Goal: Task Accomplishment & Management: Complete application form

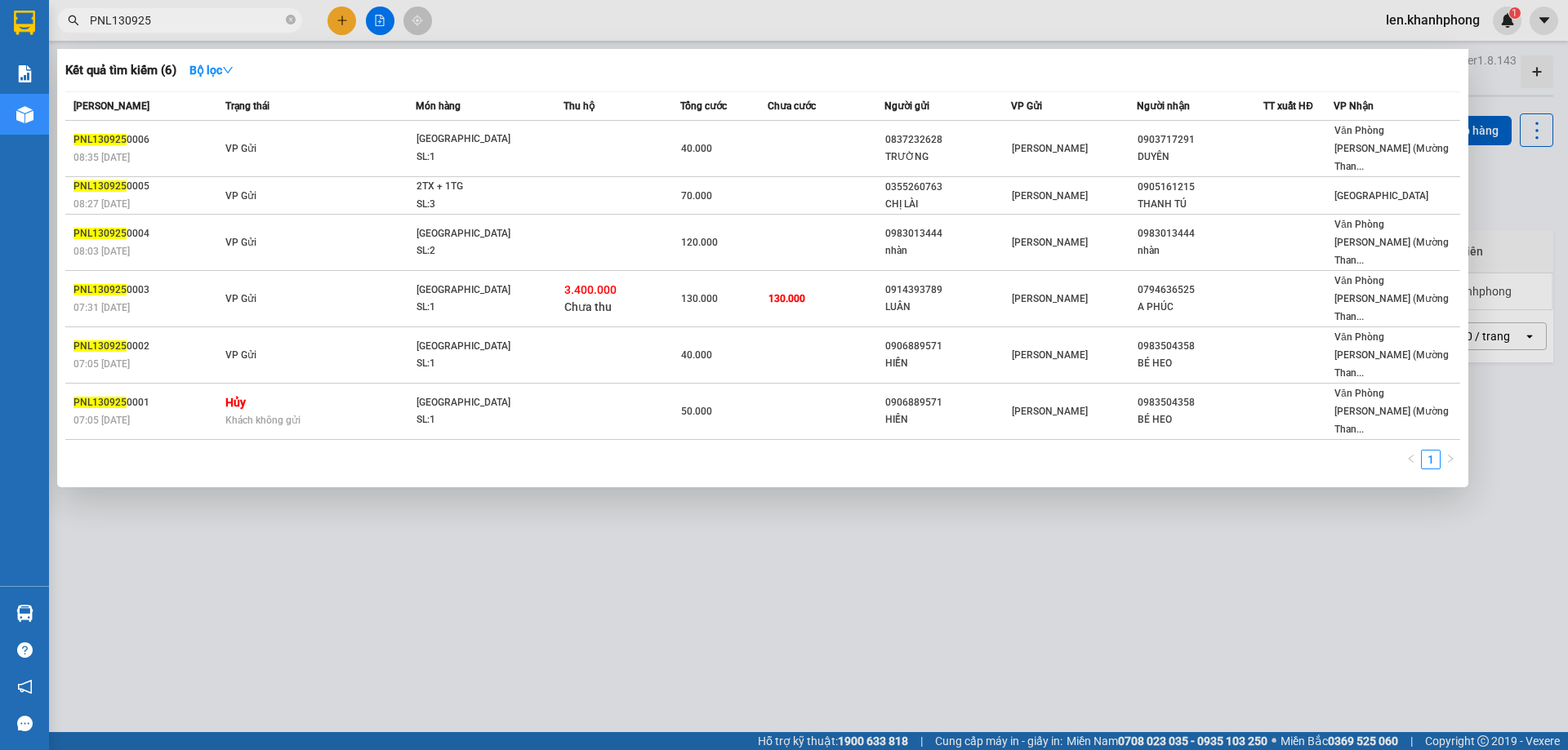
click at [183, 25] on input "PNL130925" at bounding box center [186, 20] width 193 height 18
click at [285, 461] on div at bounding box center [784, 375] width 1568 height 750
click at [188, 20] on input "PNL130925" at bounding box center [186, 20] width 193 height 18
type input "P"
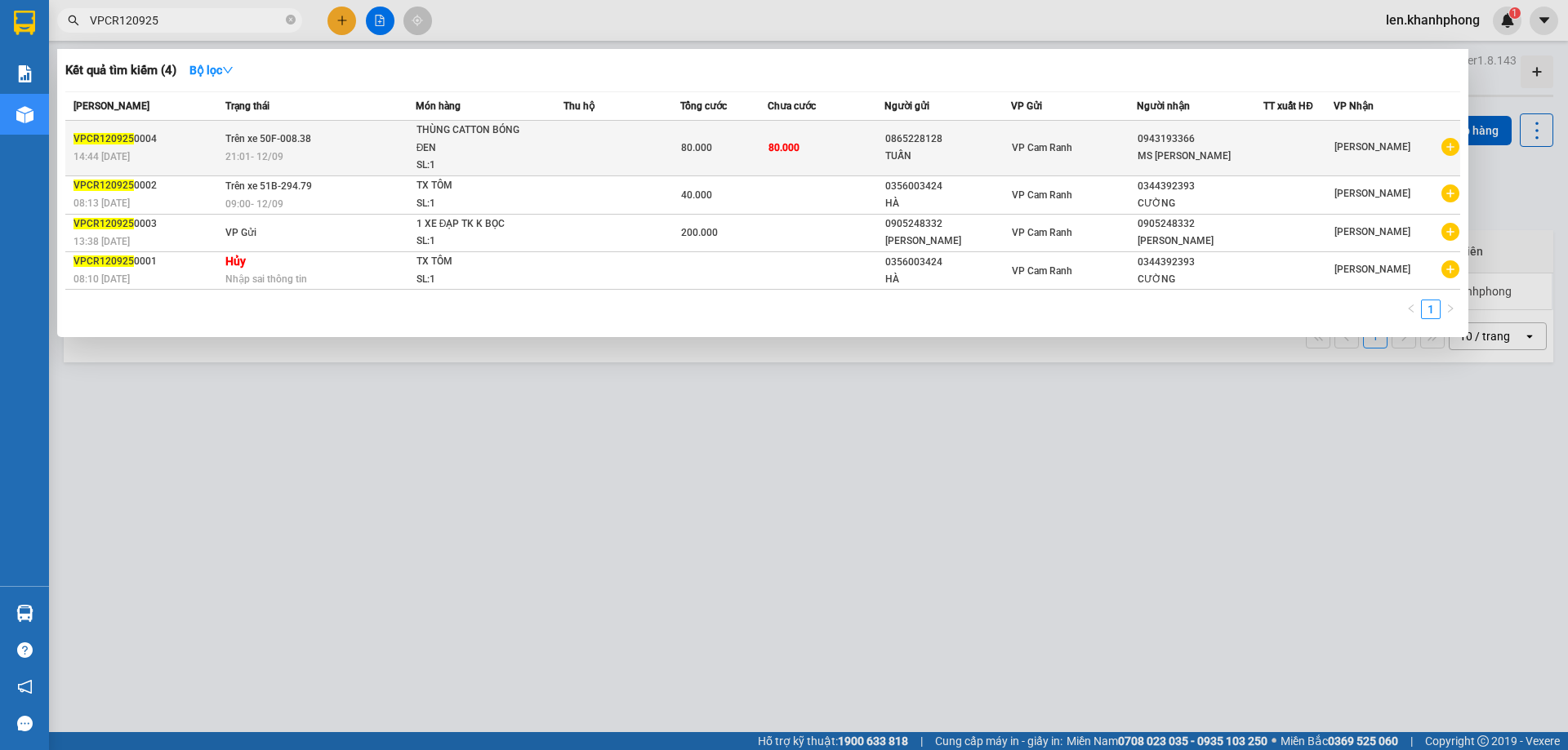
type input "VPCR120925"
click at [366, 149] on div "21:01 - 12/09" at bounding box center [320, 157] width 190 height 18
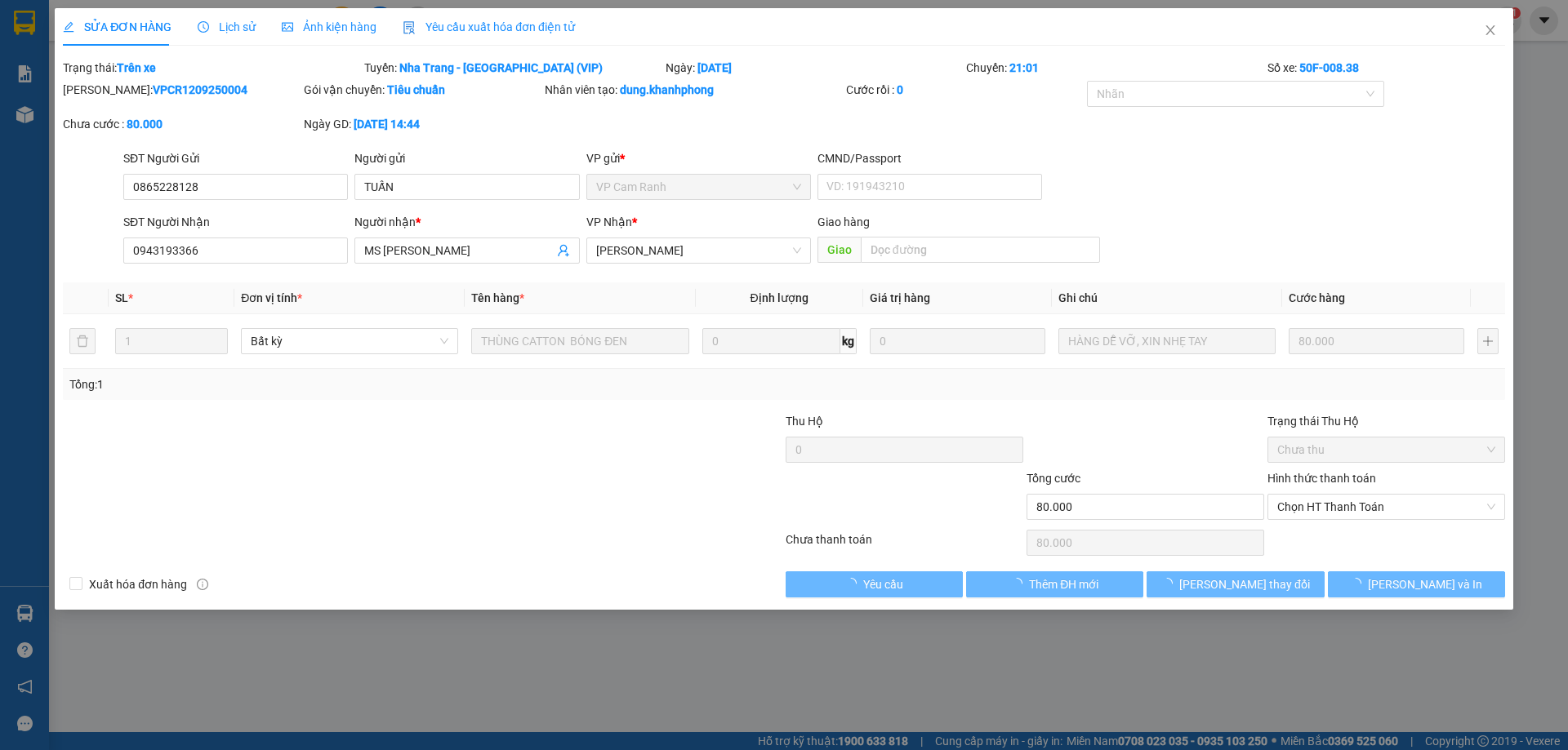
type input "0865228128"
type input "0943193366"
type input "80.000"
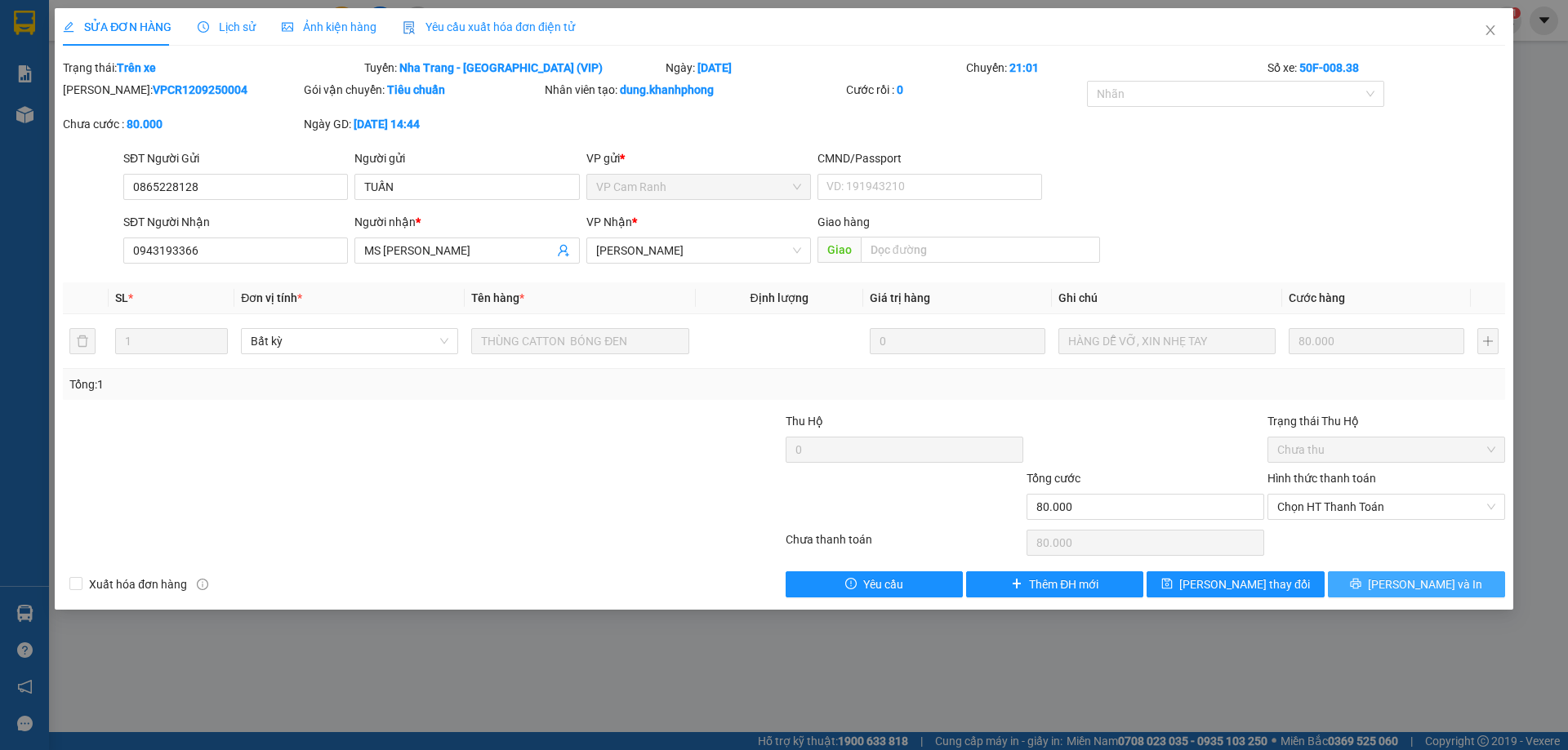
click at [1378, 584] on button "Lưu và In" at bounding box center [1416, 584] width 177 height 26
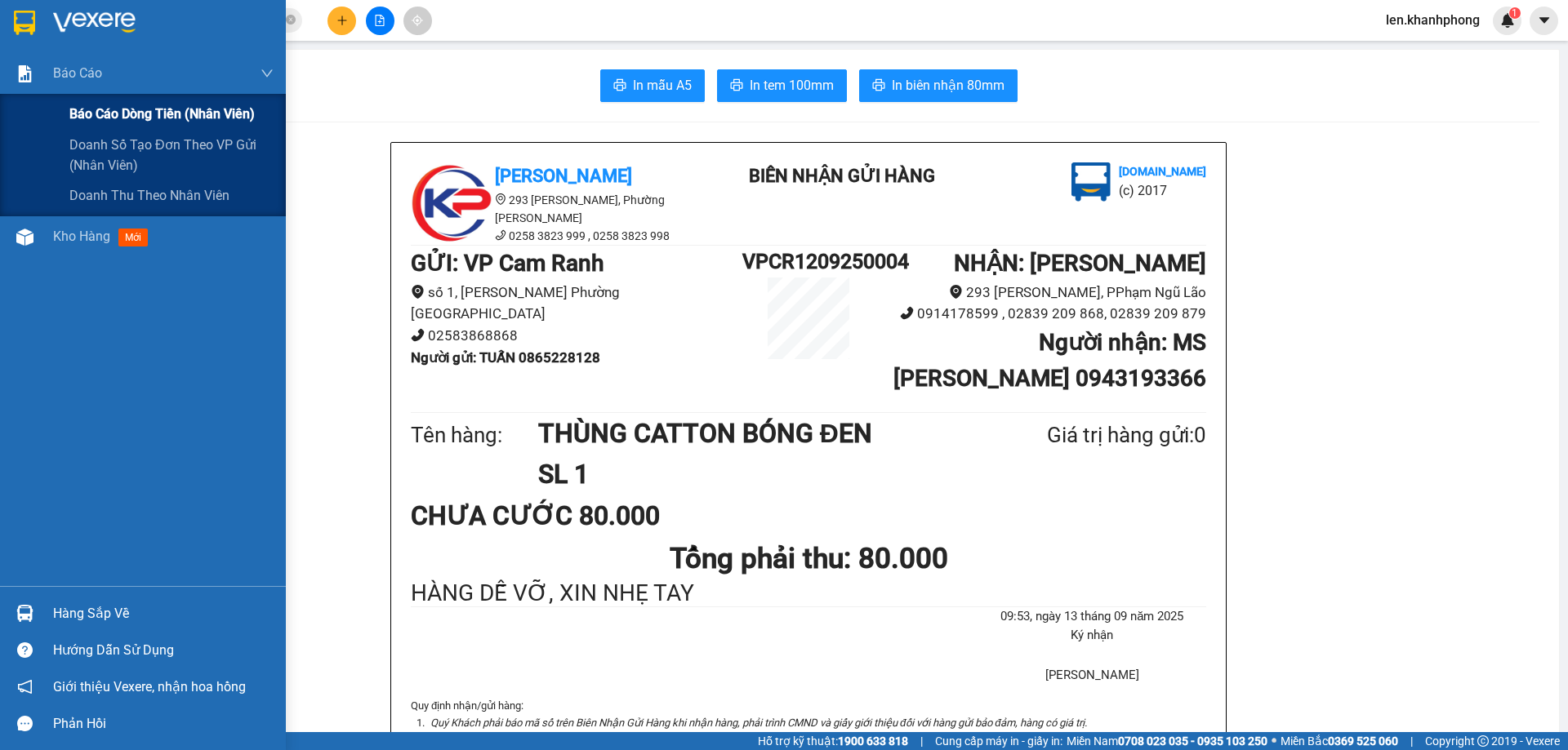
click at [111, 108] on span "Báo cáo dòng tiền (nhân viên)" at bounding box center [162, 114] width 185 height 20
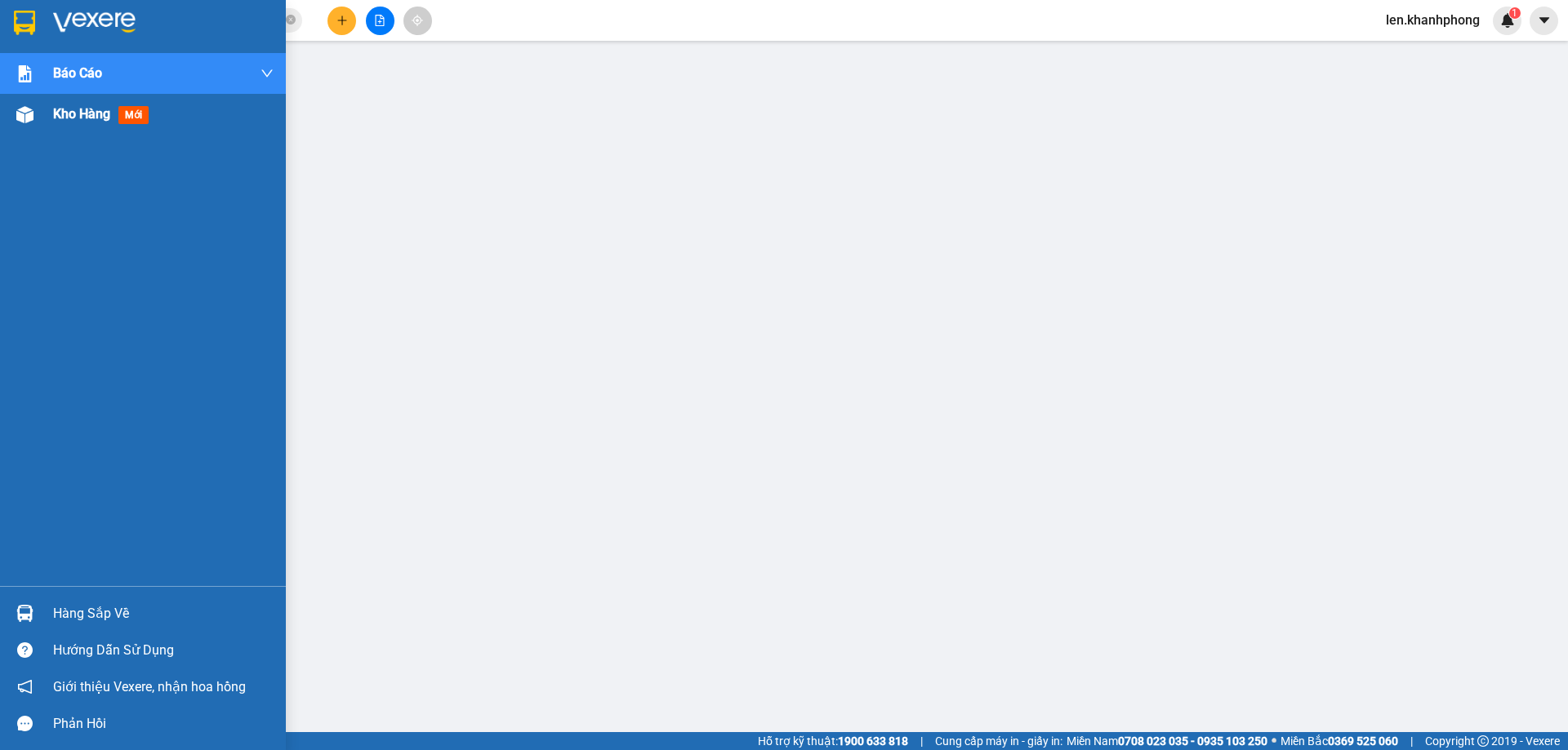
click at [85, 122] on span "Kho hàng" at bounding box center [81, 114] width 57 height 16
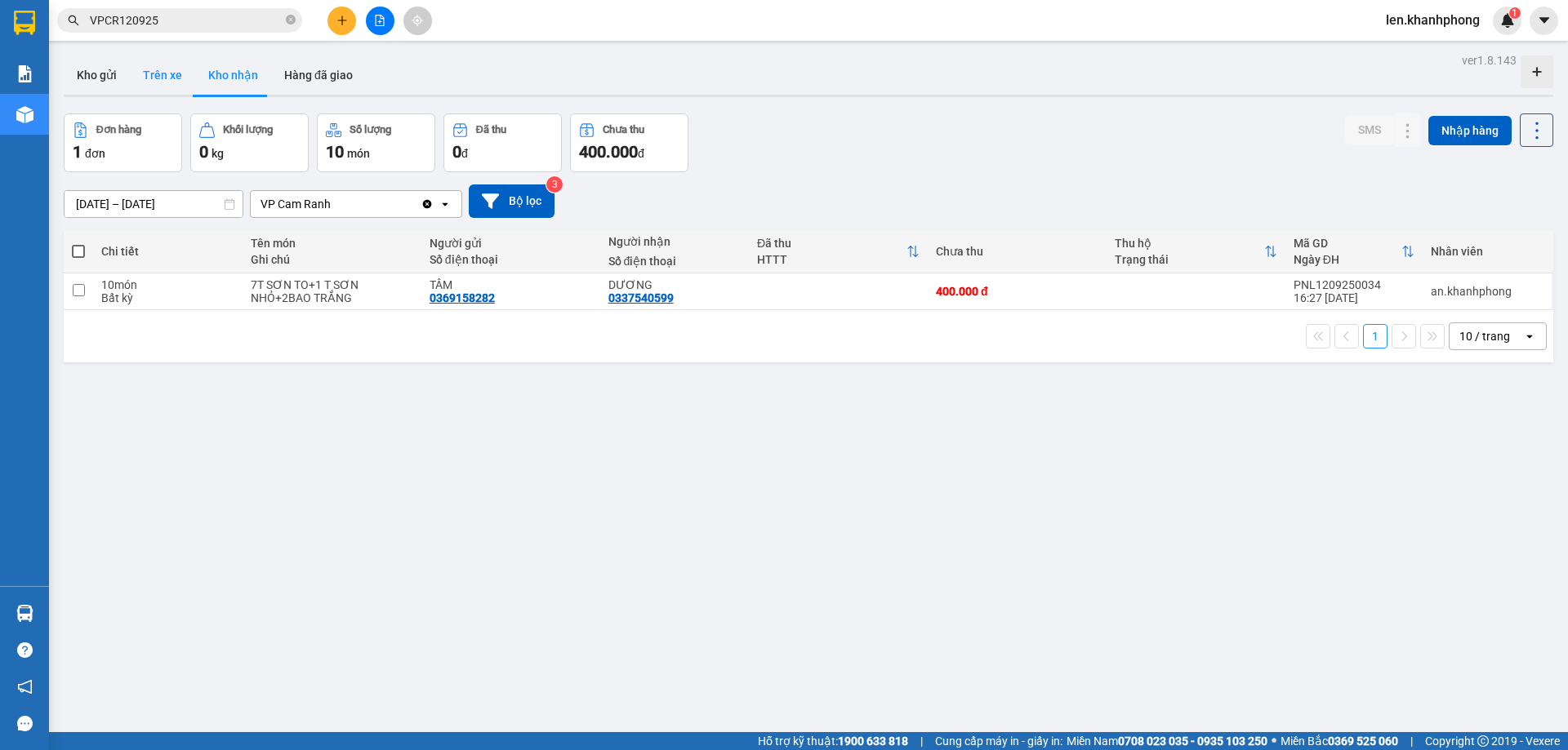
click at [138, 69] on button "Trên xe" at bounding box center [162, 75] width 65 height 39
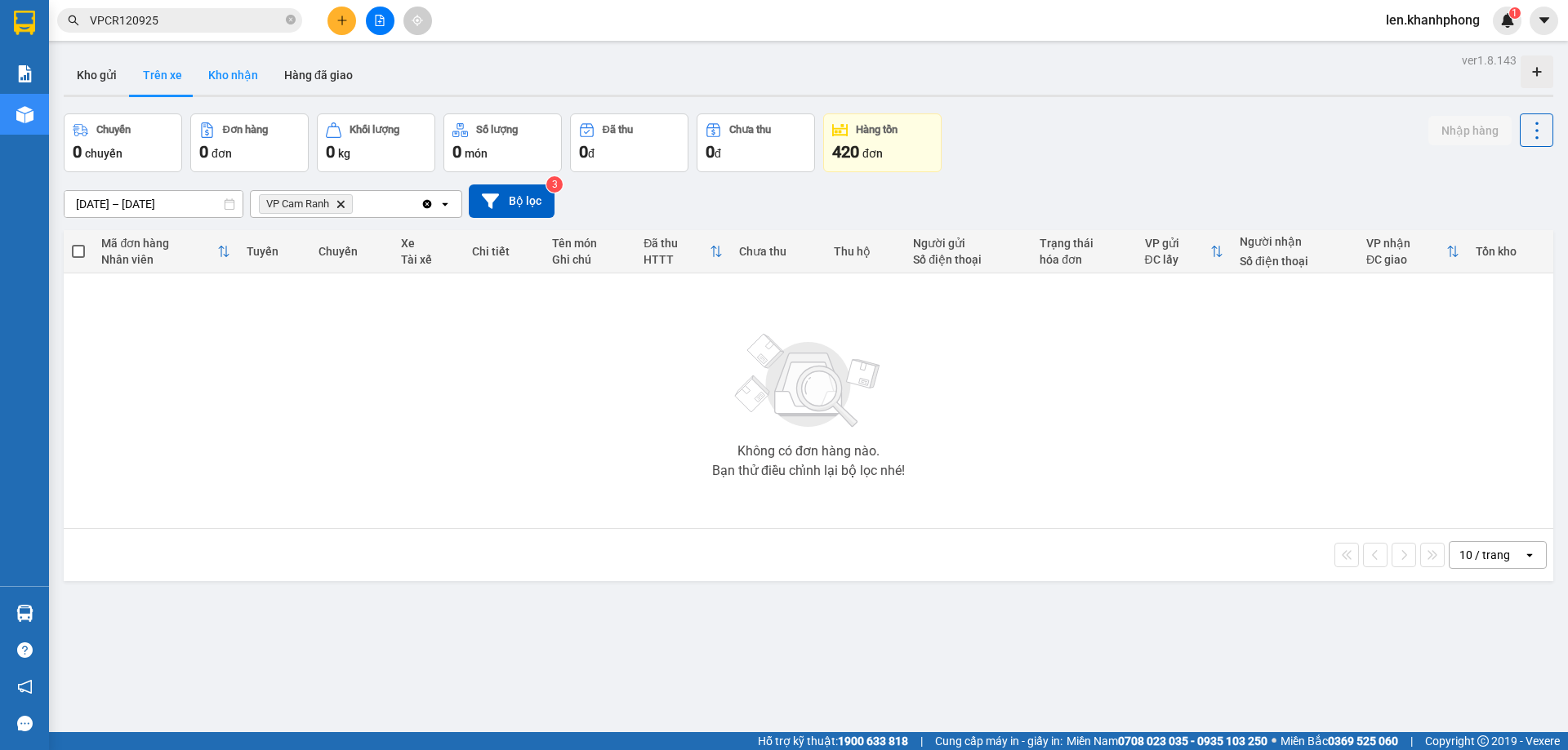
click at [226, 71] on button "Kho nhận" at bounding box center [233, 75] width 76 height 39
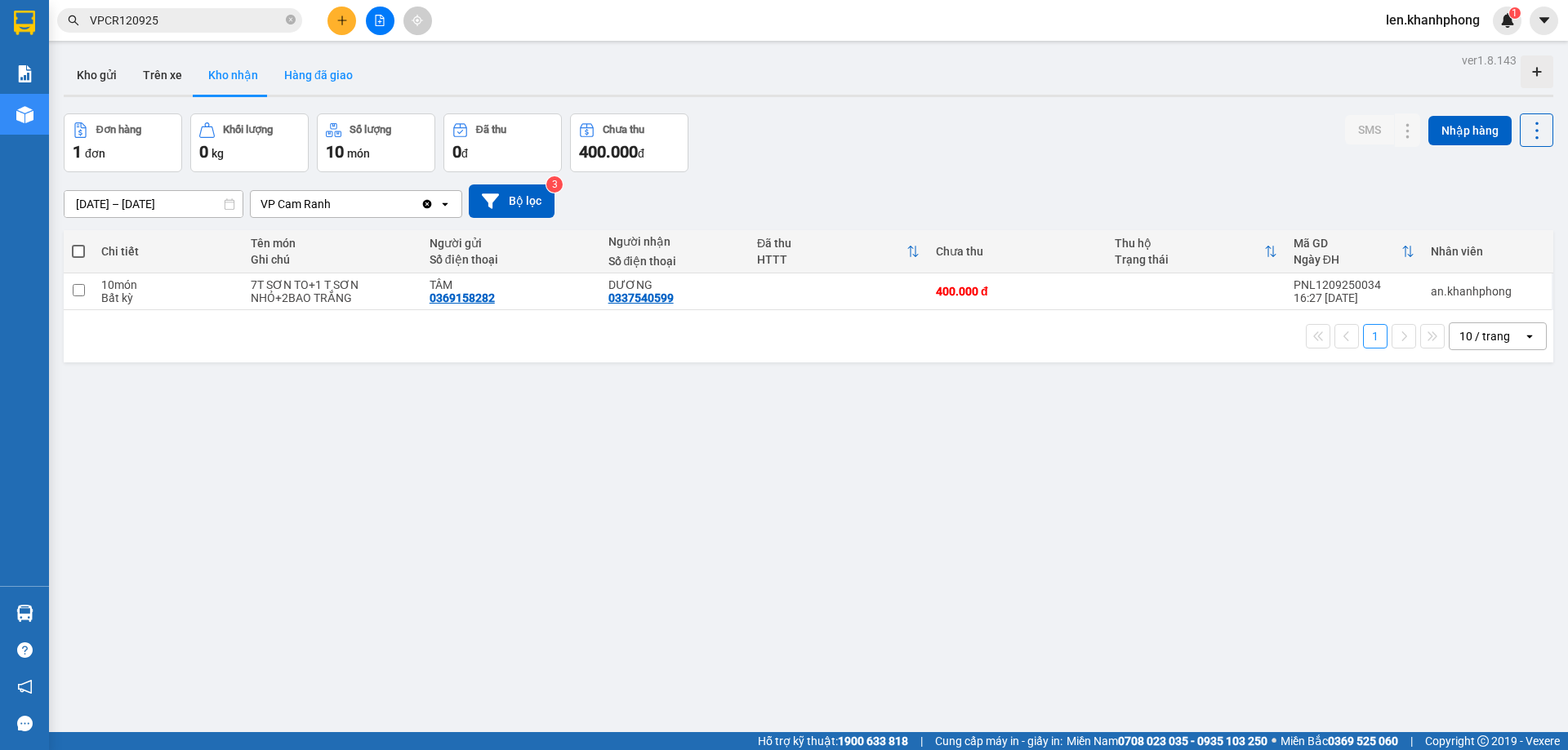
click at [306, 81] on button "Hàng đã giao" at bounding box center [317, 75] width 94 height 39
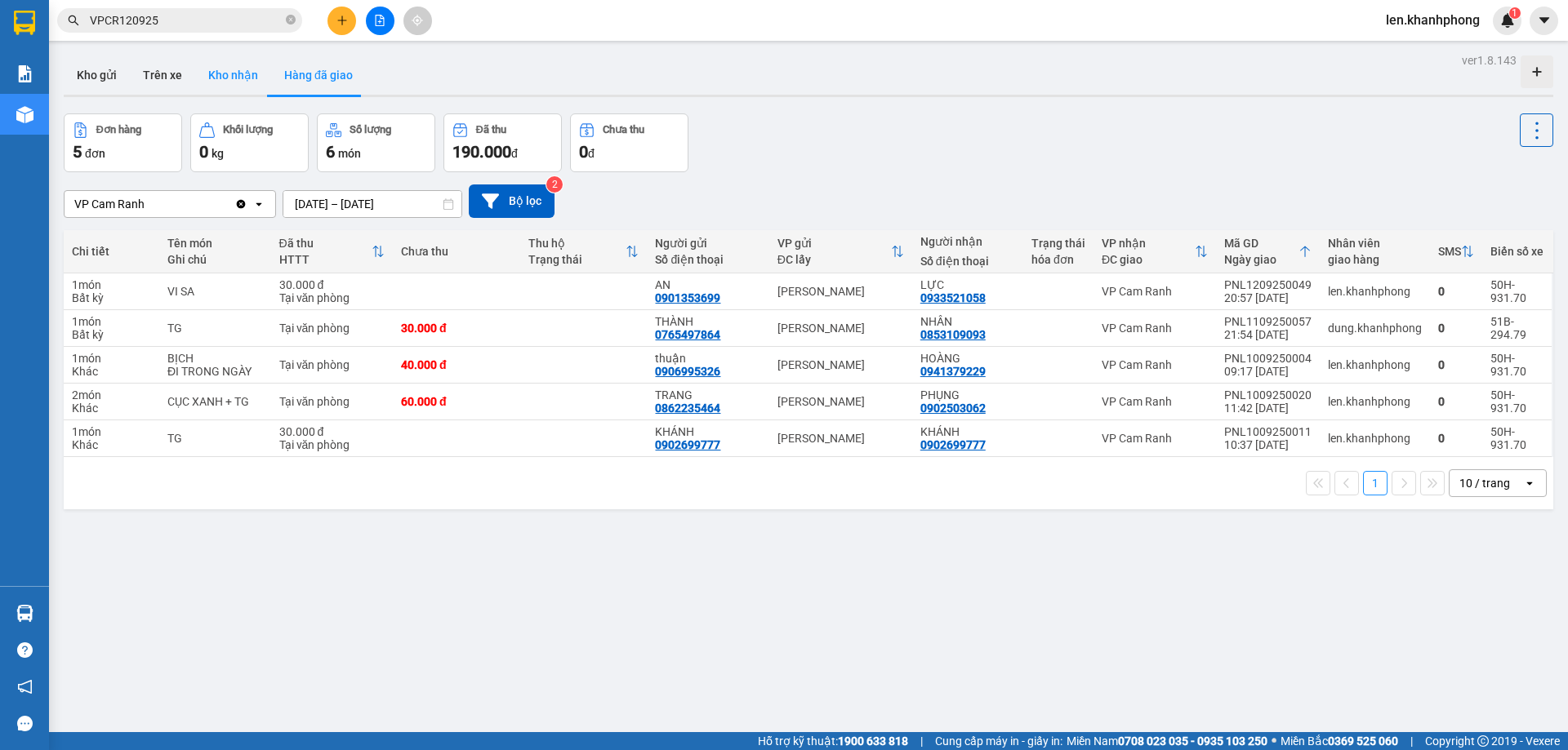
click at [214, 78] on button "Kho nhận" at bounding box center [233, 75] width 76 height 39
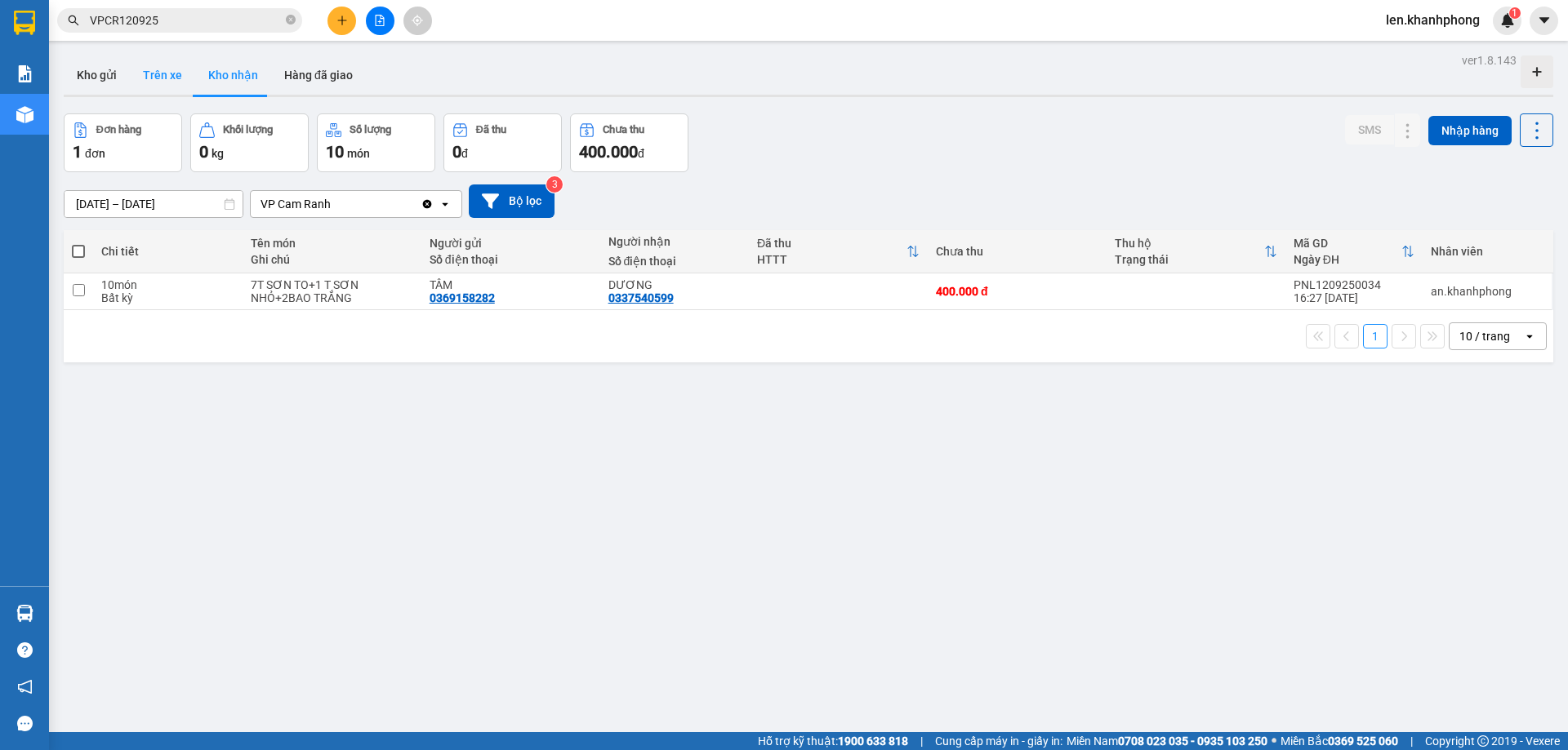
click at [149, 74] on button "Trên xe" at bounding box center [162, 75] width 65 height 39
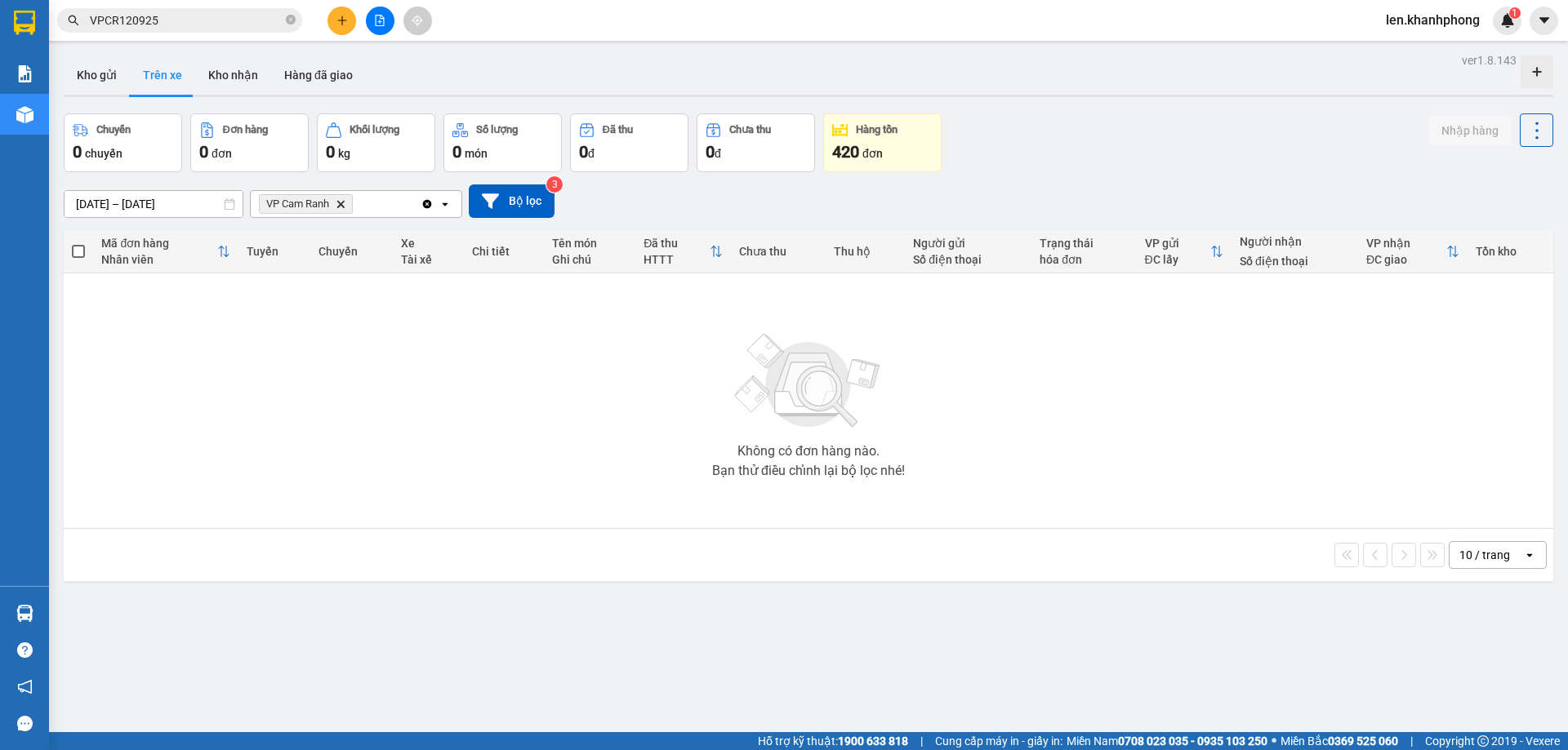
click at [276, 741] on div "Hỗ trợ kỹ thuật: 1900 633 818 | Cung cấp máy in - giấy in: Miền Nam 0708 023 03…" at bounding box center [780, 741] width 1560 height 18
click at [202, 73] on button "Kho nhận" at bounding box center [233, 75] width 76 height 39
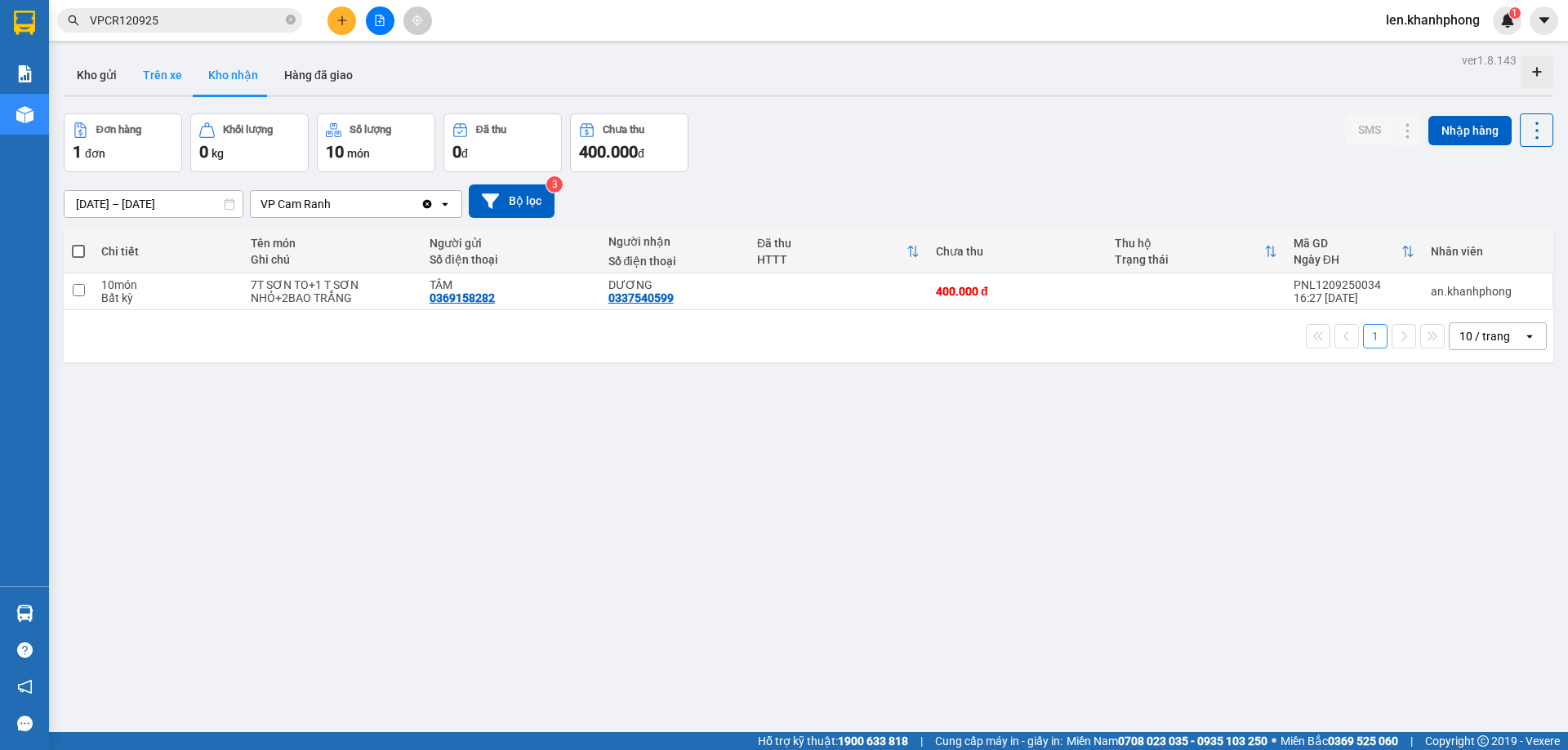
click at [158, 80] on button "Trên xe" at bounding box center [162, 75] width 65 height 39
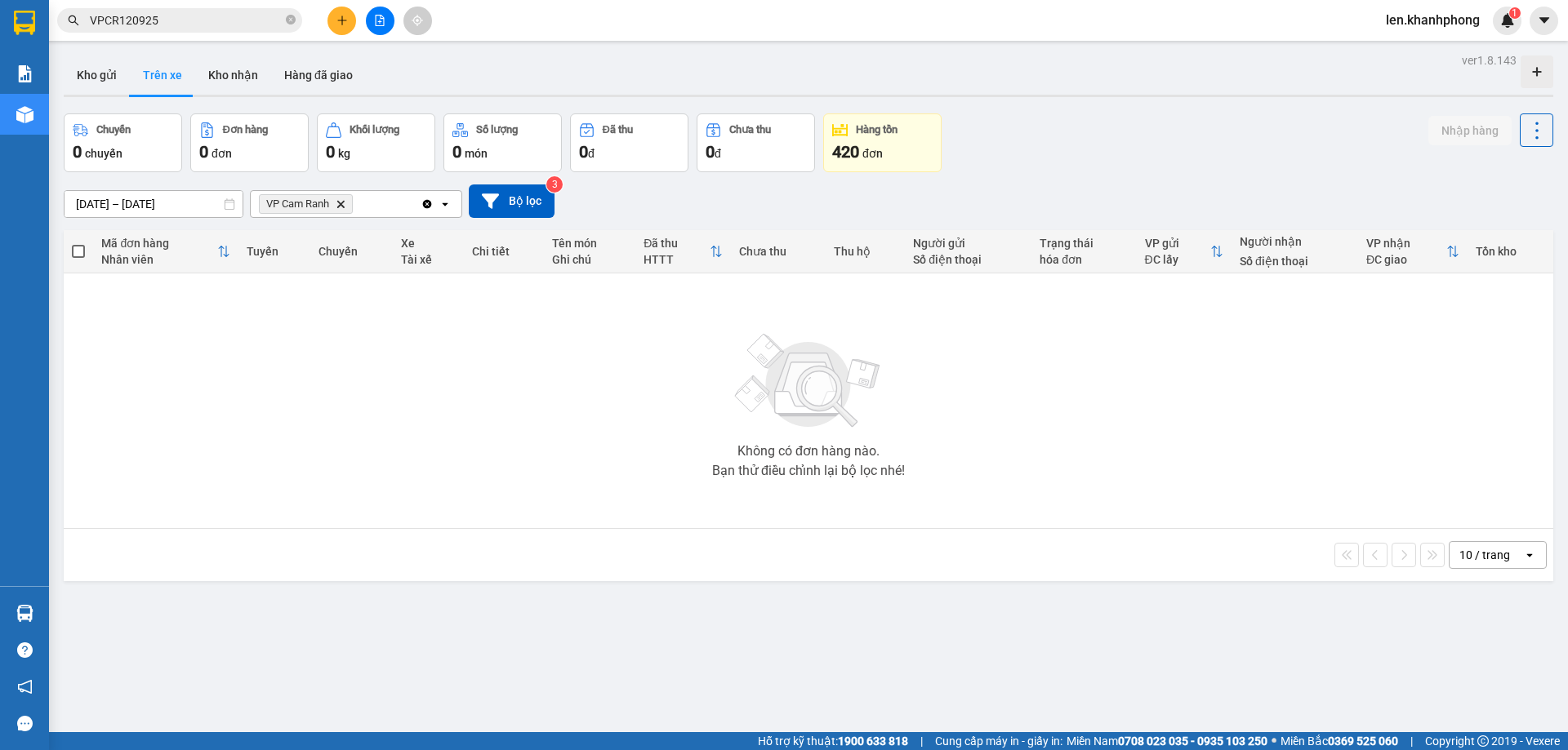
click at [341, 210] on span "VP Cam Ranh Delete" at bounding box center [306, 204] width 93 height 19
click at [343, 203] on icon "Delete" at bounding box center [340, 204] width 10 height 10
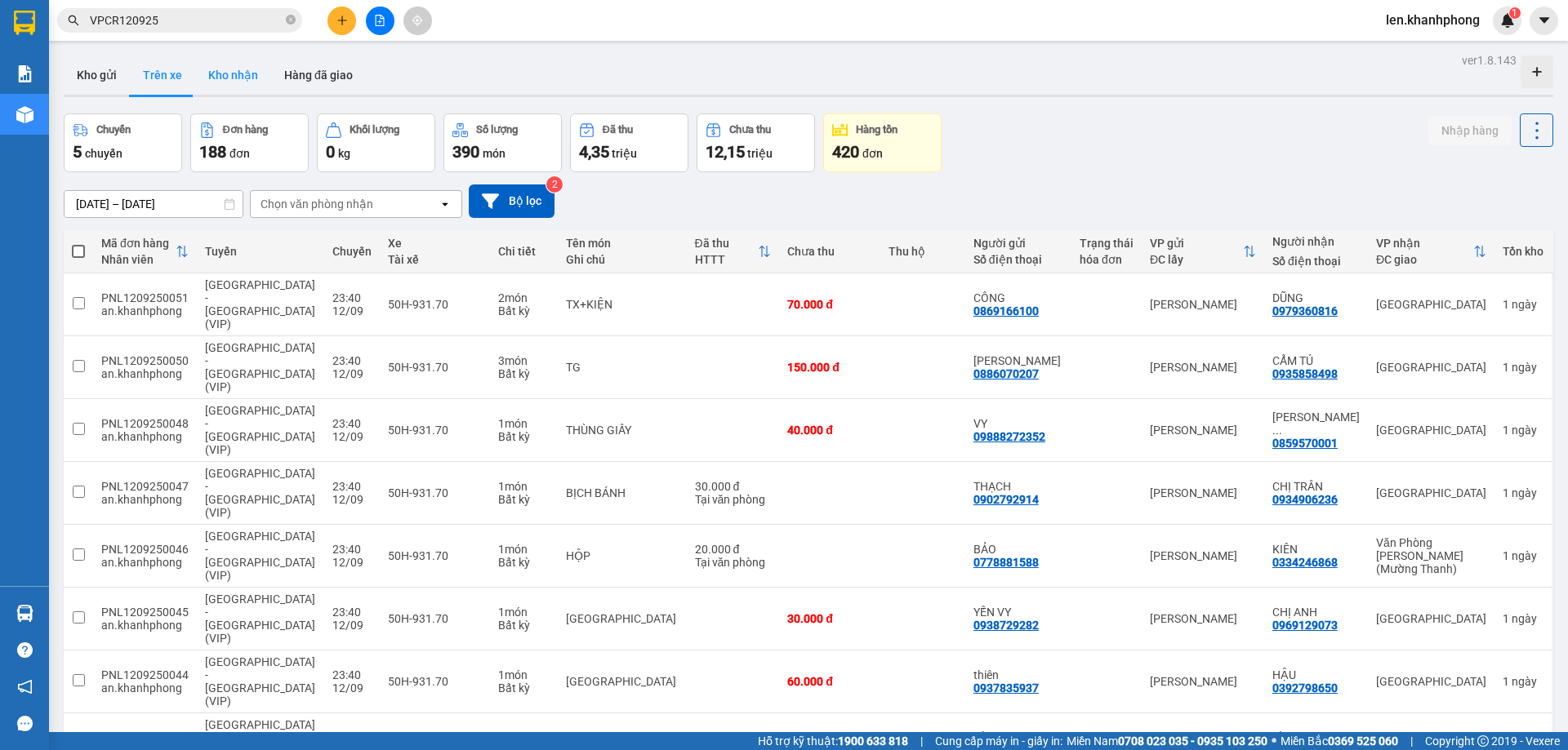
click at [233, 85] on button "Kho nhận" at bounding box center [233, 75] width 76 height 39
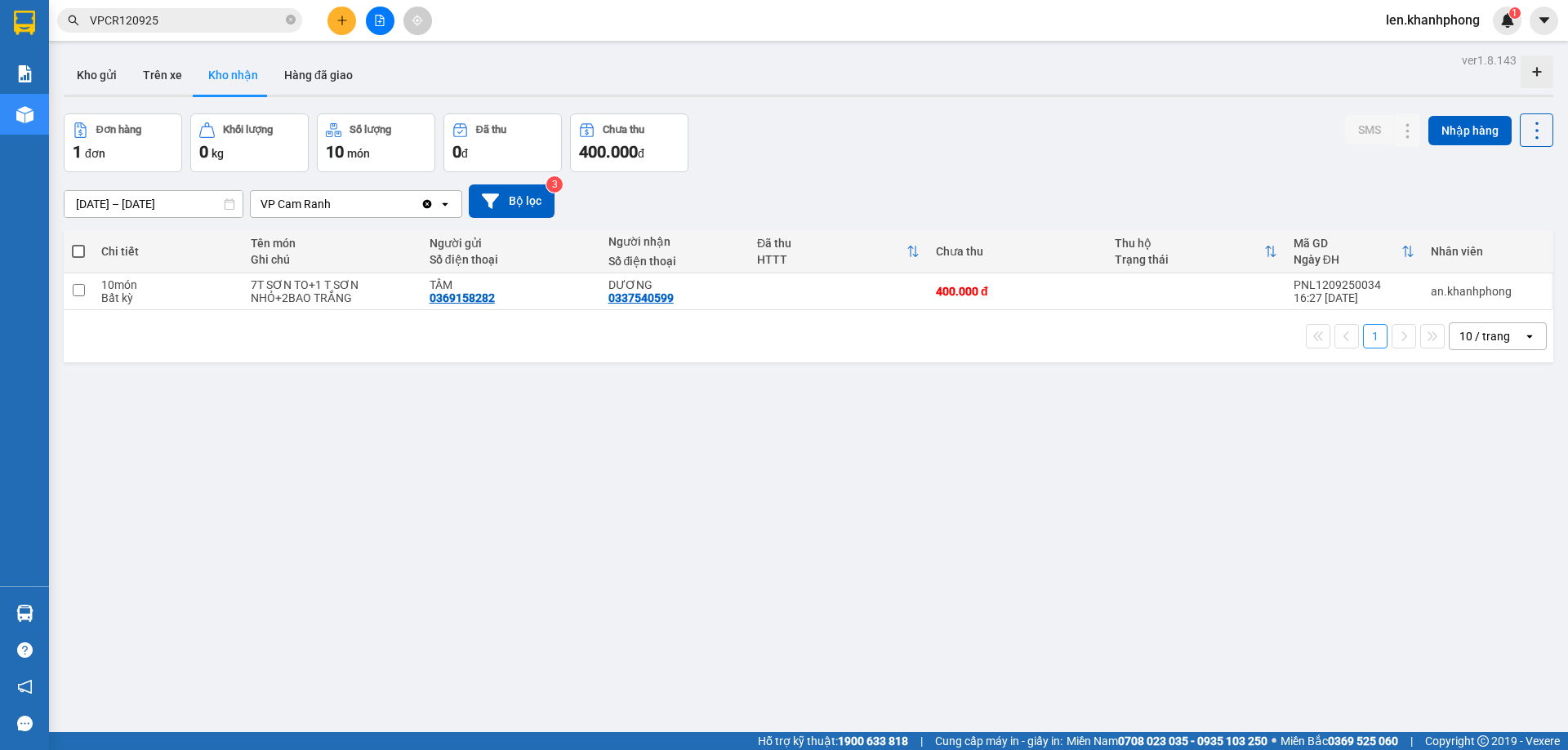
click at [1075, 212] on div "11/09/2025 – 13/09/2025 Press the down arrow key to interact with the calendar …" at bounding box center [808, 201] width 1490 height 33
click at [1529, 137] on icon at bounding box center [1537, 130] width 23 height 23
click at [1517, 176] on span "Xuất excel" at bounding box center [1505, 175] width 52 height 17
click at [1531, 136] on icon at bounding box center [1537, 130] width 23 height 23
click at [166, 79] on button "Trên xe" at bounding box center [162, 75] width 65 height 39
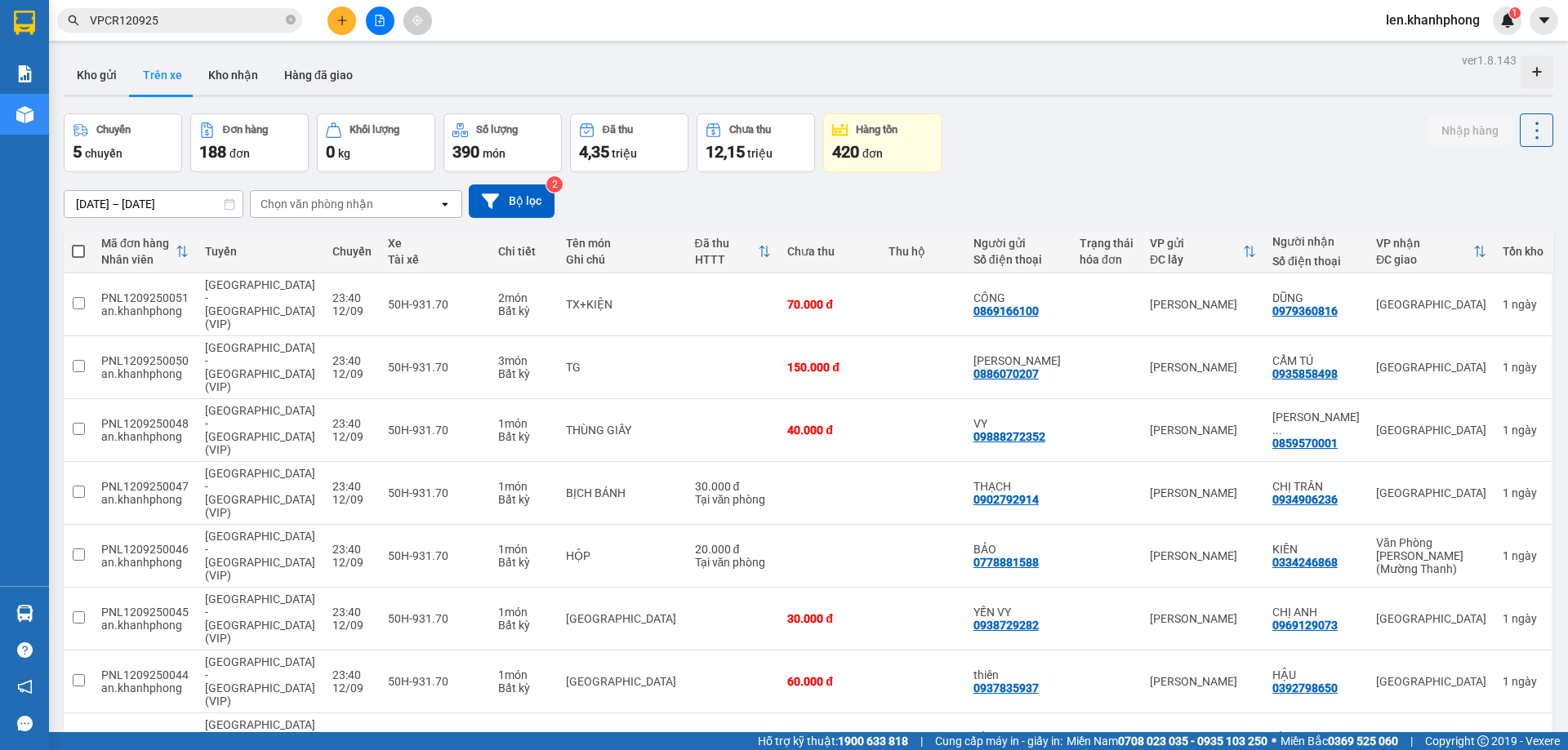
click at [440, 206] on icon "open" at bounding box center [444, 204] width 13 height 13
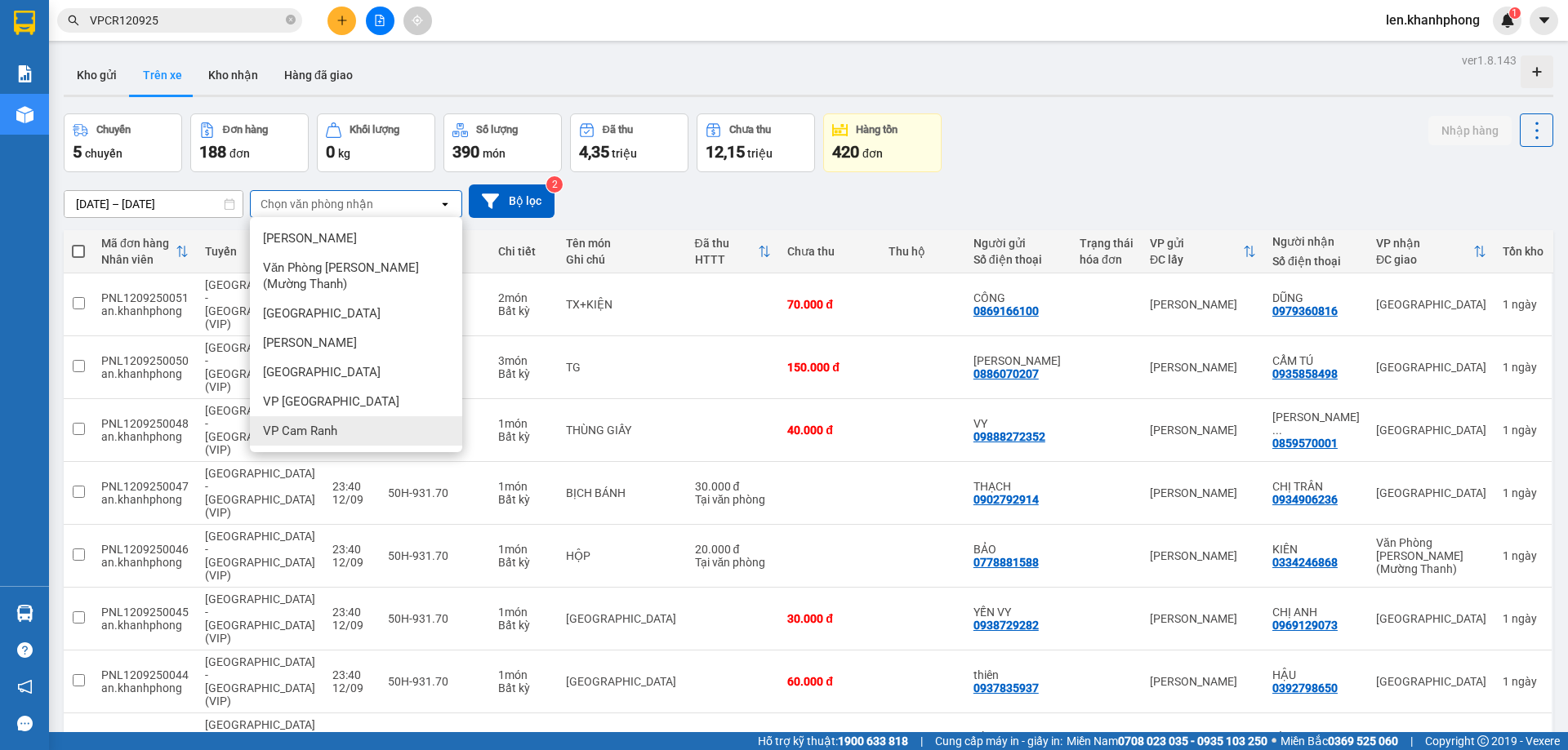
click at [306, 430] on span "VP Cam Ranh" at bounding box center [300, 431] width 74 height 17
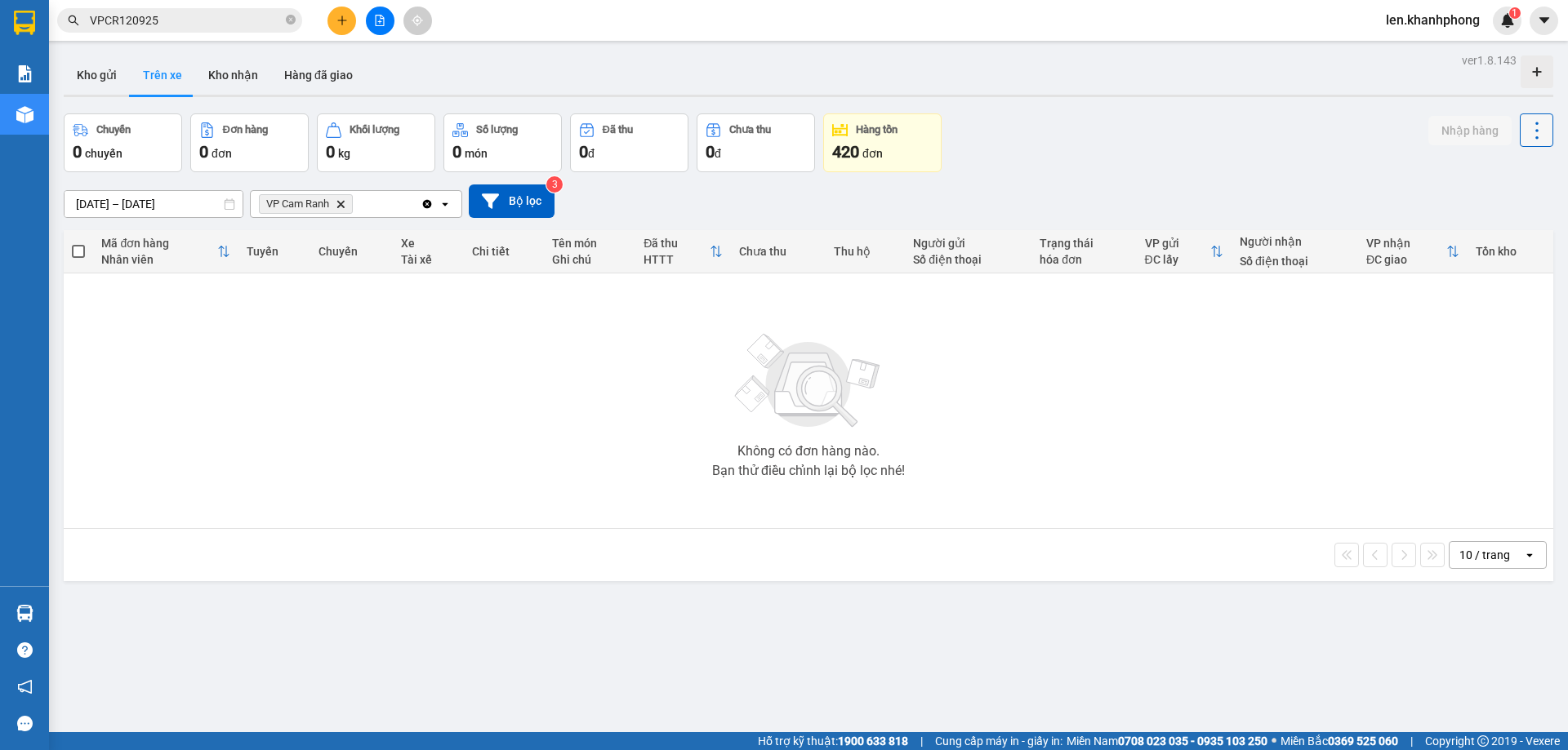
click at [1531, 134] on icon at bounding box center [1537, 130] width 23 height 23
click at [346, 203] on icon "Delete" at bounding box center [340, 204] width 10 height 10
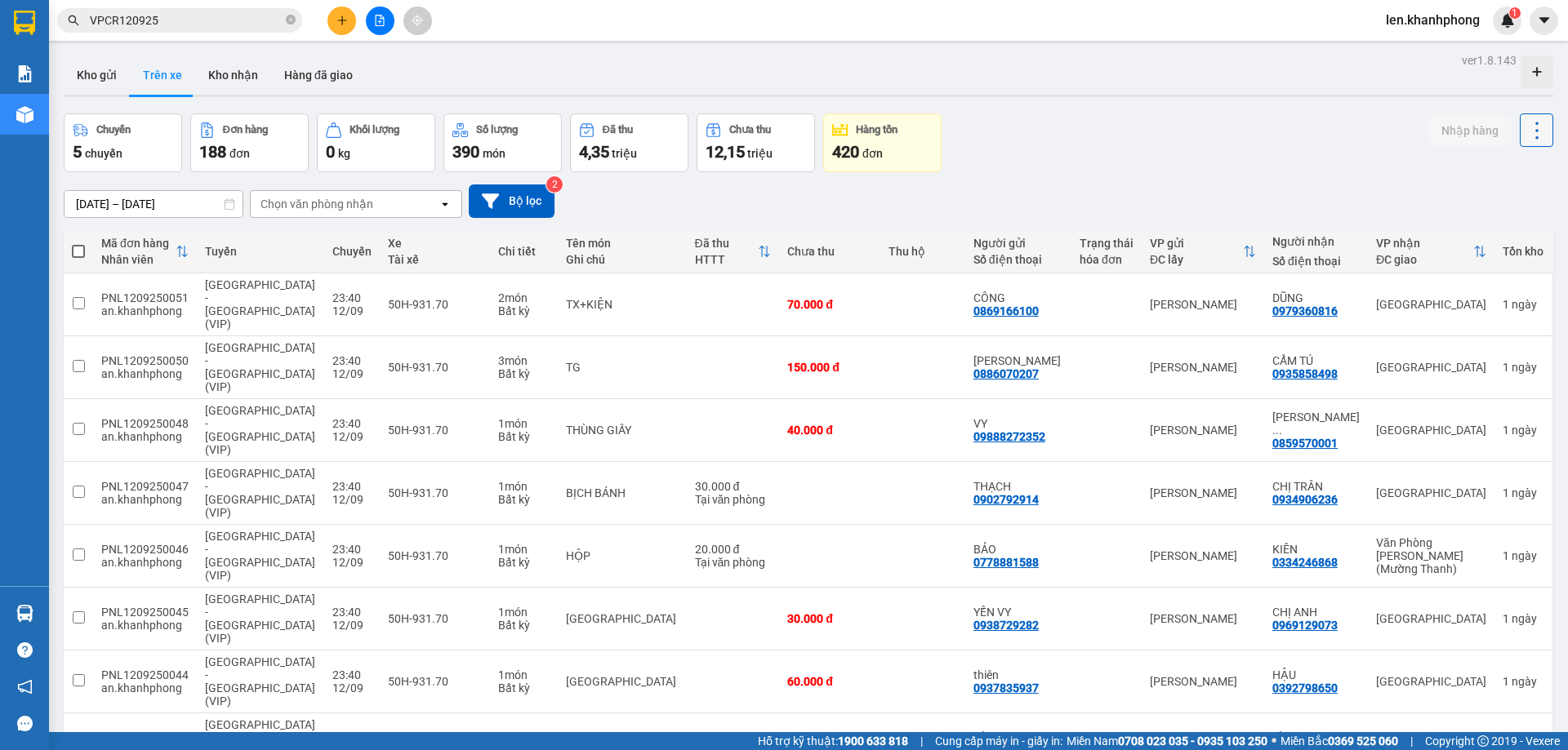
click at [1526, 137] on icon at bounding box center [1537, 130] width 23 height 23
click at [213, 89] on button "Kho nhận" at bounding box center [233, 75] width 76 height 39
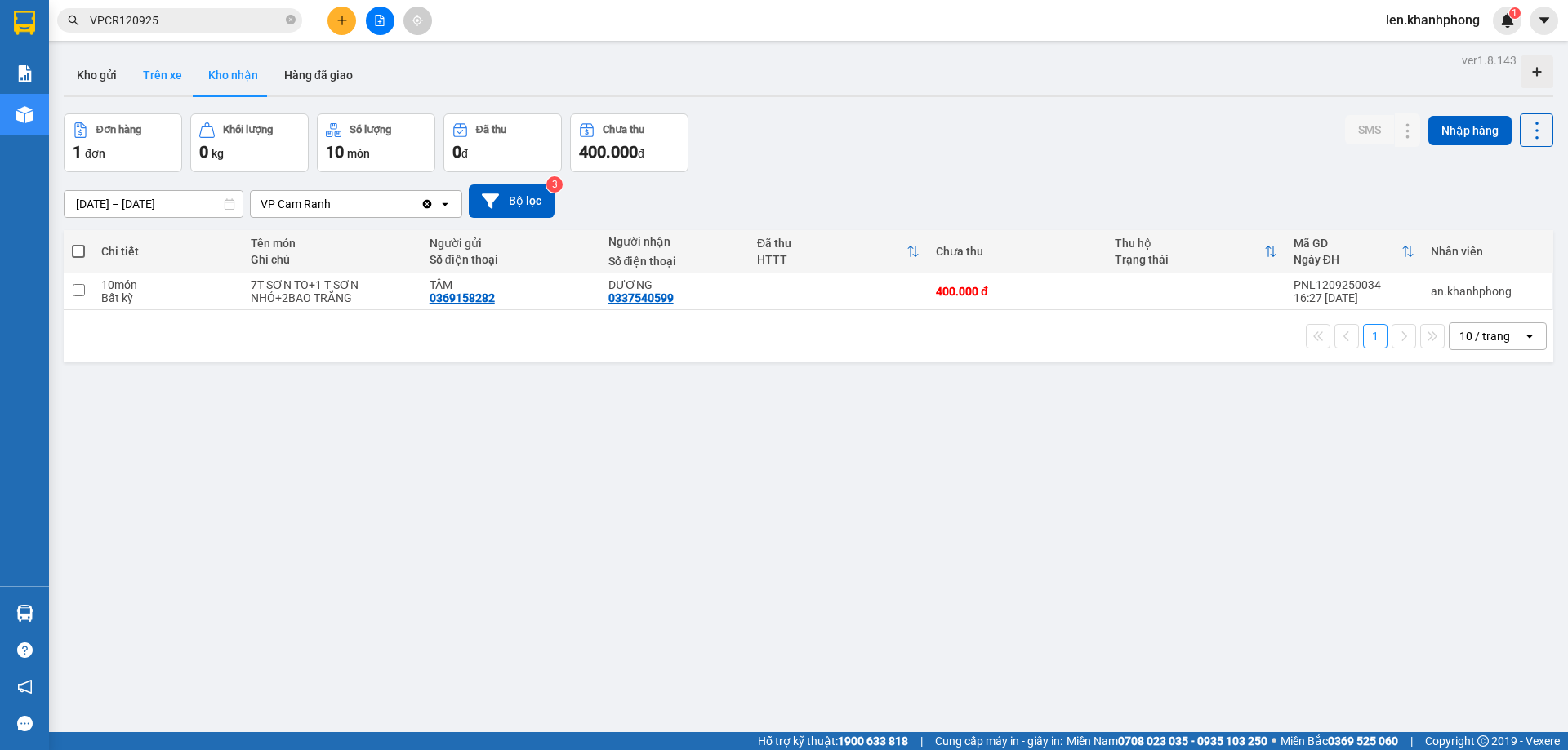
click at [155, 76] on button "Trên xe" at bounding box center [162, 75] width 65 height 39
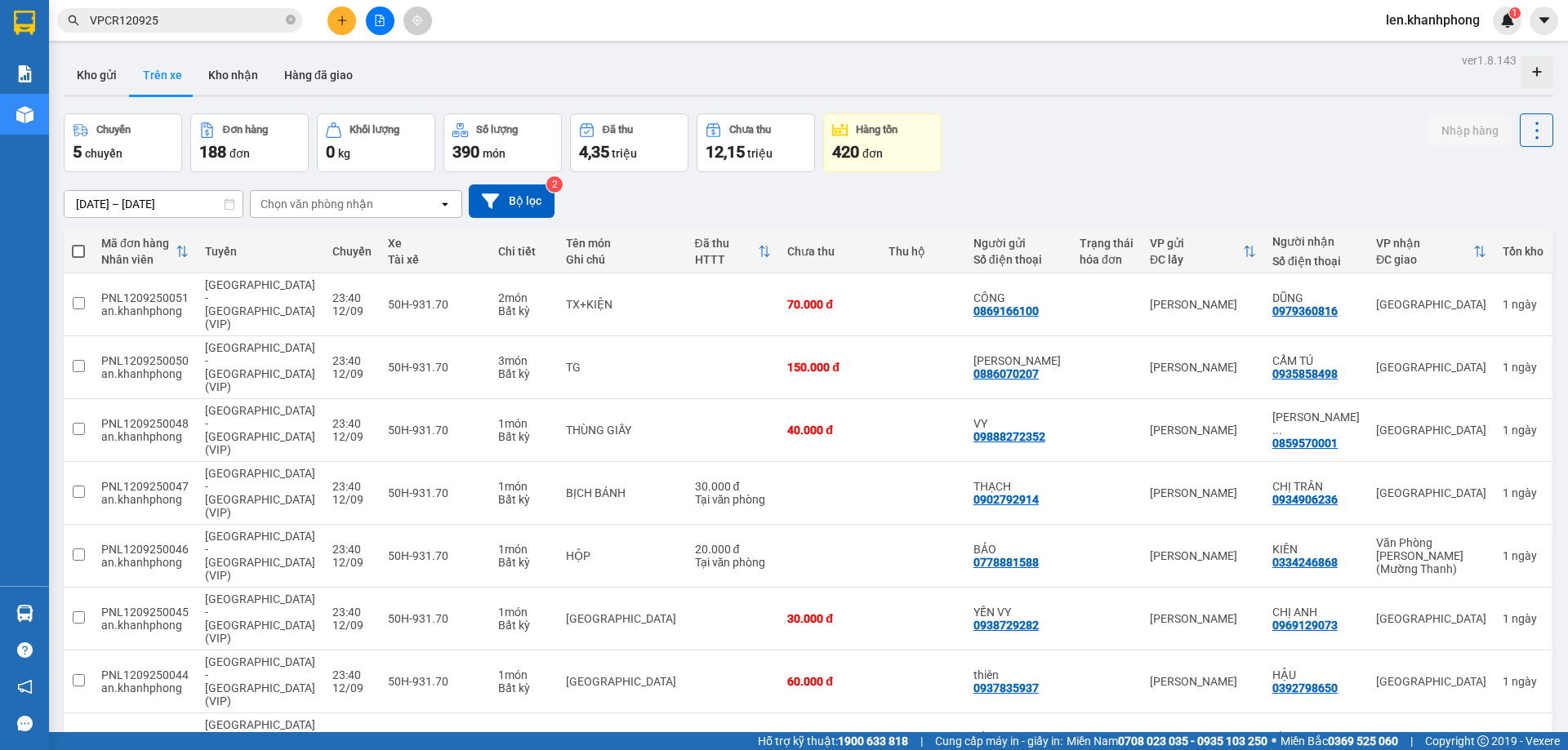
click at [443, 211] on div "open" at bounding box center [450, 204] width 23 height 26
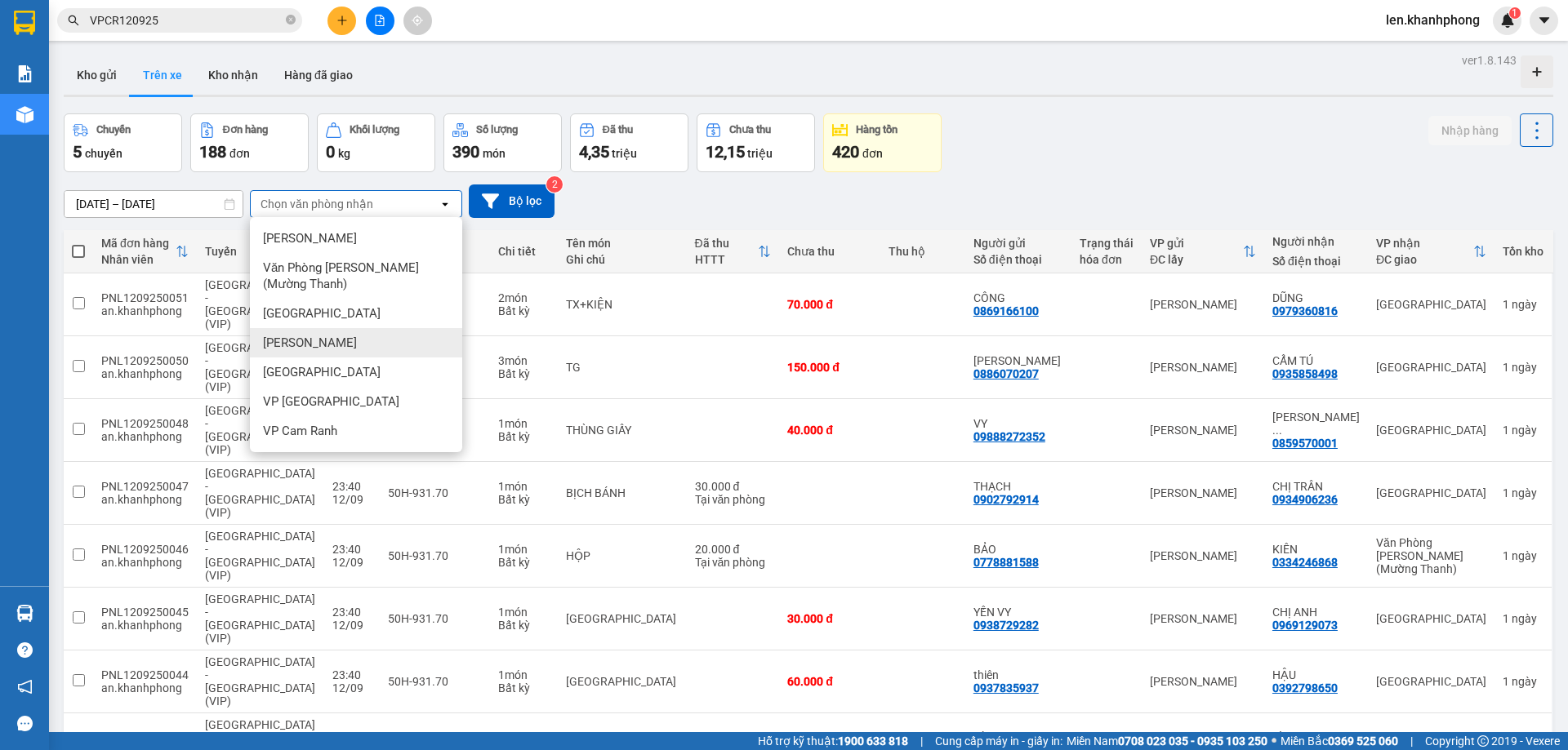
click at [828, 221] on div "[DATE] – [DATE] Press the down arrow key to interact with the calendar and sele…" at bounding box center [808, 201] width 1490 height 58
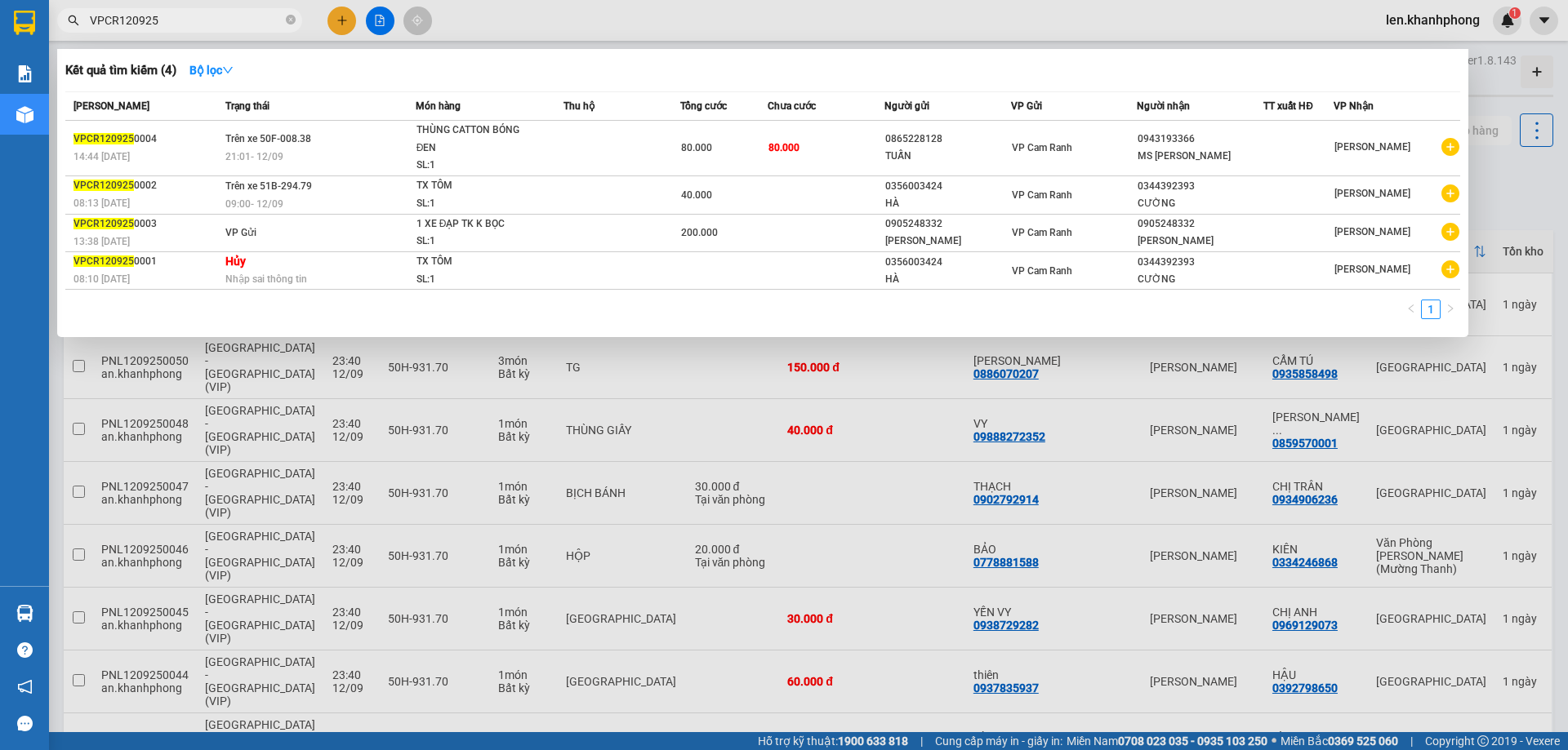
click at [161, 22] on input "VPCR120925" at bounding box center [186, 20] width 193 height 18
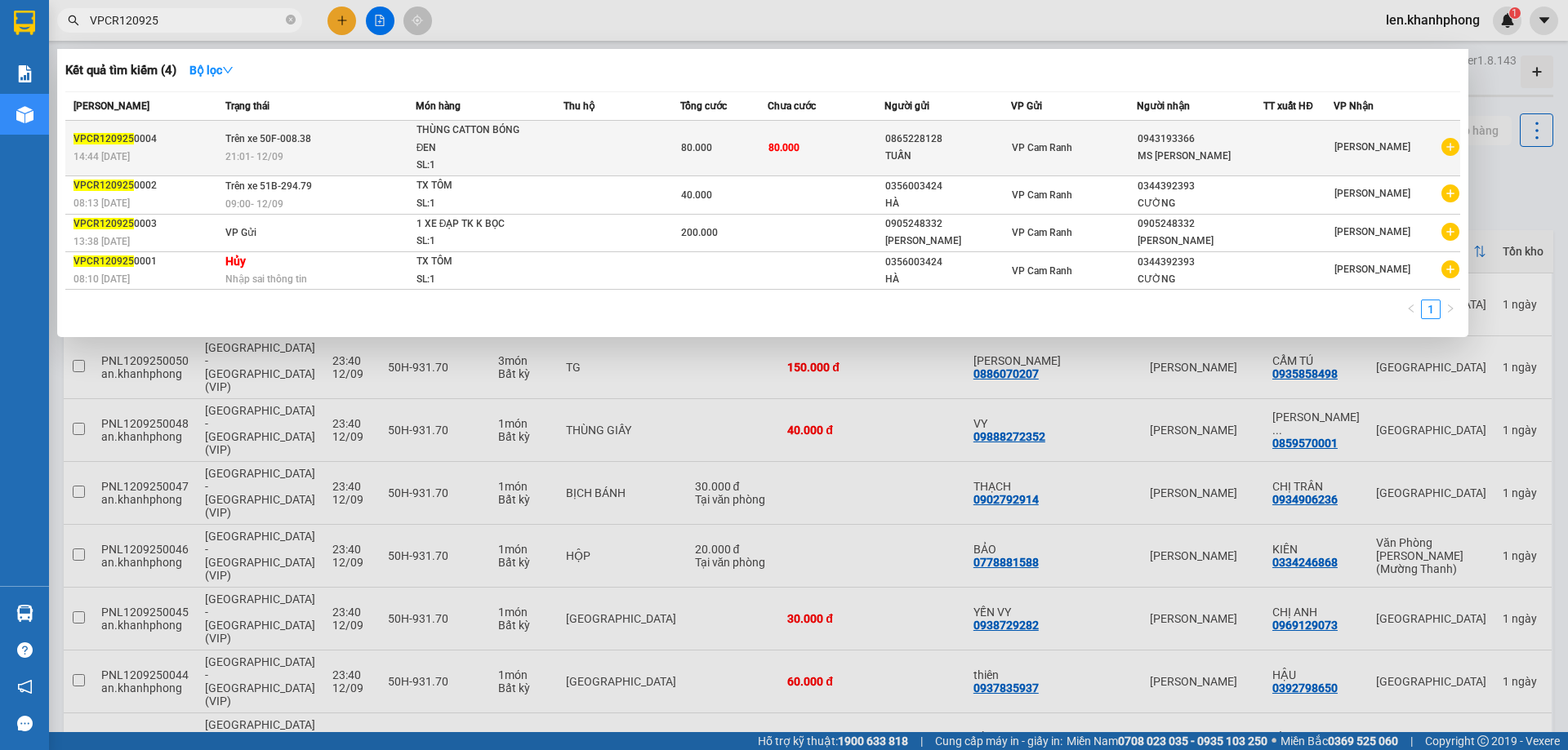
click at [273, 146] on td "Trên xe 50F-008.38 21:01 - 12/09" at bounding box center [318, 148] width 194 height 56
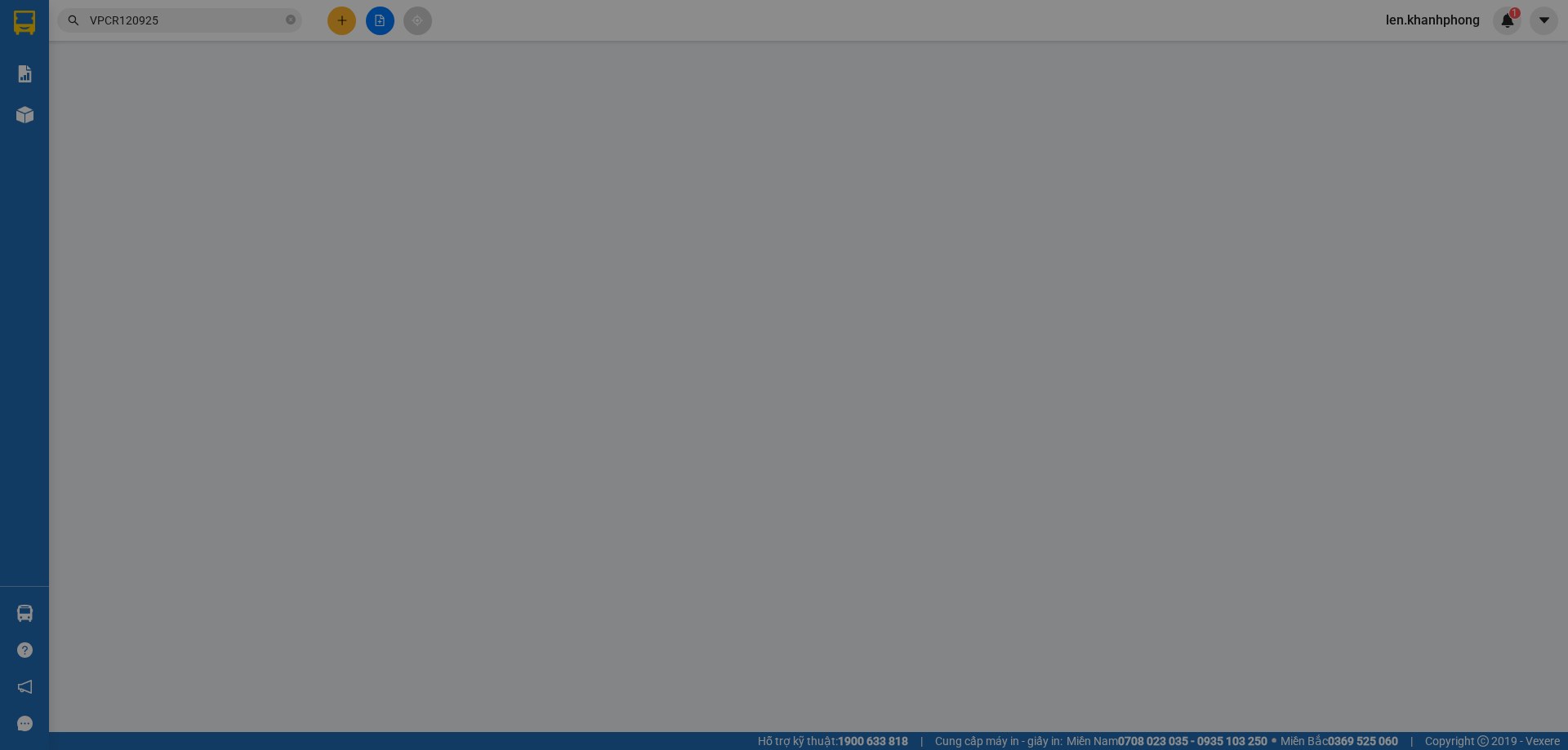
type input "0865228128"
type input "0943193366"
type input "80.000"
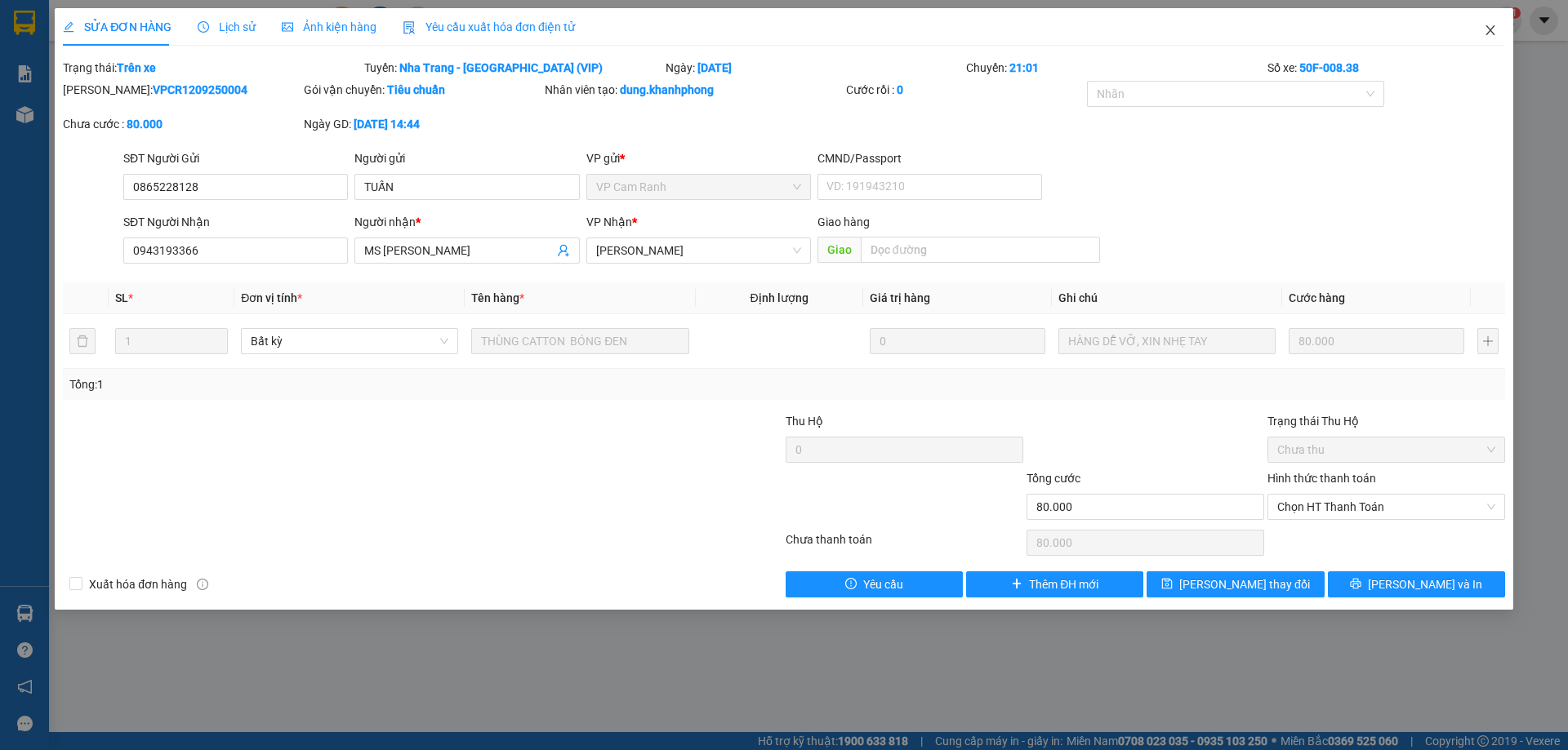
click at [1493, 34] on icon "close" at bounding box center [1490, 30] width 13 height 13
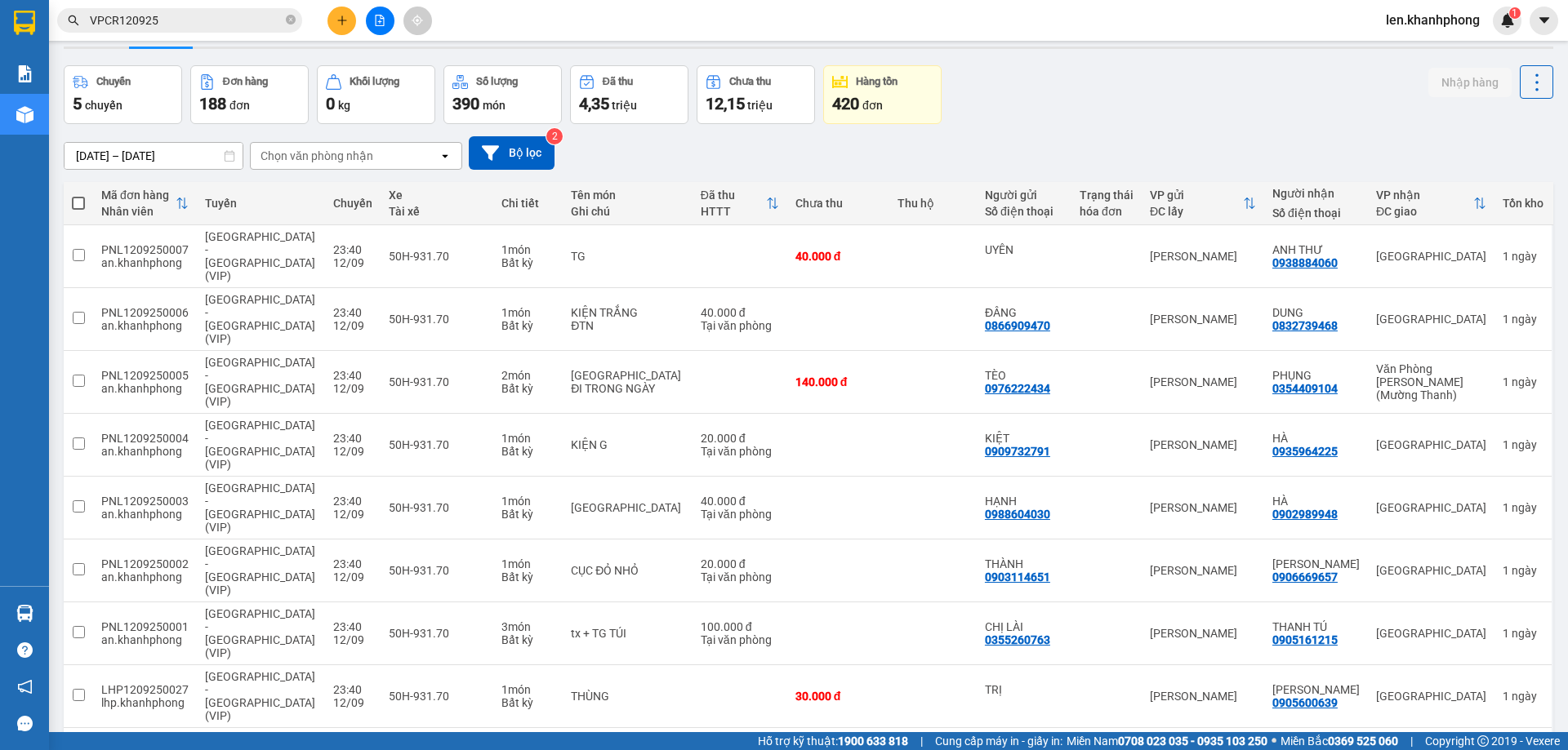
scroll to position [75, 0]
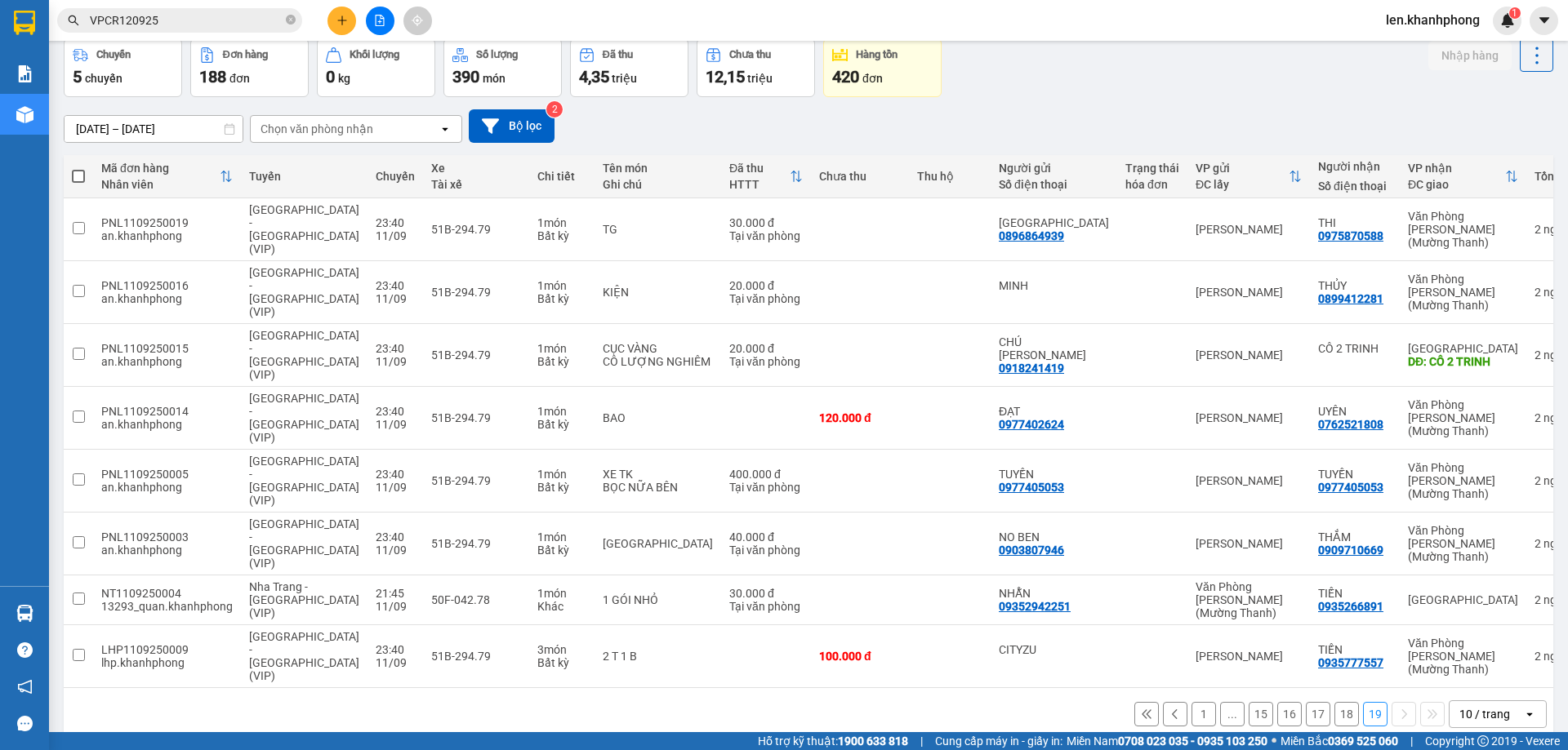
click at [1334, 702] on button "18" at bounding box center [1347, 714] width 25 height 25
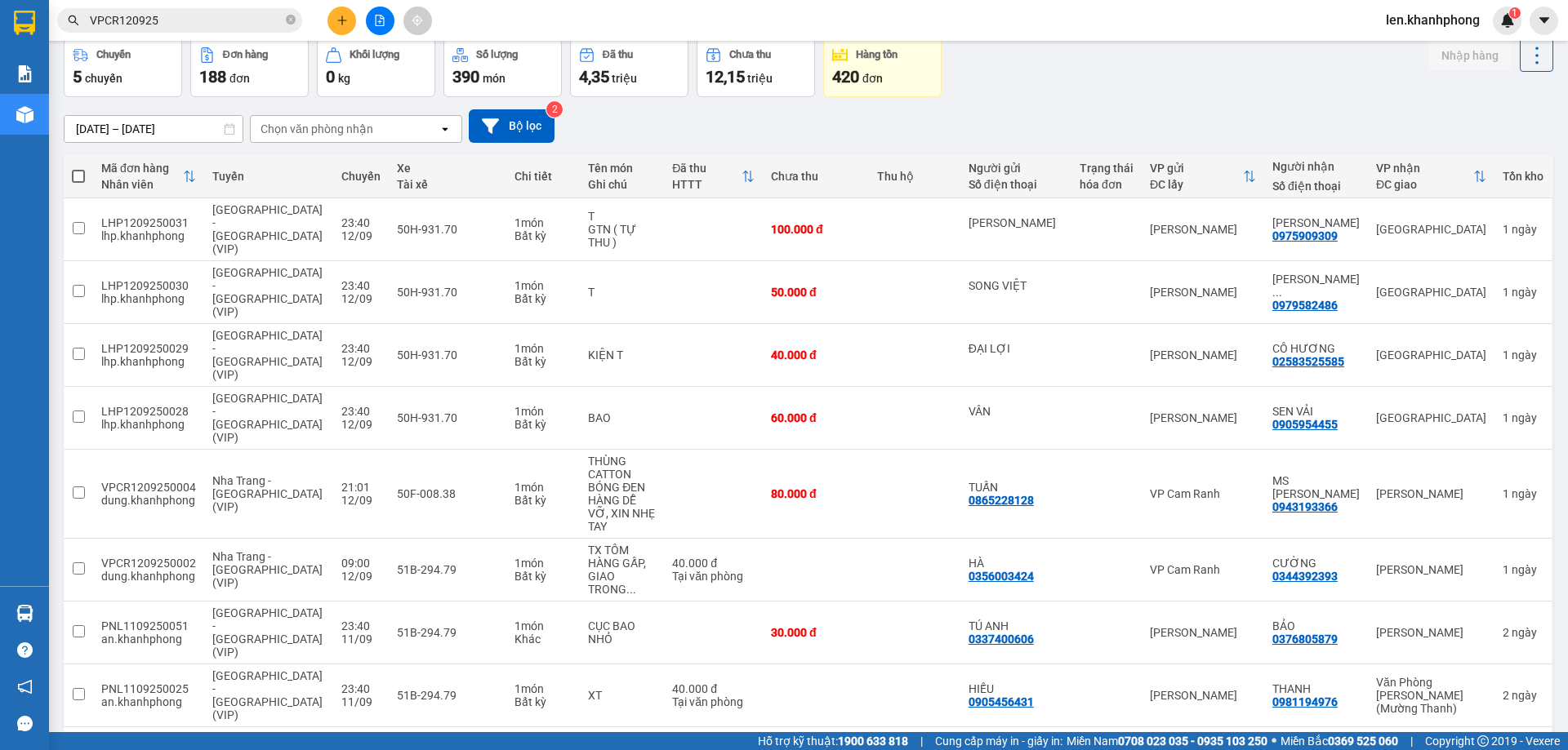
click at [200, 17] on input "VPCR120925" at bounding box center [186, 20] width 193 height 18
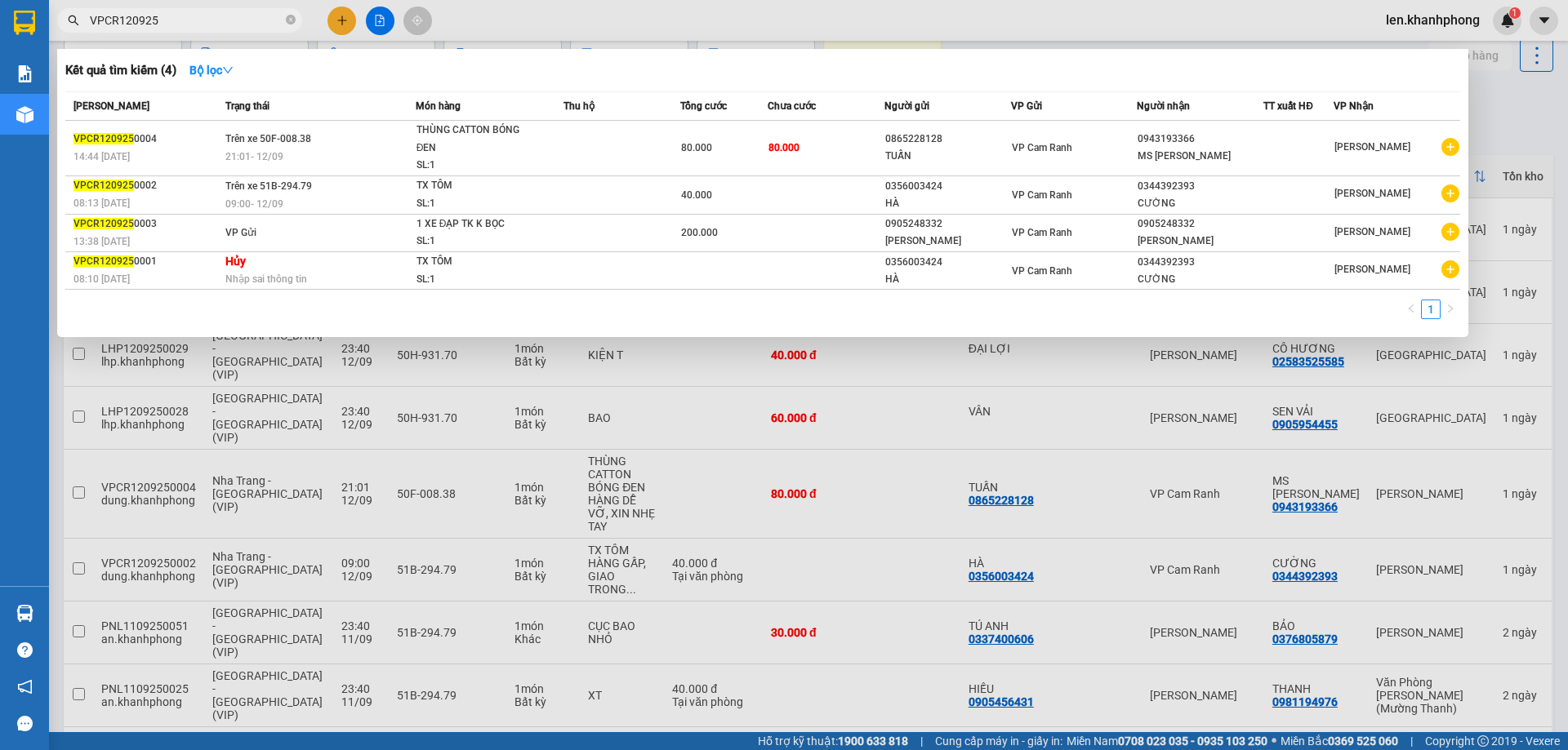
click at [837, 690] on div at bounding box center [784, 375] width 1568 height 750
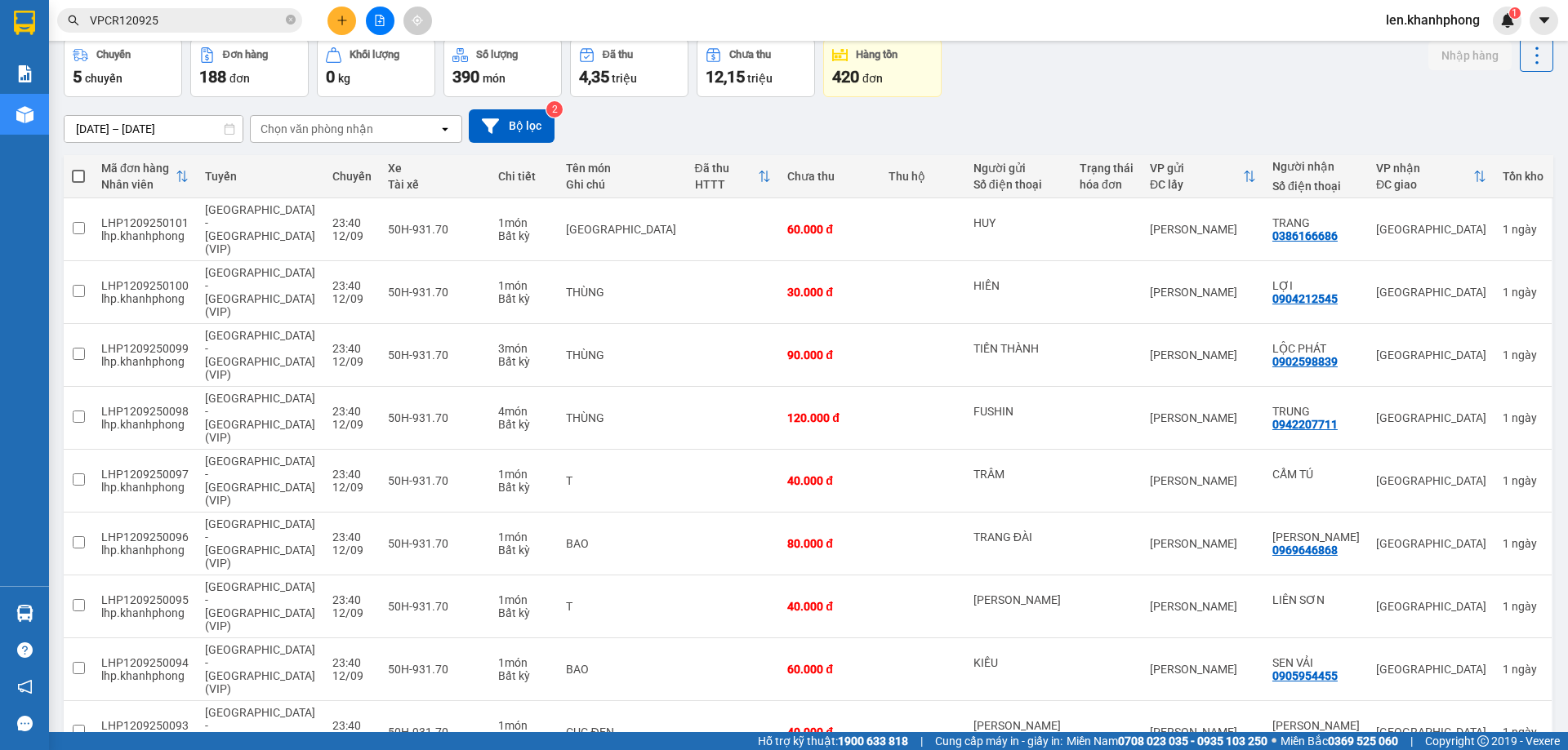
click at [444, 127] on icon "open" at bounding box center [444, 129] width 13 height 13
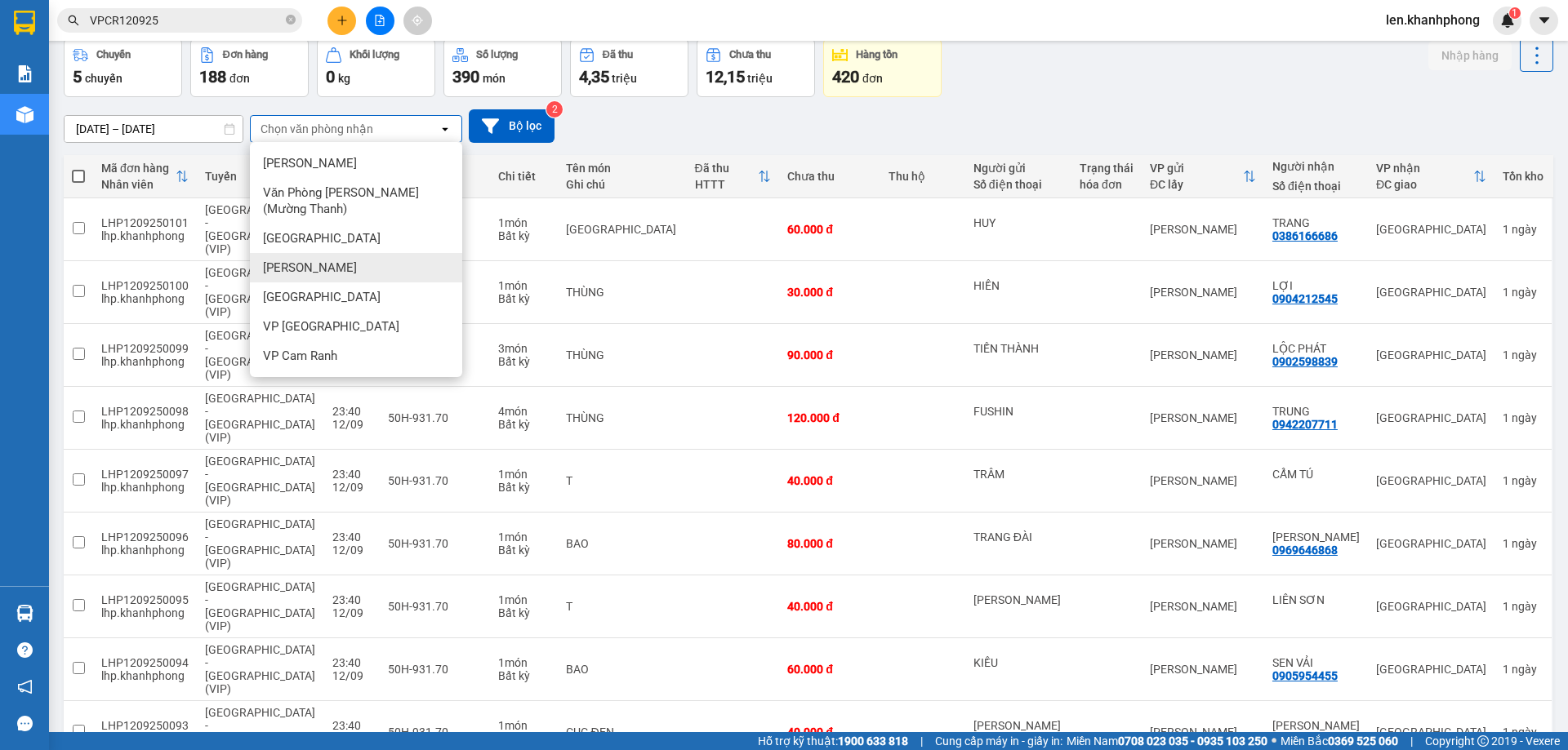
click at [351, 260] on div "[PERSON_NAME]" at bounding box center [355, 267] width 213 height 29
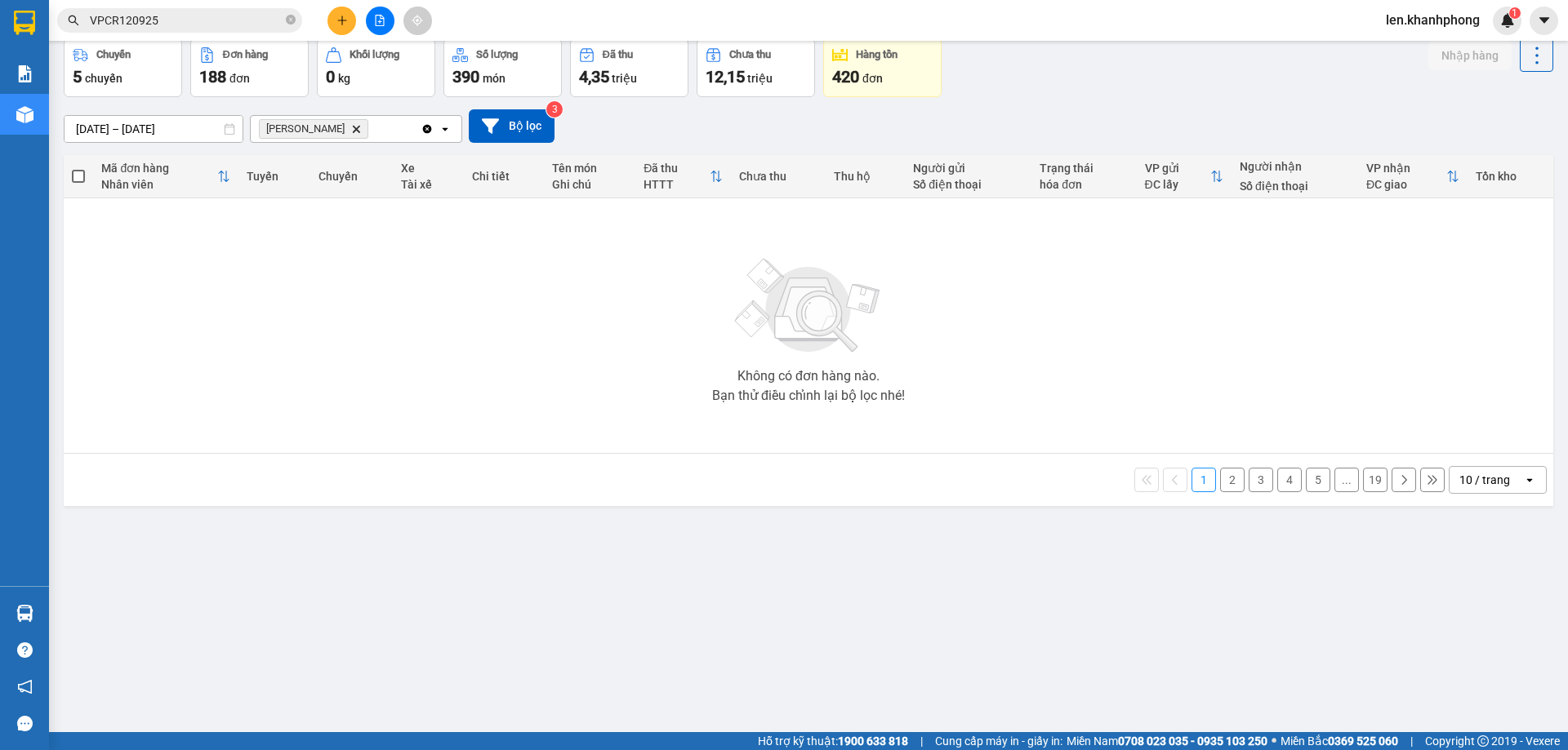
click at [355, 129] on icon "Delete" at bounding box center [355, 129] width 10 height 10
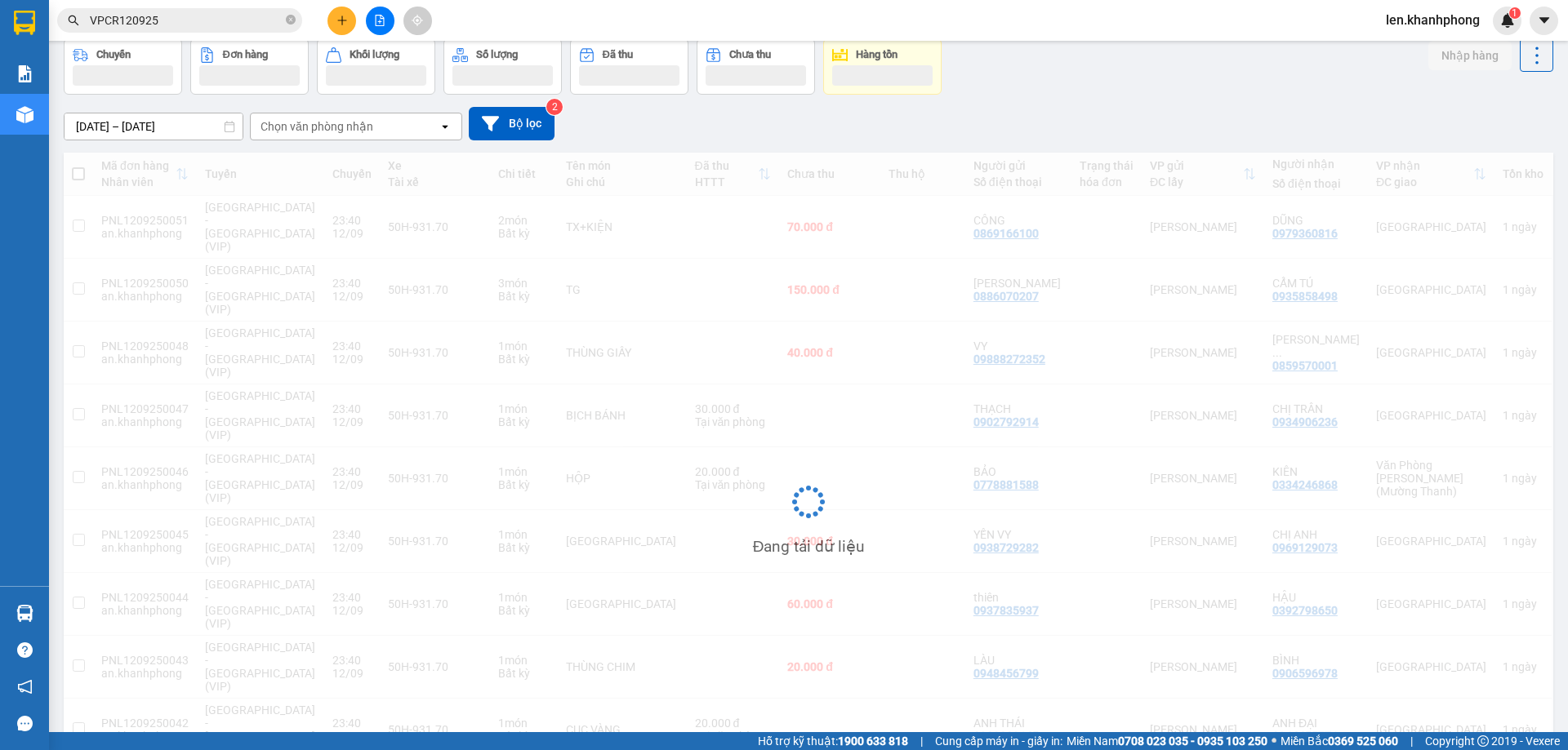
click at [450, 128] on icon "open" at bounding box center [444, 126] width 13 height 13
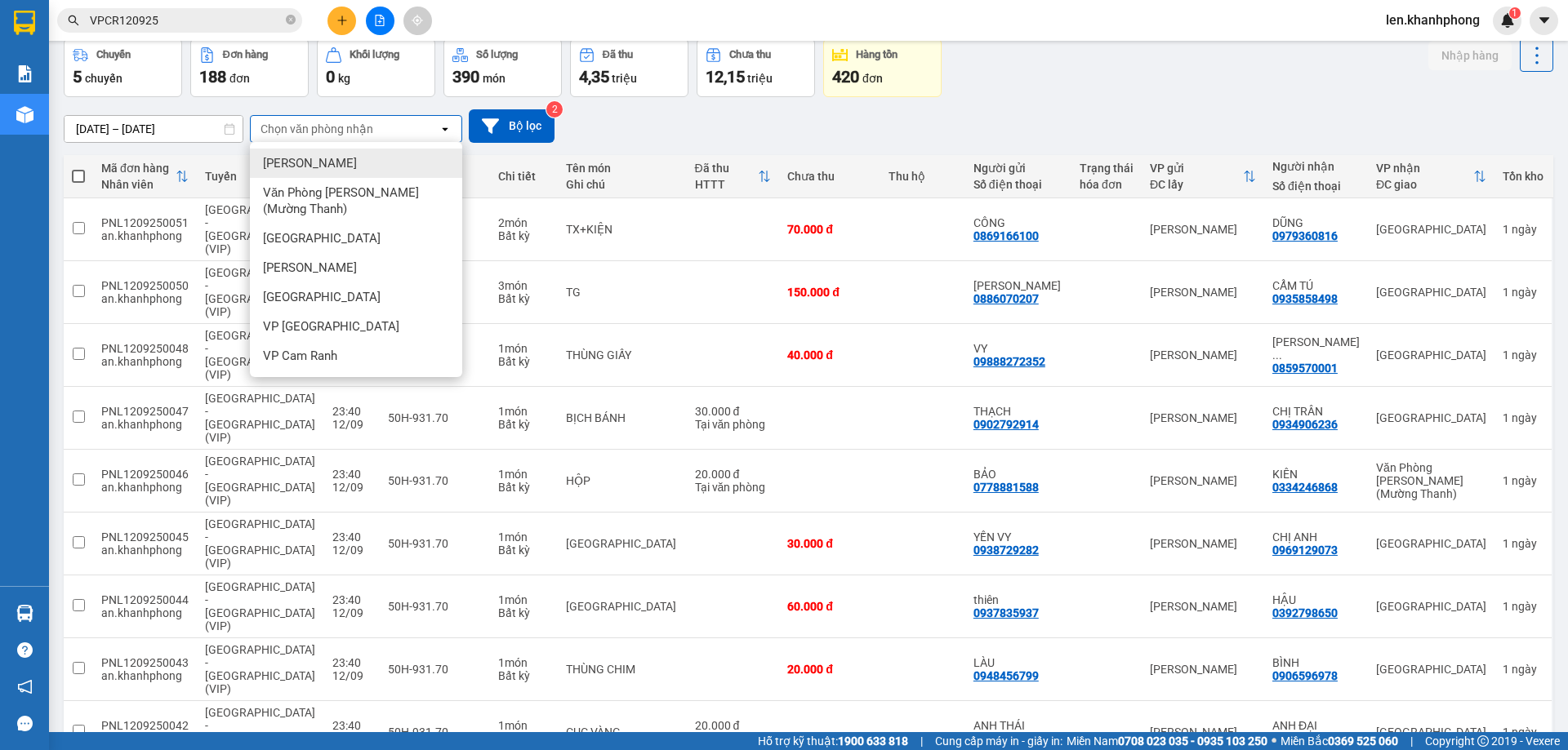
click at [354, 160] on div "[PERSON_NAME]" at bounding box center [355, 163] width 213 height 29
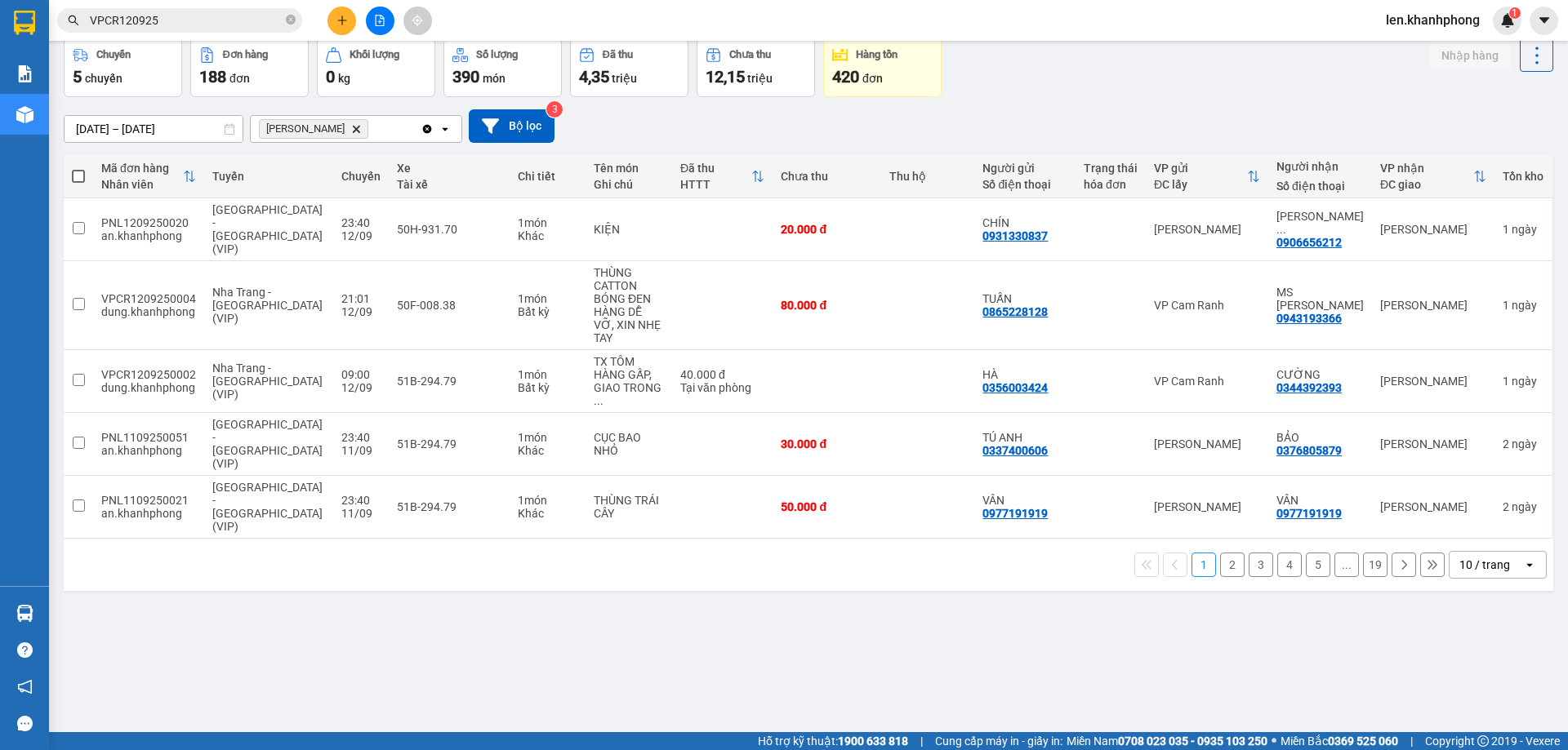
click at [1363, 553] on button "19" at bounding box center [1375, 565] width 25 height 25
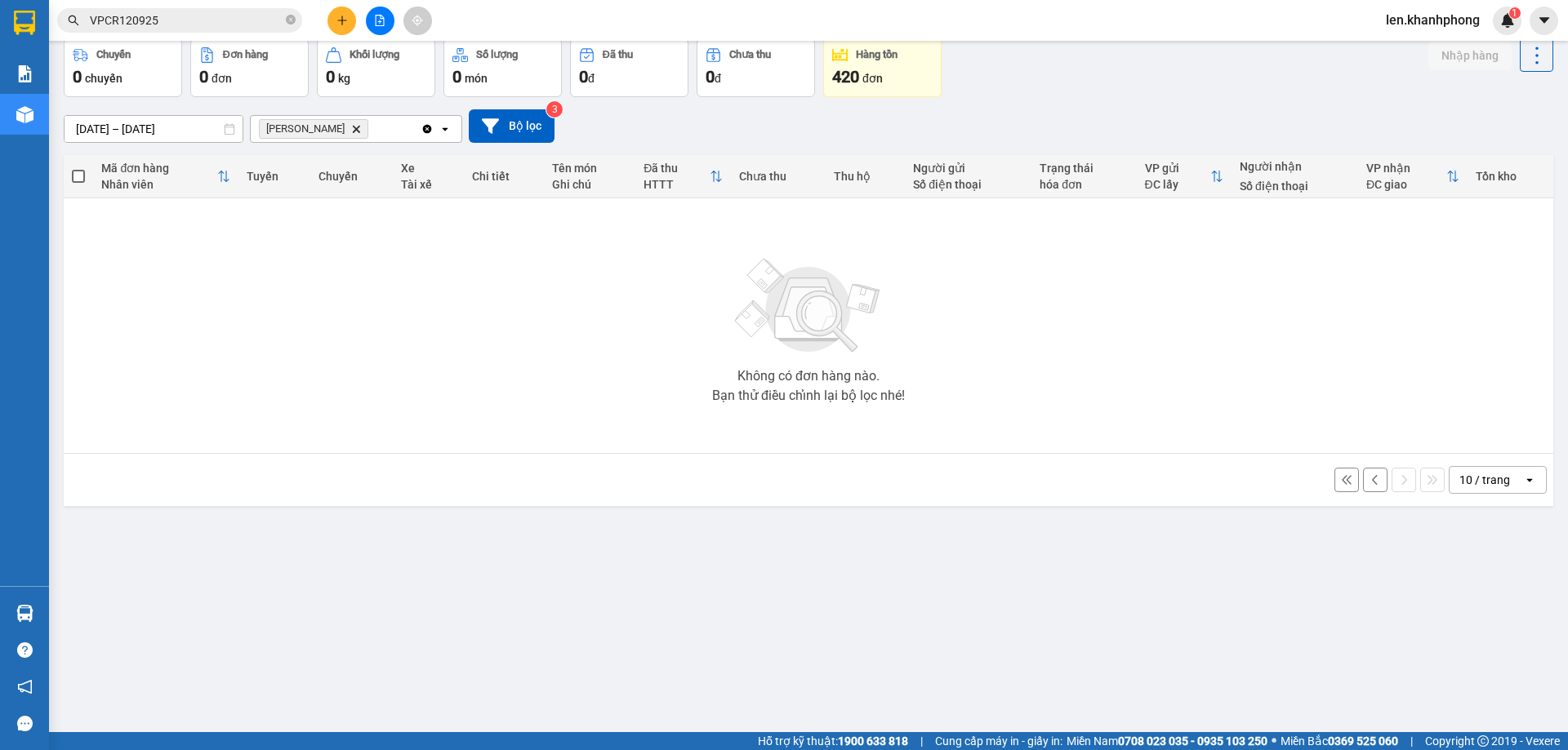
click at [1370, 482] on icon at bounding box center [1375, 479] width 11 height 11
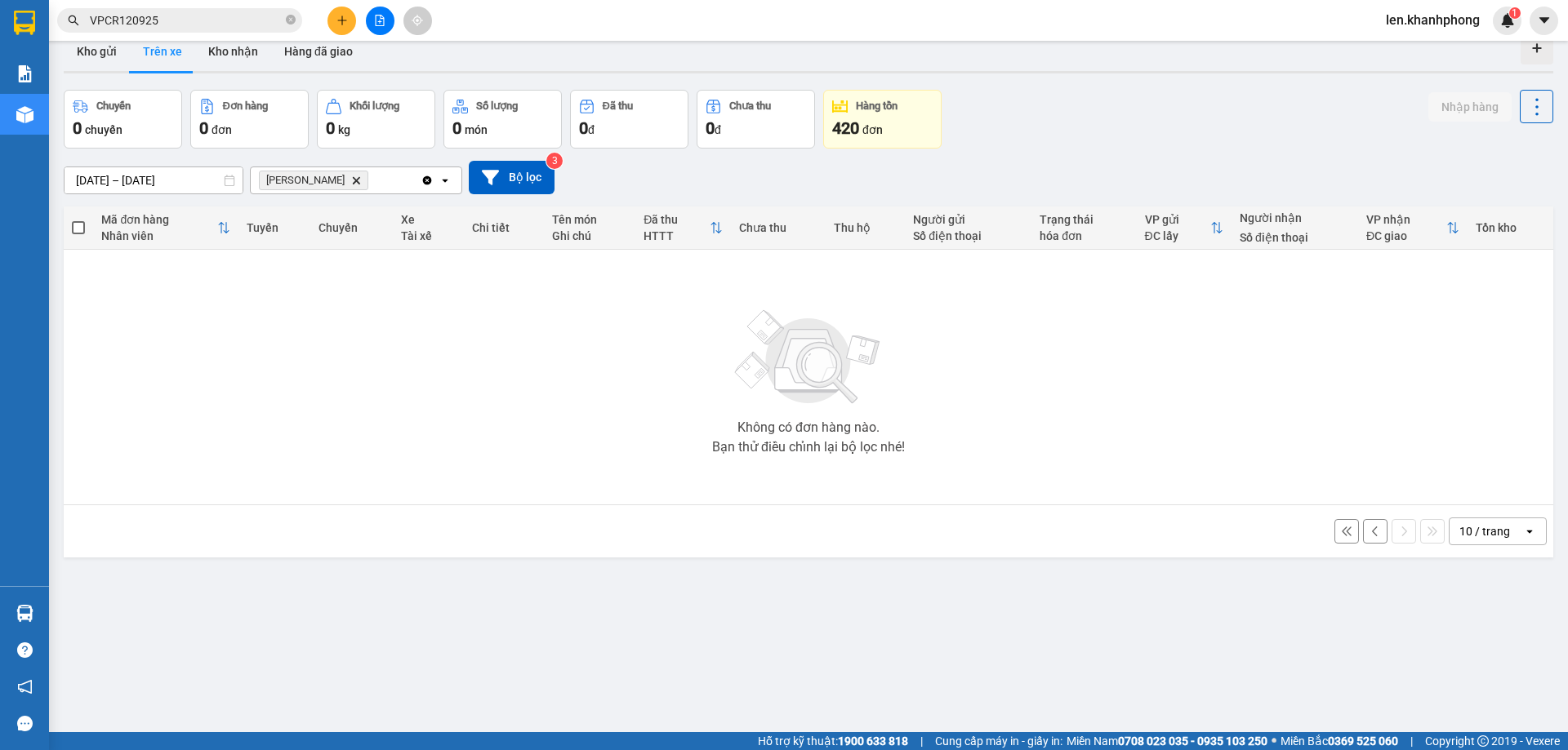
scroll to position [0, 0]
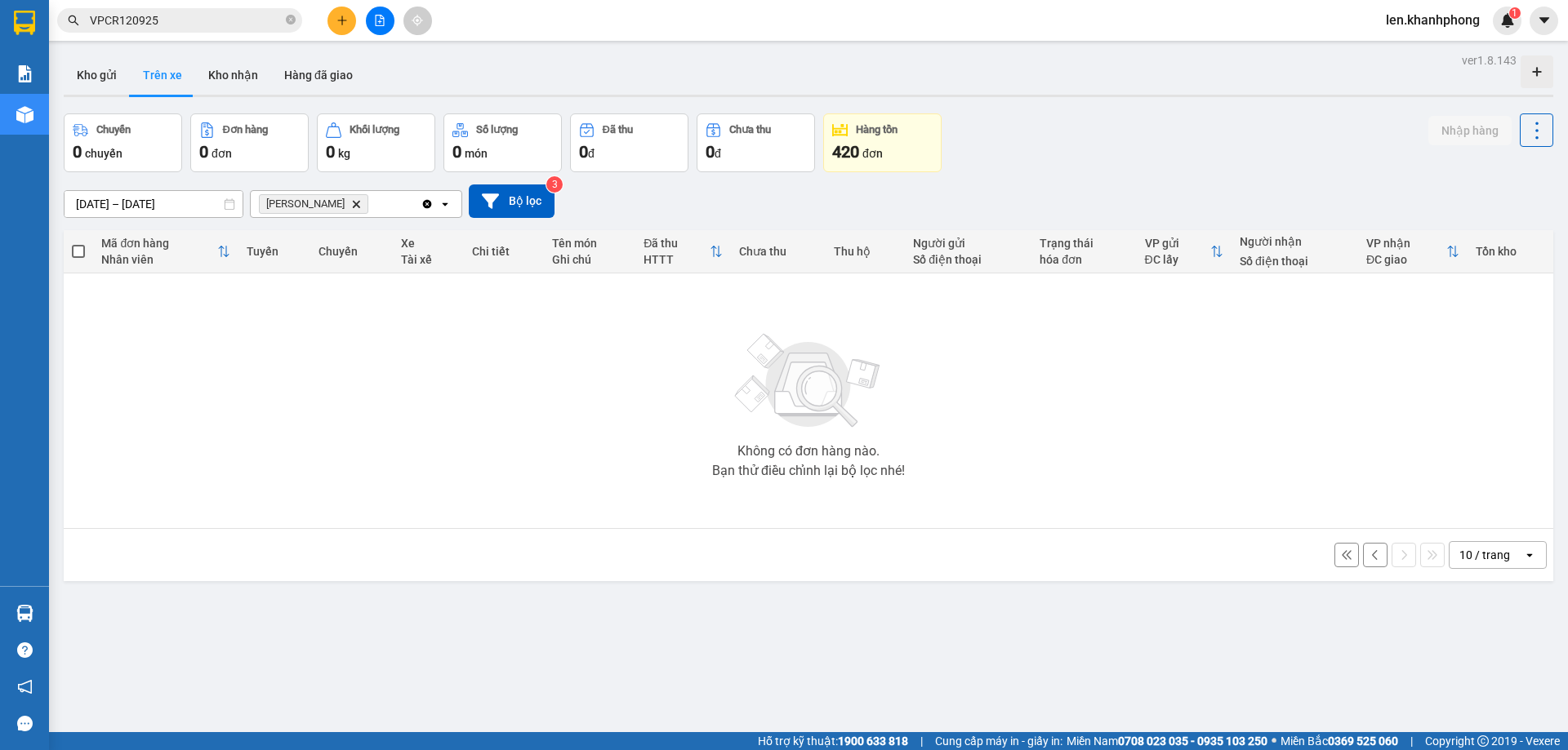
click at [427, 206] on icon "Clear all" at bounding box center [428, 204] width 9 height 9
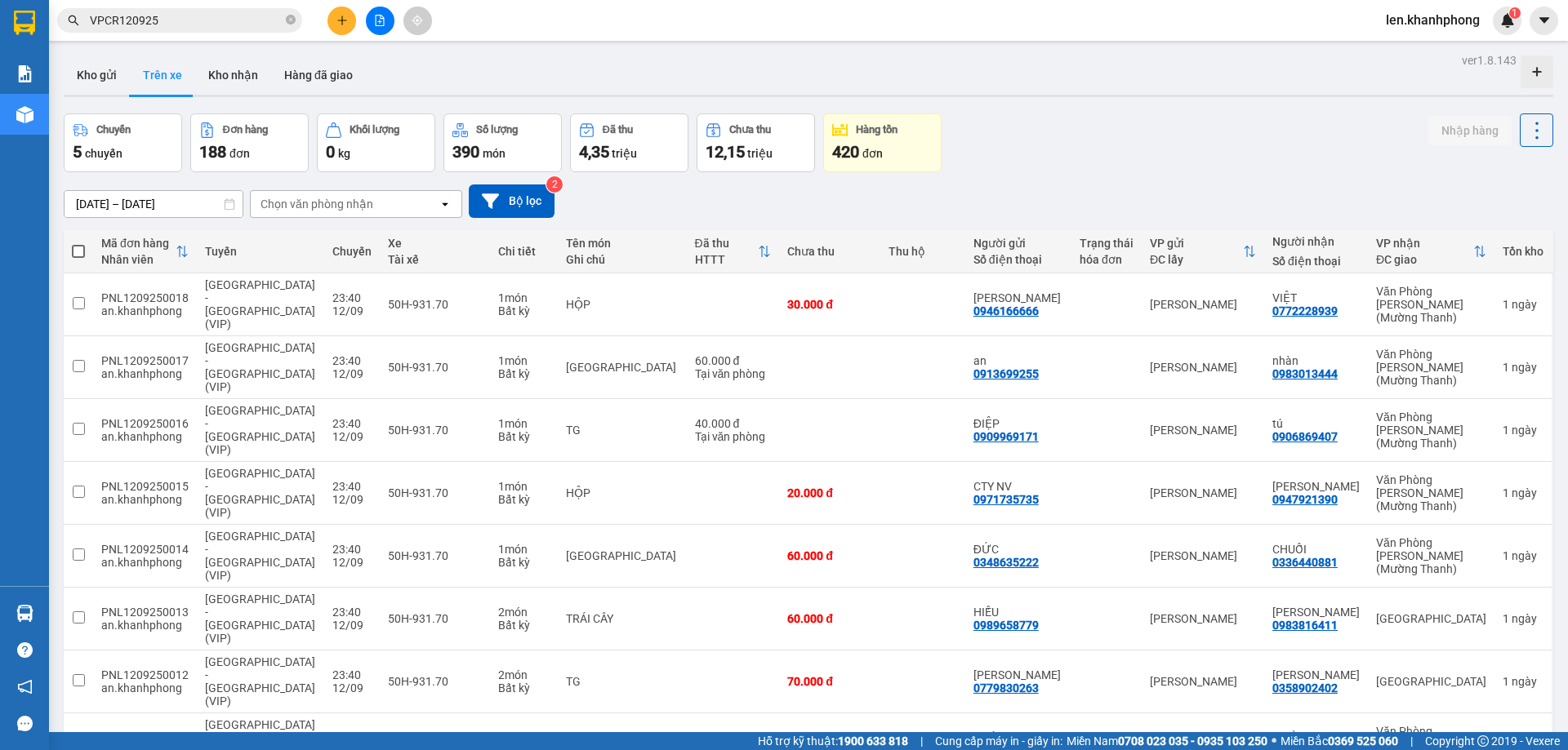
click at [385, 201] on div "Chọn văn phòng nhận" at bounding box center [344, 204] width 188 height 26
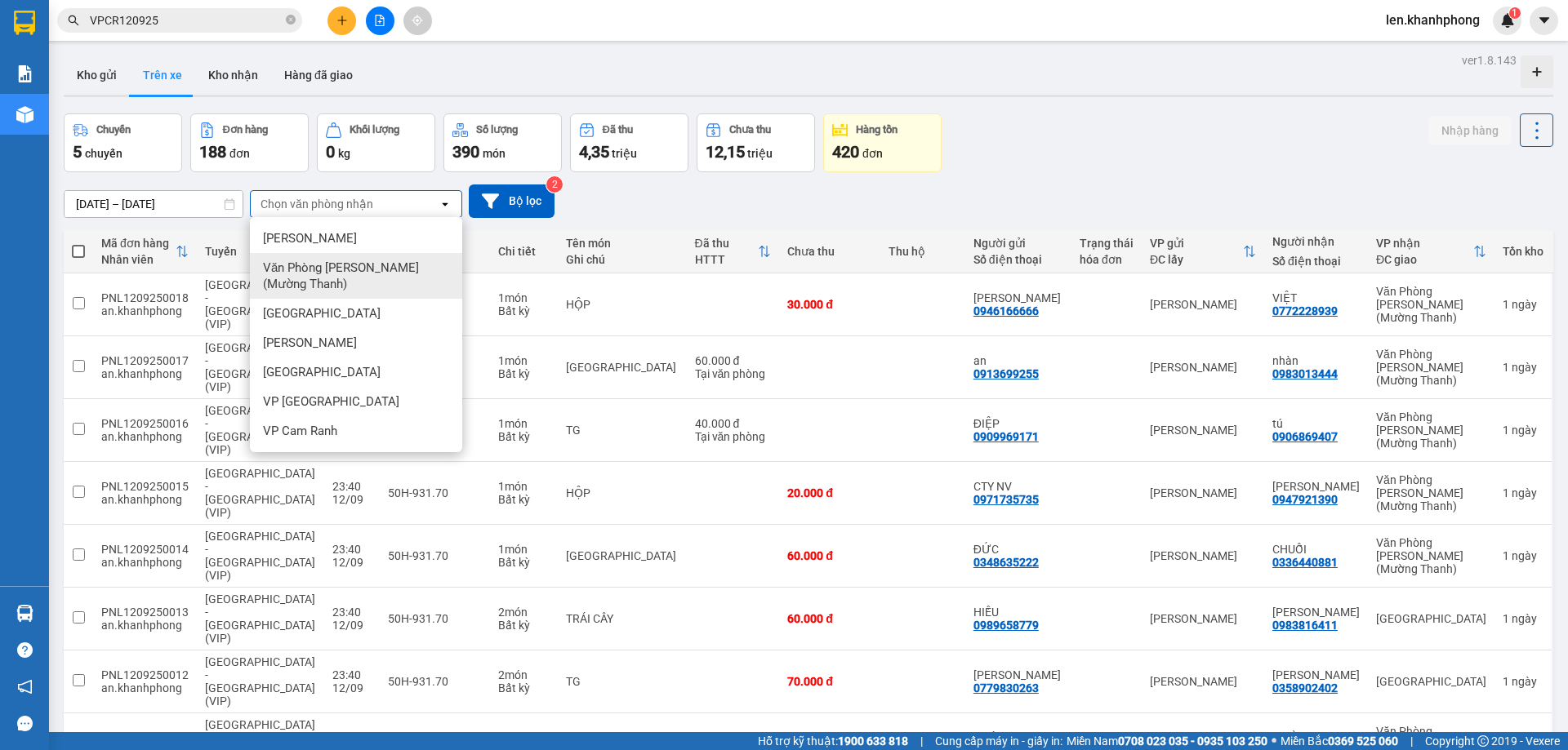
click at [338, 278] on span "Văn Phòng [PERSON_NAME] (Mường Thanh)" at bounding box center [359, 275] width 193 height 33
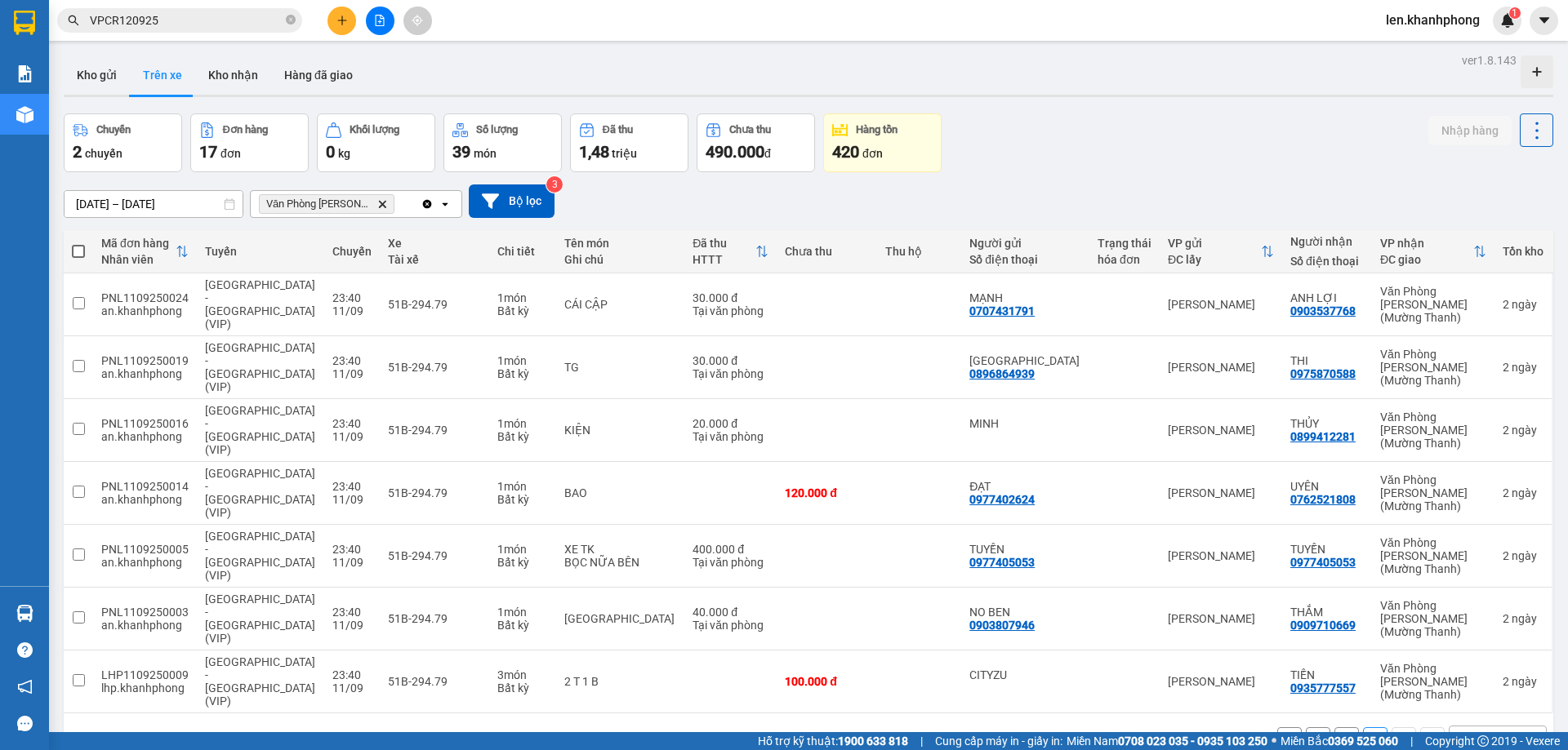
click at [1338, 727] on button "1" at bounding box center [1347, 739] width 25 height 25
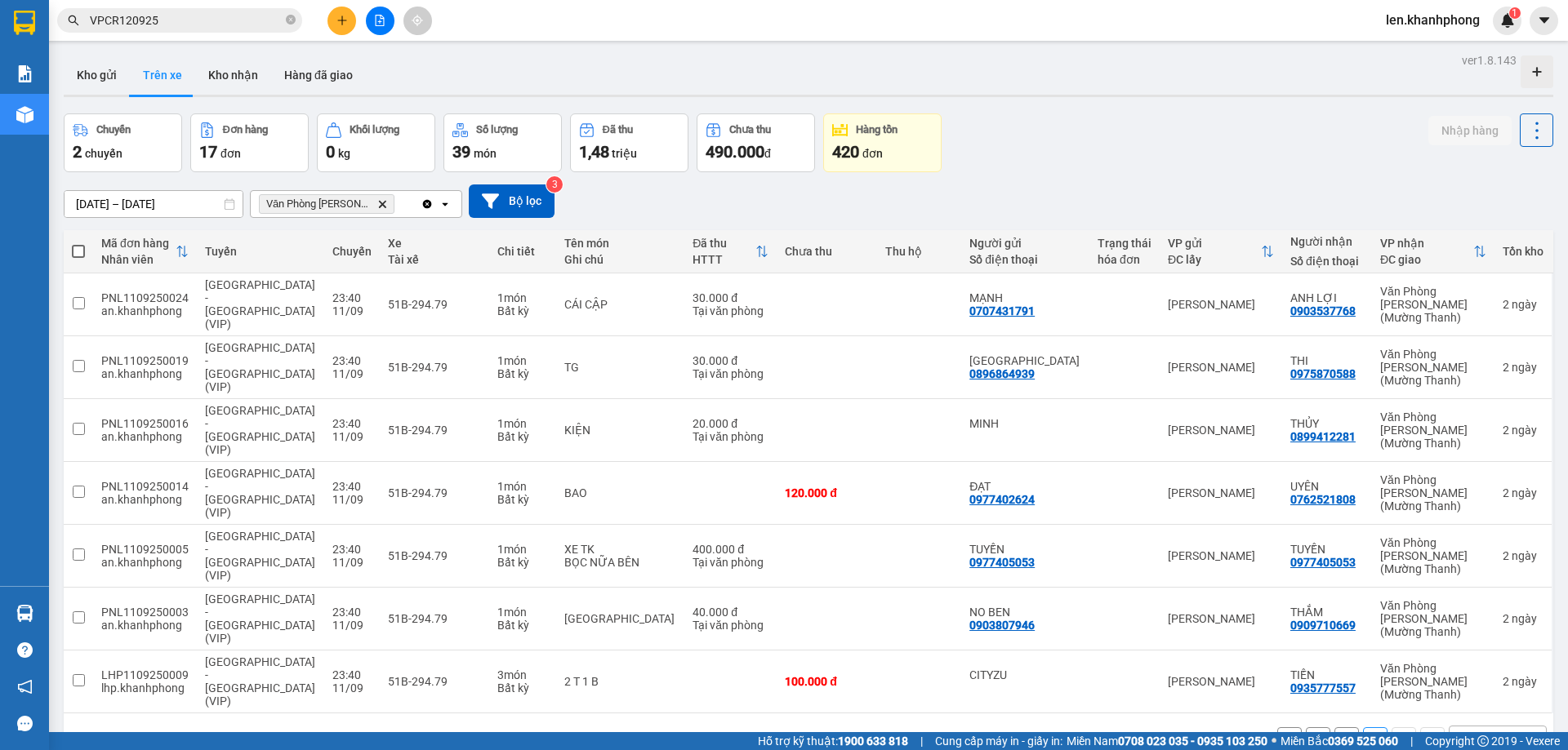
click at [385, 205] on icon "Delete" at bounding box center [382, 204] width 10 height 10
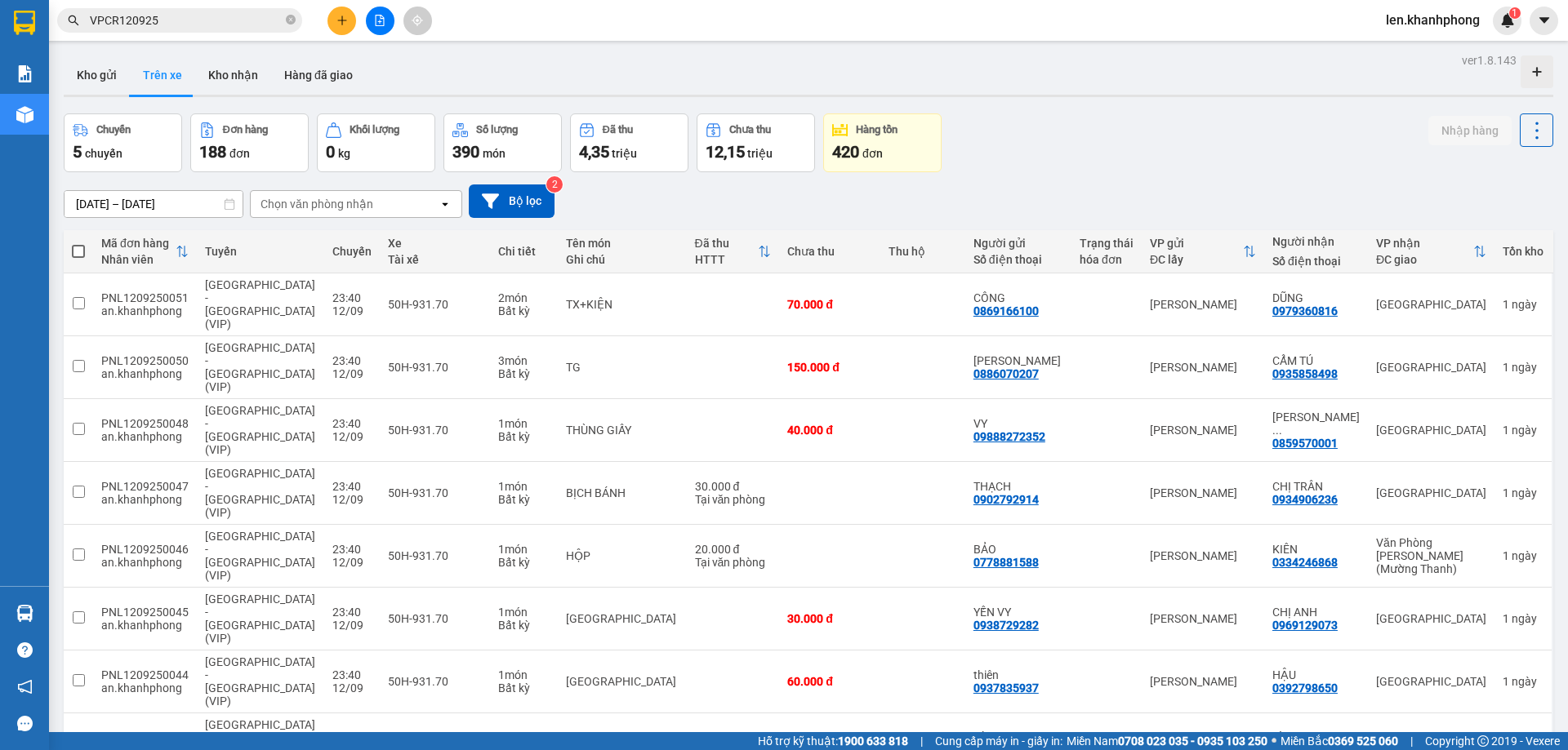
click at [387, 197] on div "Chọn văn phòng nhận" at bounding box center [344, 204] width 188 height 26
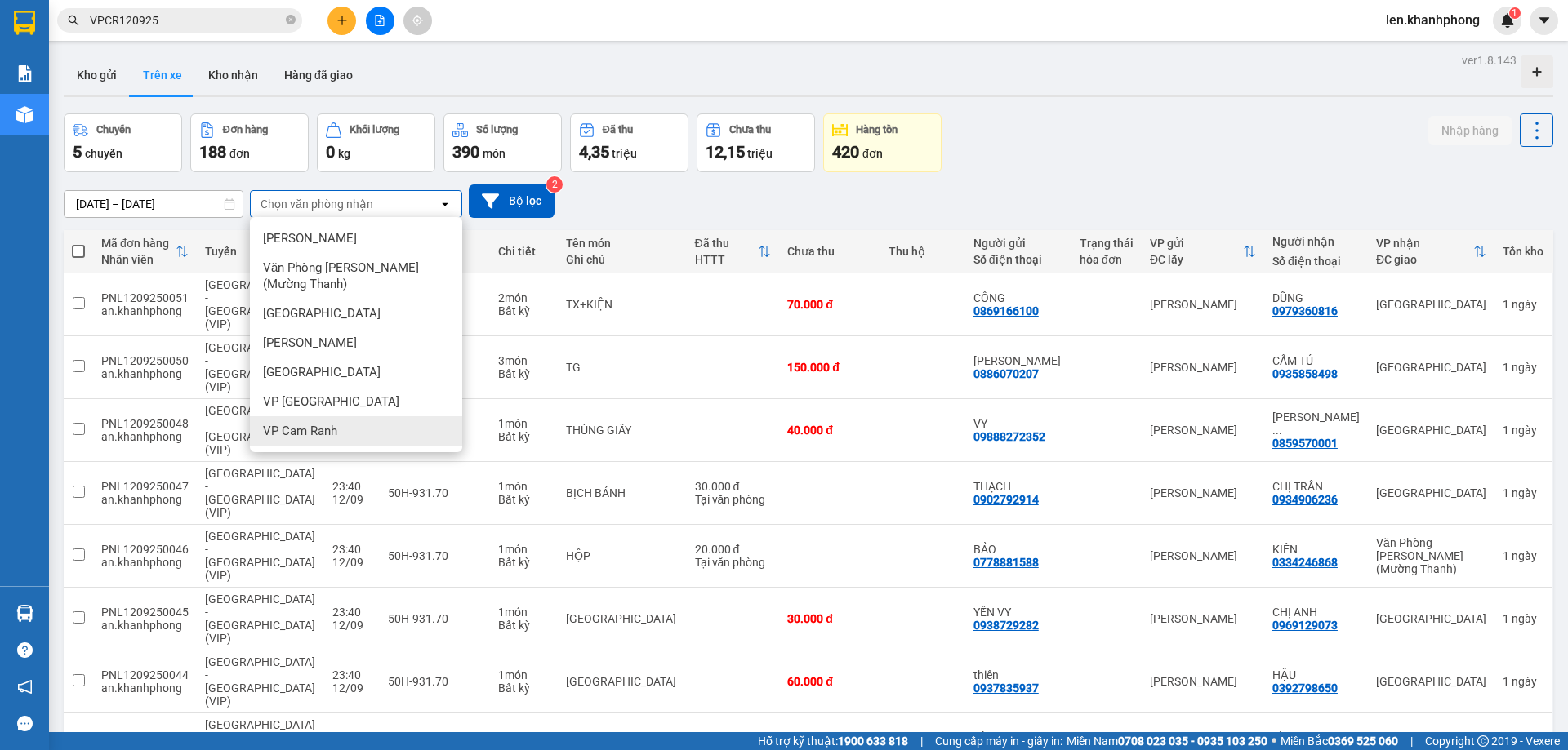
click at [322, 428] on span "VP Cam Ranh" at bounding box center [300, 431] width 74 height 17
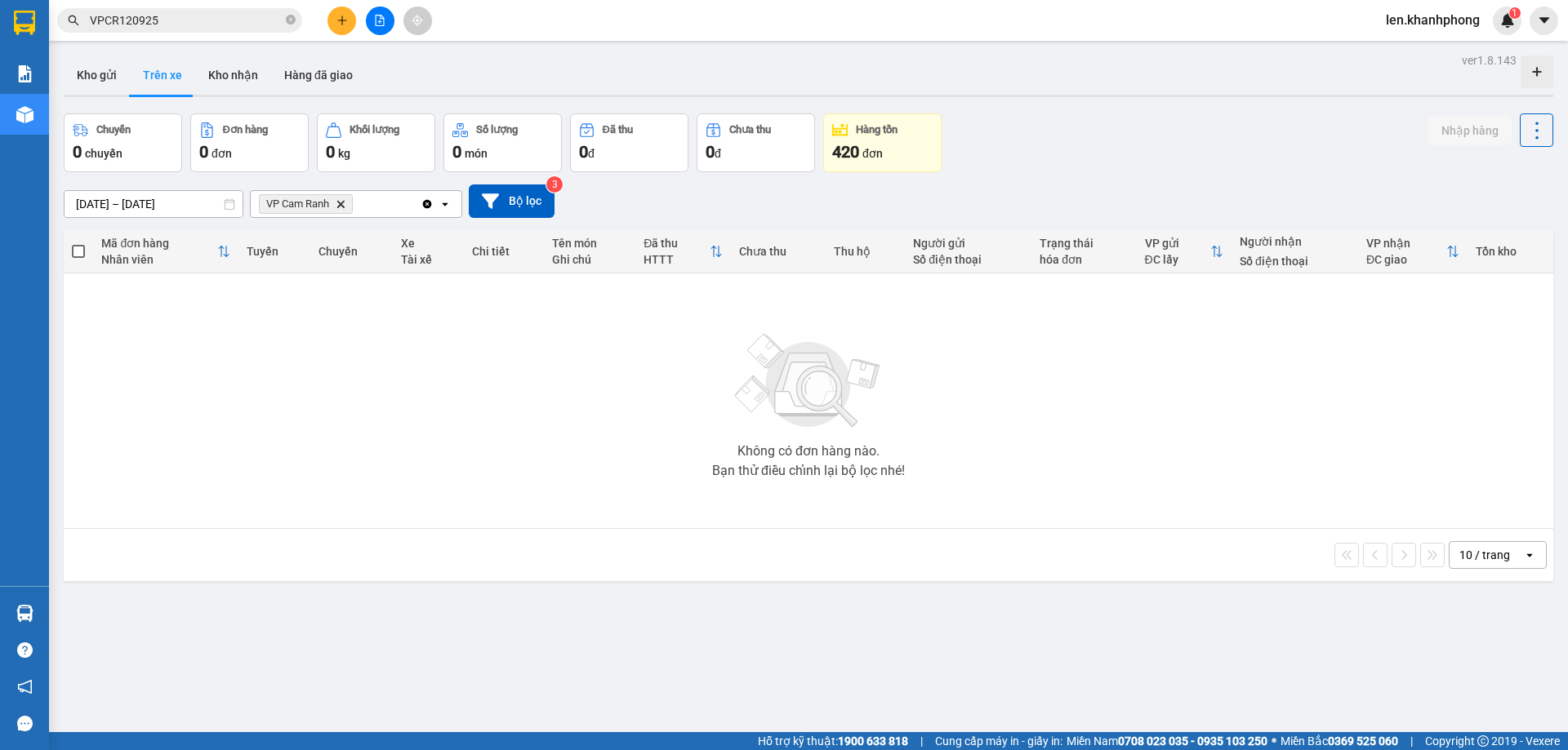
click at [346, 206] on icon "Delete" at bounding box center [340, 204] width 10 height 10
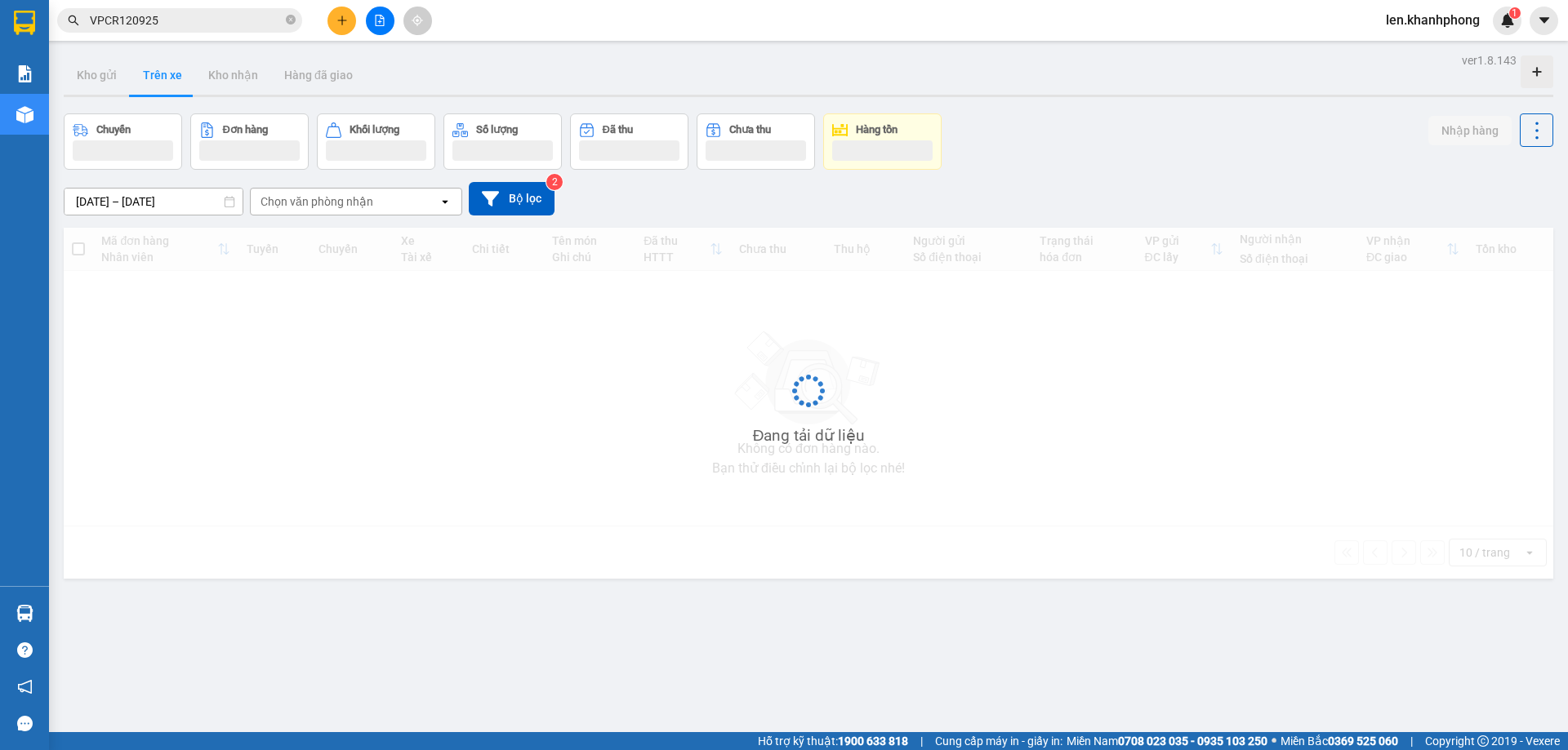
click at [347, 206] on div "Chọn văn phòng nhận" at bounding box center [317, 201] width 113 height 17
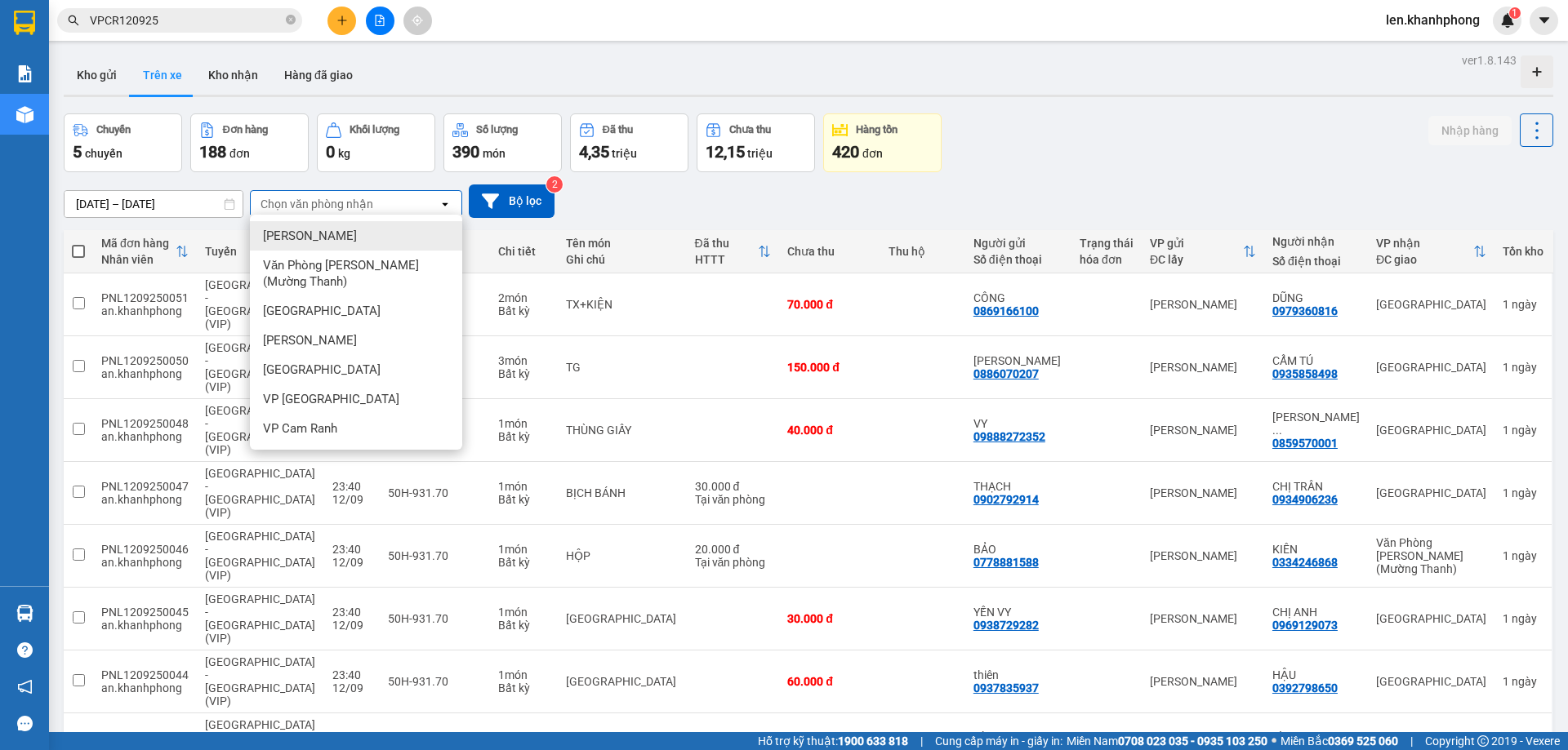
click at [327, 238] on span "[PERSON_NAME]" at bounding box center [310, 235] width 93 height 17
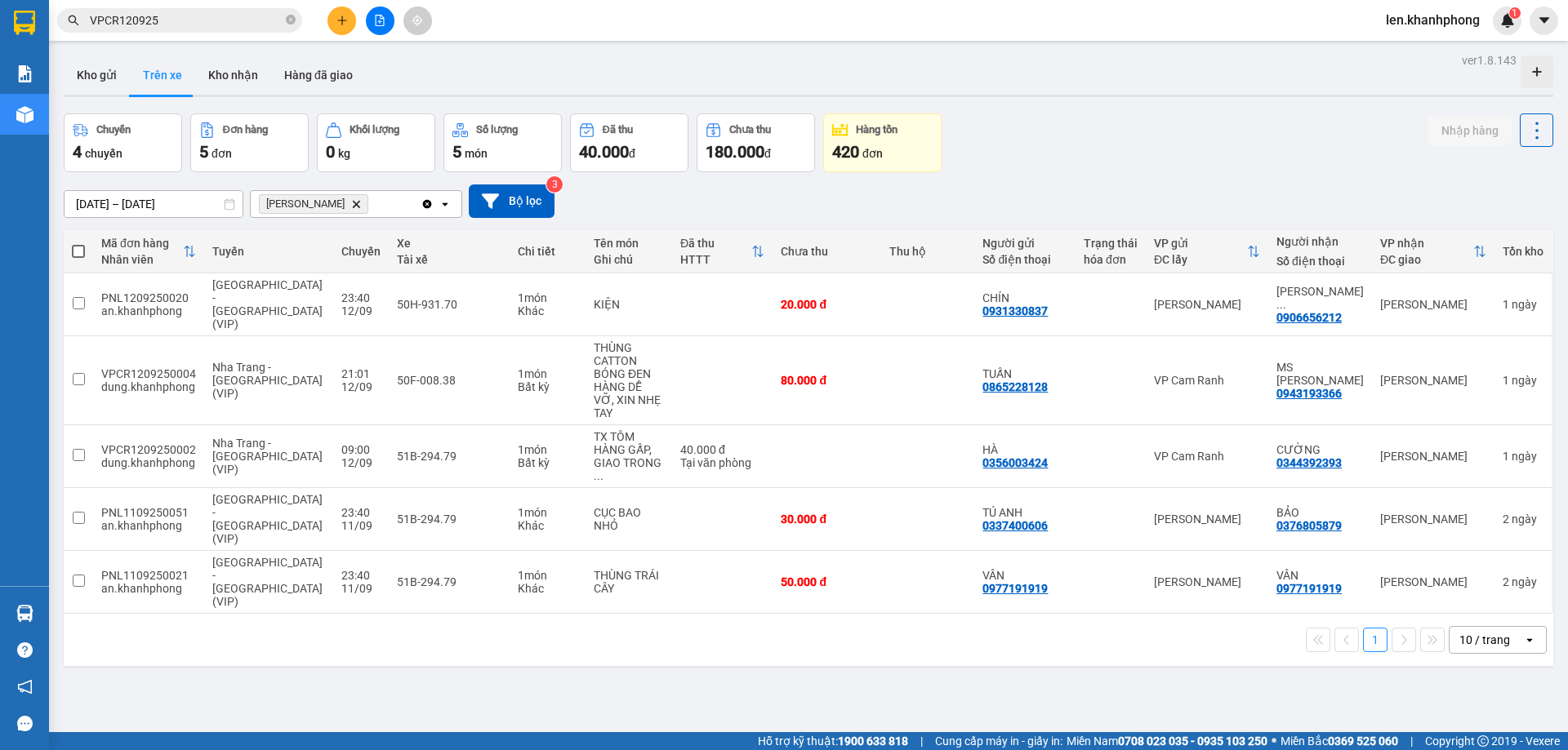
click at [157, 16] on input "VPCR120925" at bounding box center [186, 20] width 193 height 18
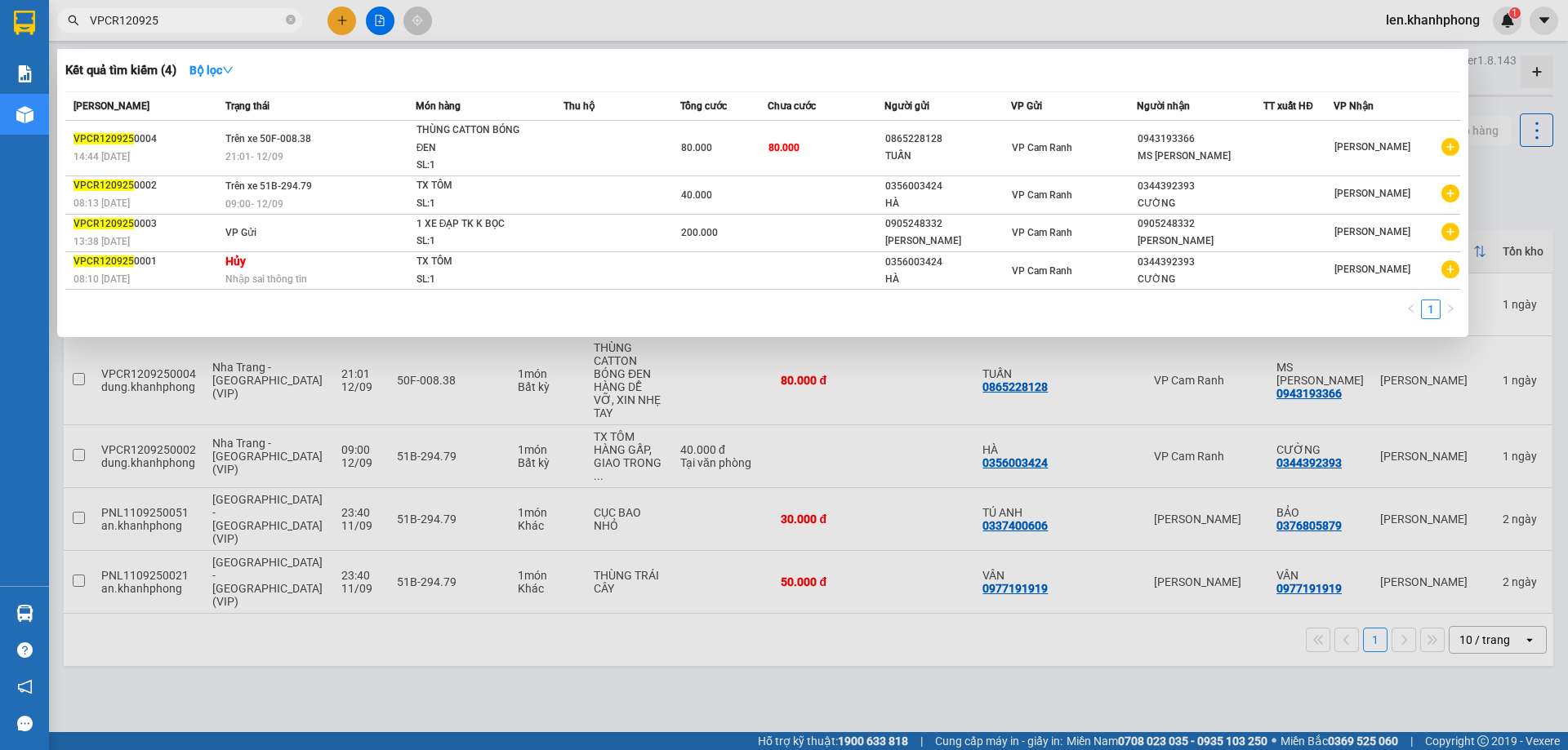
click at [381, 554] on div at bounding box center [784, 375] width 1568 height 750
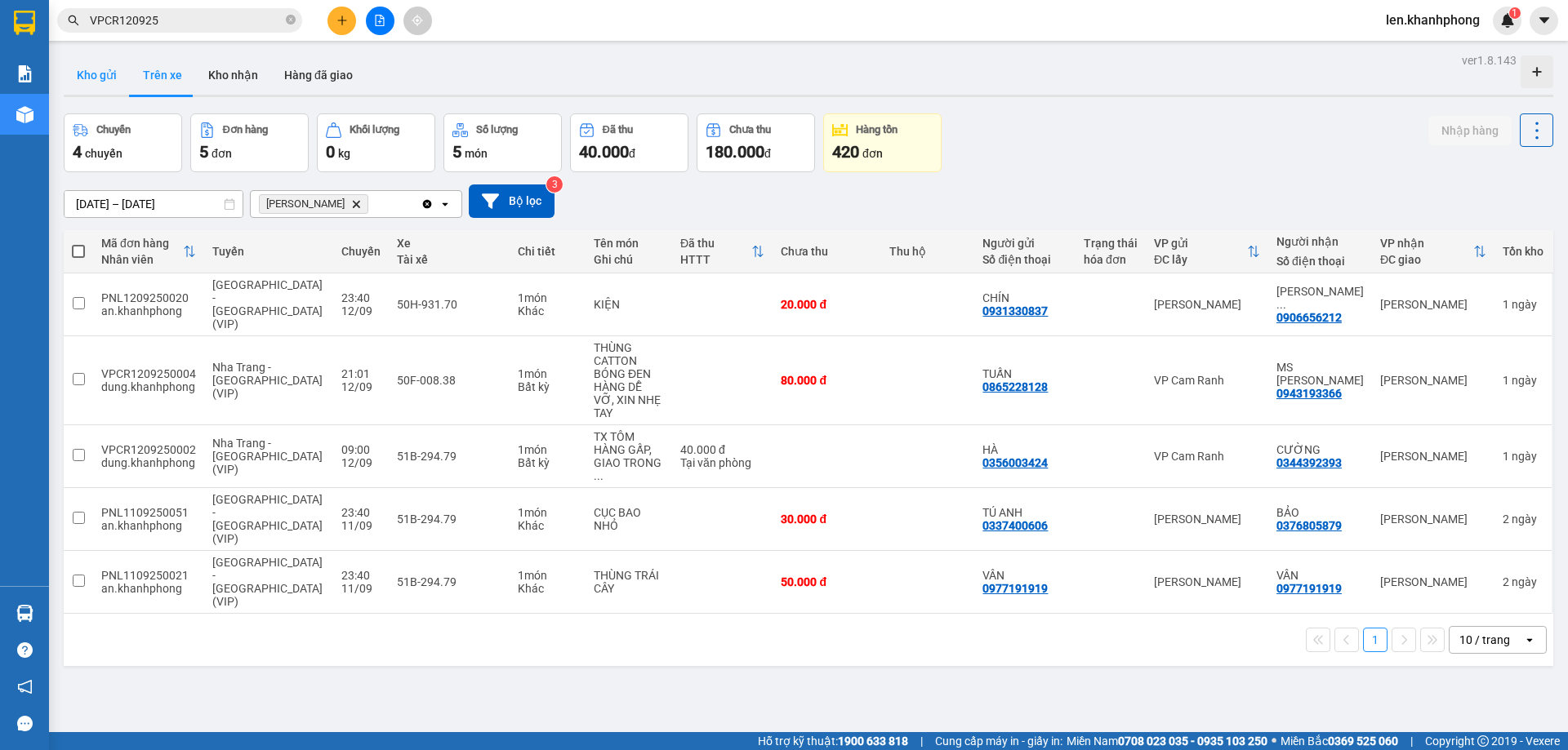
click at [94, 75] on button "Kho gửi" at bounding box center [96, 75] width 66 height 39
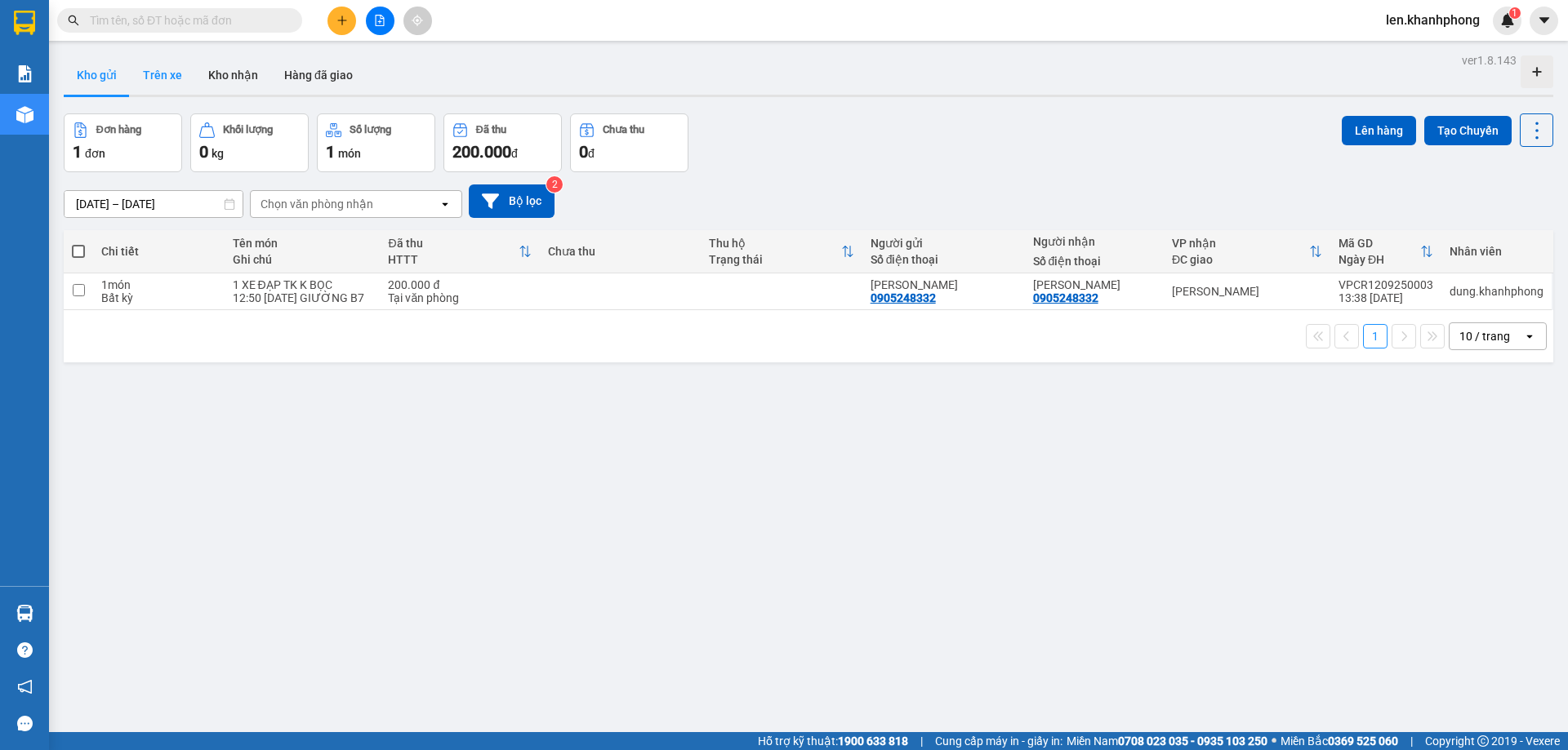
click at [183, 78] on button "Trên xe" at bounding box center [162, 75] width 65 height 39
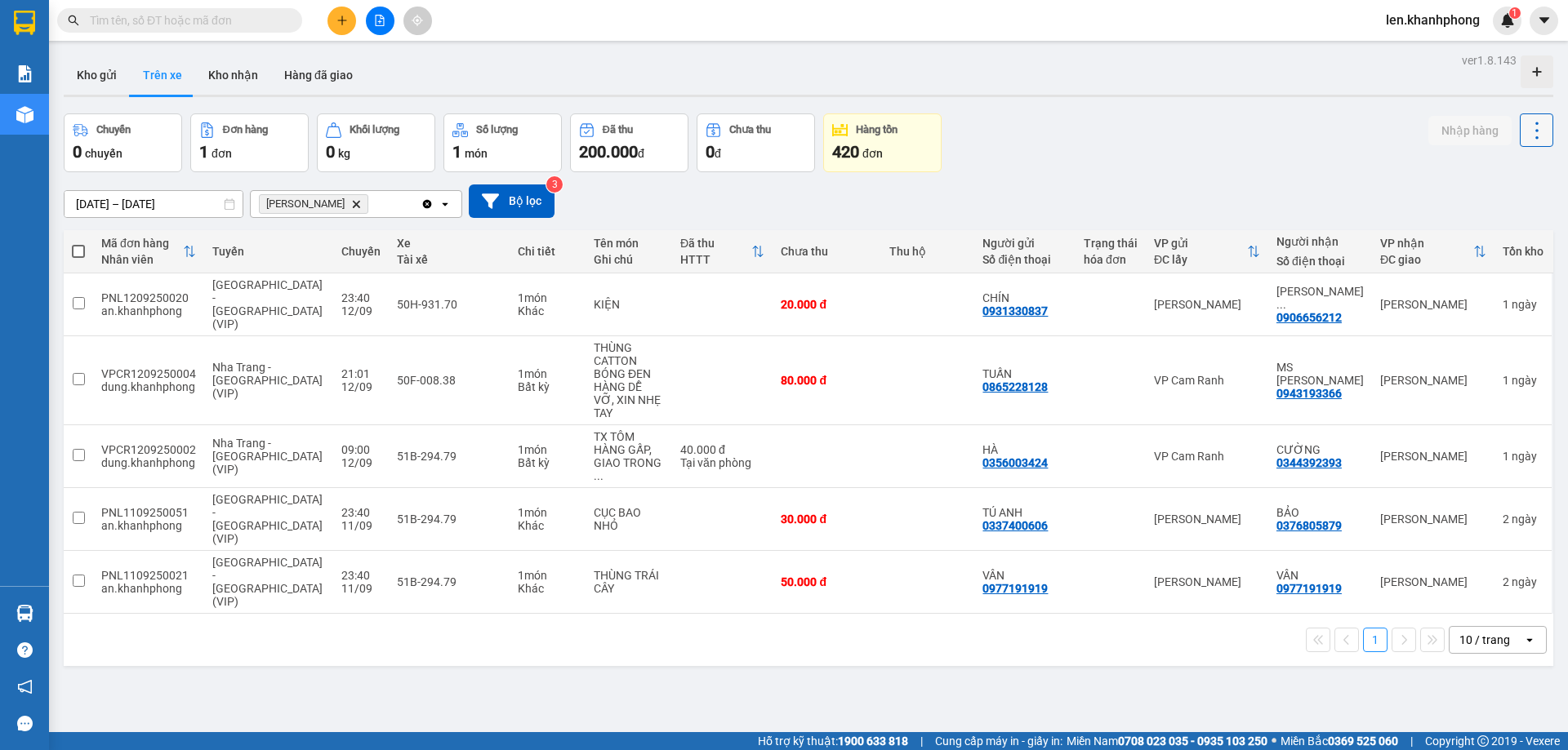
click at [1528, 132] on icon at bounding box center [1537, 130] width 23 height 23
click at [1062, 175] on div "[DATE] – [DATE] Press the down arrow key to interact with the calendar and sele…" at bounding box center [808, 201] width 1490 height 58
click at [235, 76] on button "Kho nhận" at bounding box center [233, 75] width 76 height 39
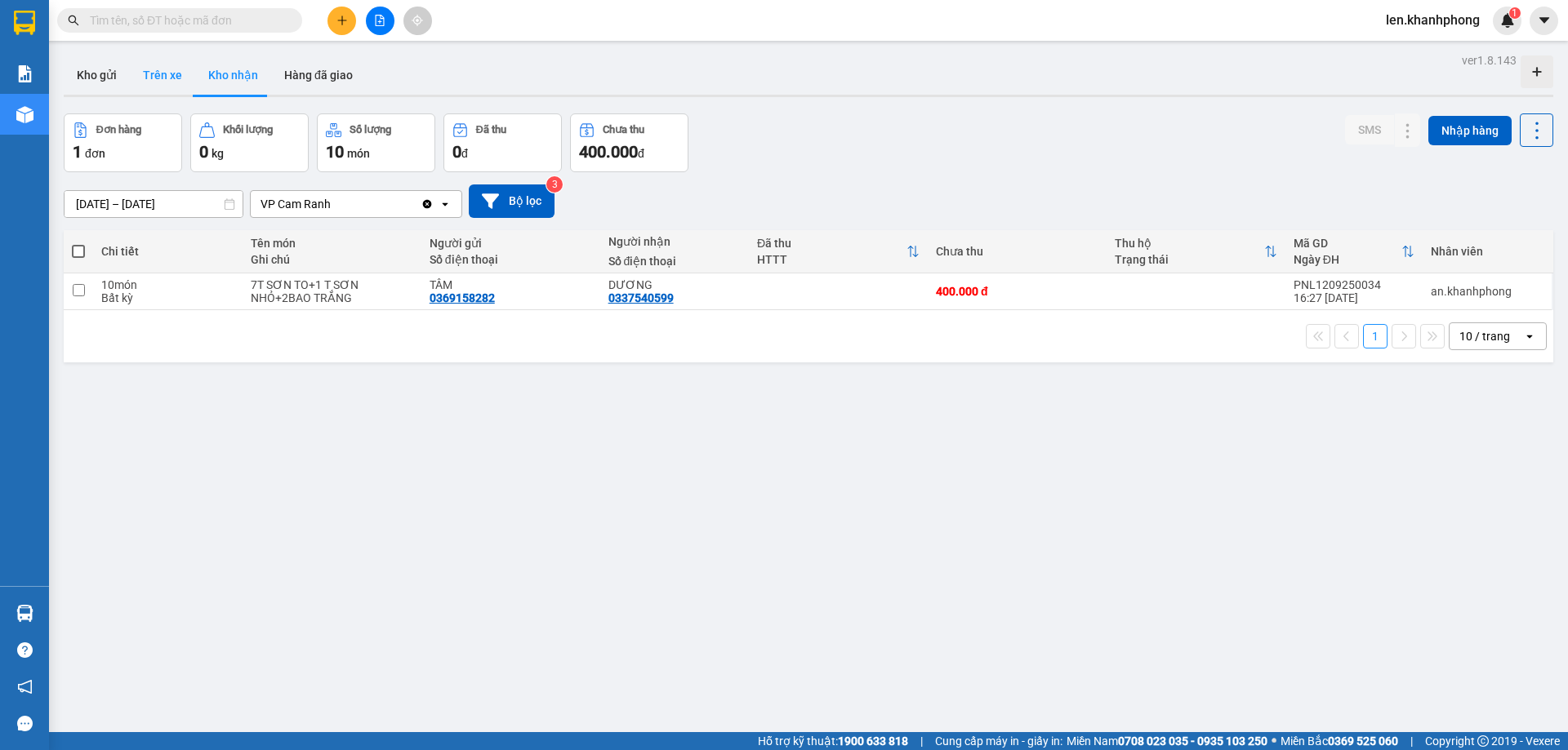
click at [153, 76] on button "Trên xe" at bounding box center [162, 75] width 65 height 39
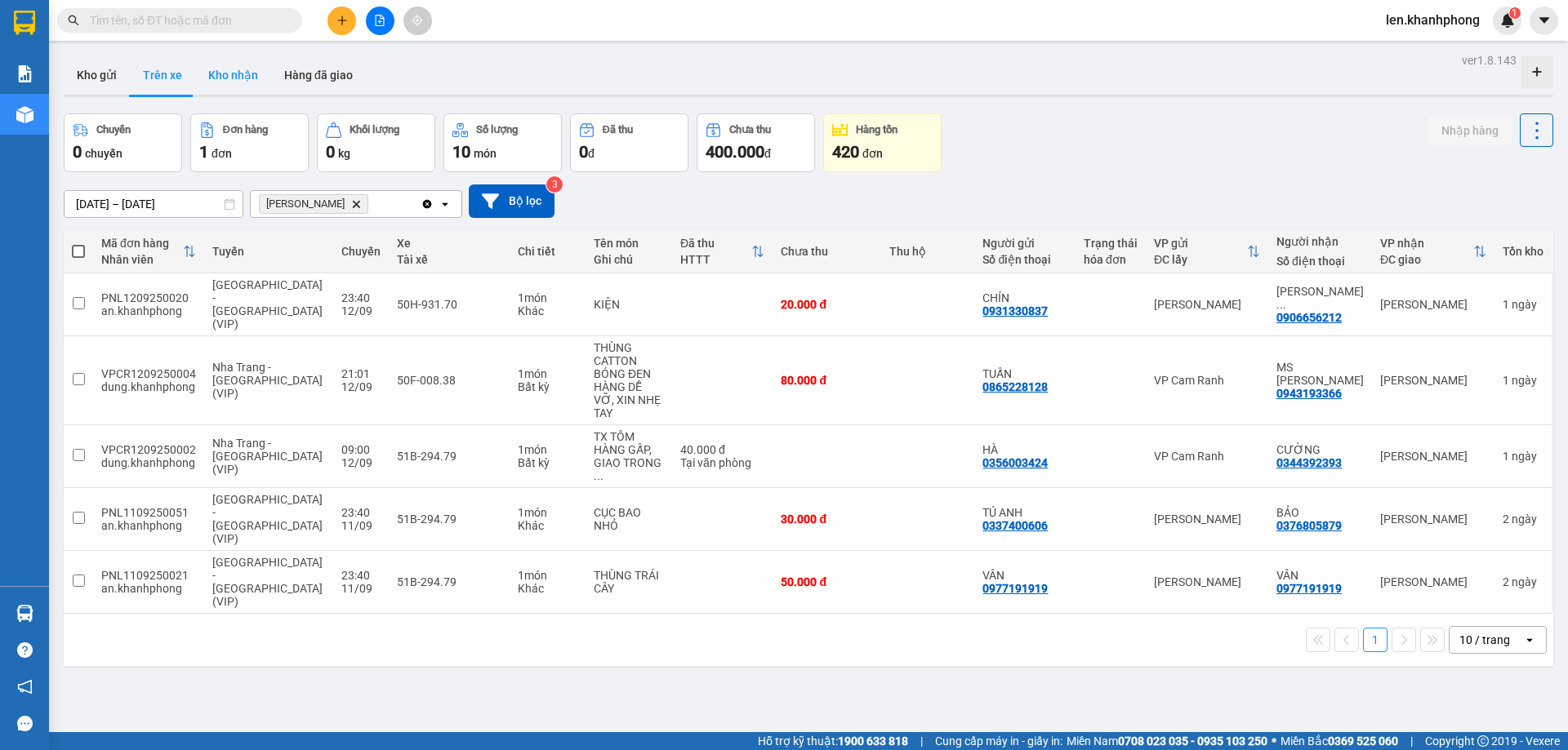
click at [238, 65] on button "Kho nhận" at bounding box center [233, 75] width 76 height 39
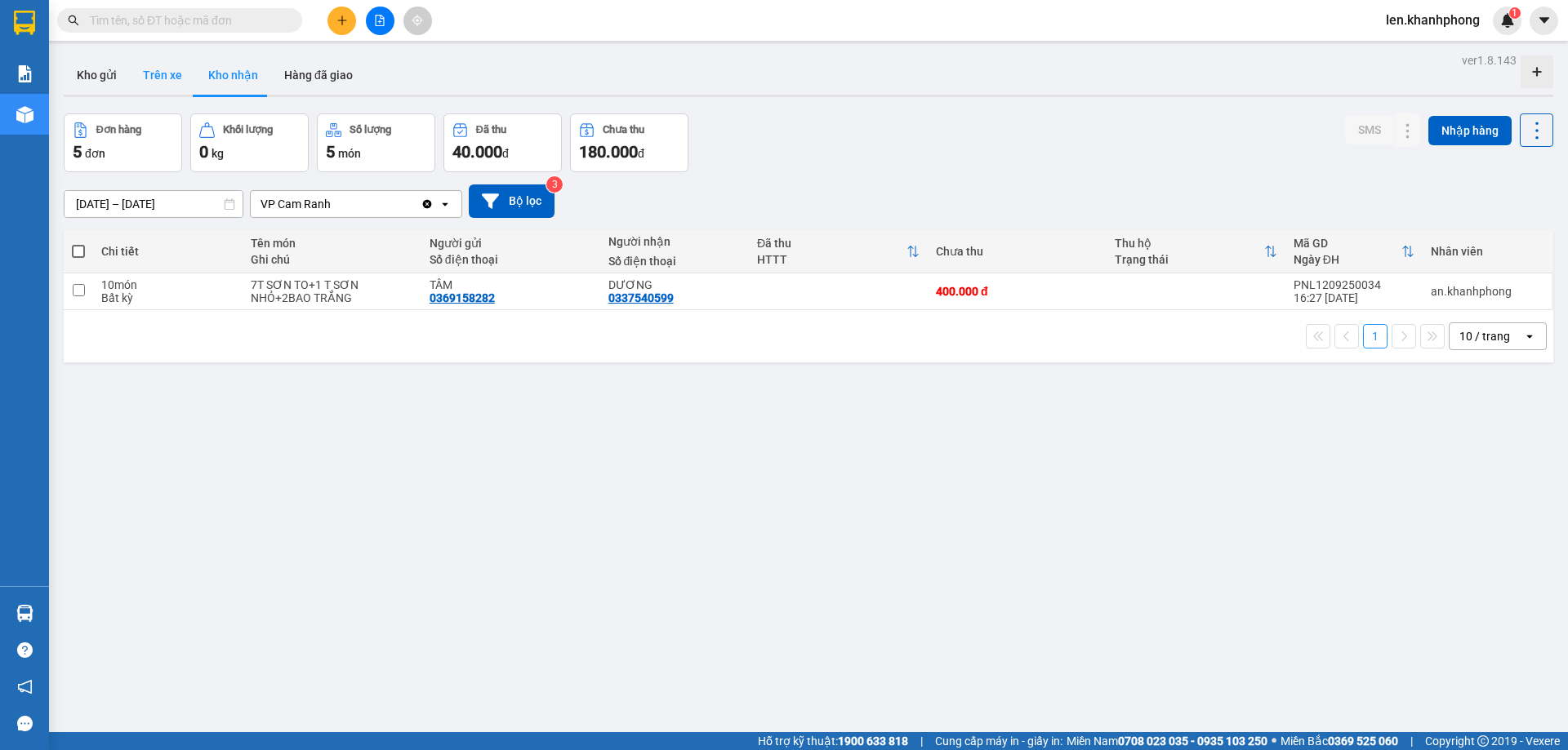
click at [156, 74] on button "Trên xe" at bounding box center [162, 75] width 65 height 39
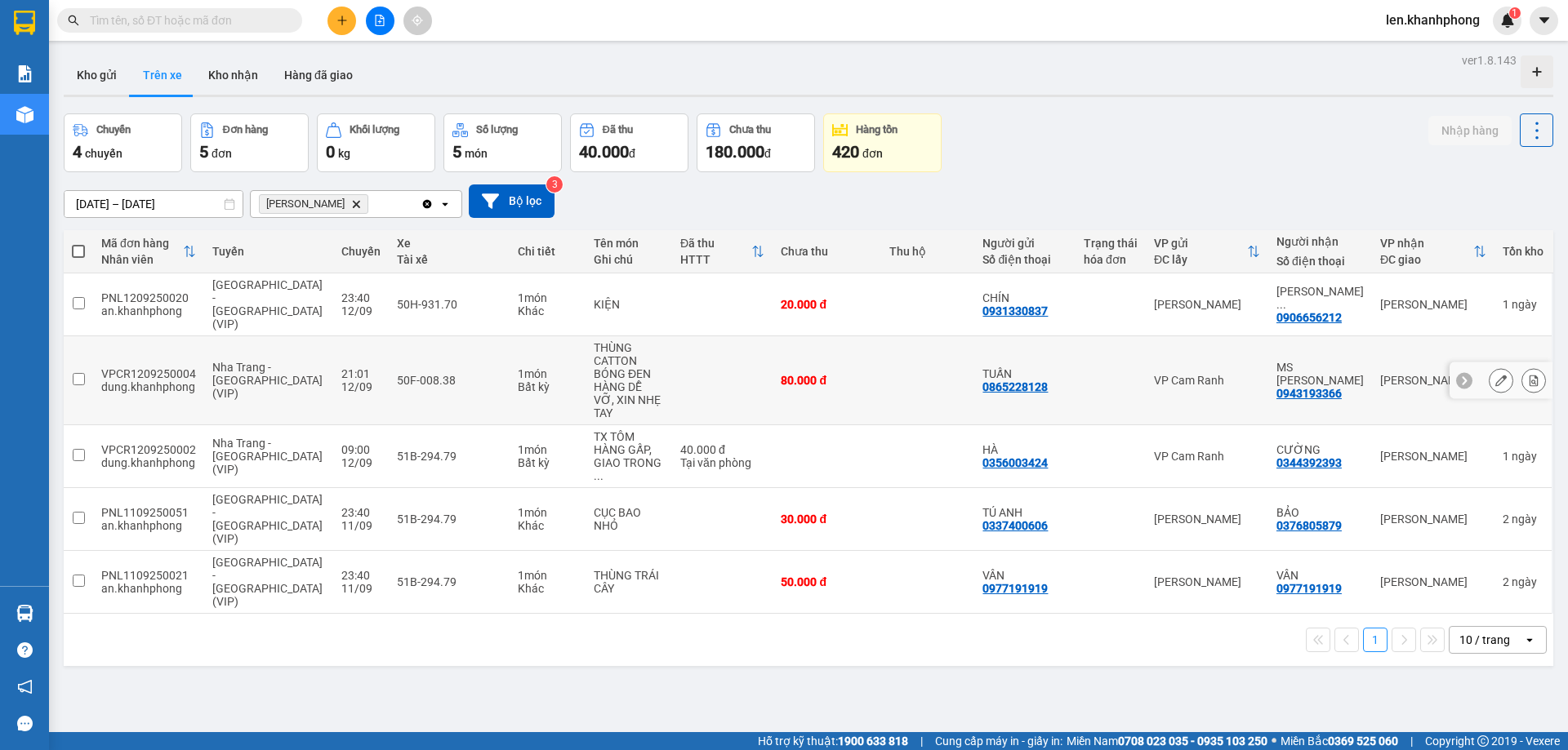
click at [83, 373] on input "checkbox" at bounding box center [78, 379] width 12 height 12
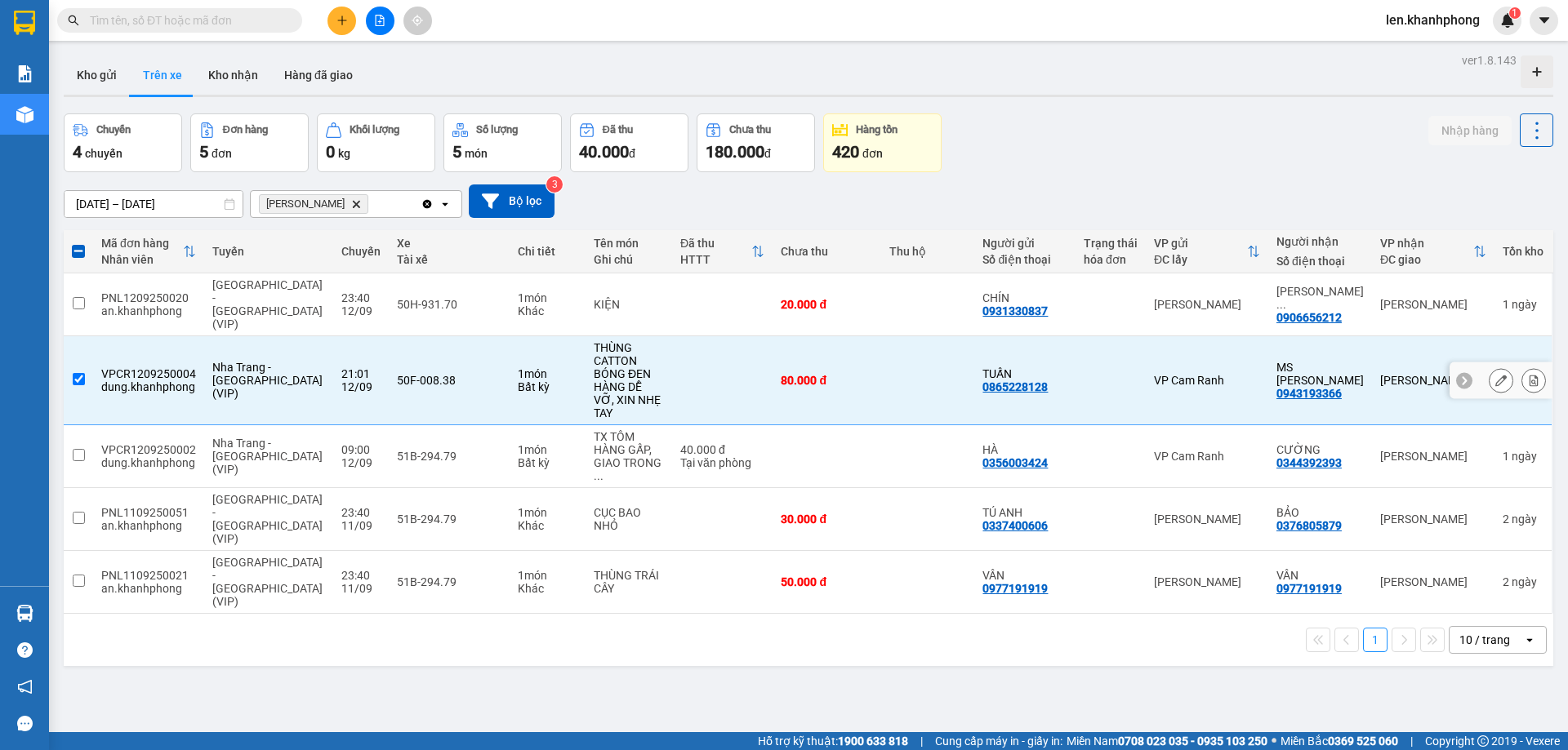
click at [83, 373] on input "checkbox" at bounding box center [78, 379] width 12 height 12
checkbox input "false"
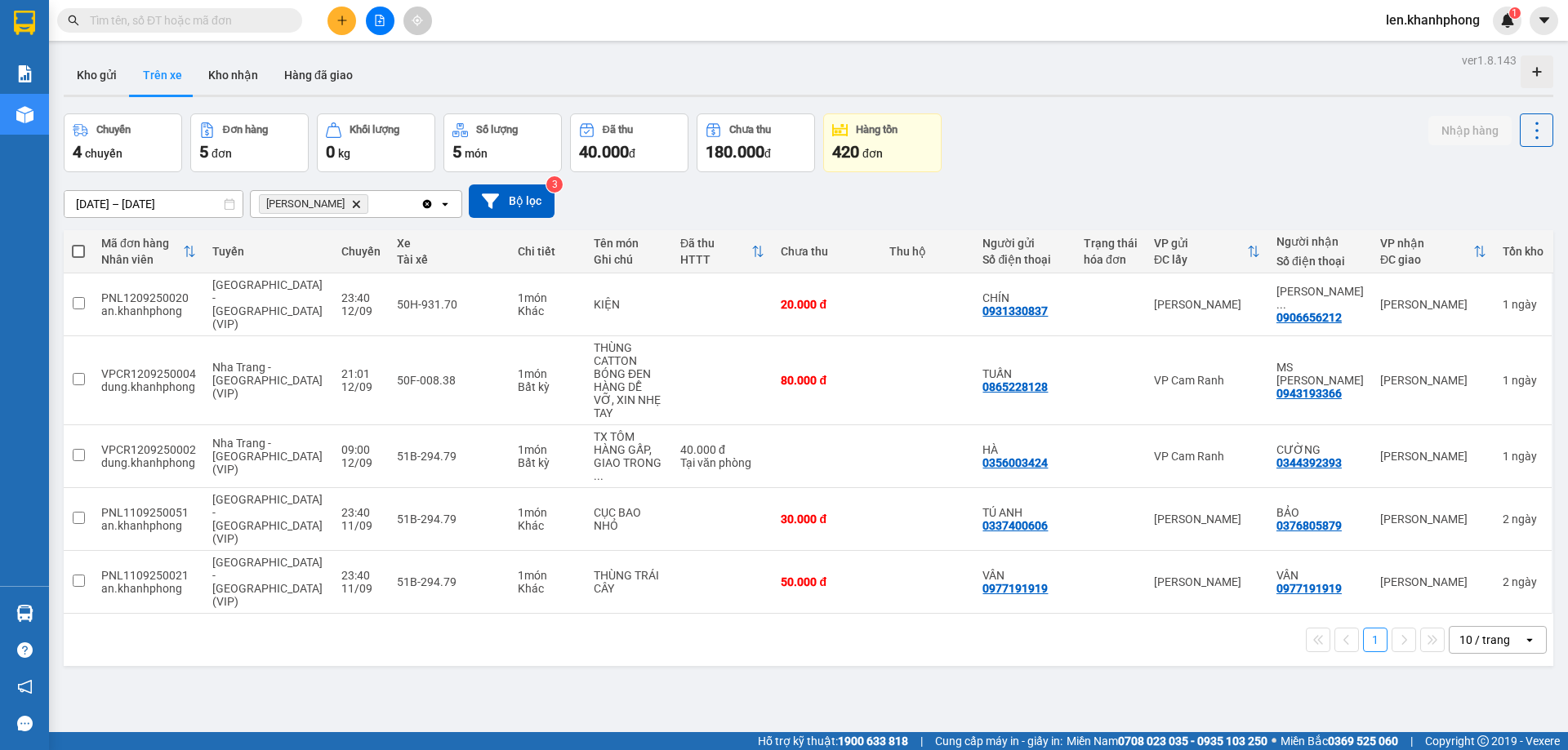
click at [111, 23] on input "text" at bounding box center [186, 20] width 193 height 18
click at [353, 206] on icon "Phạm Ngũ Lão, close by backspace" at bounding box center [356, 204] width 7 height 7
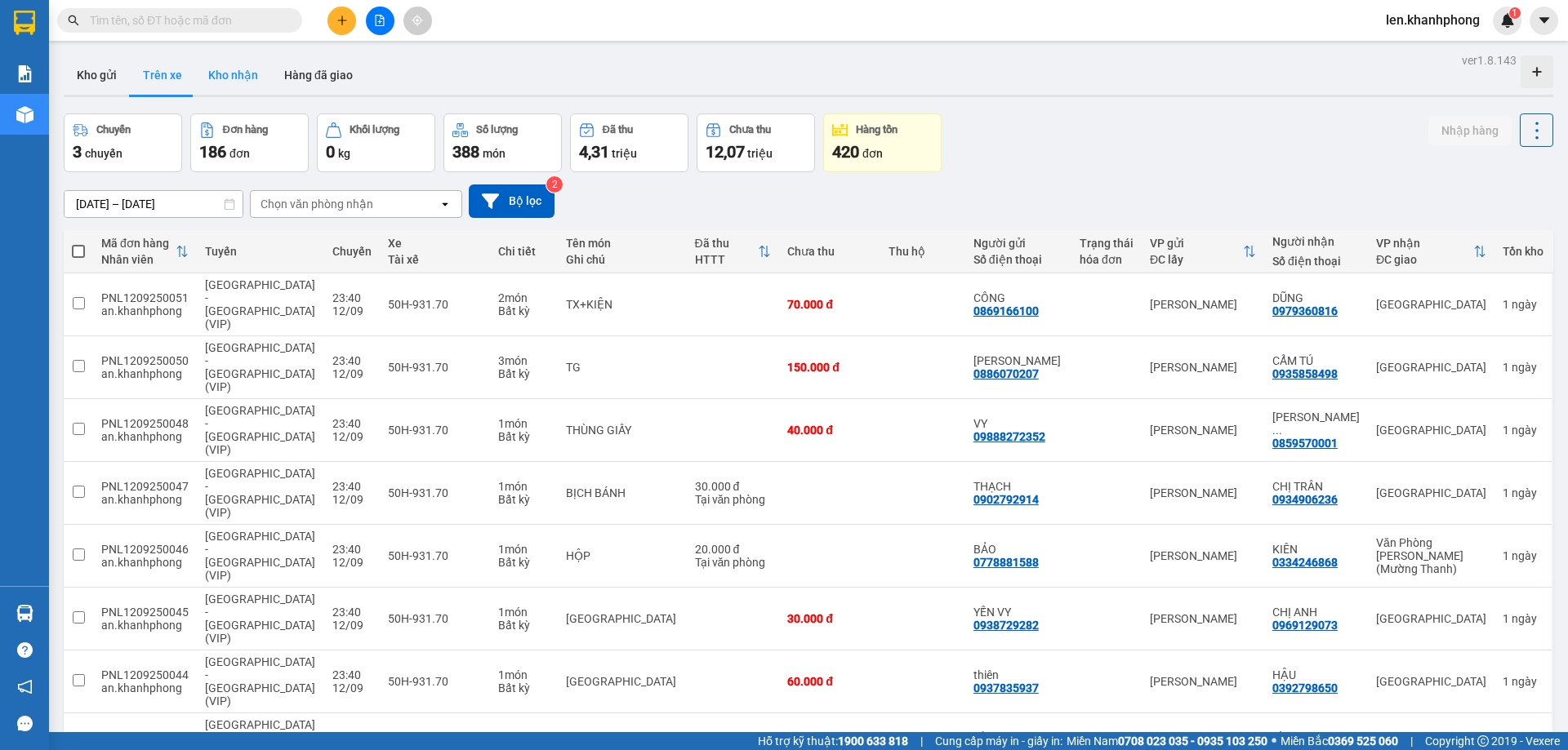
click at [234, 69] on button "Kho nhận" at bounding box center [233, 75] width 76 height 39
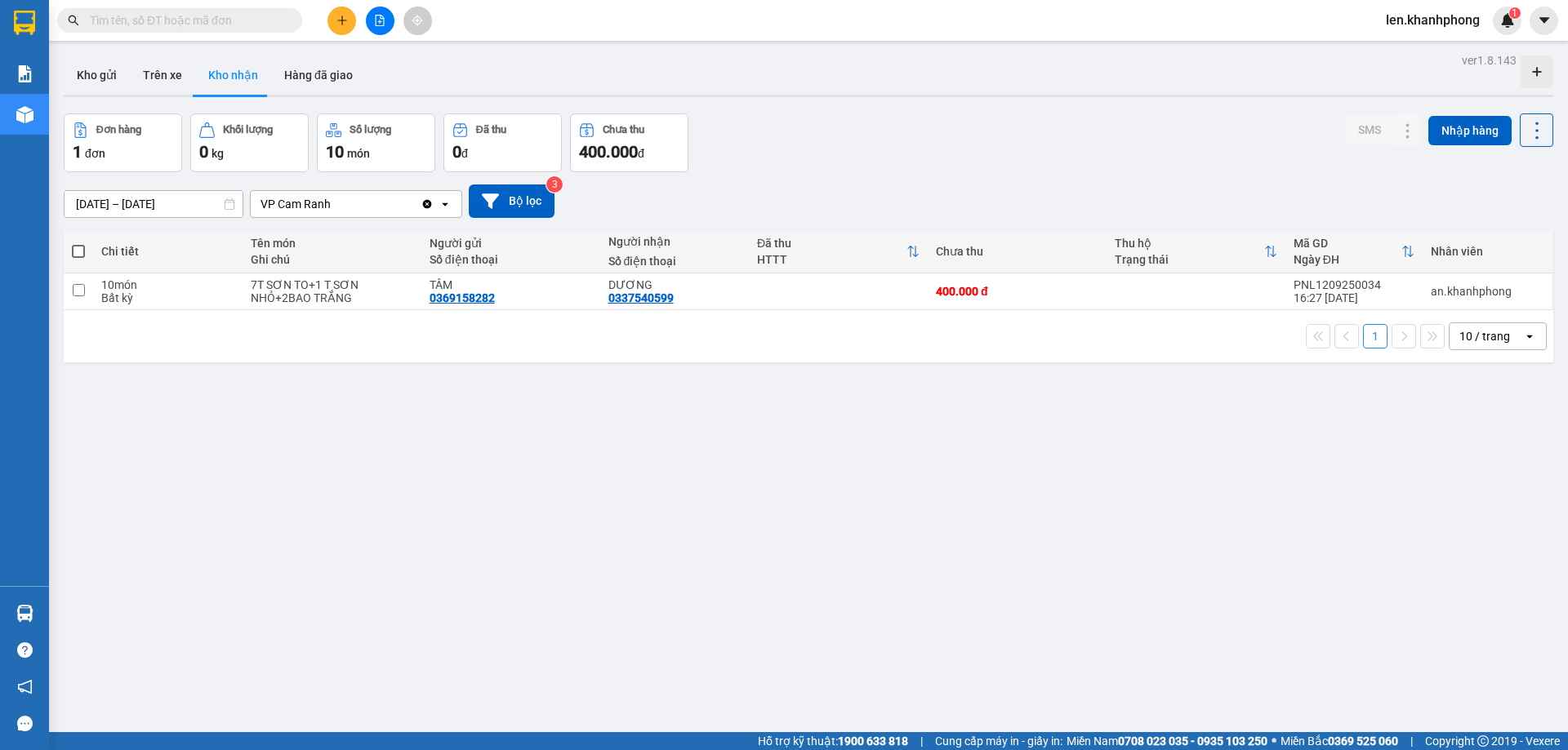
click at [427, 209] on icon "Clear value" at bounding box center [427, 204] width 13 height 13
click at [147, 75] on button "Trên xe" at bounding box center [162, 75] width 65 height 39
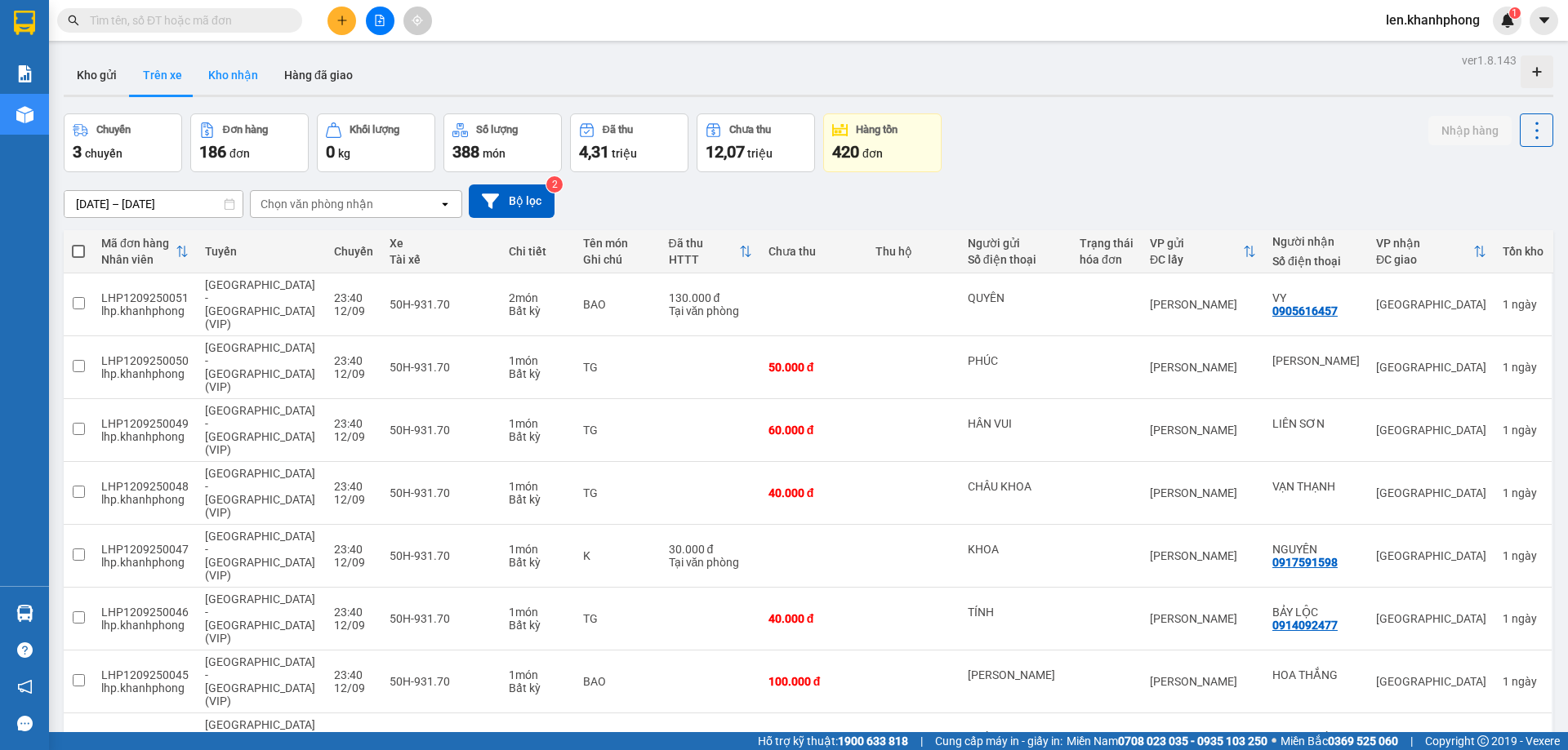
click at [226, 78] on button "Kho nhận" at bounding box center [233, 75] width 76 height 39
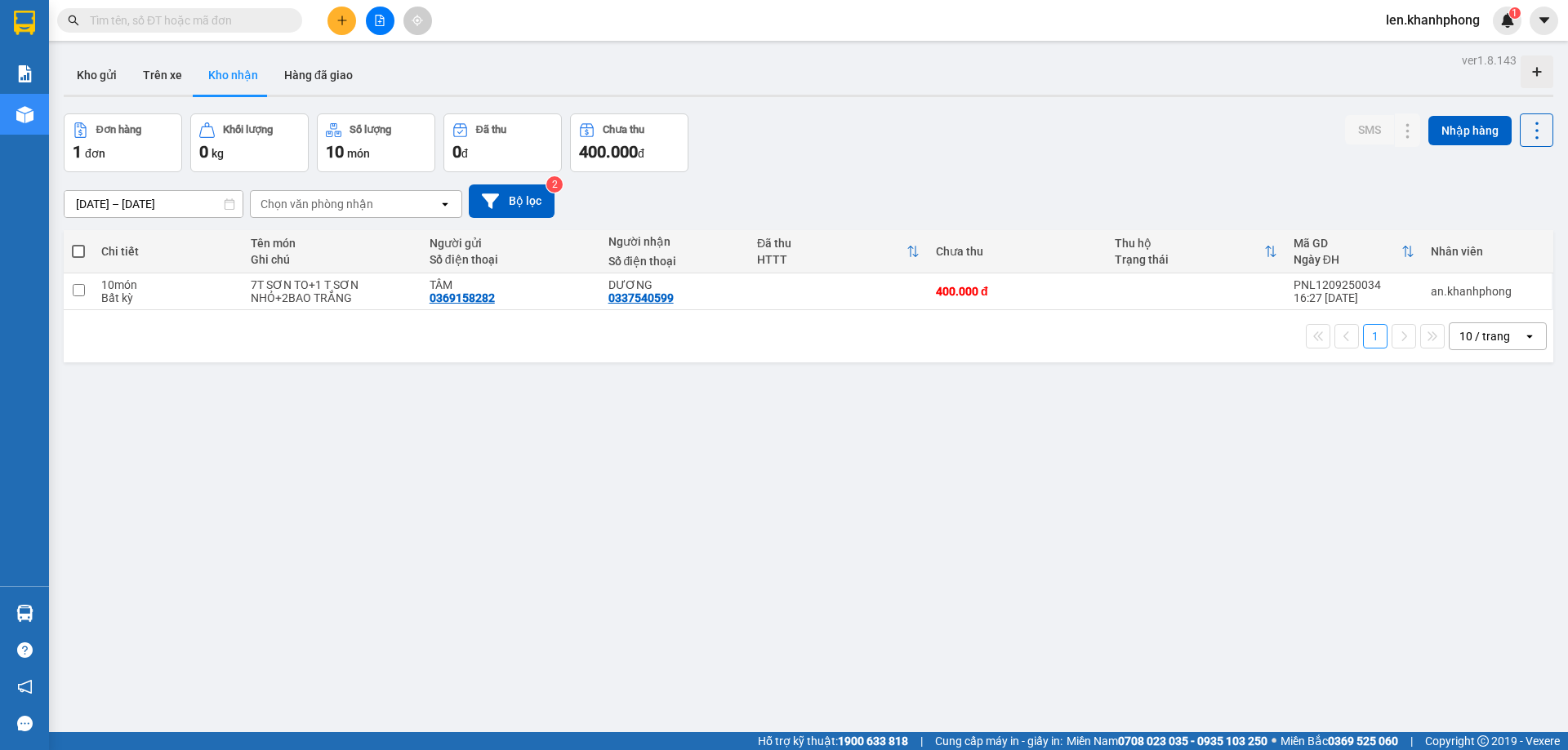
click at [141, 19] on input "text" at bounding box center [186, 20] width 193 height 18
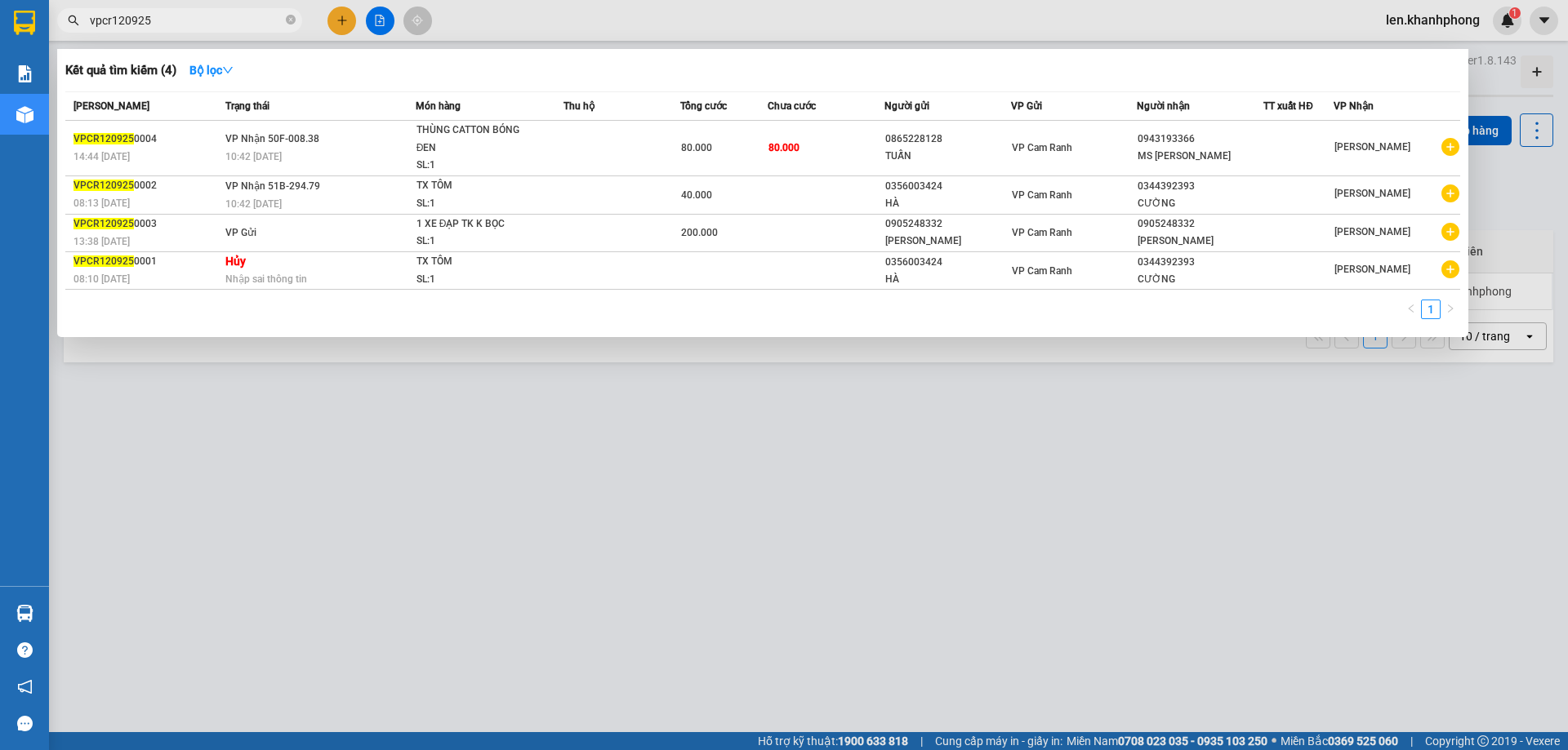
type input "vpcr120925"
click at [376, 473] on div at bounding box center [784, 375] width 1568 height 750
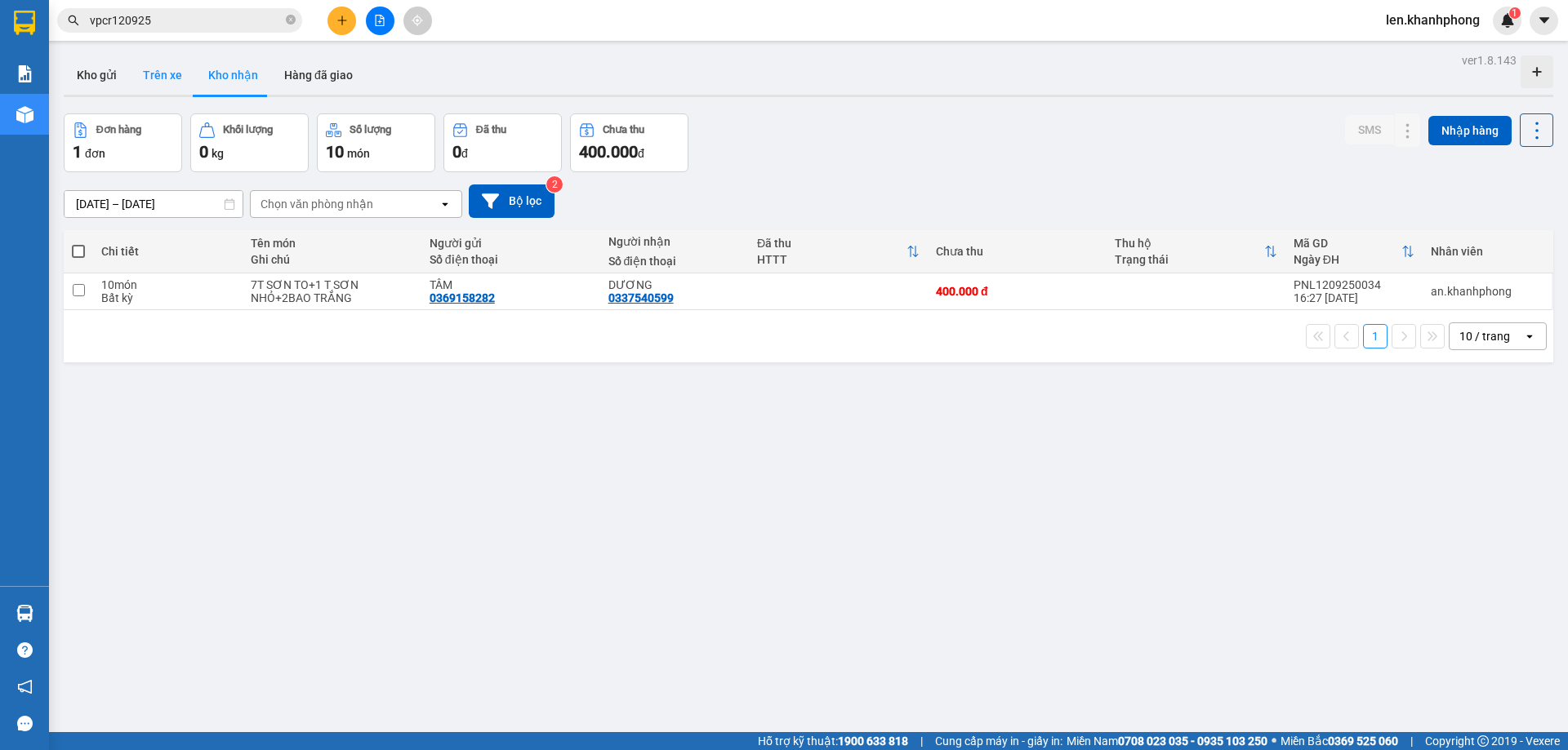
click at [168, 68] on button "Trên xe" at bounding box center [162, 75] width 65 height 39
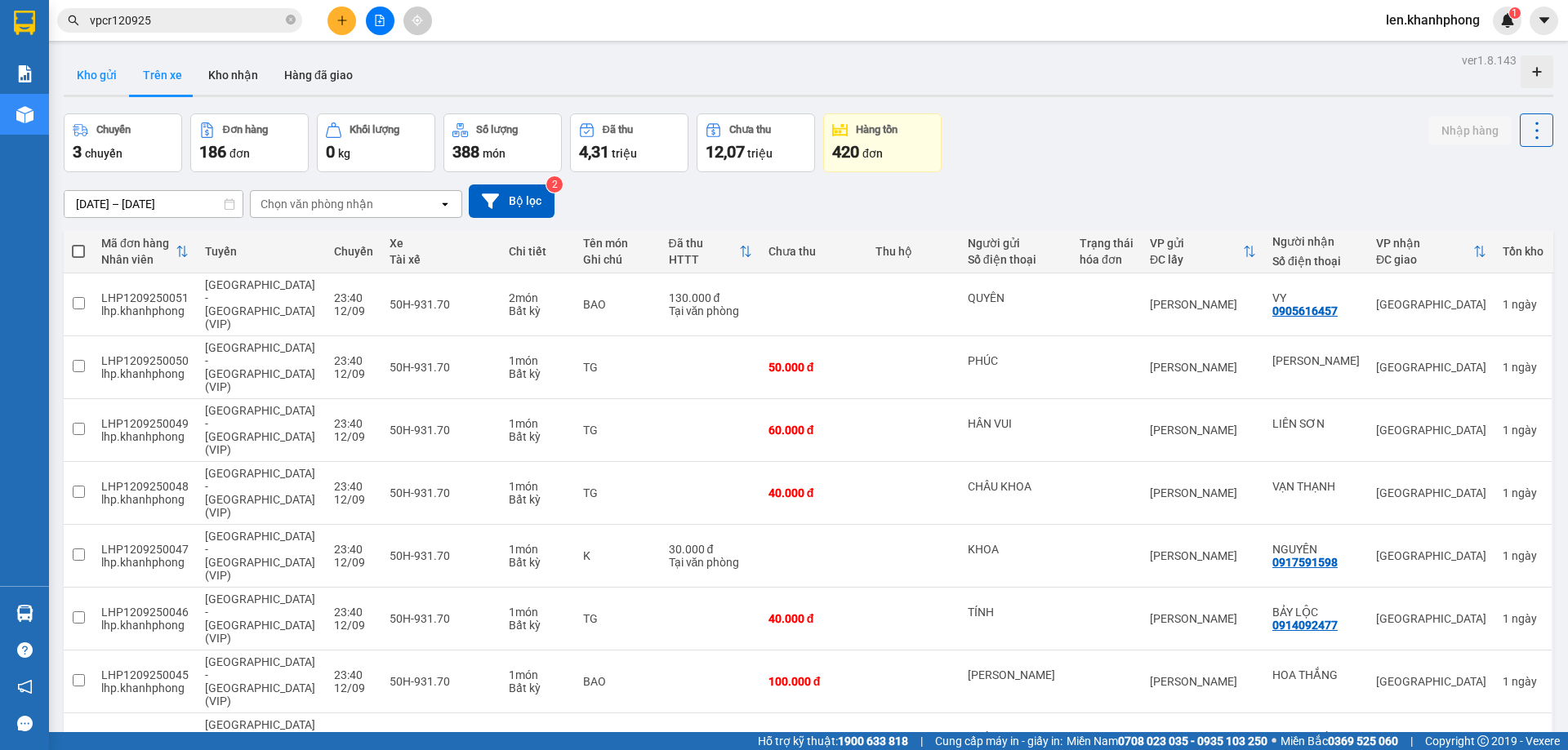
click at [89, 71] on button "Kho gửi" at bounding box center [96, 75] width 66 height 39
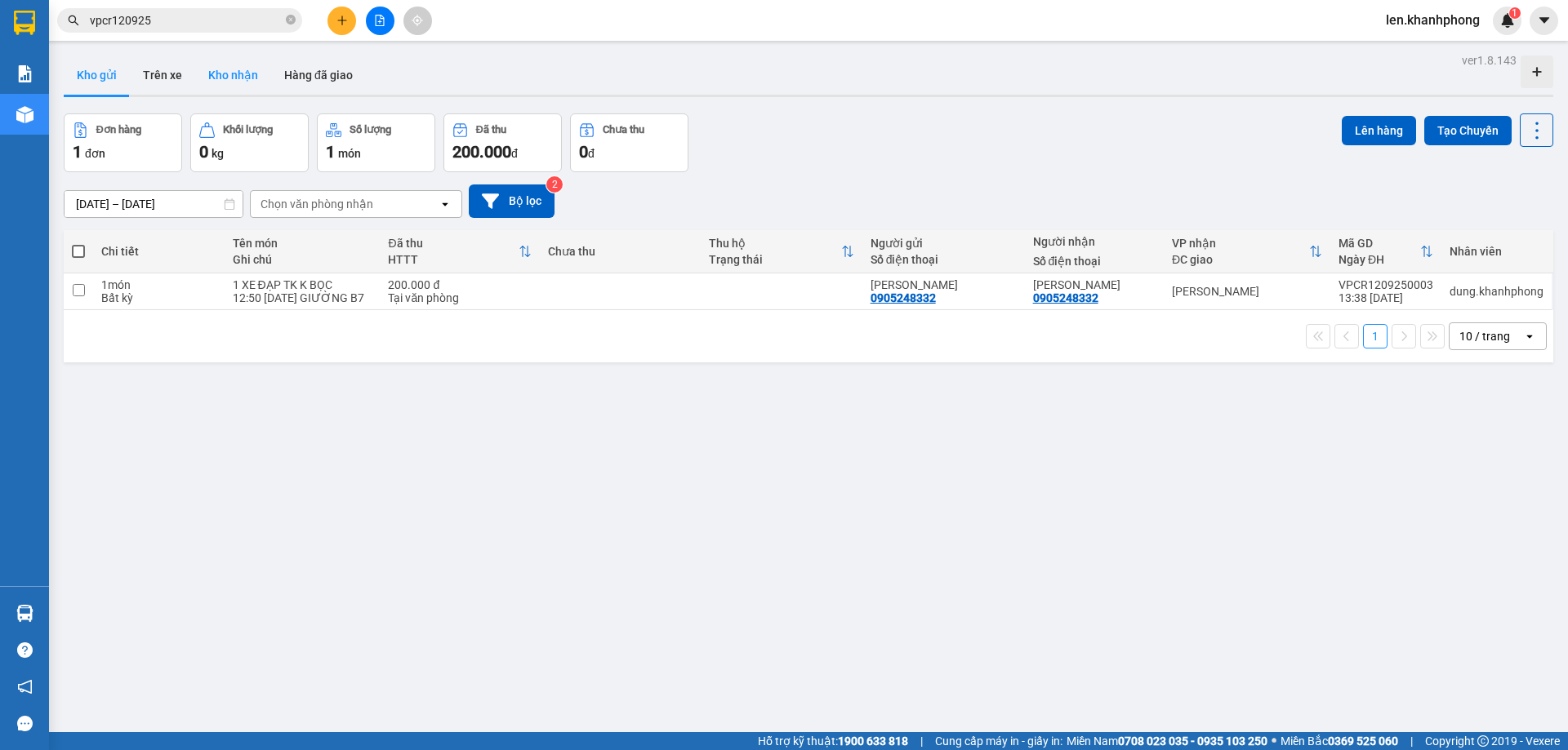
click at [234, 83] on button "Kho nhận" at bounding box center [233, 75] width 76 height 39
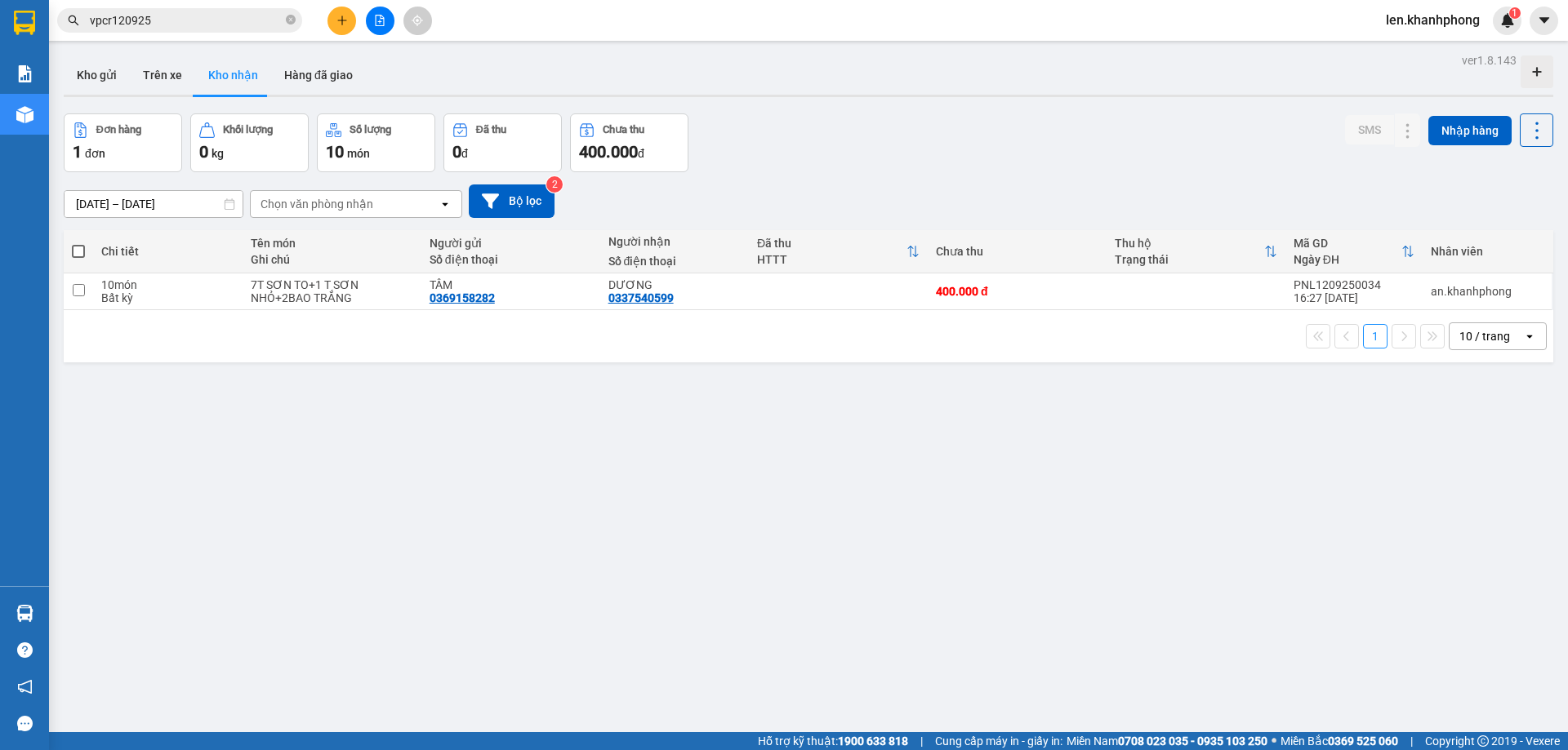
click at [78, 252] on span at bounding box center [78, 251] width 13 height 13
click at [78, 243] on input "checkbox" at bounding box center [78, 243] width 0 height 0
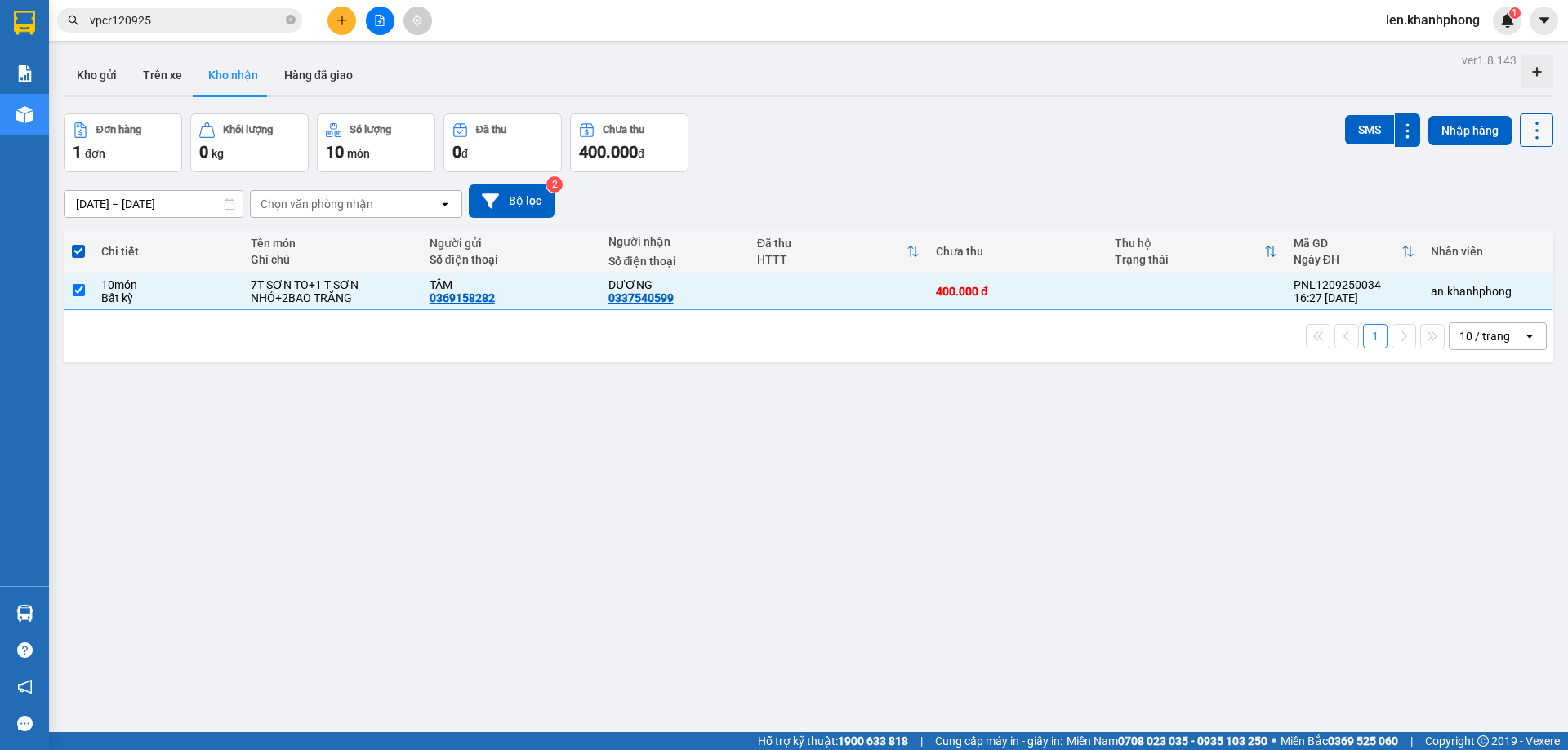
click at [1527, 137] on icon at bounding box center [1537, 130] width 23 height 23
click at [1273, 206] on div "[DATE] – [DATE] Press the down arrow key to interact with the calendar and sele…" at bounding box center [808, 201] width 1490 height 33
click at [73, 289] on input "checkbox" at bounding box center [78, 290] width 12 height 12
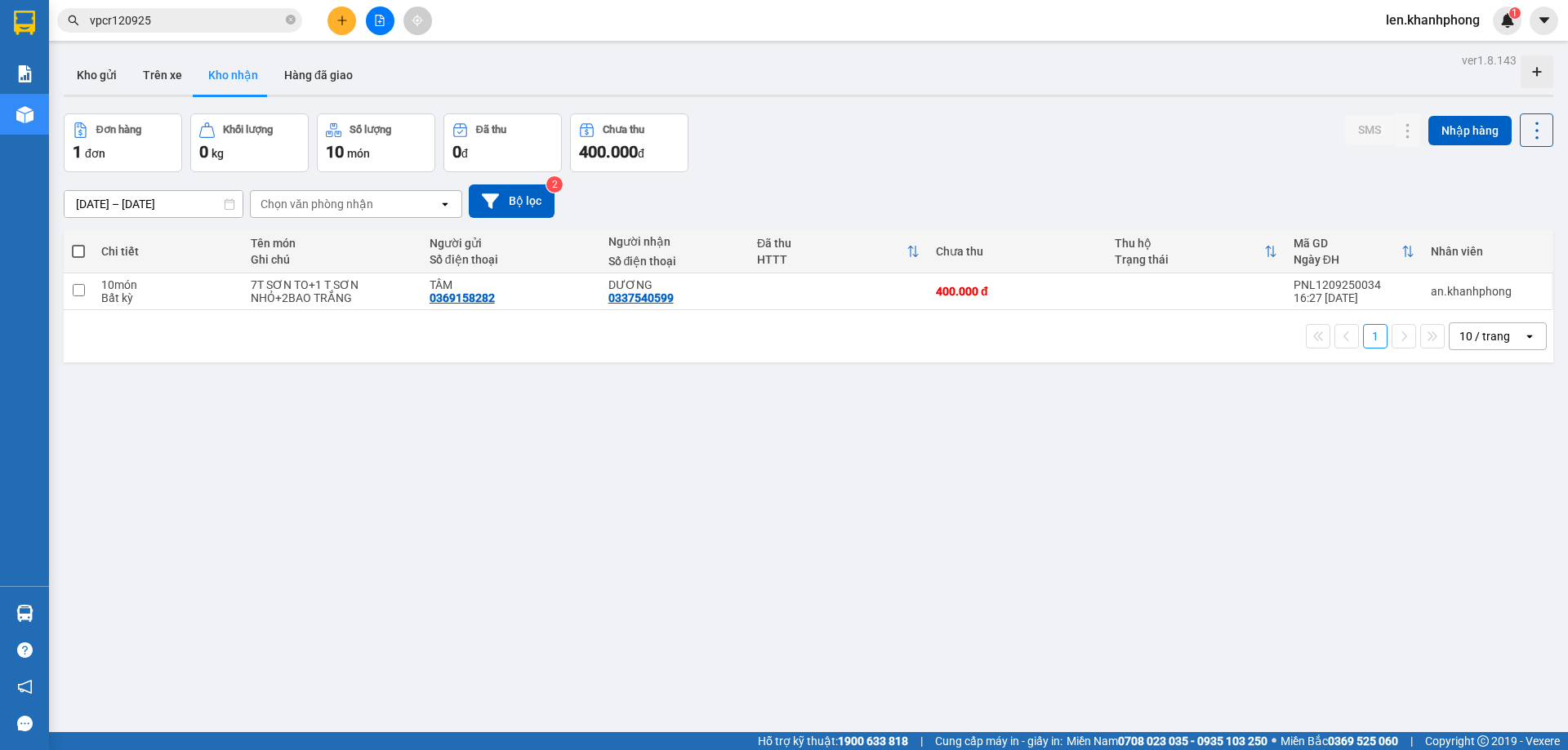
click at [73, 245] on span at bounding box center [78, 251] width 13 height 13
click at [78, 243] on input "checkbox" at bounding box center [78, 243] width 0 height 0
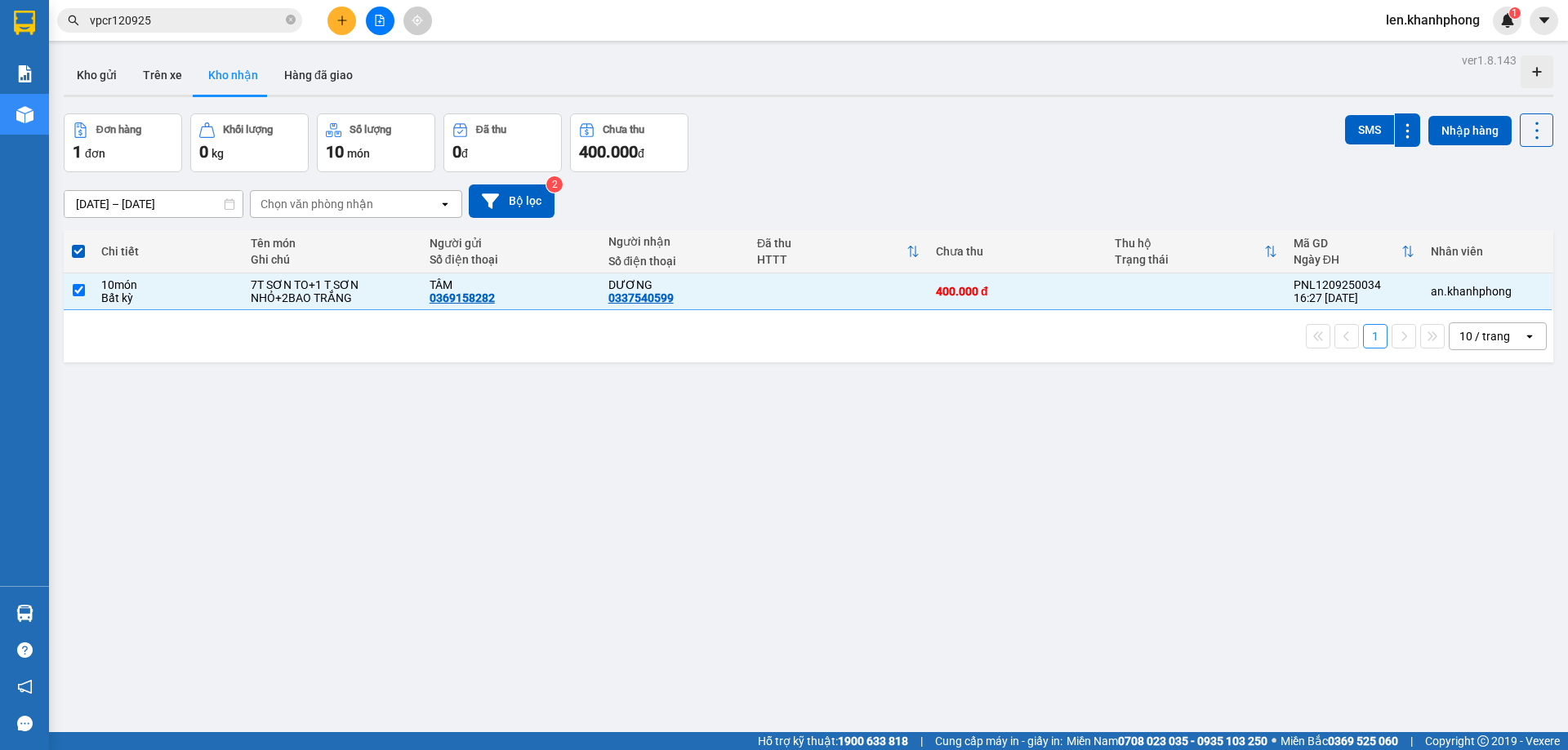
click at [79, 249] on span at bounding box center [78, 251] width 13 height 13
click at [78, 243] on input "checkbox" at bounding box center [78, 243] width 0 height 0
checkbox input "false"
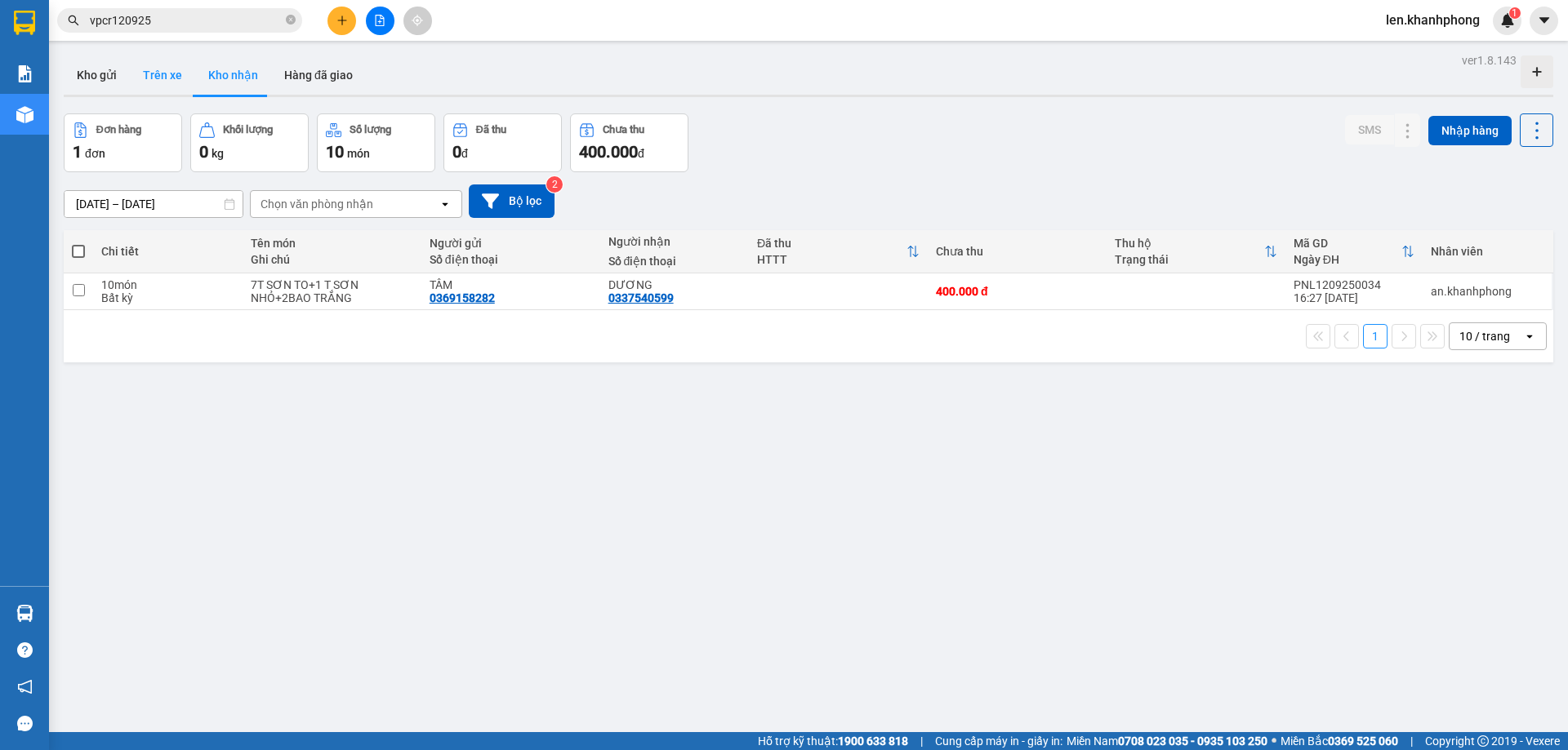
click at [138, 71] on button "Trên xe" at bounding box center [162, 75] width 65 height 39
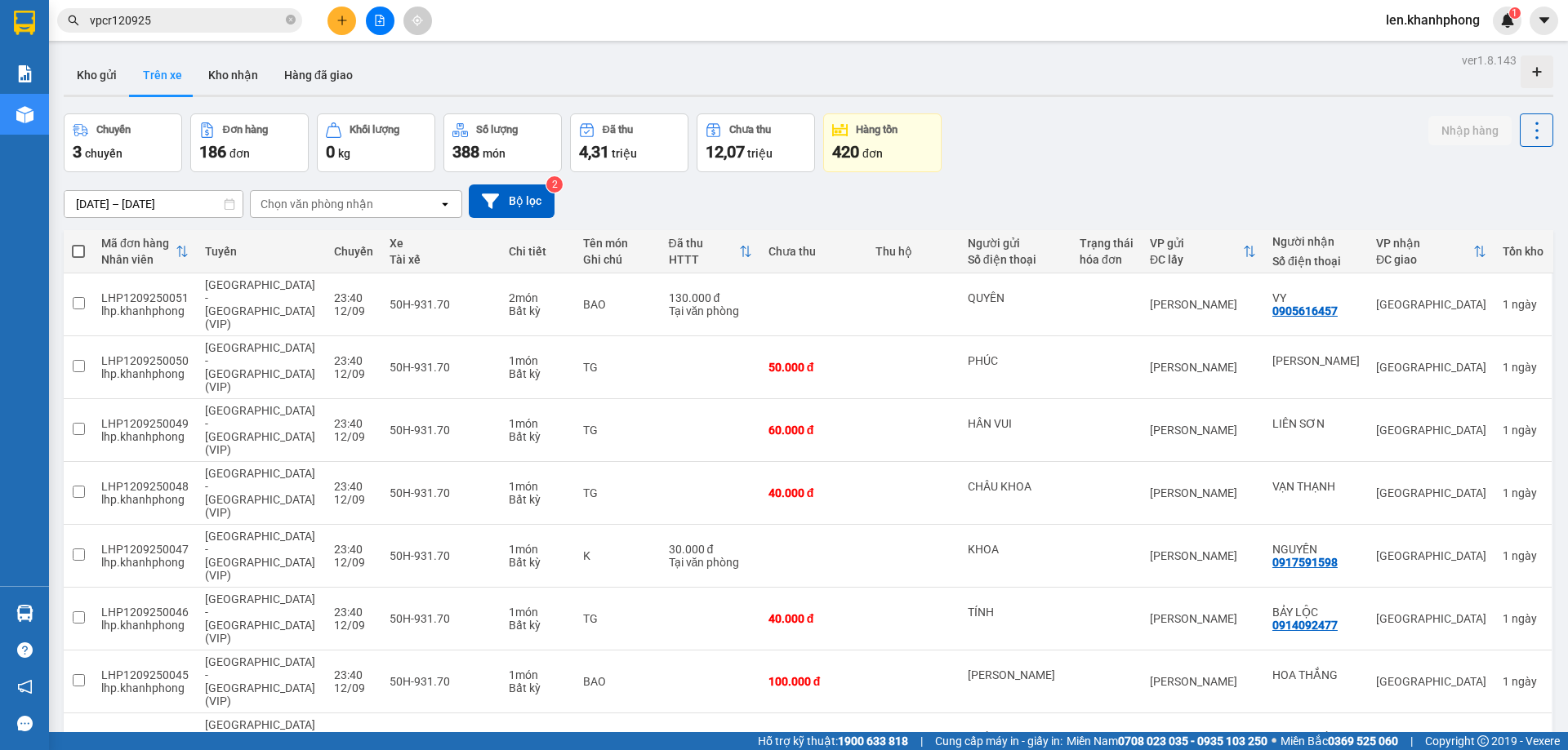
click at [309, 196] on div "Chọn văn phòng nhận" at bounding box center [317, 204] width 113 height 17
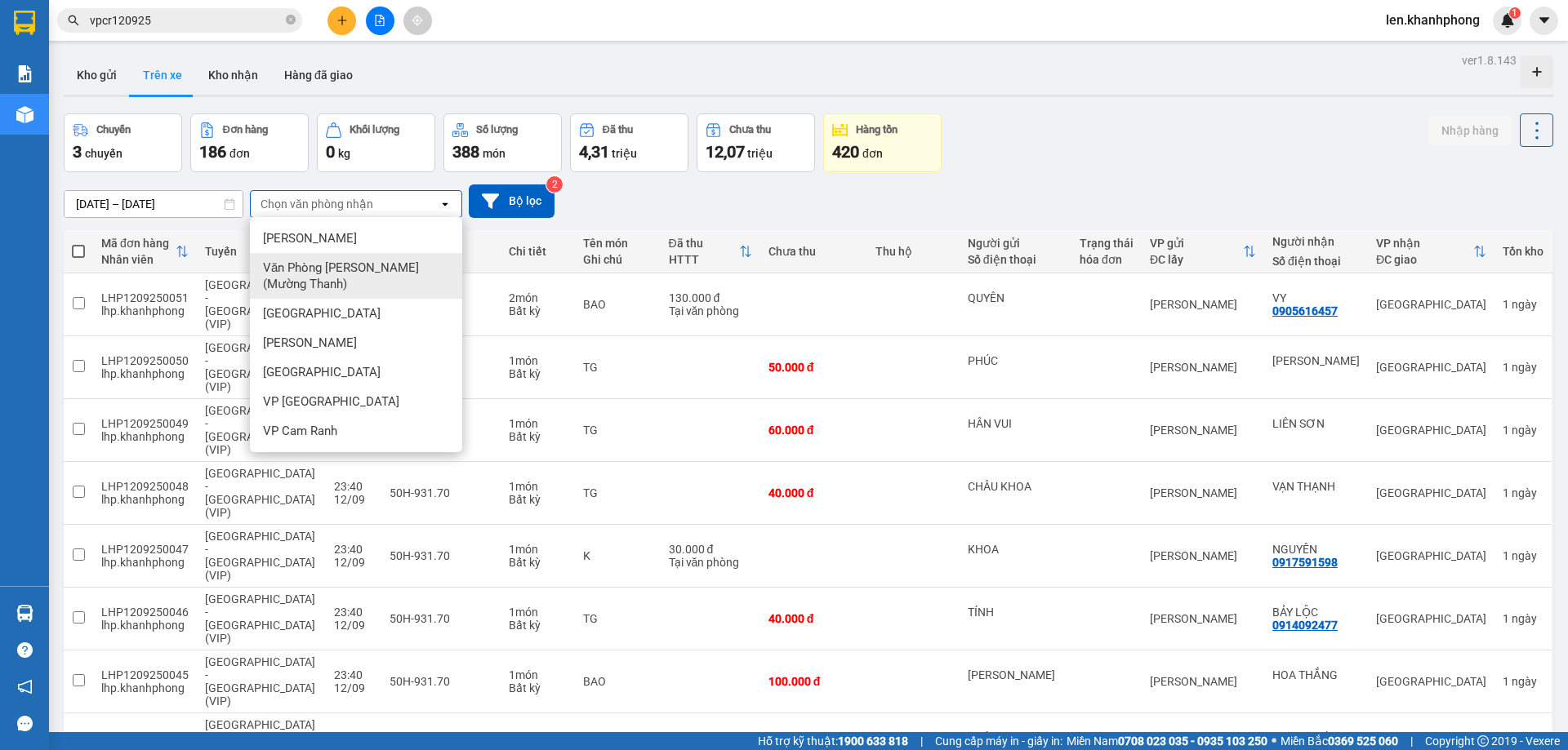
click at [310, 278] on span "Văn Phòng [PERSON_NAME] (Mường Thanh)" at bounding box center [359, 275] width 193 height 33
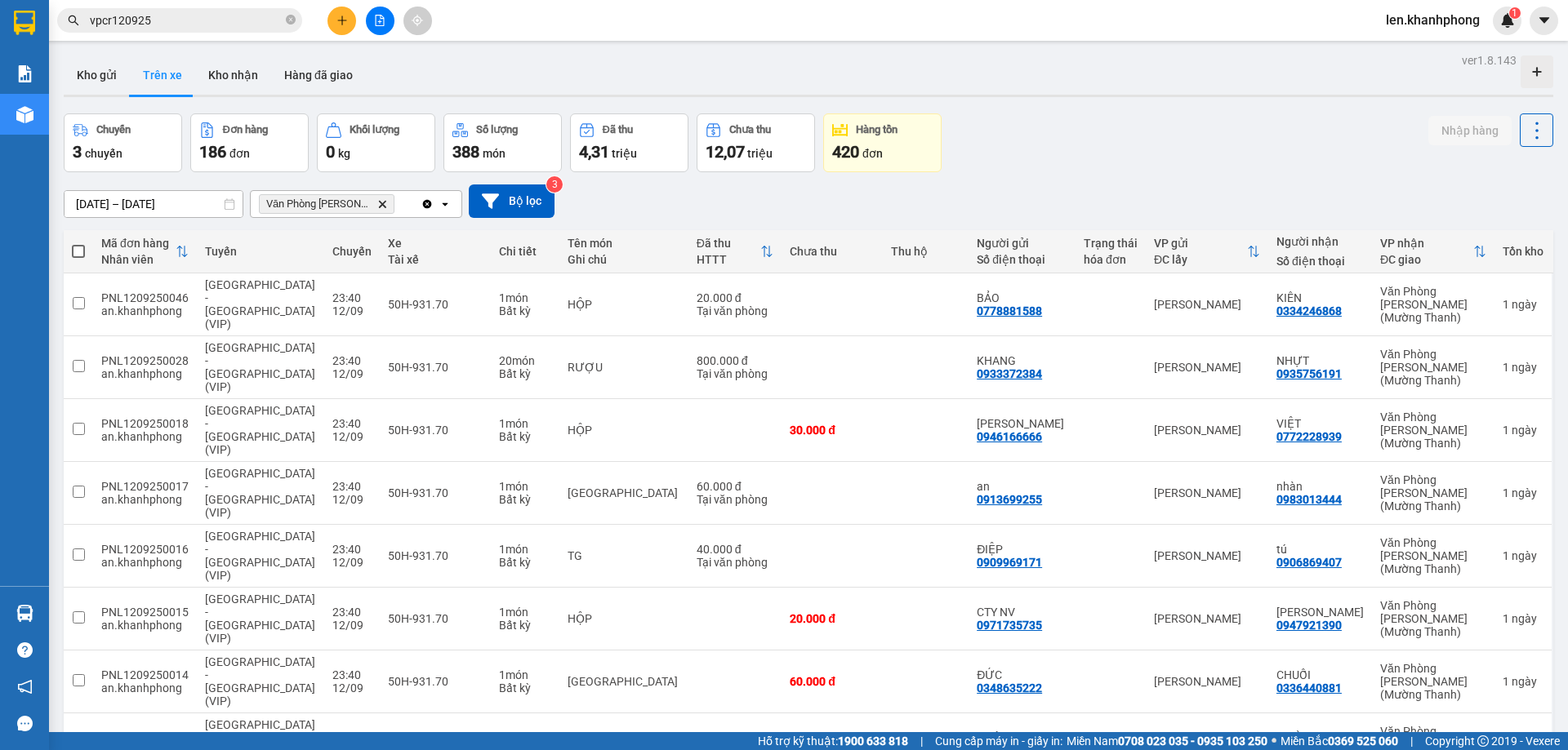
click at [384, 203] on icon "Văn Phòng Trần Phú (Mường Thanh), close by backspace" at bounding box center [383, 204] width 7 height 7
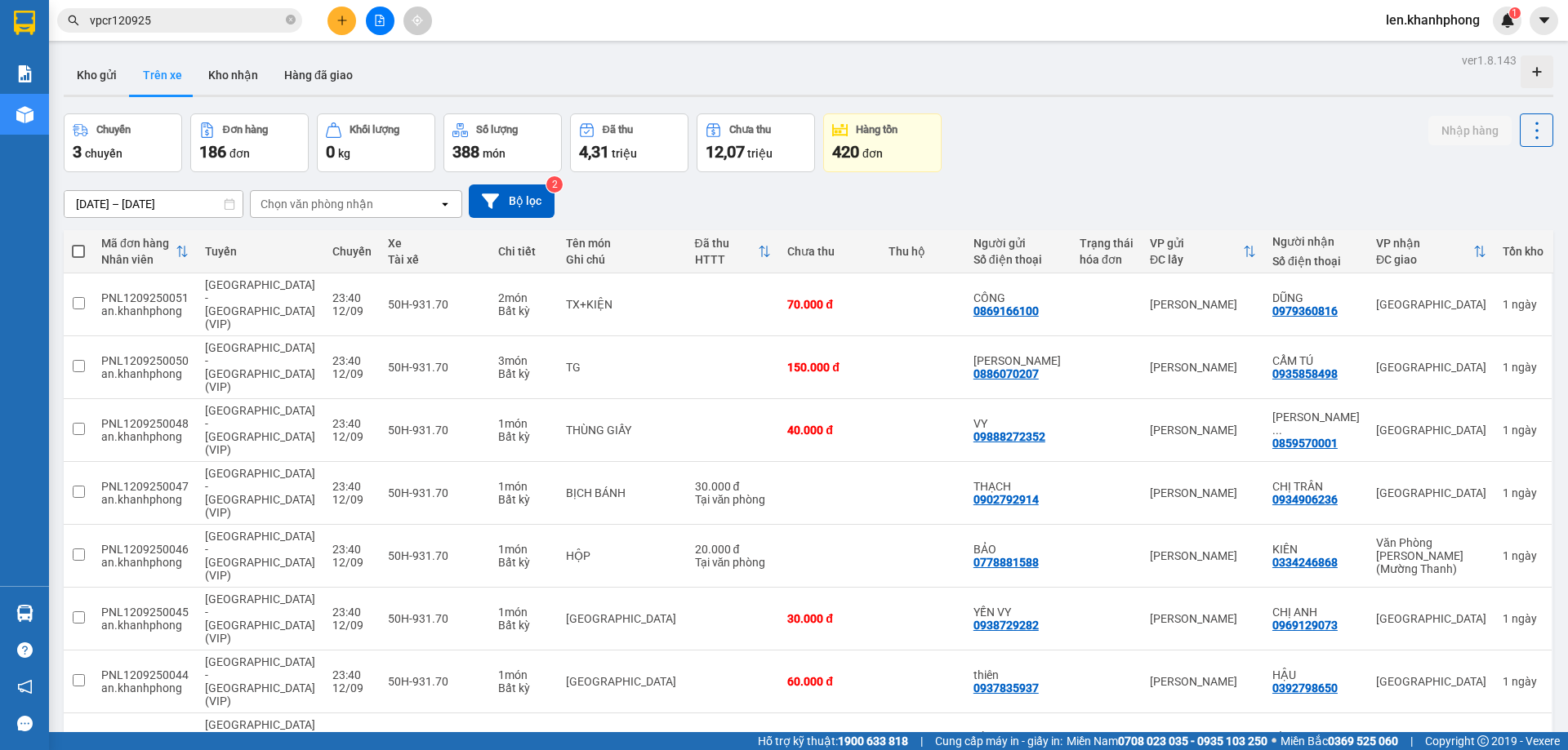
click at [447, 202] on icon "open" at bounding box center [444, 204] width 13 height 13
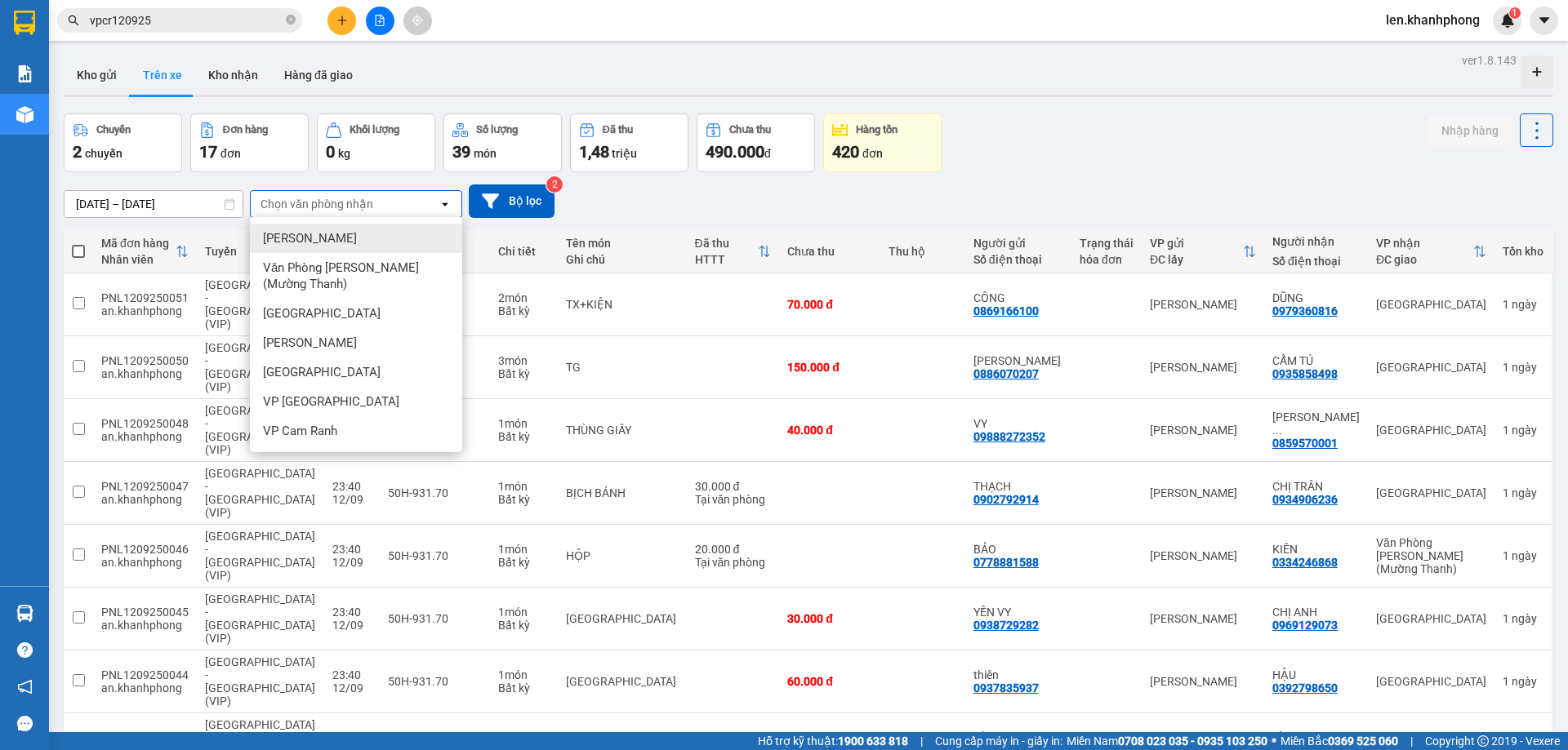
click at [326, 241] on span "[PERSON_NAME]" at bounding box center [310, 238] width 93 height 17
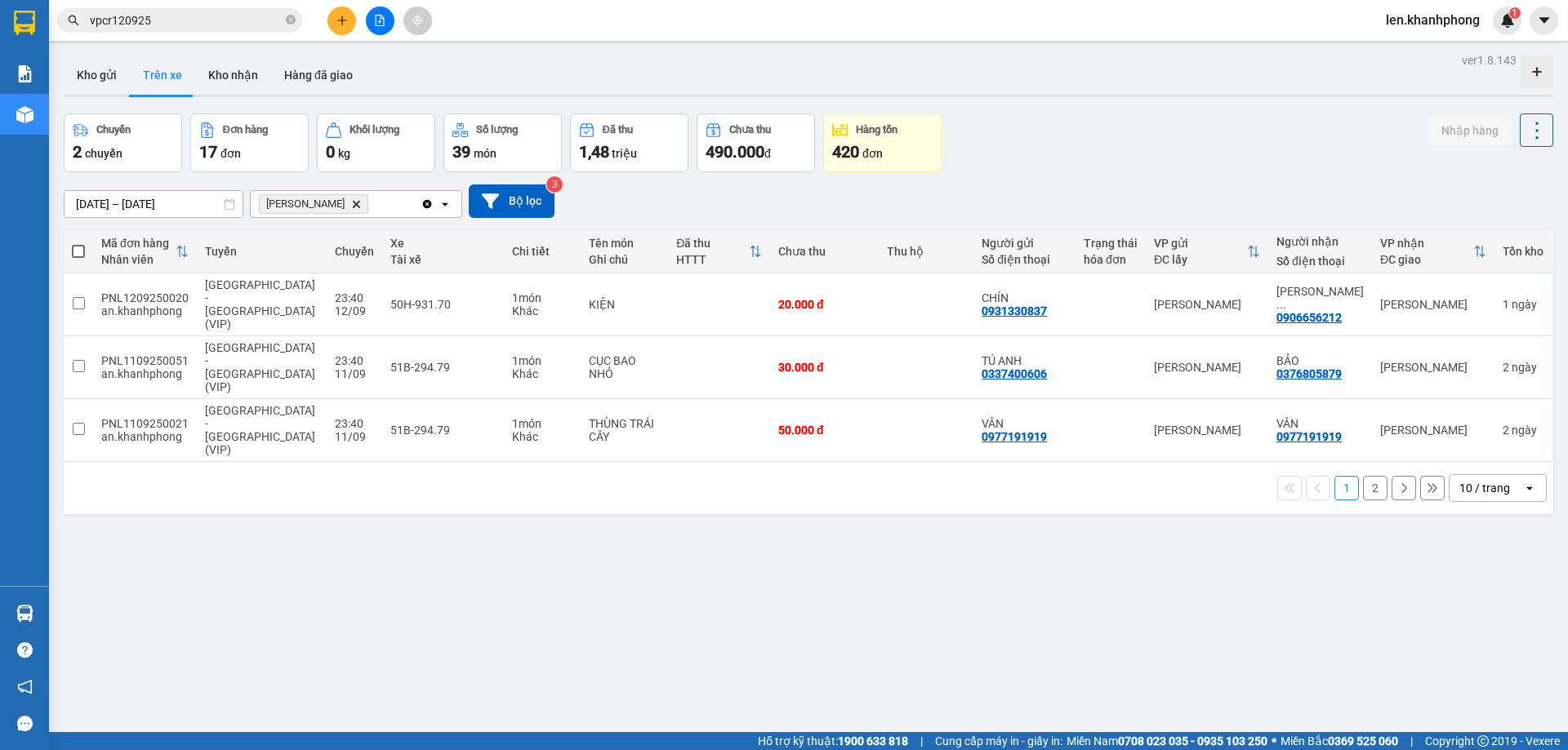
click at [195, 204] on input "[DATE] – [DATE]" at bounding box center [153, 204] width 178 height 26
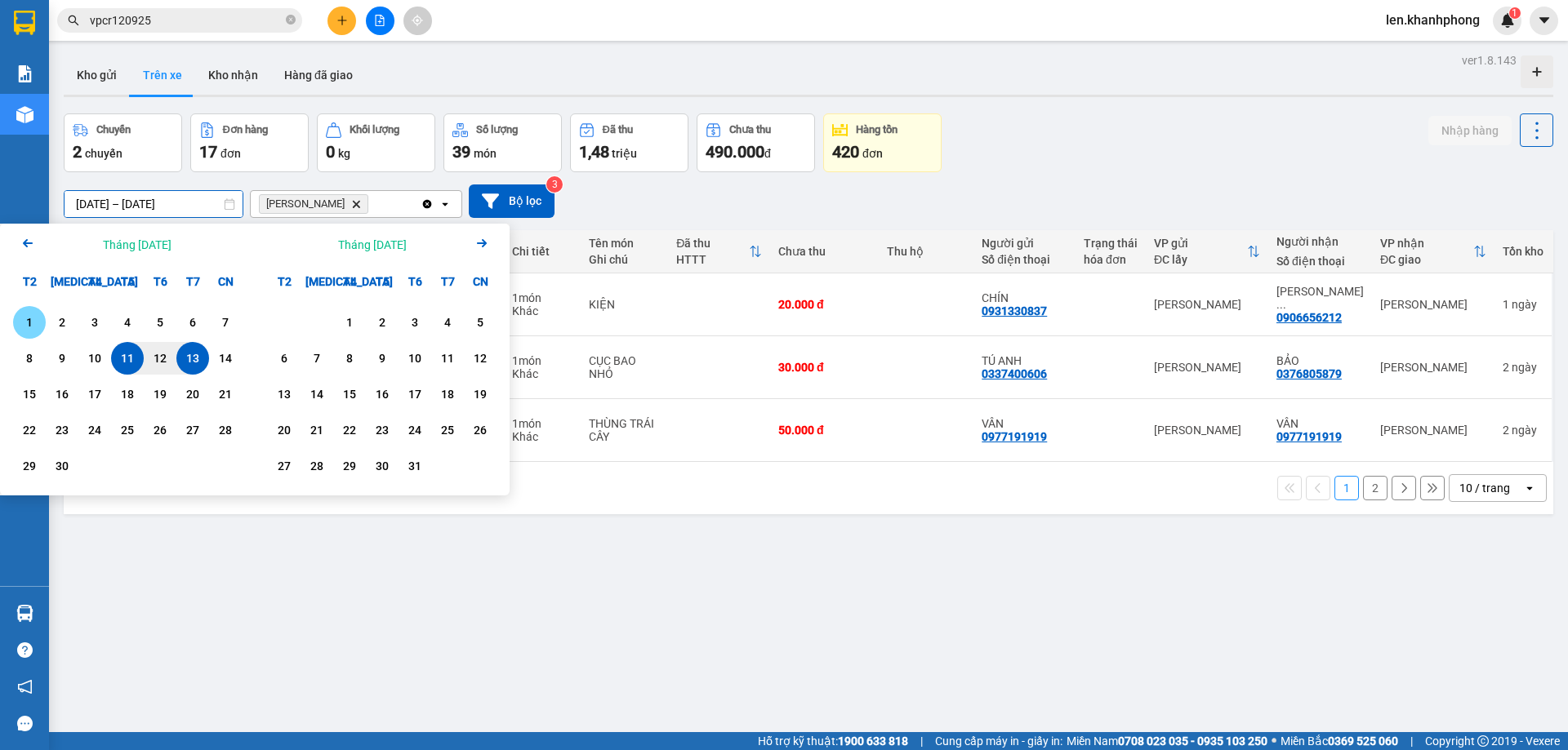
click at [29, 318] on div "1" at bounding box center [29, 323] width 23 height 19
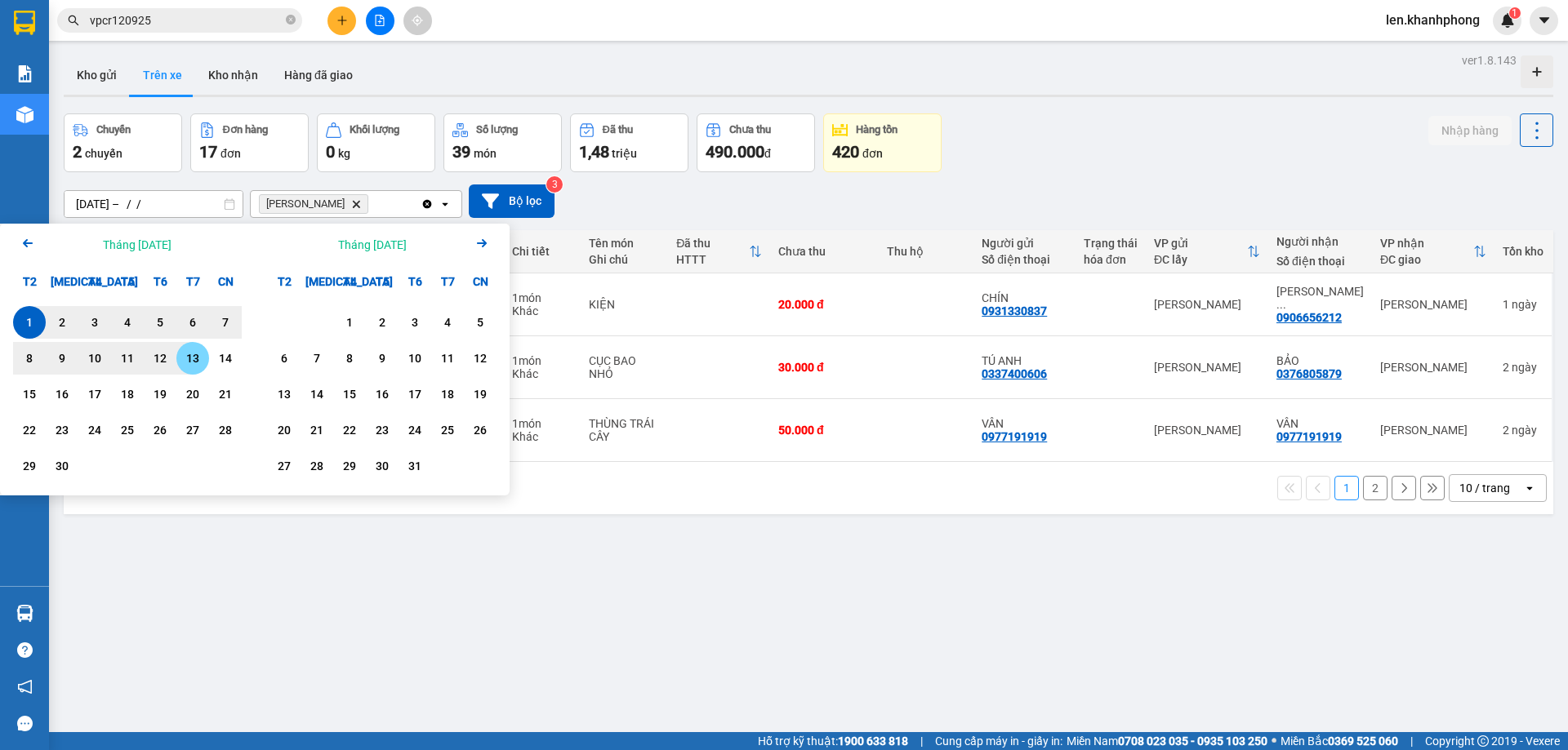
click at [192, 358] on div "13" at bounding box center [193, 358] width 23 height 19
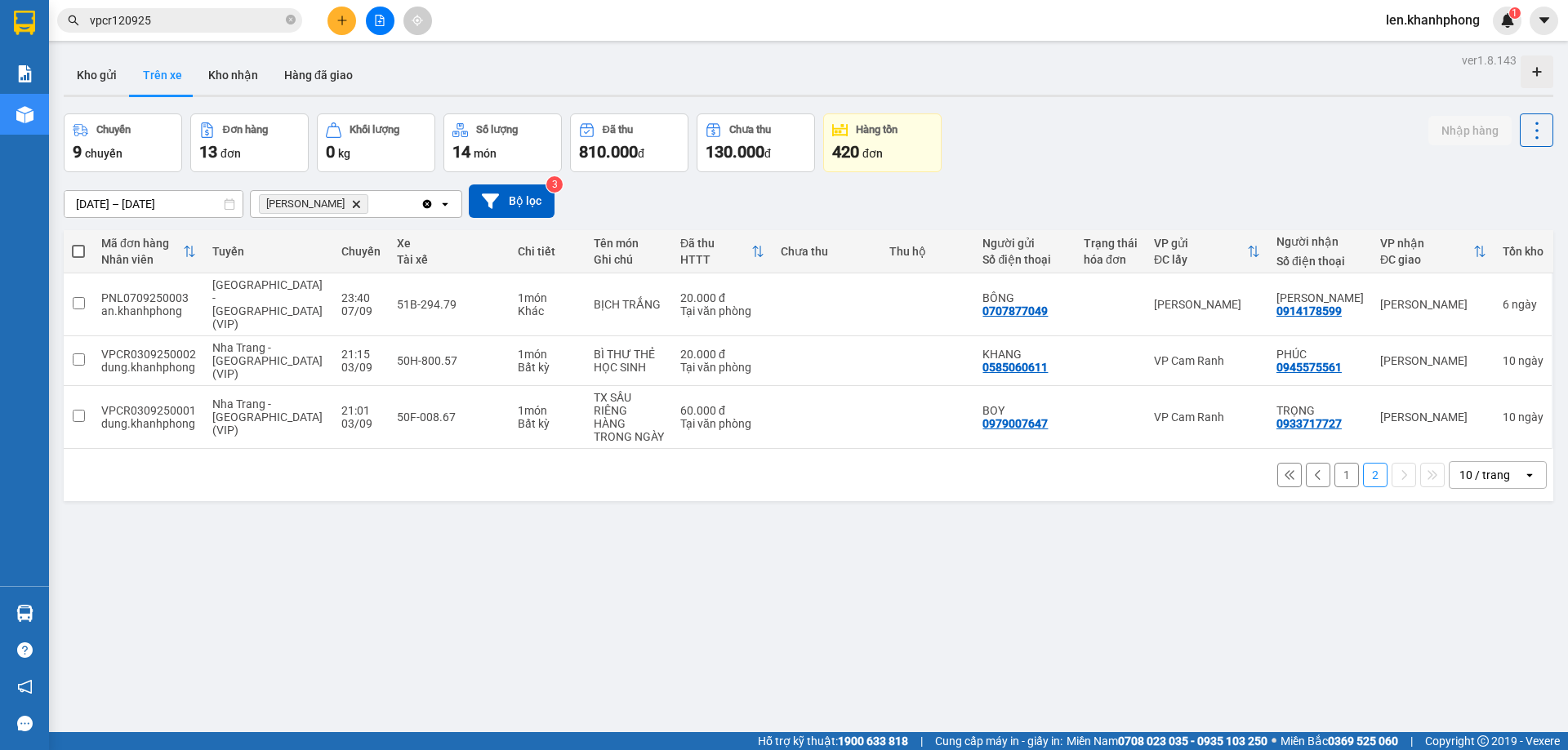
click at [1337, 463] on button "1" at bounding box center [1347, 475] width 25 height 25
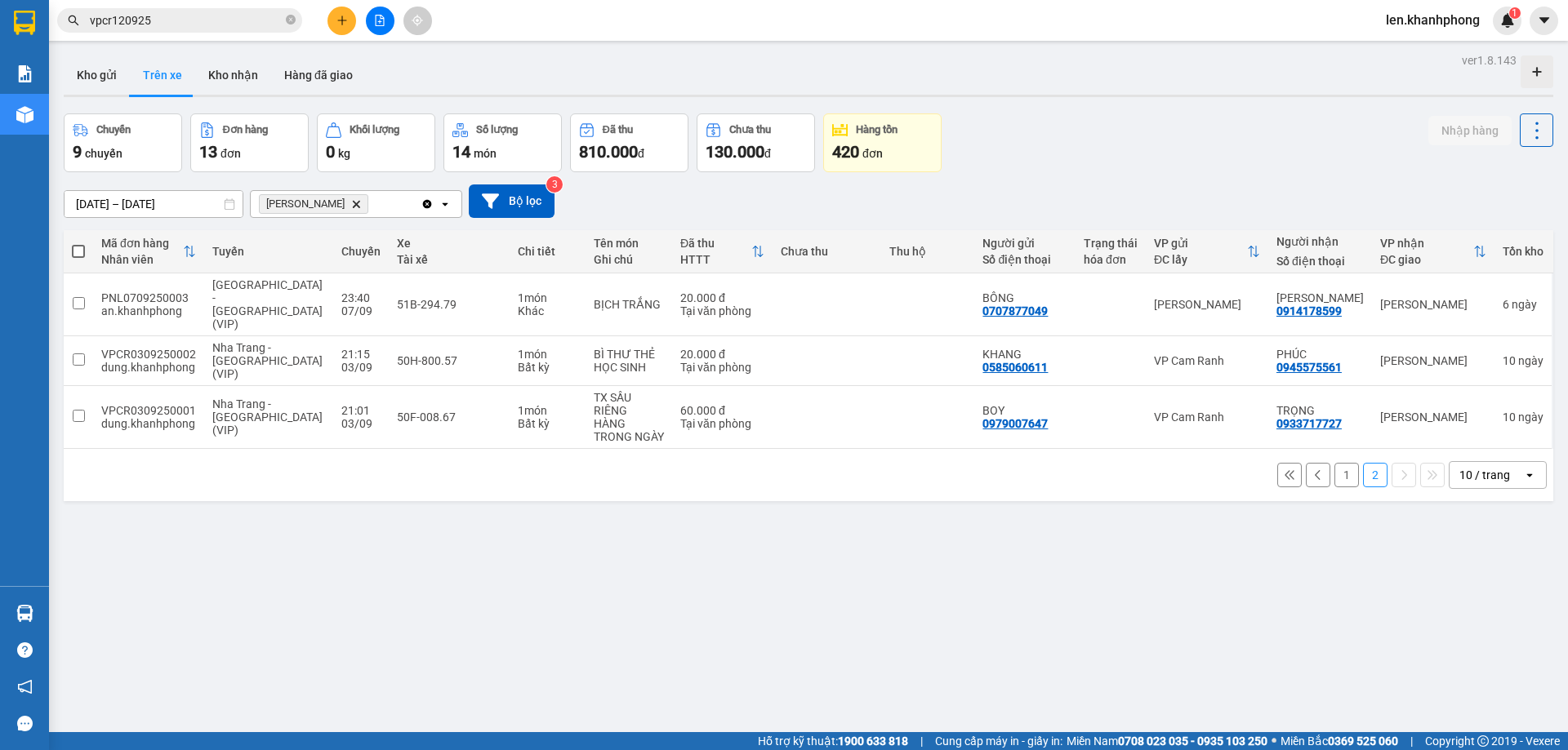
click at [1338, 463] on button "1" at bounding box center [1347, 475] width 25 height 25
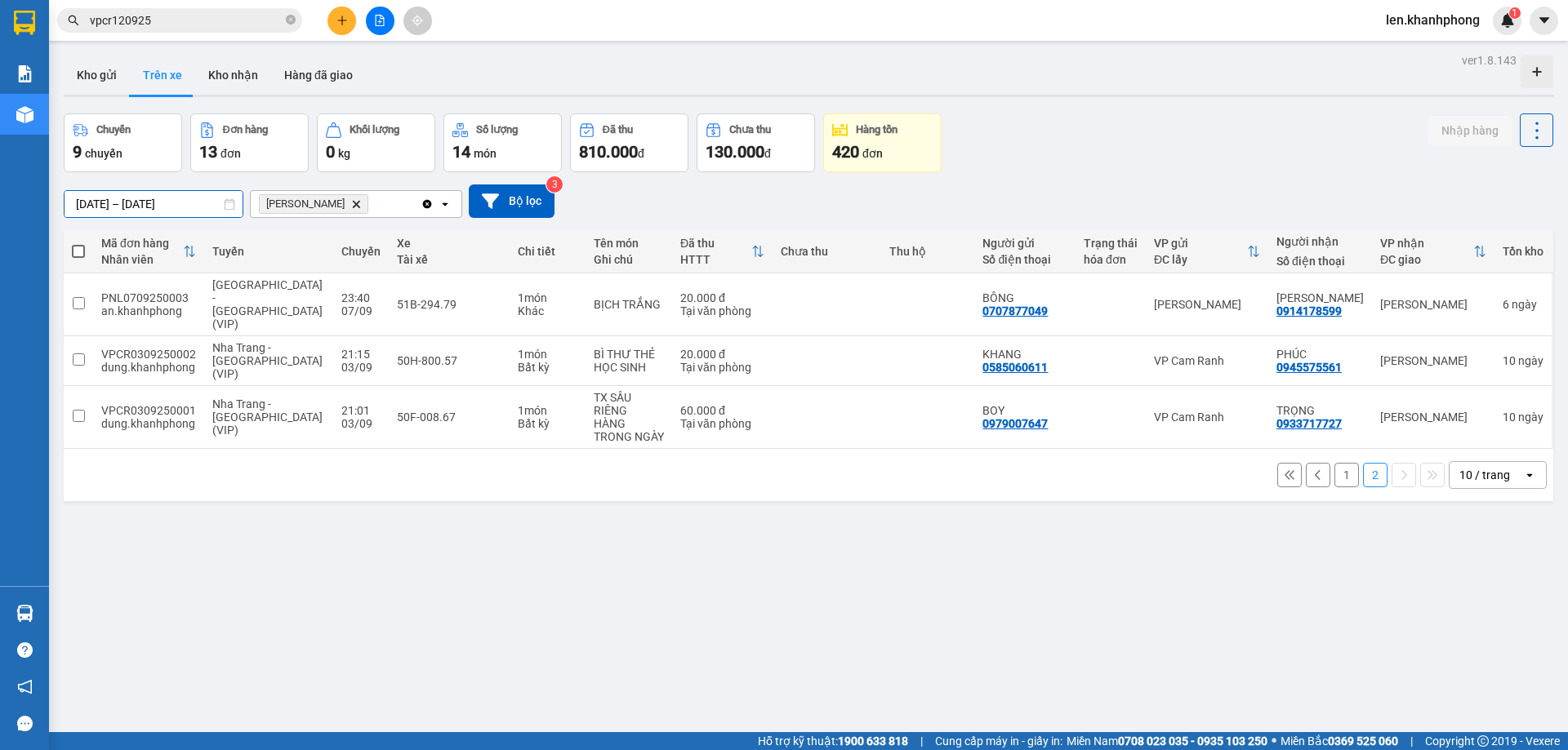
click at [180, 204] on input "[DATE] – [DATE]" at bounding box center [153, 204] width 178 height 26
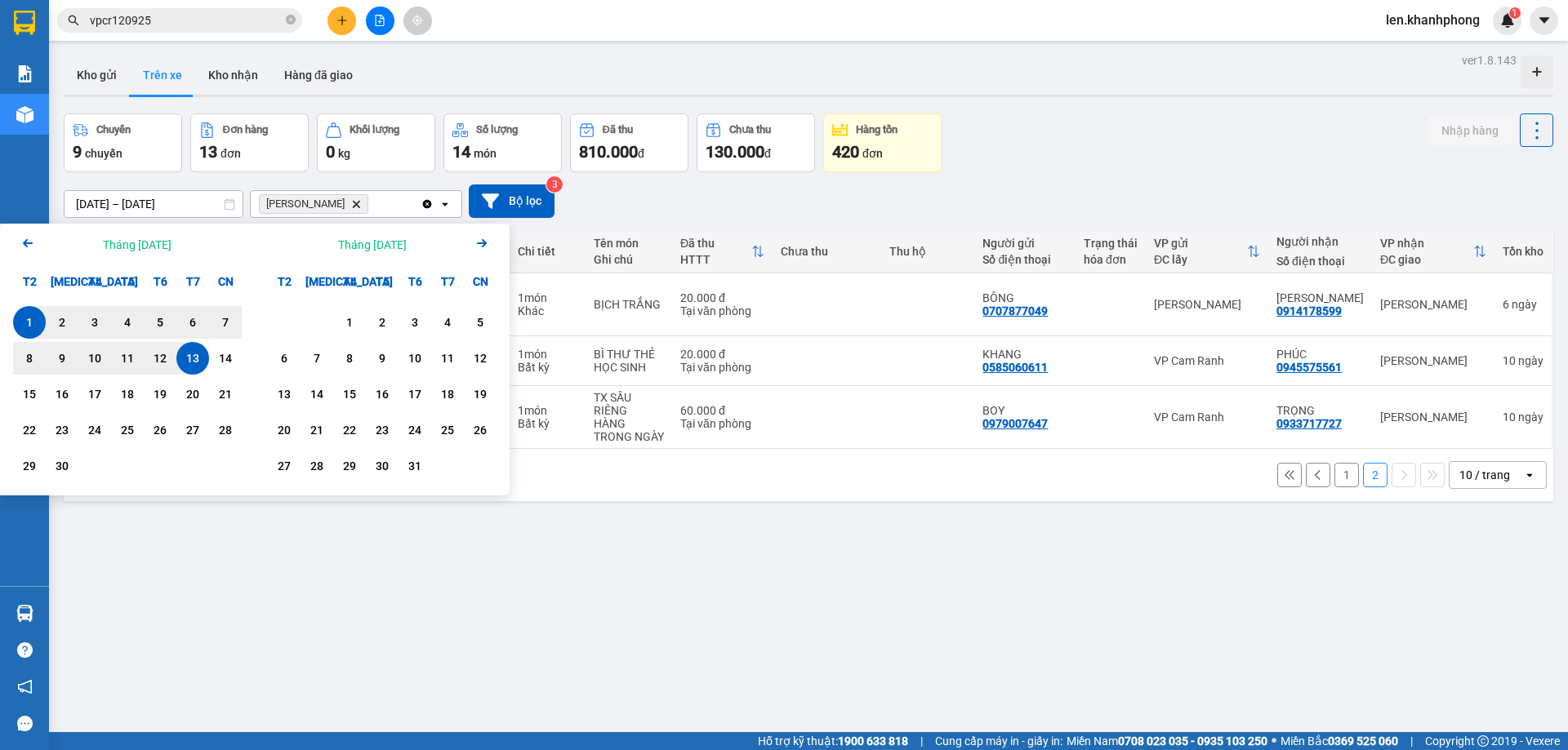
click at [18, 236] on icon "Arrow Left" at bounding box center [27, 243] width 19 height 19
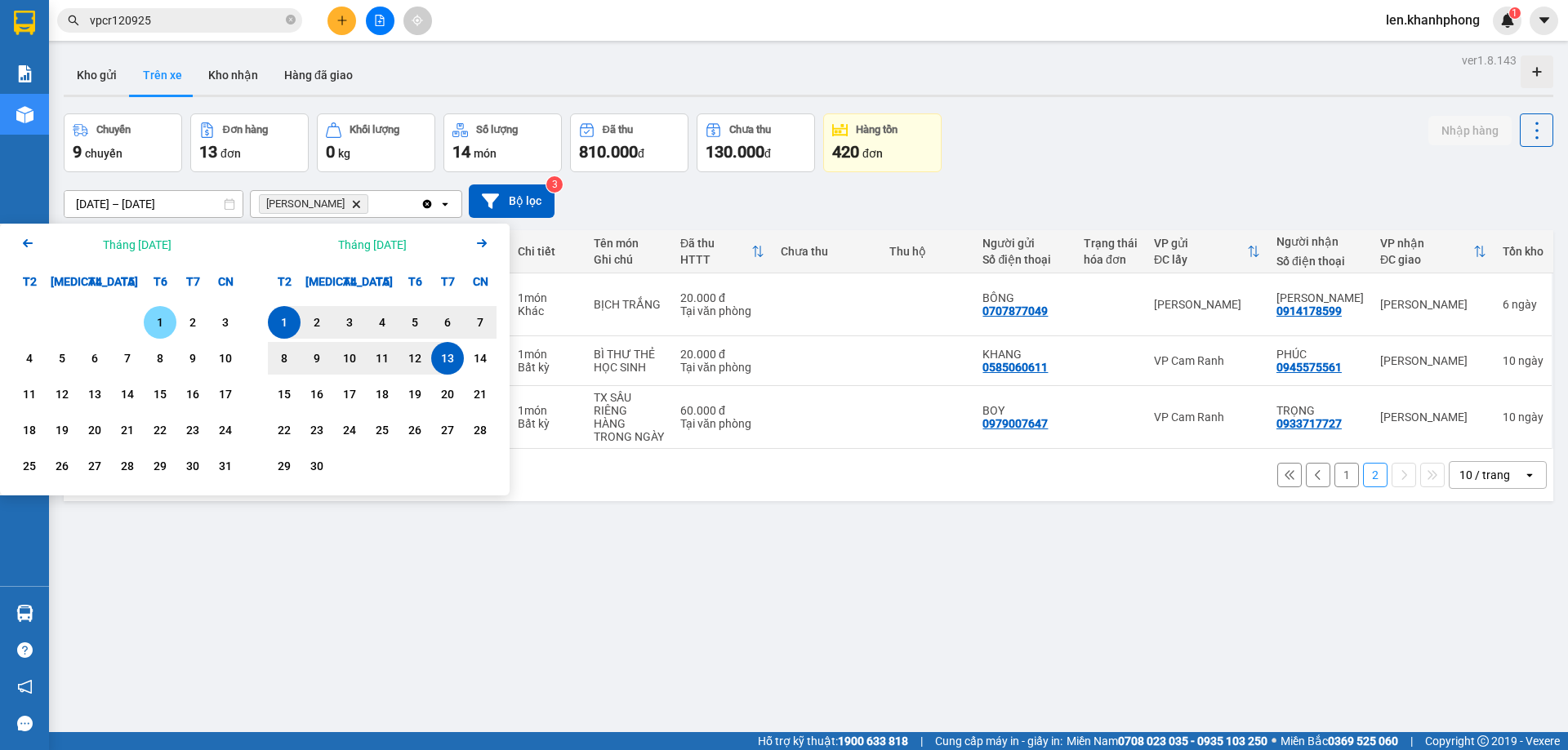
click at [161, 318] on div "1" at bounding box center [161, 323] width 23 height 19
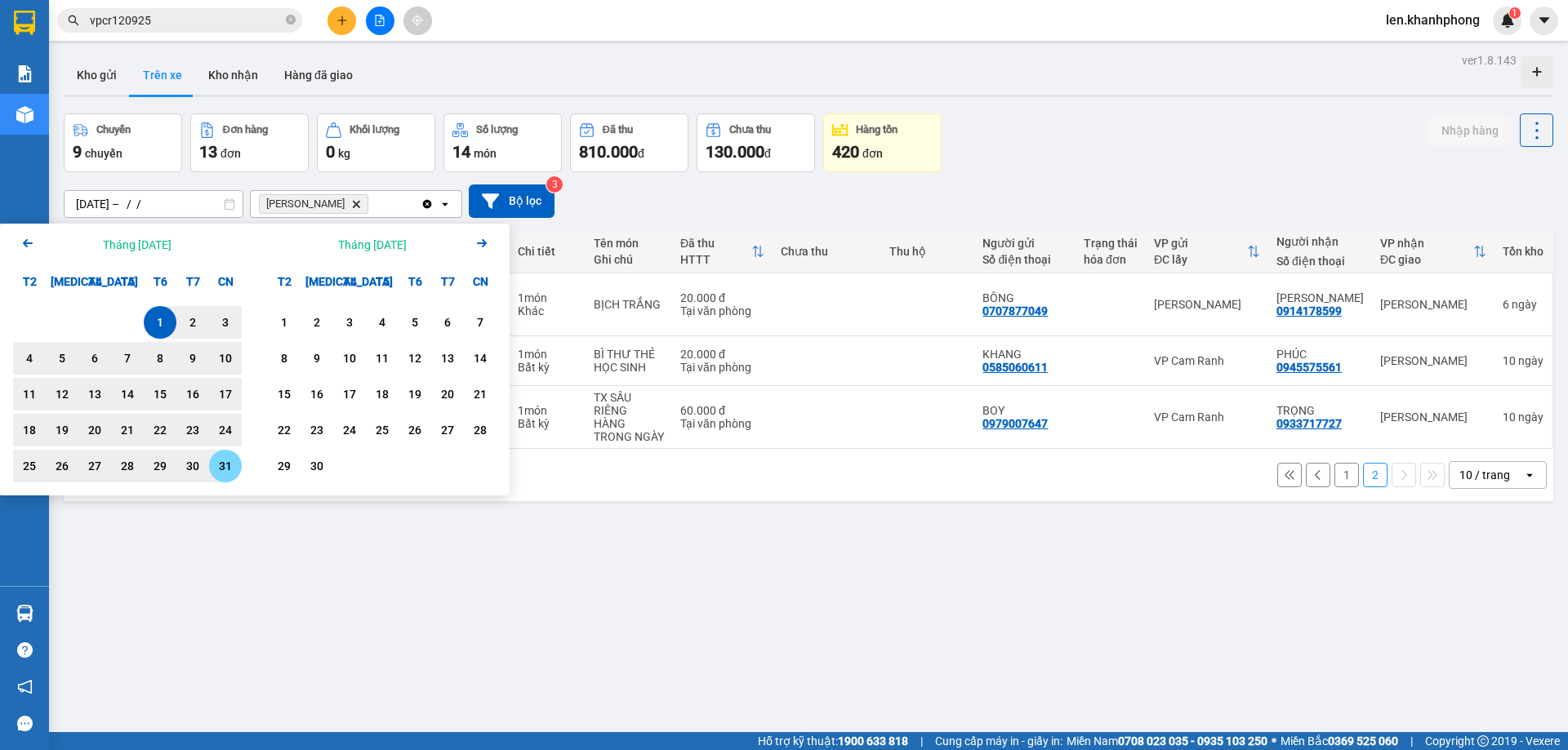
click at [229, 472] on div "31" at bounding box center [226, 466] width 23 height 19
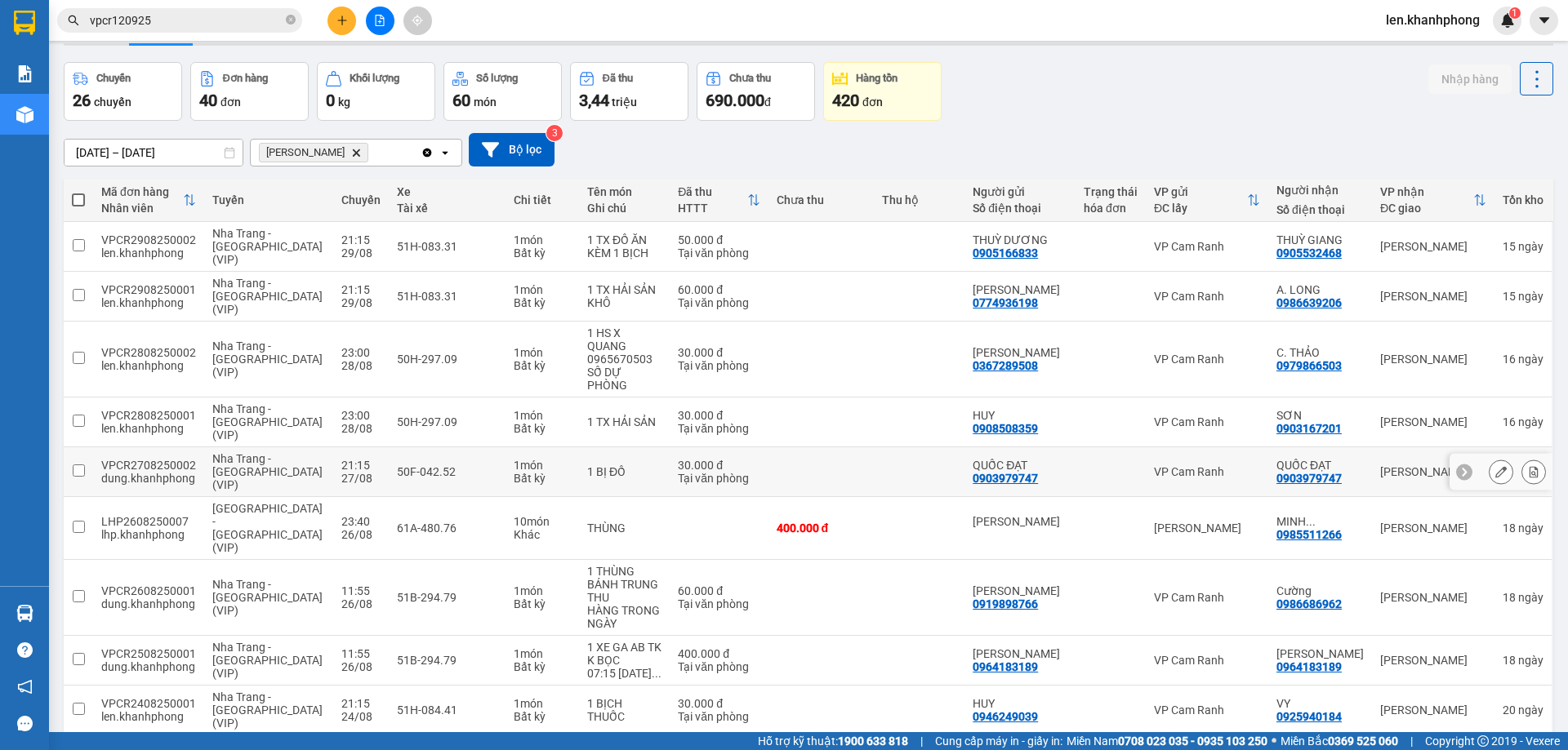
scroll to position [75, 0]
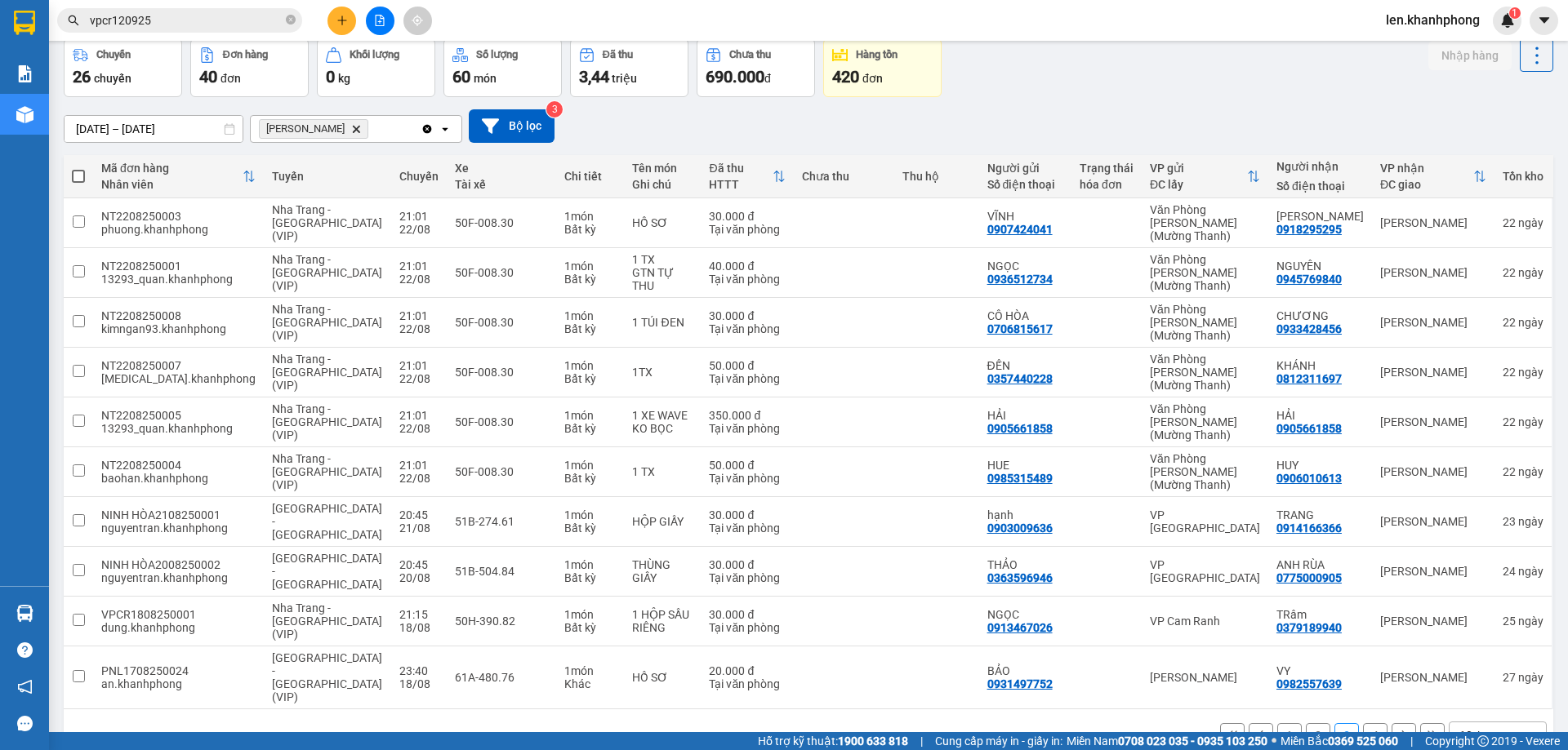
click at [1363, 723] on button "4" at bounding box center [1375, 735] width 25 height 25
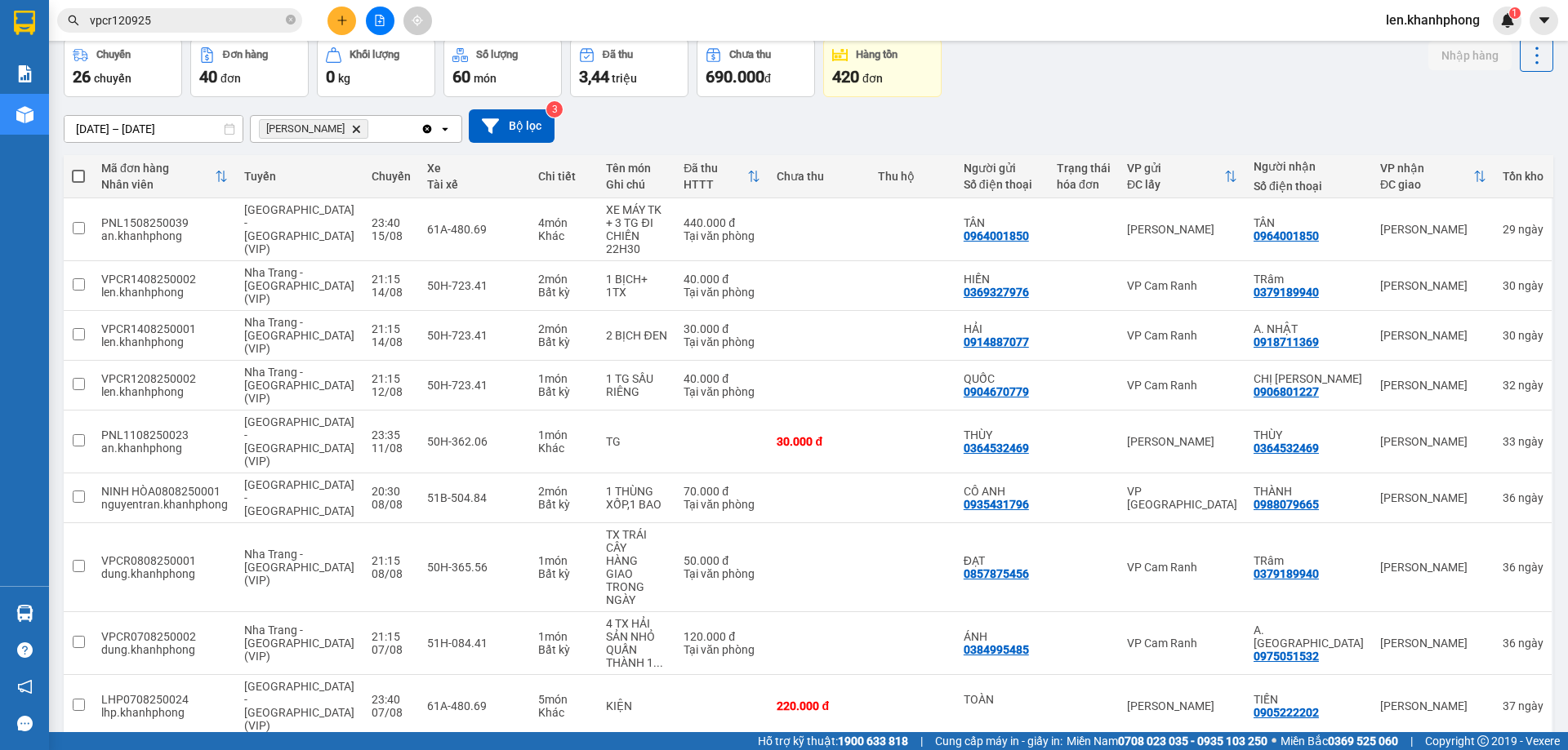
click at [349, 136] on span "[PERSON_NAME] Lão Delete" at bounding box center [314, 129] width 109 height 19
click at [203, 133] on input "[DATE] – [DATE]" at bounding box center [153, 129] width 178 height 26
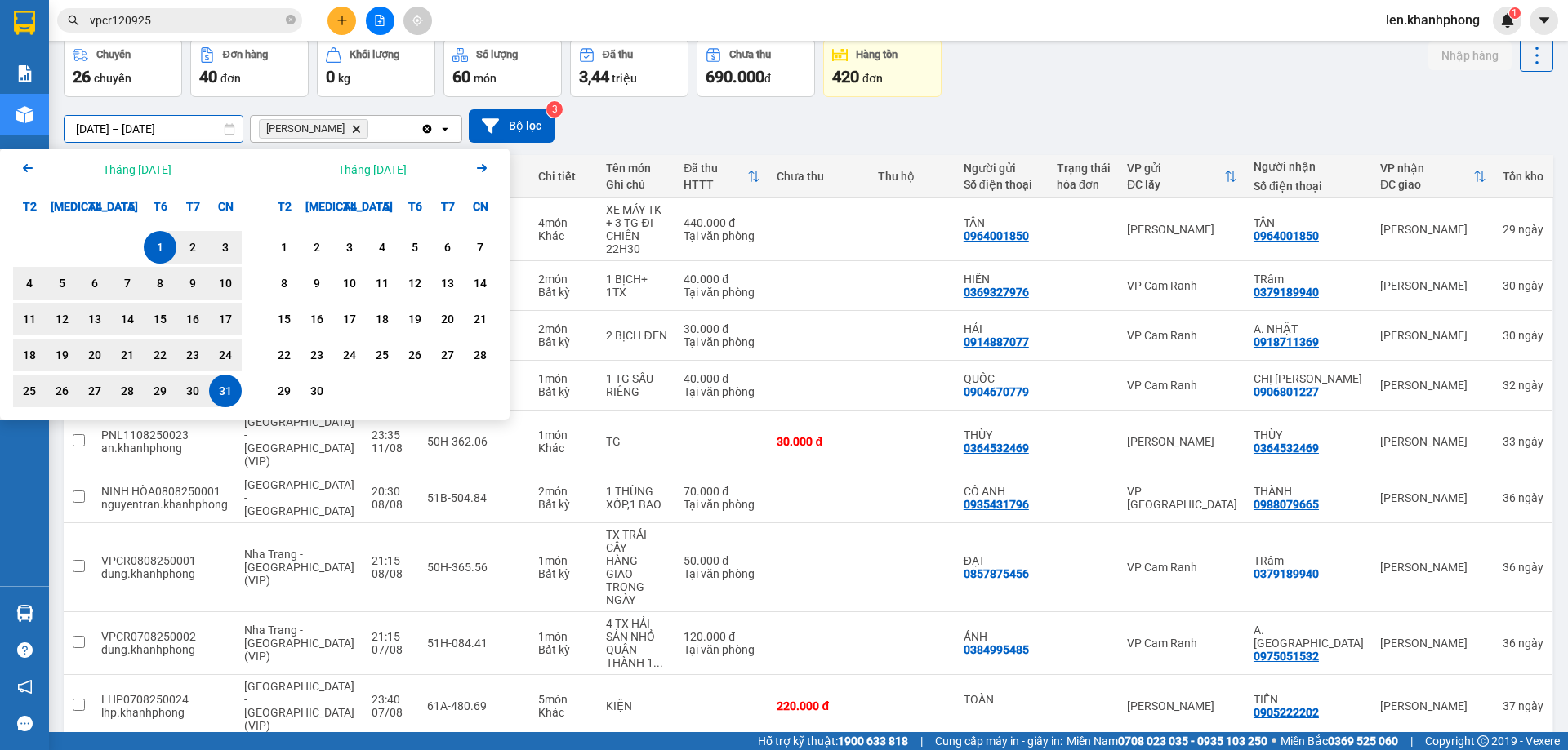
click at [24, 162] on icon "Arrow Left" at bounding box center [27, 168] width 19 height 19
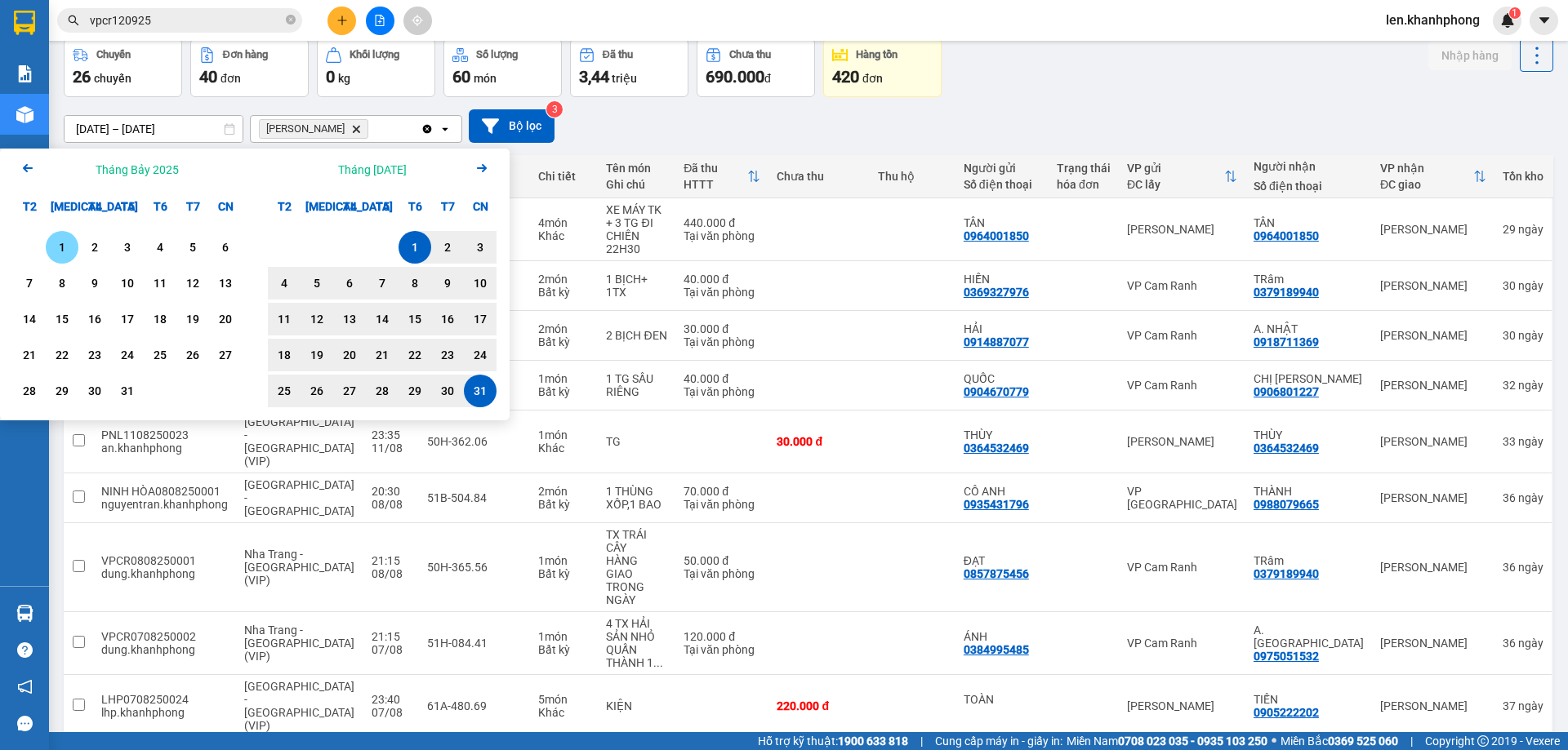
click at [56, 244] on div "1" at bounding box center [62, 247] width 23 height 19
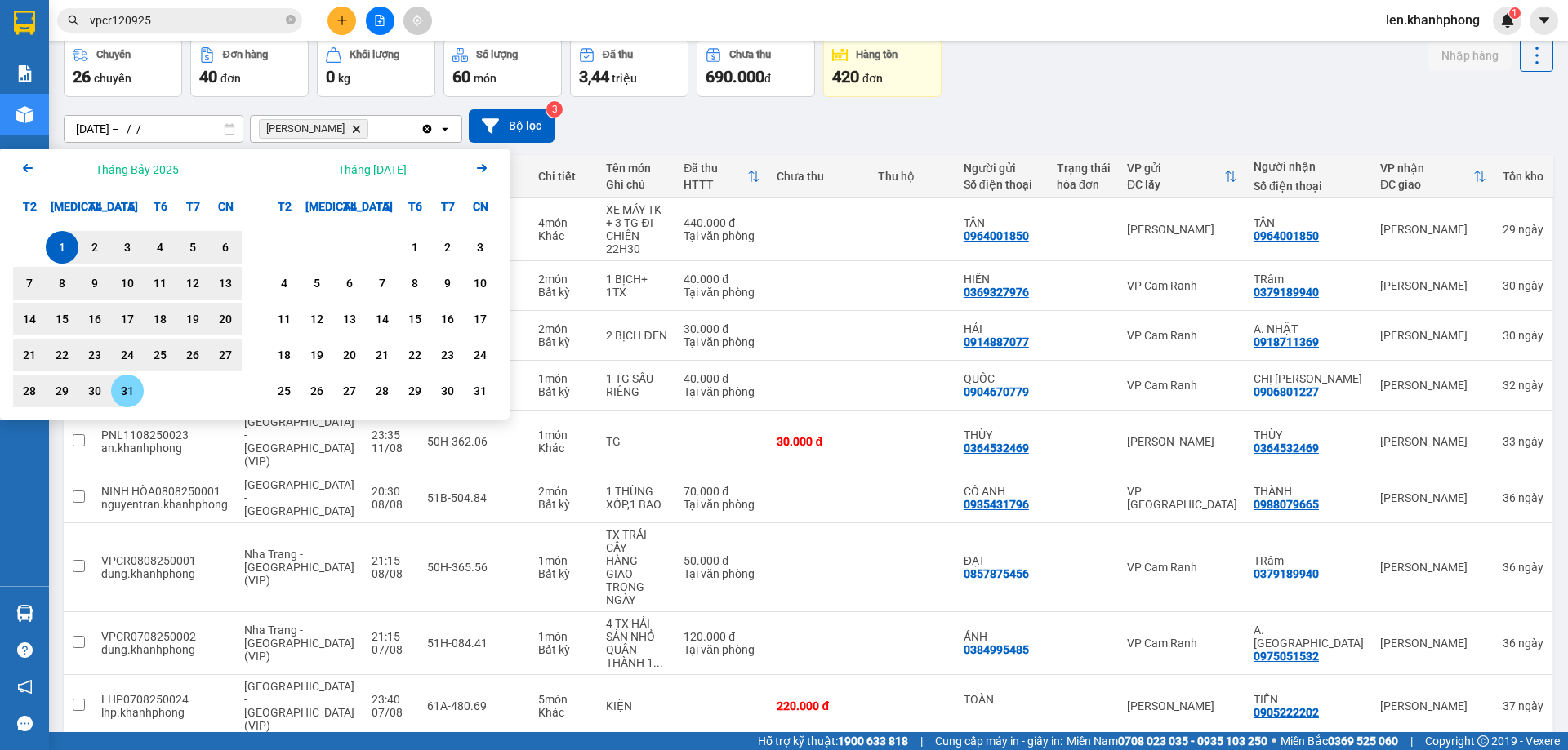
click at [125, 384] on div "31" at bounding box center [127, 390] width 23 height 19
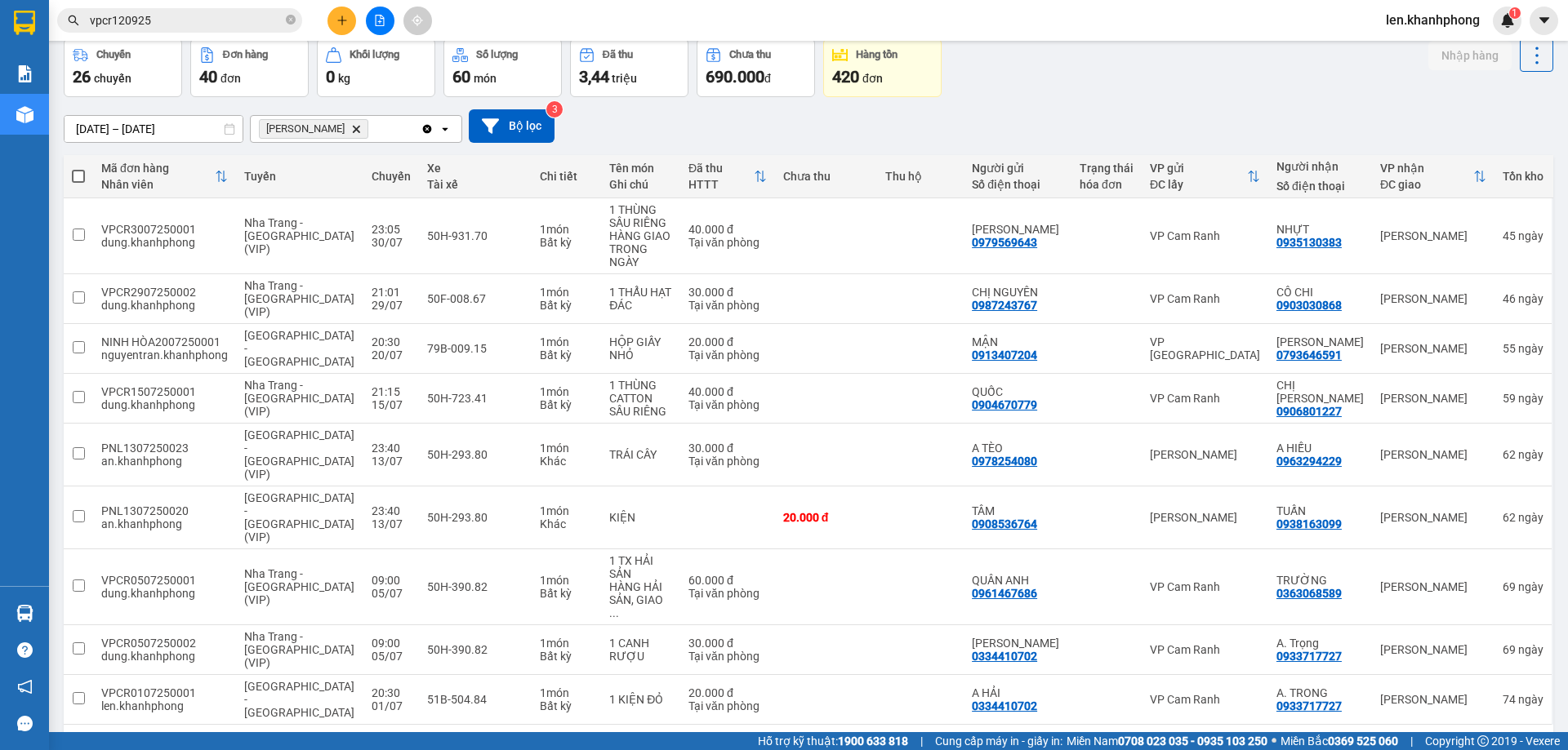
click at [1398, 745] on icon at bounding box center [1403, 750] width 11 height 11
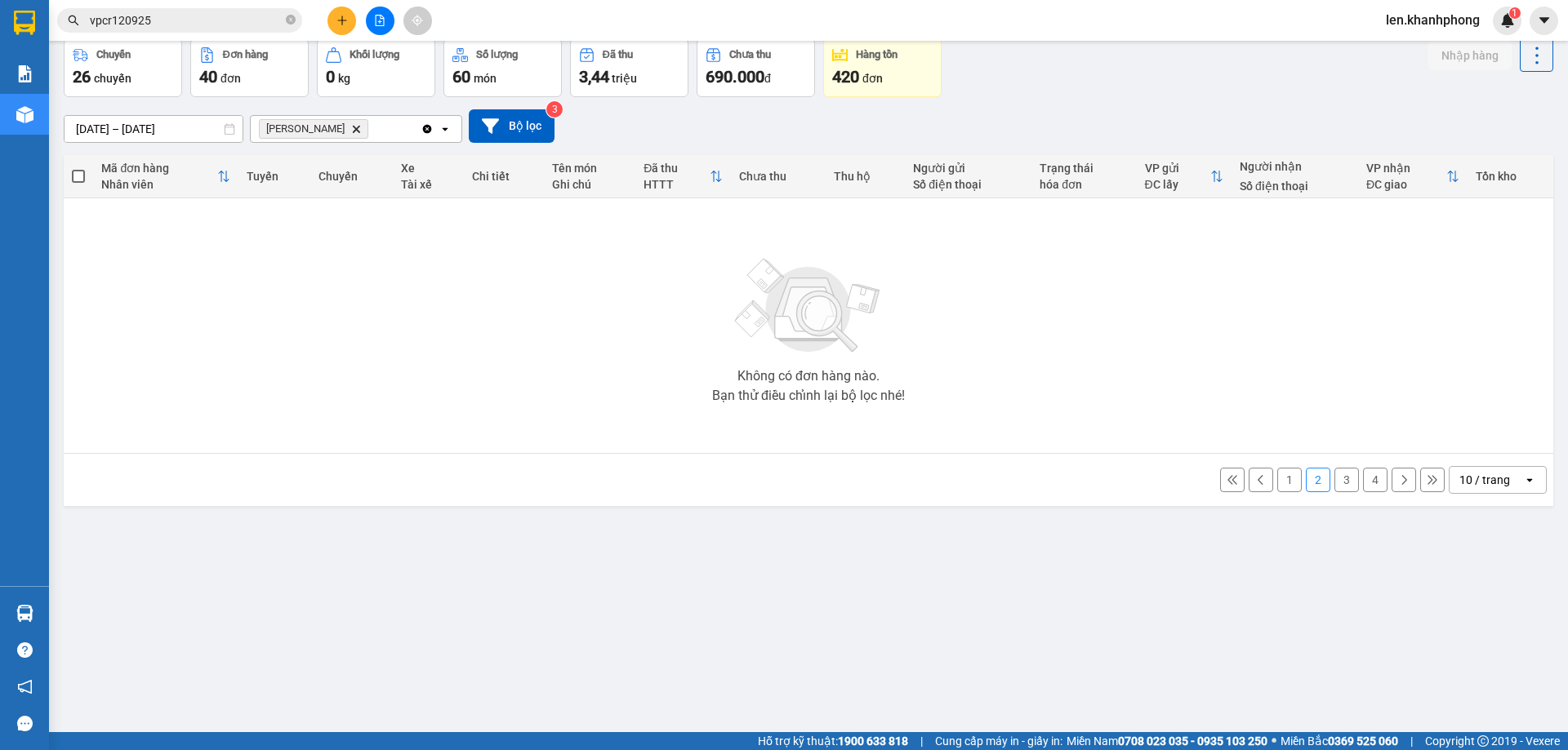
click at [1334, 488] on button "3" at bounding box center [1347, 480] width 25 height 25
click at [1363, 479] on button "4" at bounding box center [1375, 480] width 25 height 25
click at [1363, 480] on button "1" at bounding box center [1375, 480] width 25 height 25
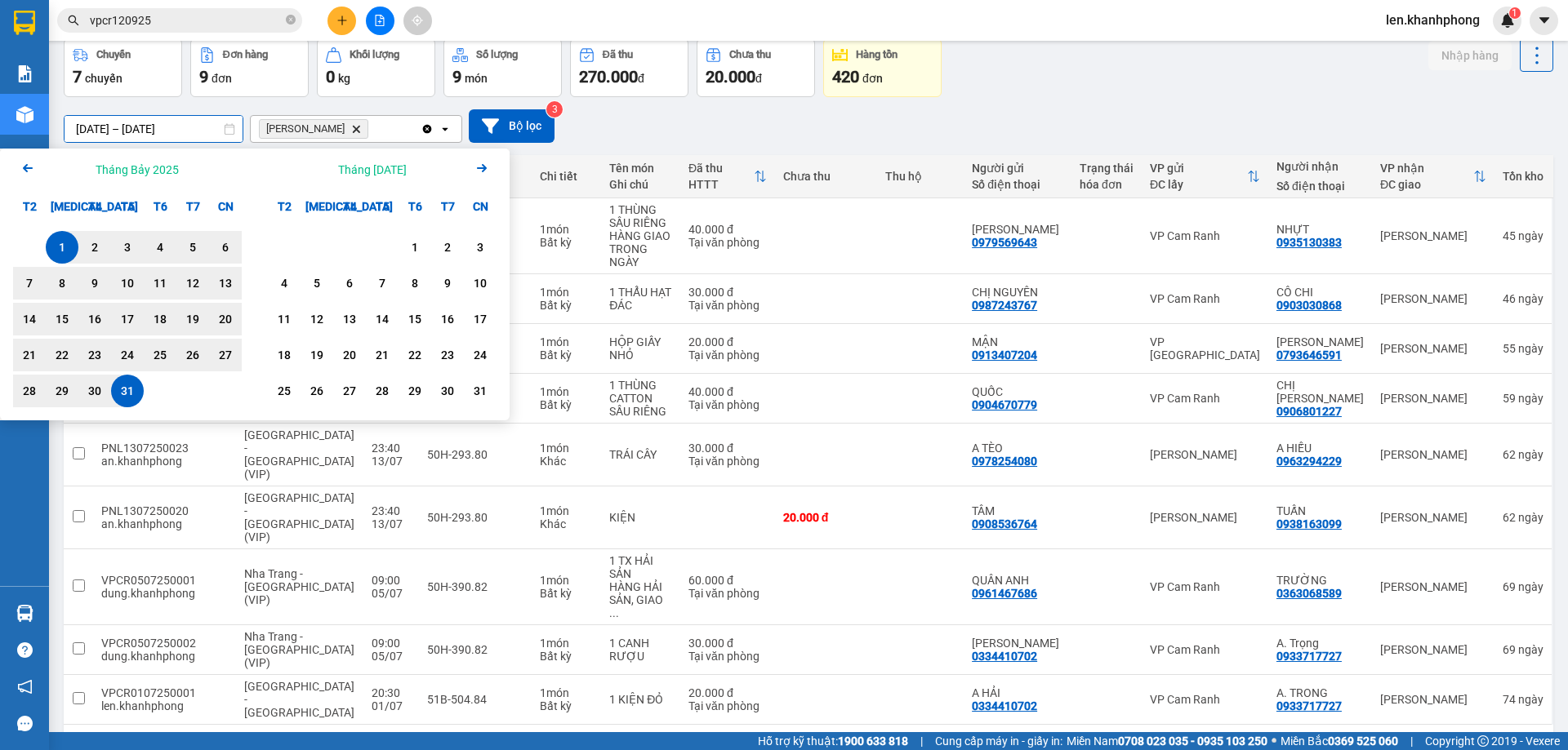
click at [166, 127] on input "[DATE] – [DATE]" at bounding box center [153, 129] width 178 height 26
click at [411, 245] on div "1" at bounding box center [414, 247] width 23 height 19
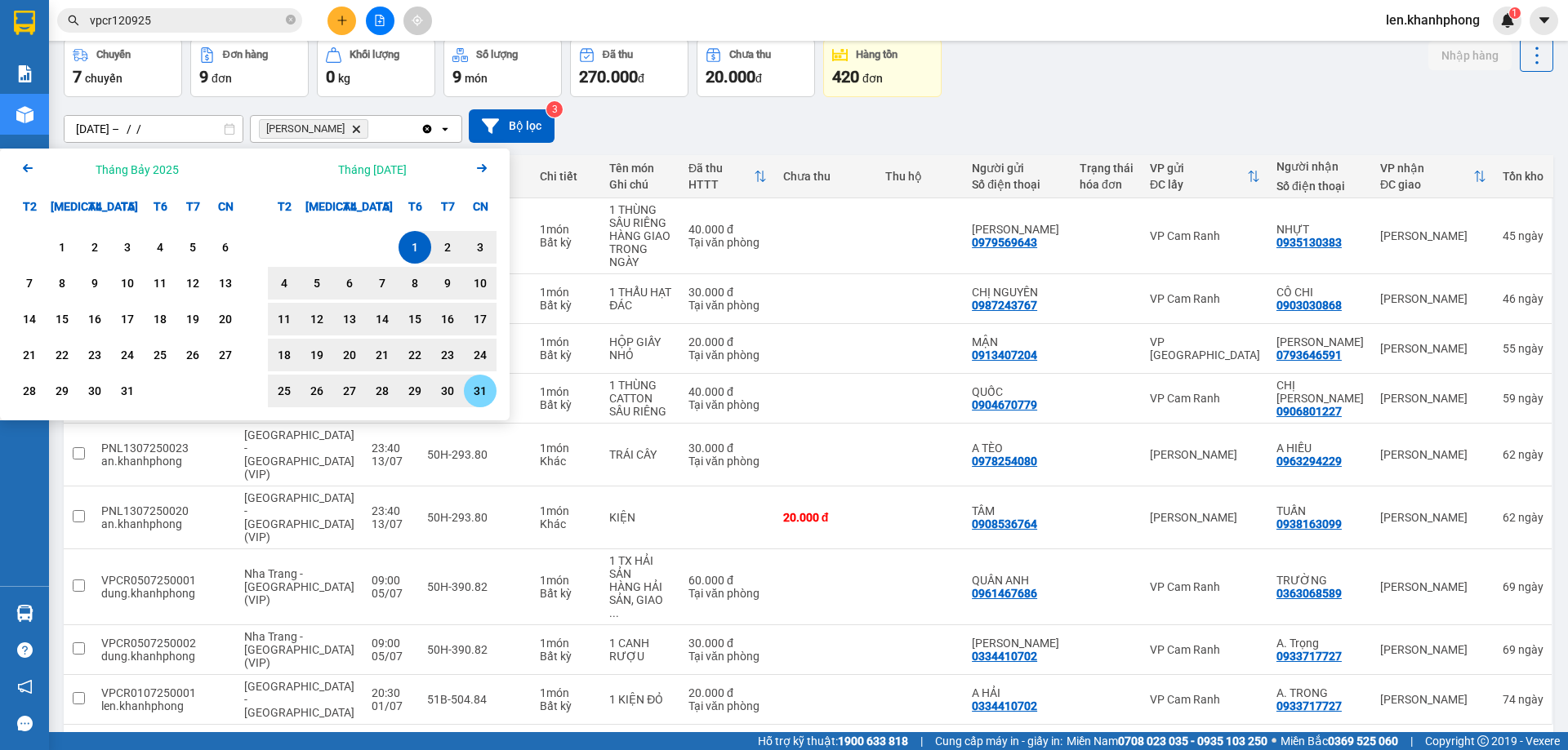
click at [487, 391] on div "31" at bounding box center [481, 390] width 23 height 19
type input "[DATE] – [DATE]"
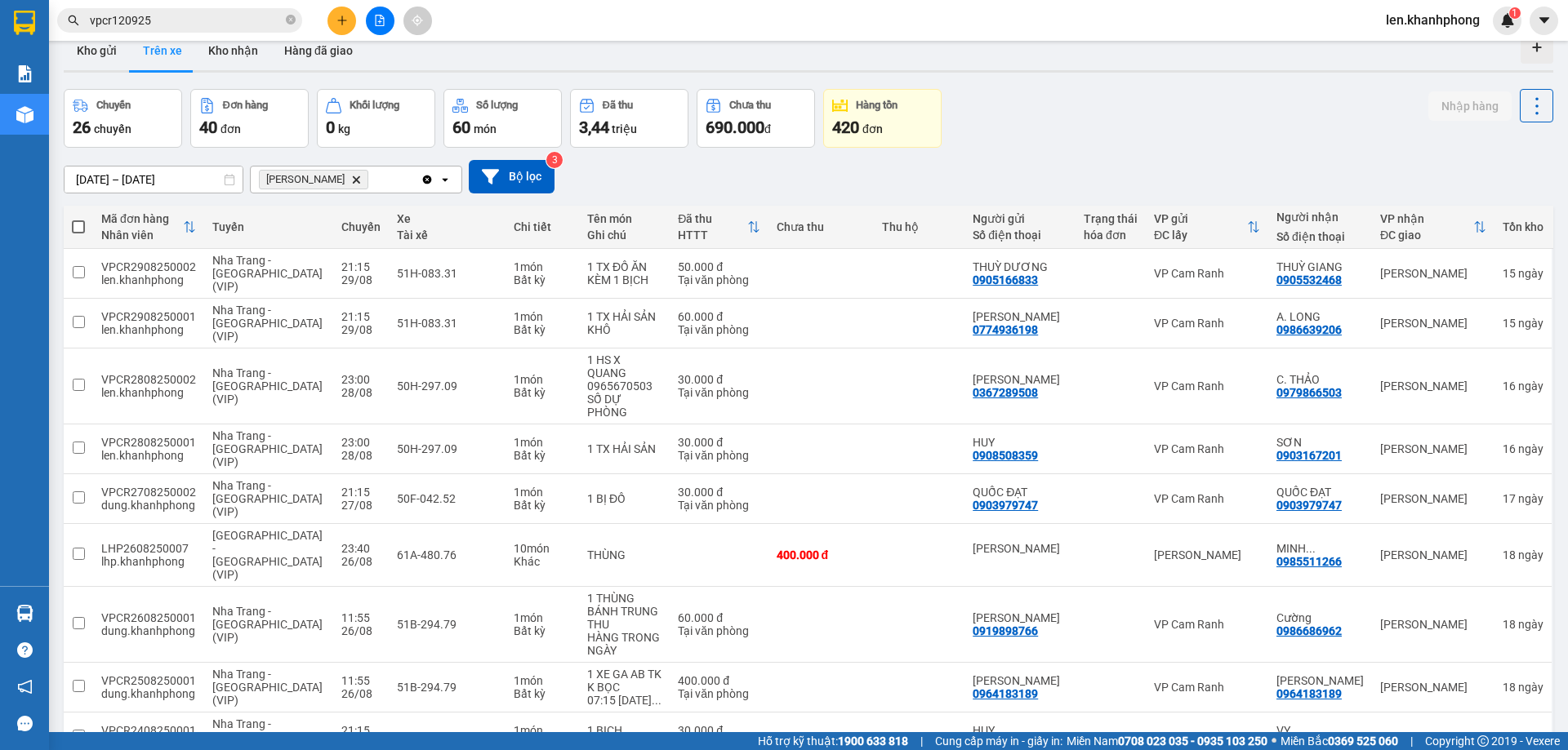
scroll to position [0, 0]
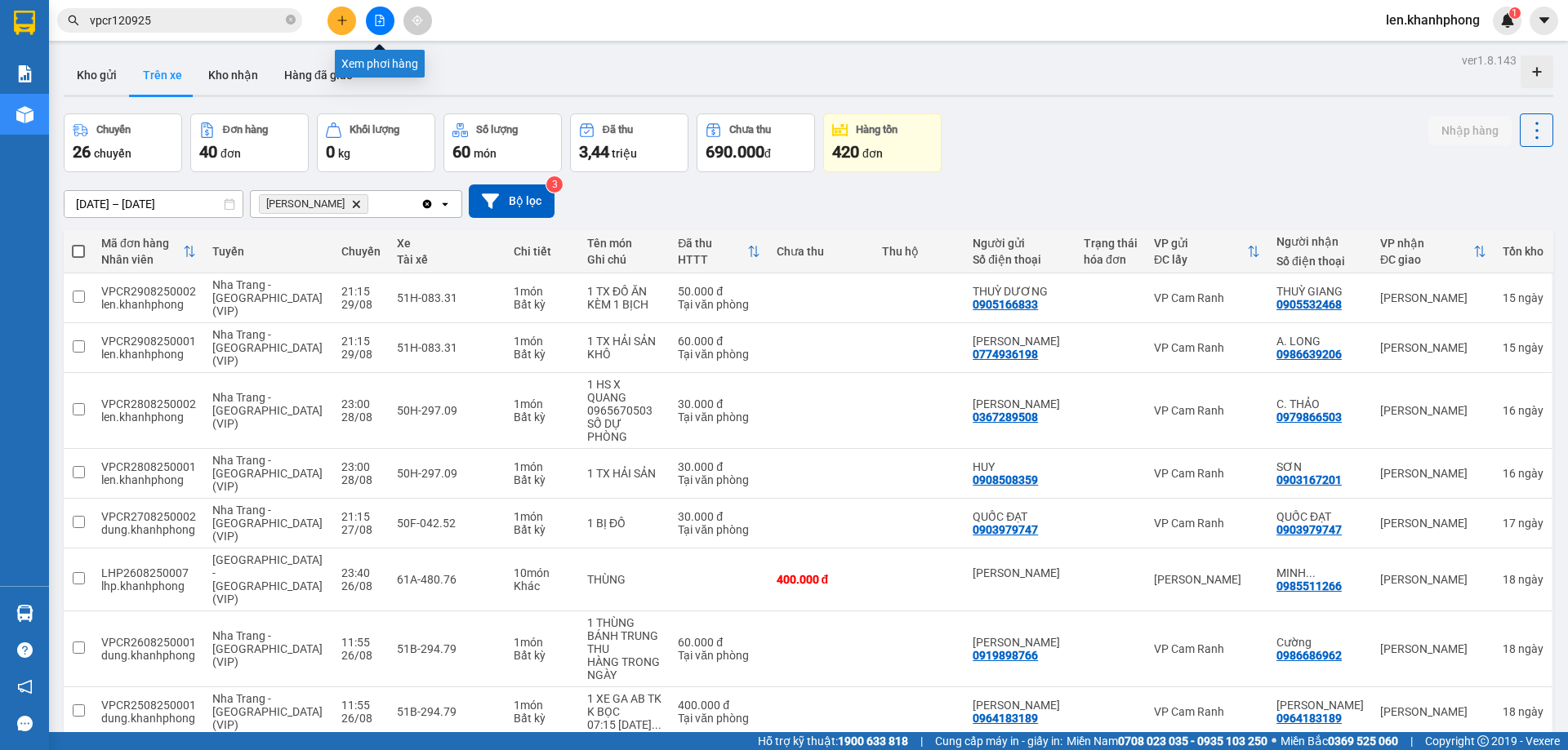
click at [351, 21] on button at bounding box center [341, 20] width 28 height 28
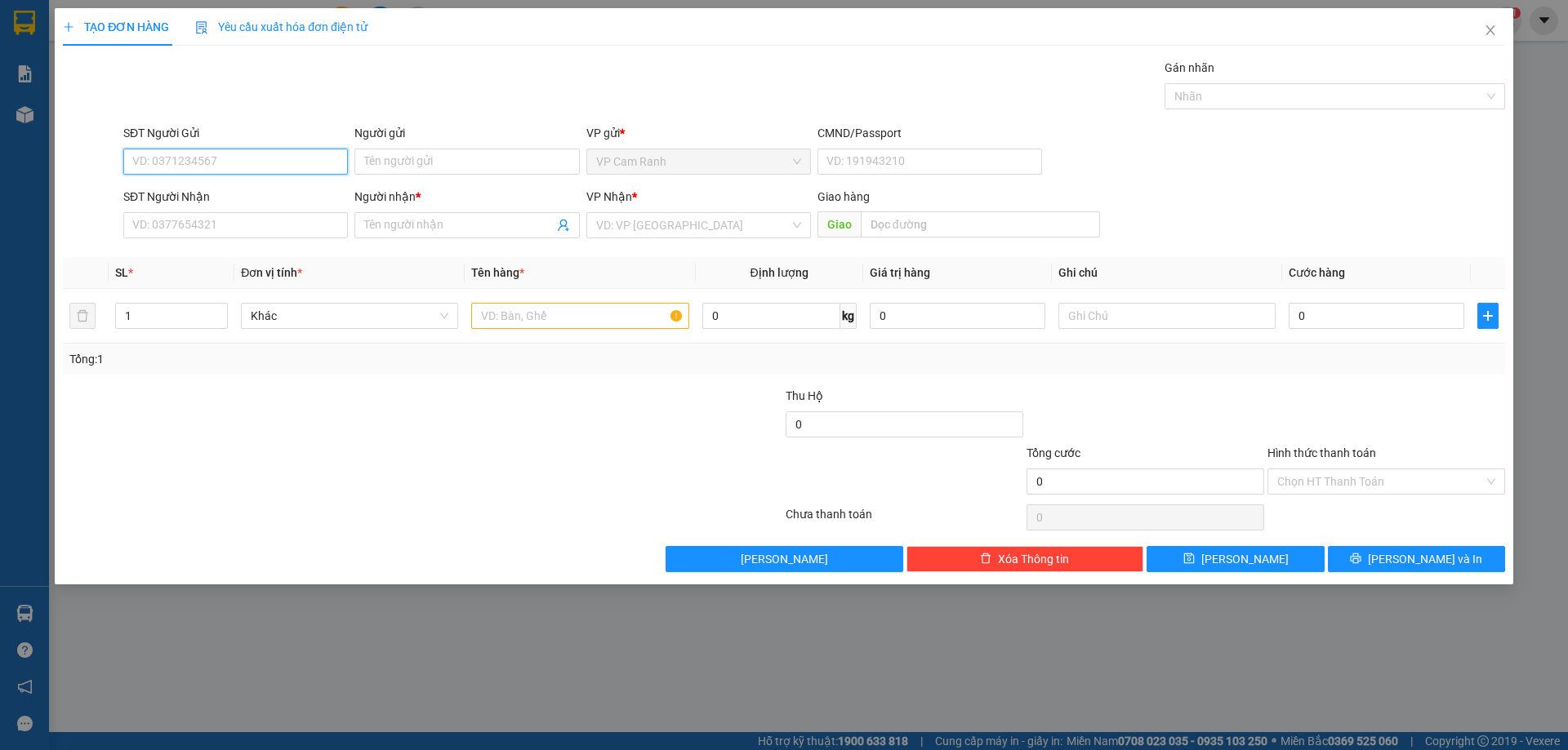
click at [251, 162] on input "SĐT Người Gửi" at bounding box center [235, 162] width 225 height 26
type input "0935180469"
click at [205, 200] on div "0935180469 - NGỌC" at bounding box center [235, 194] width 205 height 18
type input "NGỌC"
type input "0935180469"
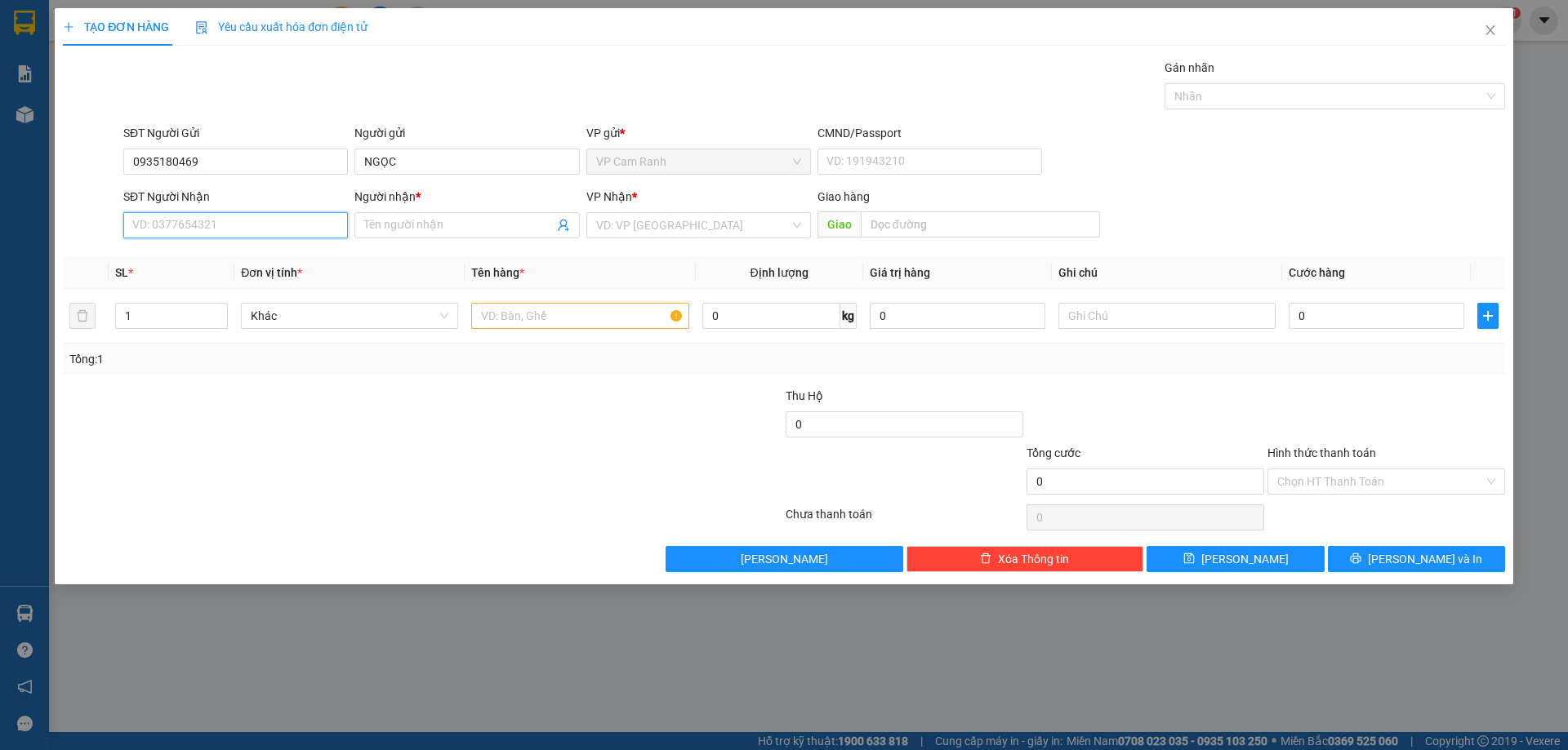
click at [207, 224] on input "SĐT Người Nhận" at bounding box center [235, 226] width 225 height 26
click at [201, 286] on div "0379189940 - TRâm" at bounding box center [235, 284] width 205 height 18
type input "0379189940"
type input "TRâm"
click at [170, 231] on input "0379189940" at bounding box center [235, 226] width 225 height 26
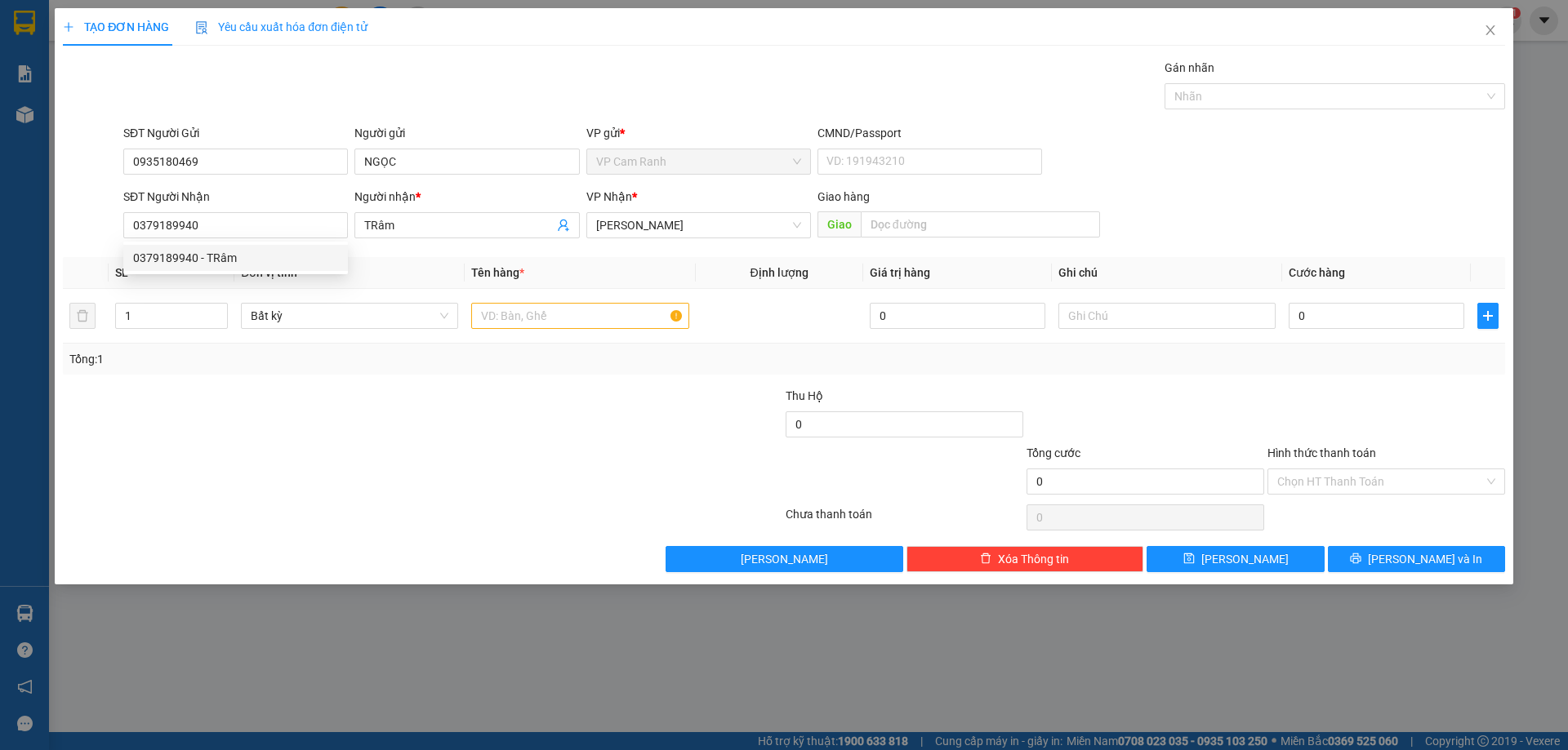
click at [414, 422] on div at bounding box center [302, 415] width 482 height 57
click at [464, 425] on div at bounding box center [302, 415] width 482 height 57
click at [531, 317] on input "text" at bounding box center [579, 316] width 217 height 26
type input "t"
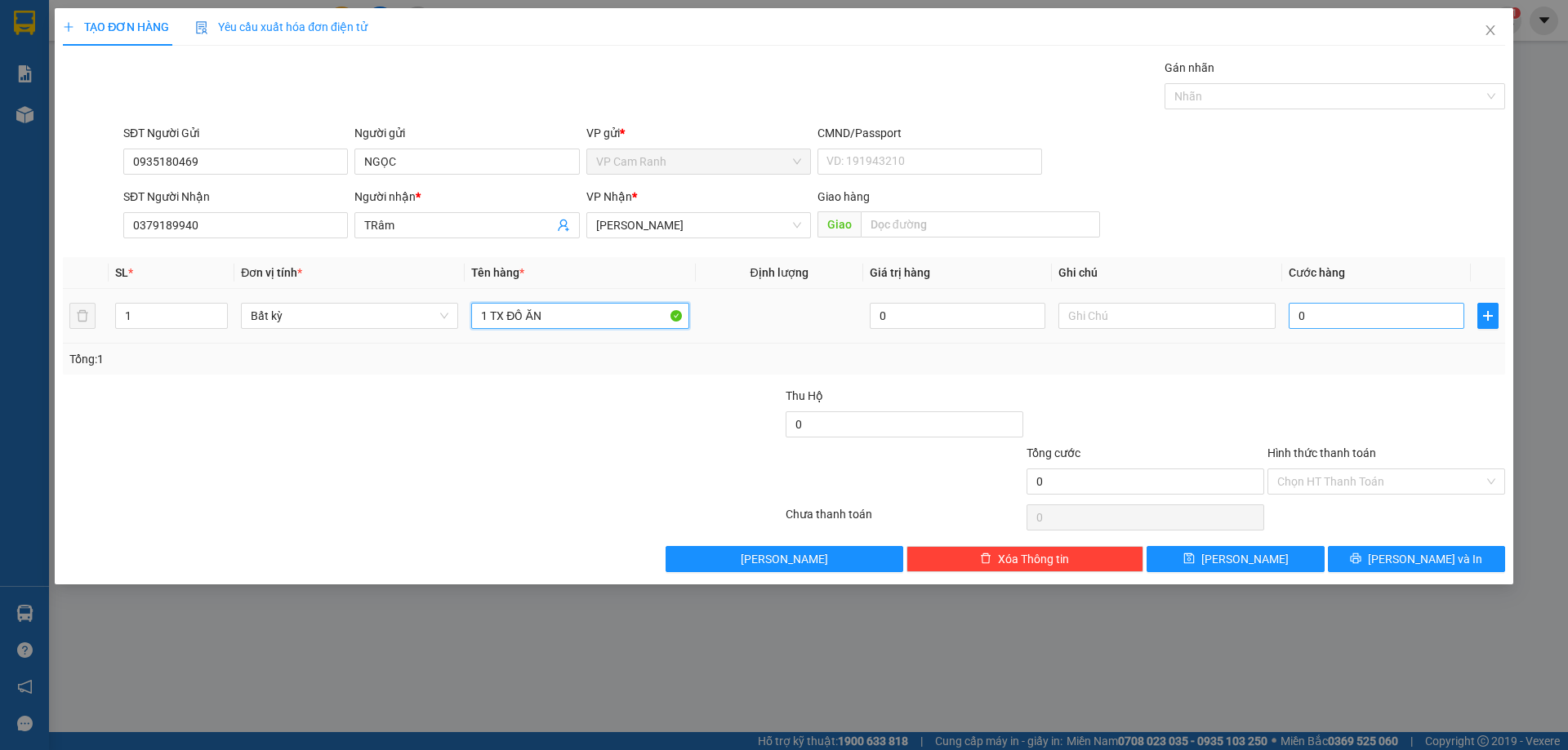
type input "1 TX ĐỒ ĂN"
click at [1317, 312] on input "0" at bounding box center [1376, 316] width 175 height 26
type input "5"
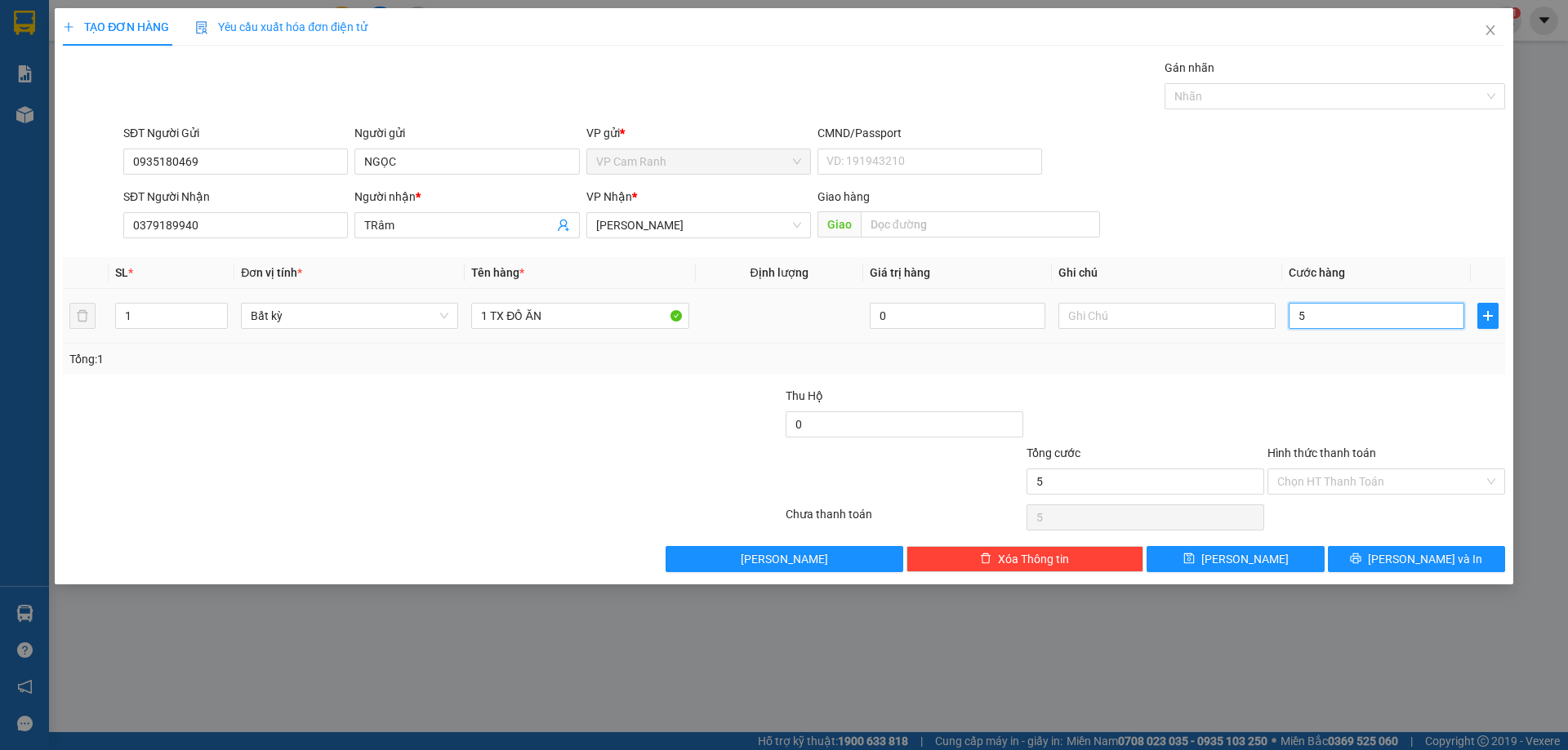
type input "50"
type input "50.000"
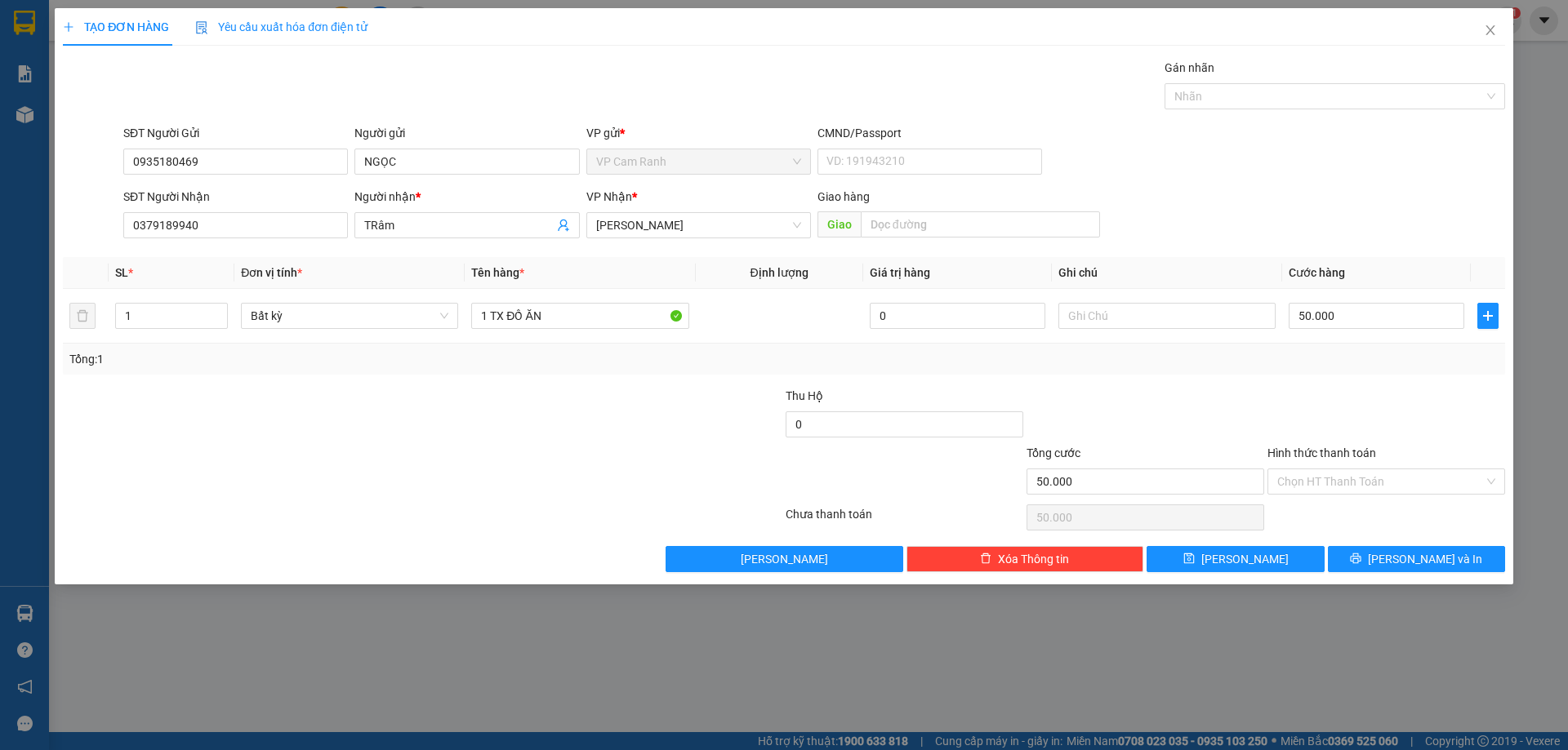
click at [1424, 360] on div "Tổng: 1" at bounding box center [784, 359] width 1429 height 18
click at [1457, 476] on input "Hình thức thanh toán" at bounding box center [1380, 481] width 206 height 25
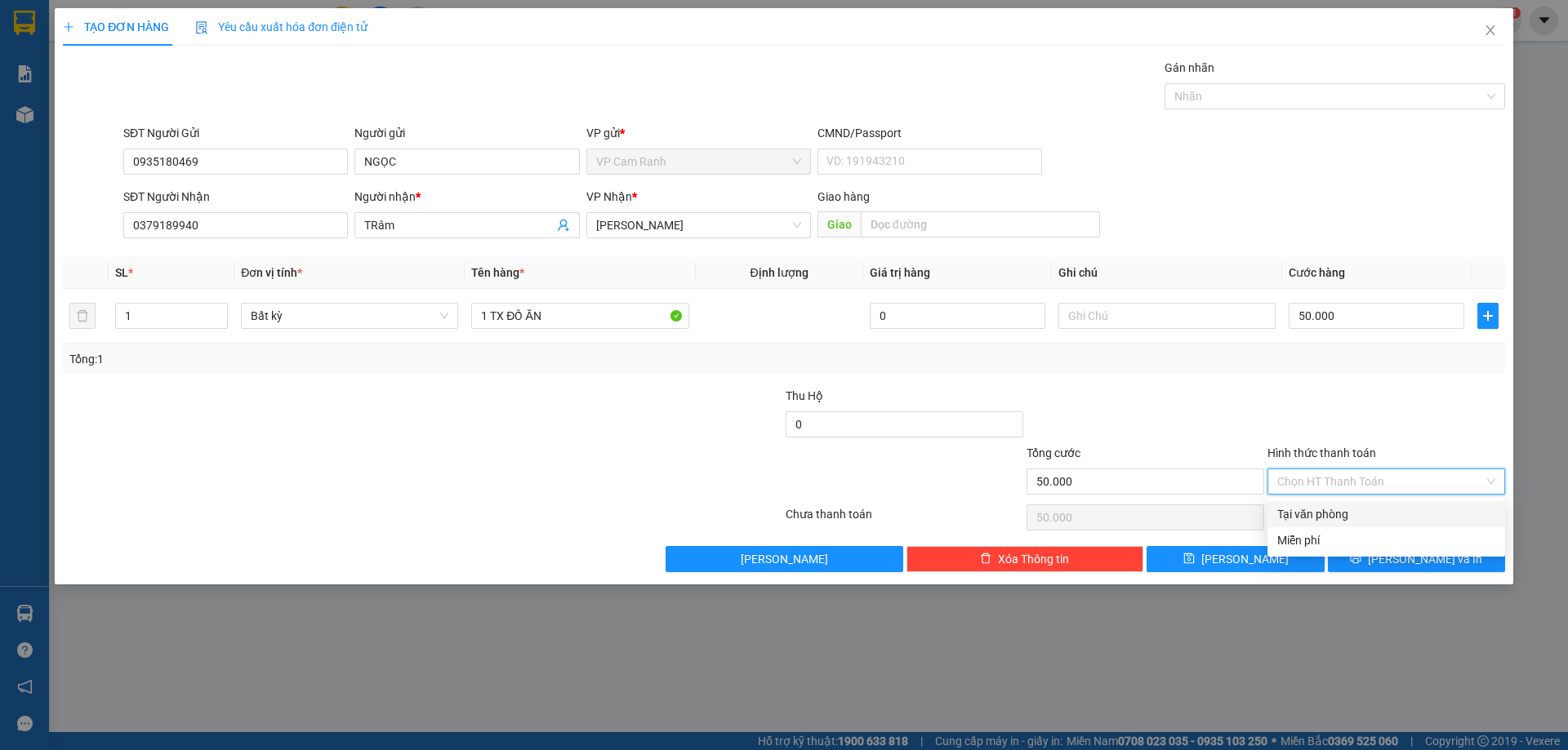
click at [1340, 515] on div "Tại văn phòng" at bounding box center [1385, 514] width 218 height 18
type input "0"
click at [1416, 557] on span "[PERSON_NAME] và In" at bounding box center [1425, 559] width 115 height 18
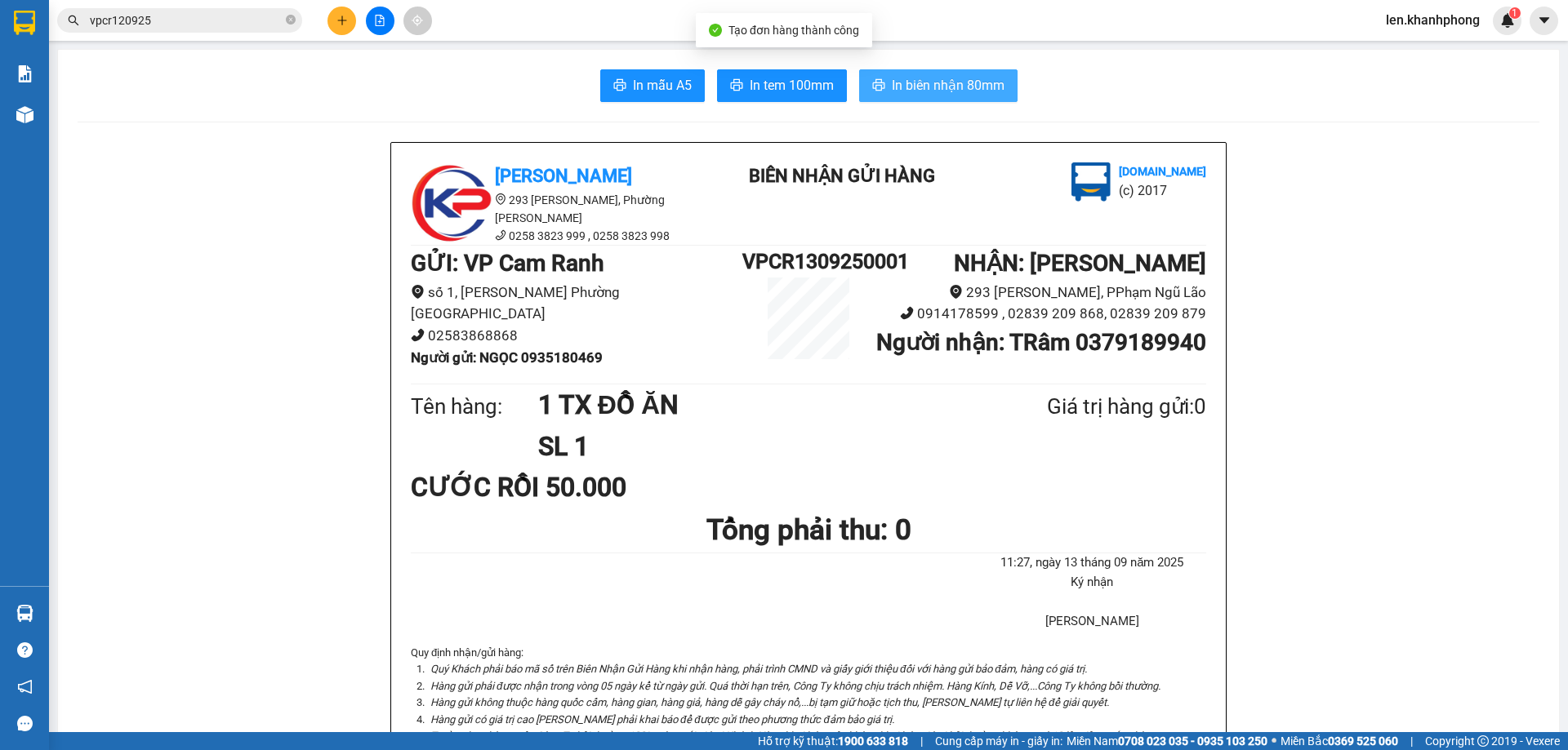
click at [905, 84] on span "In biên nhận 80mm" at bounding box center [948, 85] width 113 height 20
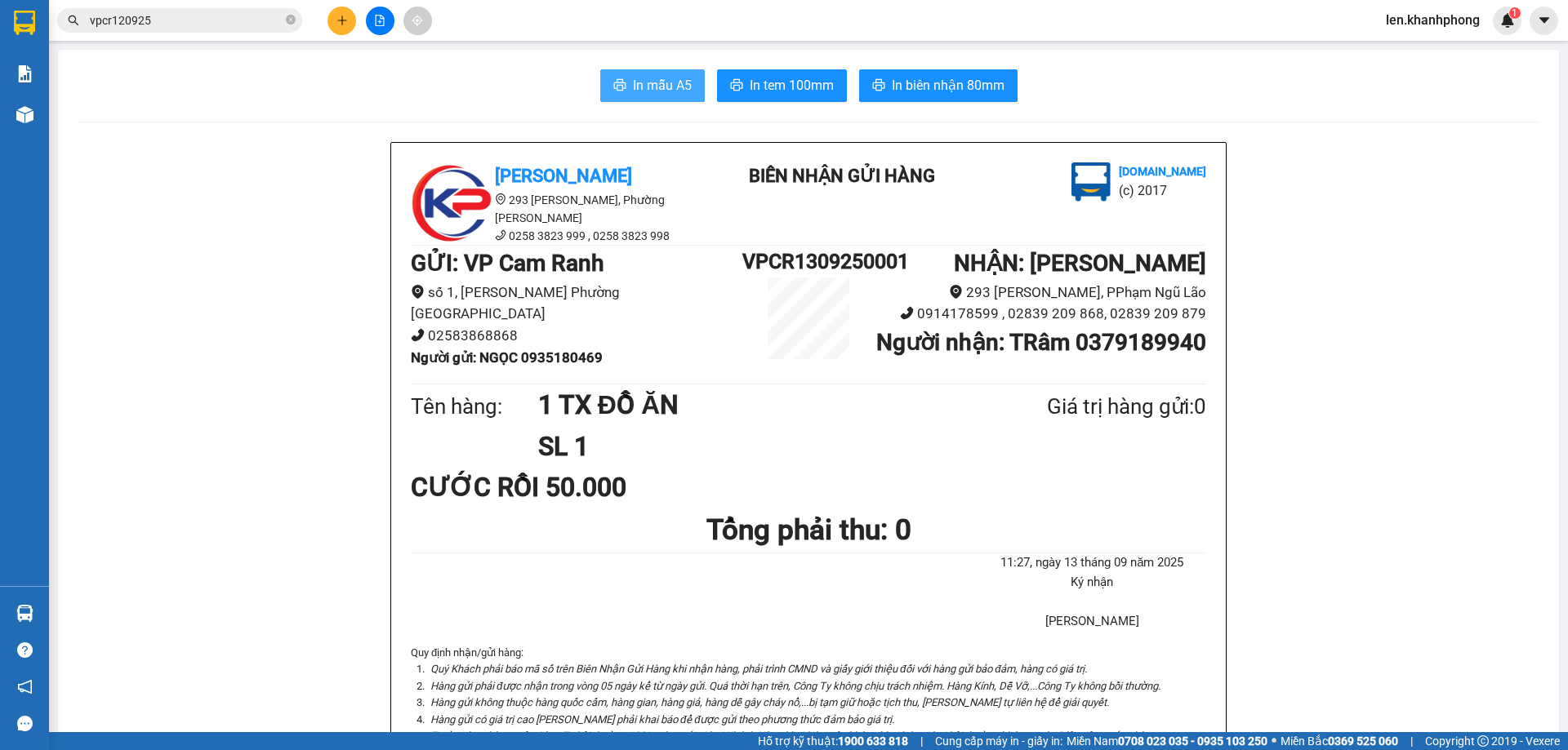
click at [660, 85] on span "In mẫu A5" at bounding box center [662, 85] width 59 height 20
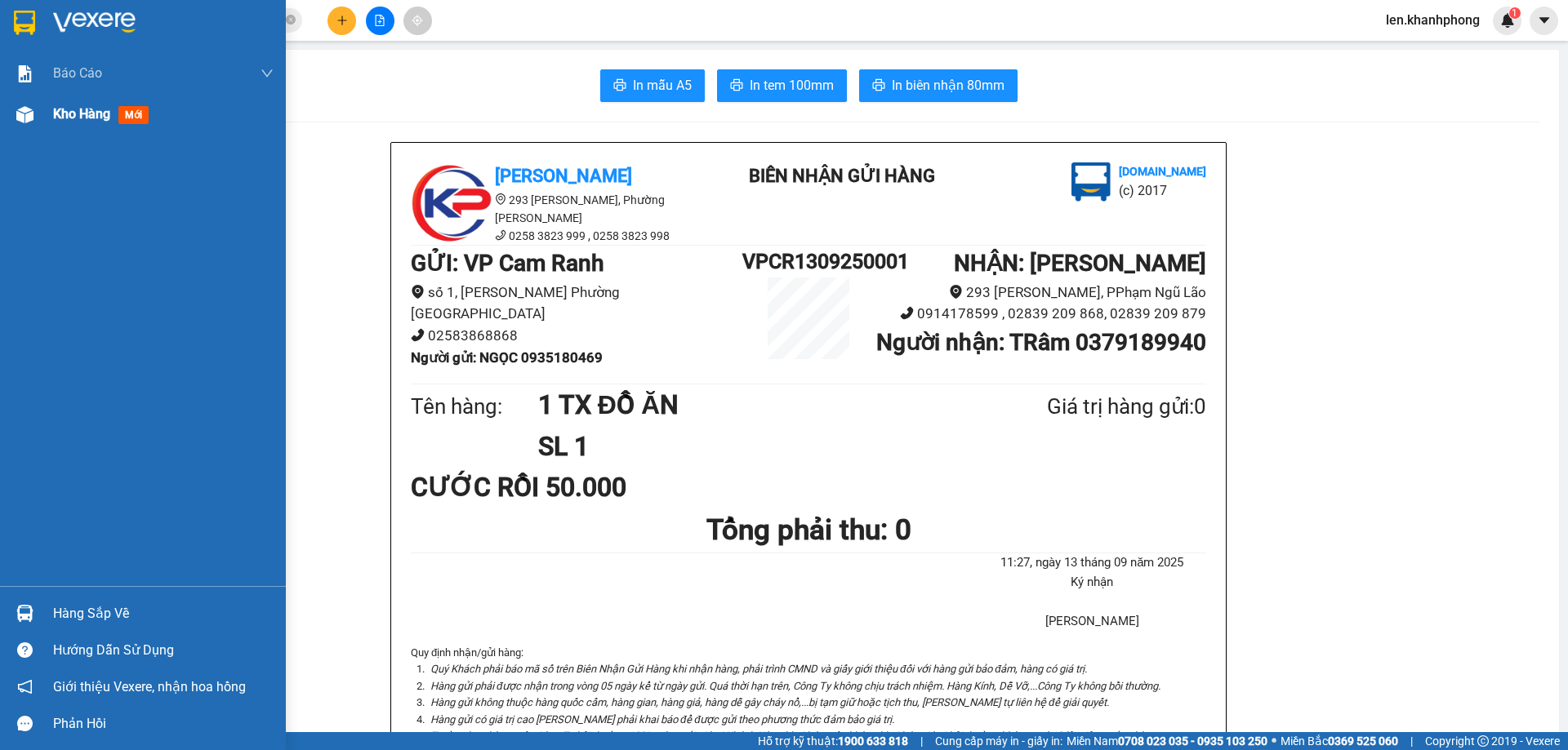
click at [78, 109] on span "Kho hàng" at bounding box center [81, 114] width 57 height 16
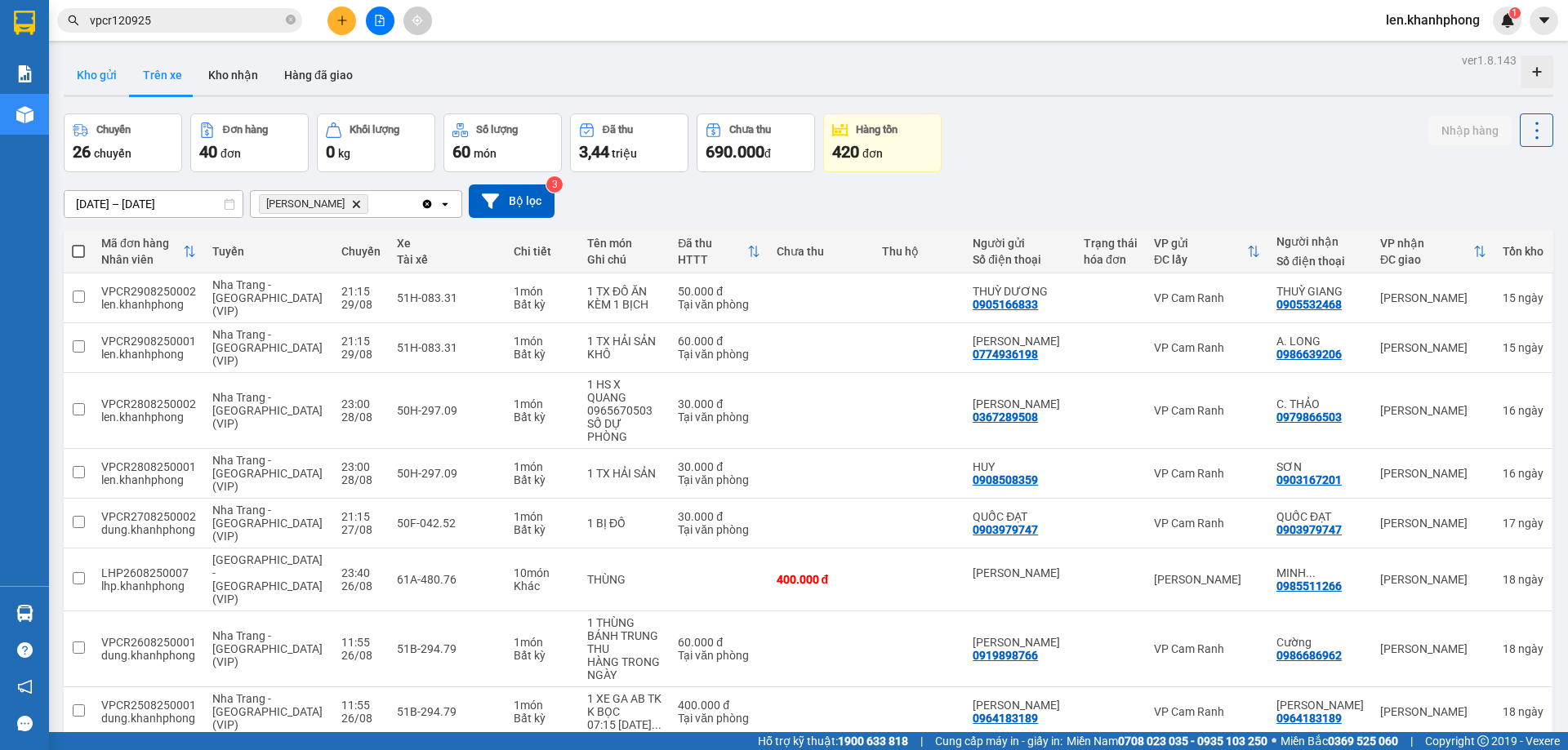
click at [79, 78] on button "Kho gửi" at bounding box center [96, 75] width 66 height 39
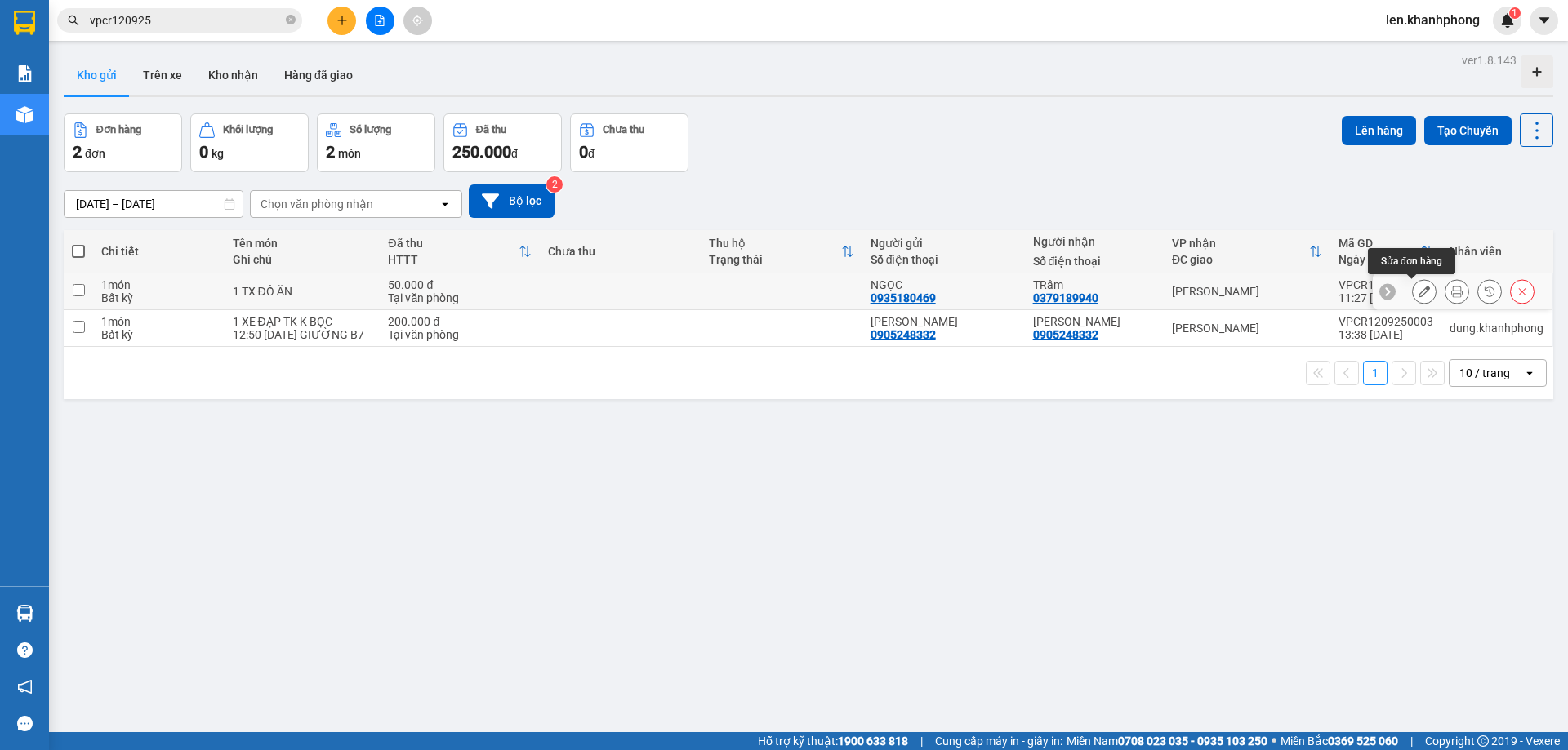
click at [1418, 291] on icon at bounding box center [1423, 291] width 11 height 11
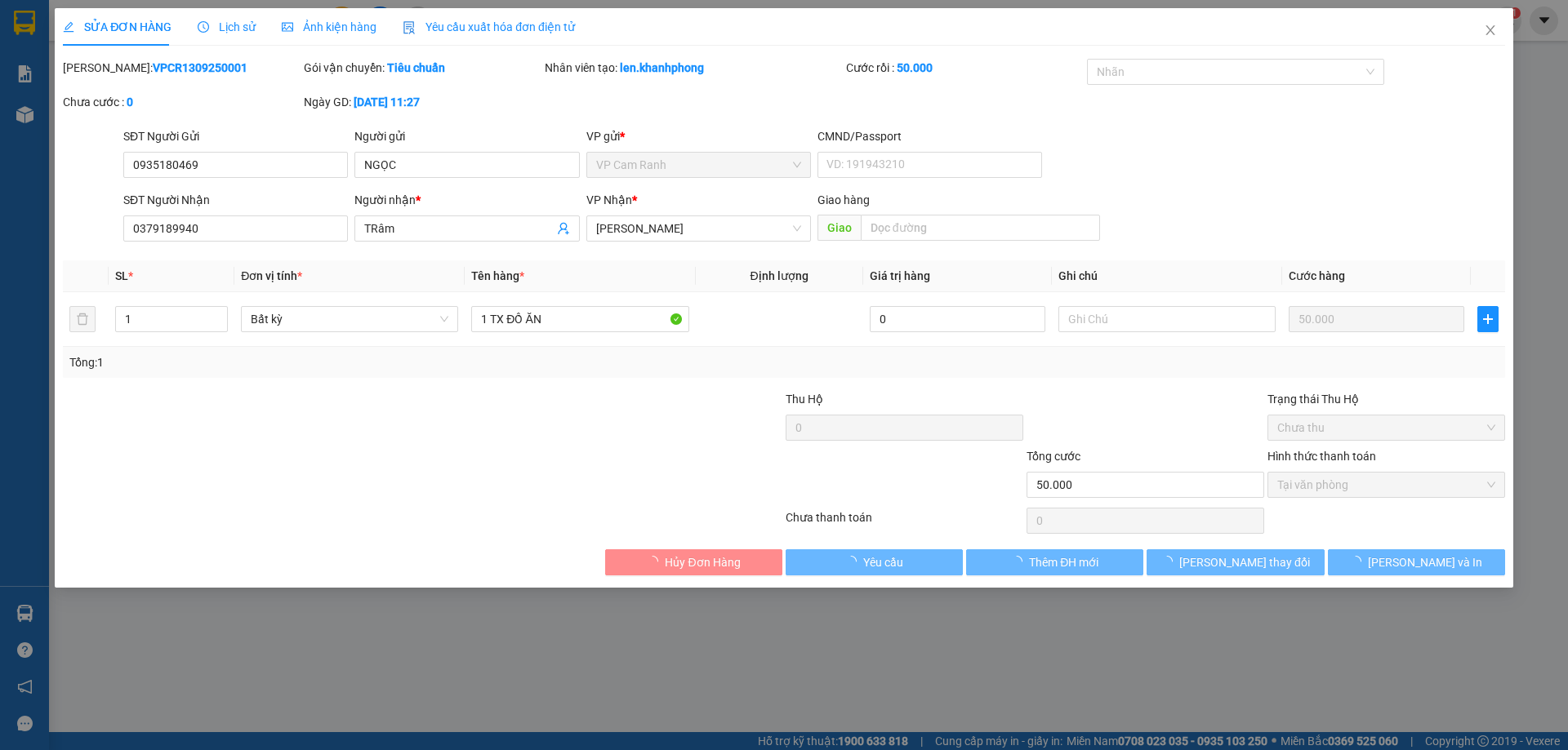
type input "0935180469"
type input "0379189940"
type input "50.000"
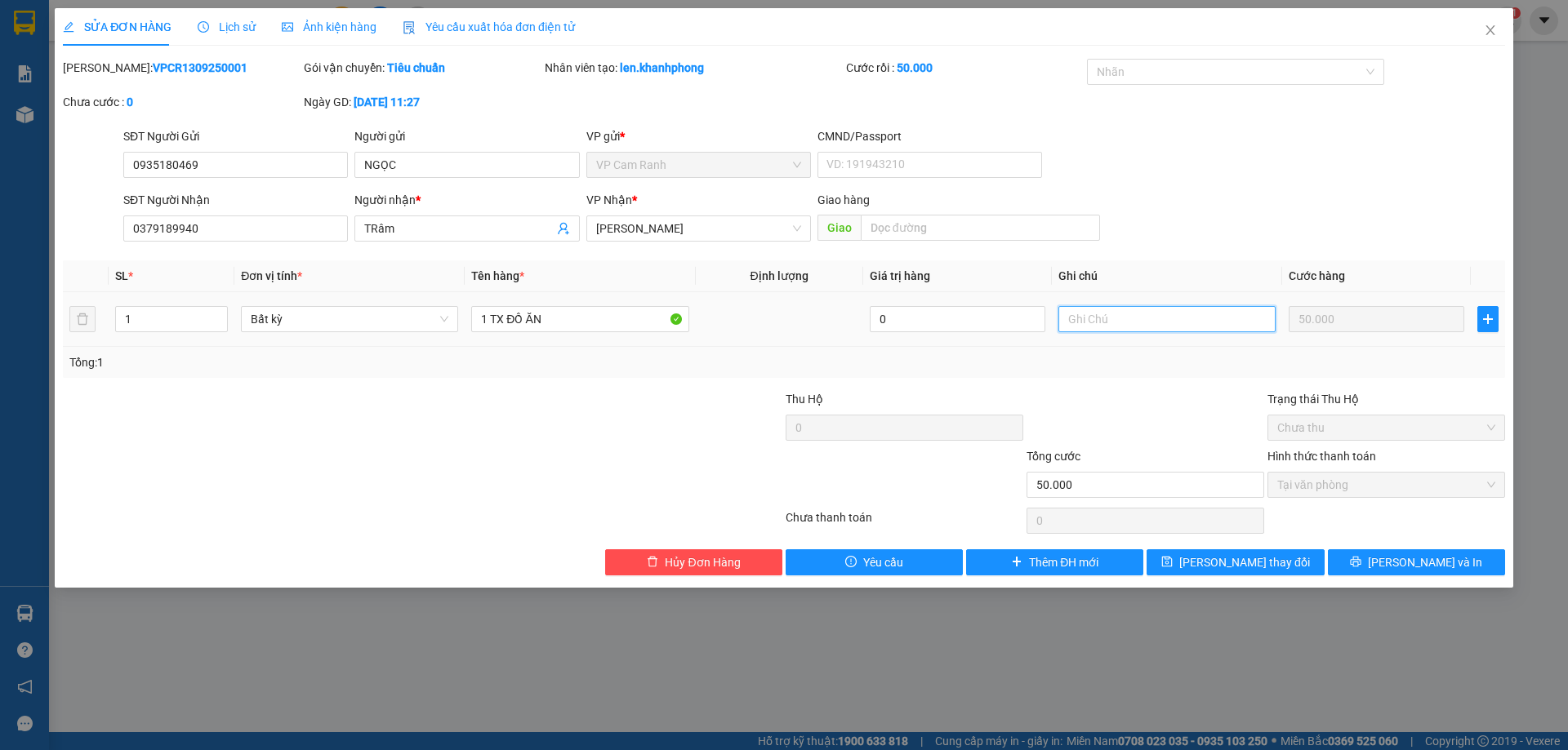
click at [1136, 315] on input "text" at bounding box center [1167, 319] width 217 height 26
type input "GIAO TRONG NGÀY"
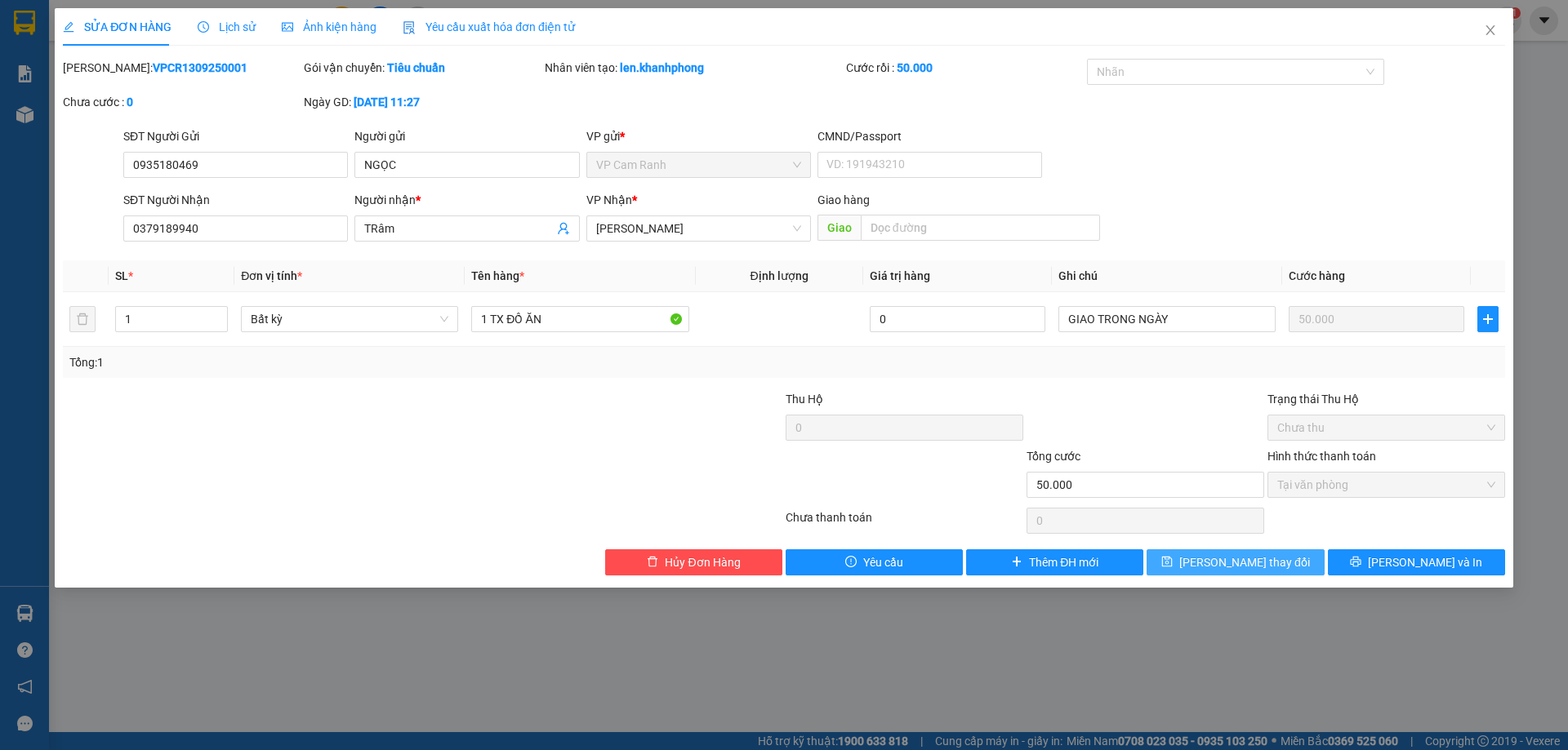
click at [1258, 561] on span "[PERSON_NAME] thay đổi" at bounding box center [1244, 562] width 131 height 18
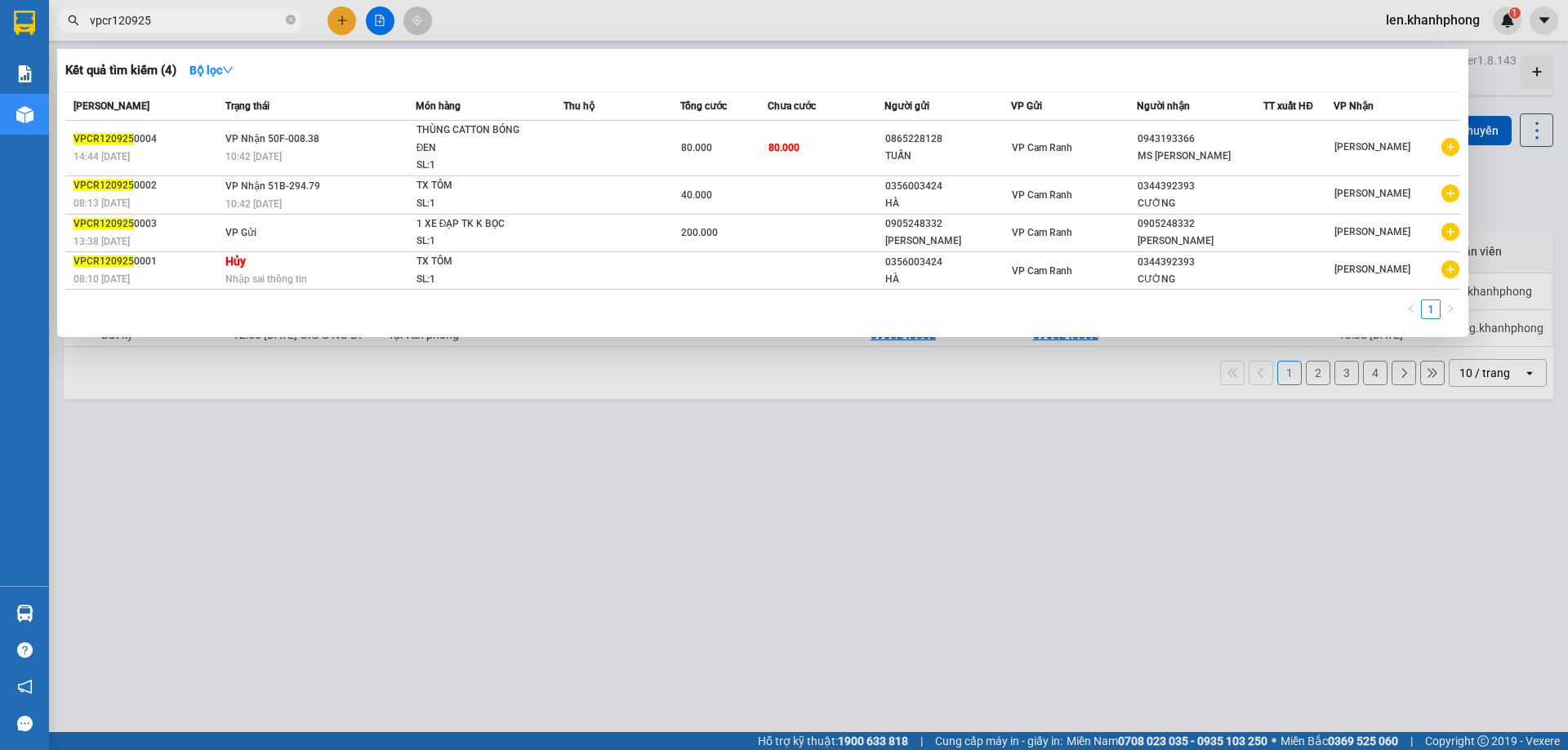
click at [175, 27] on input "vpcr120925" at bounding box center [186, 20] width 193 height 18
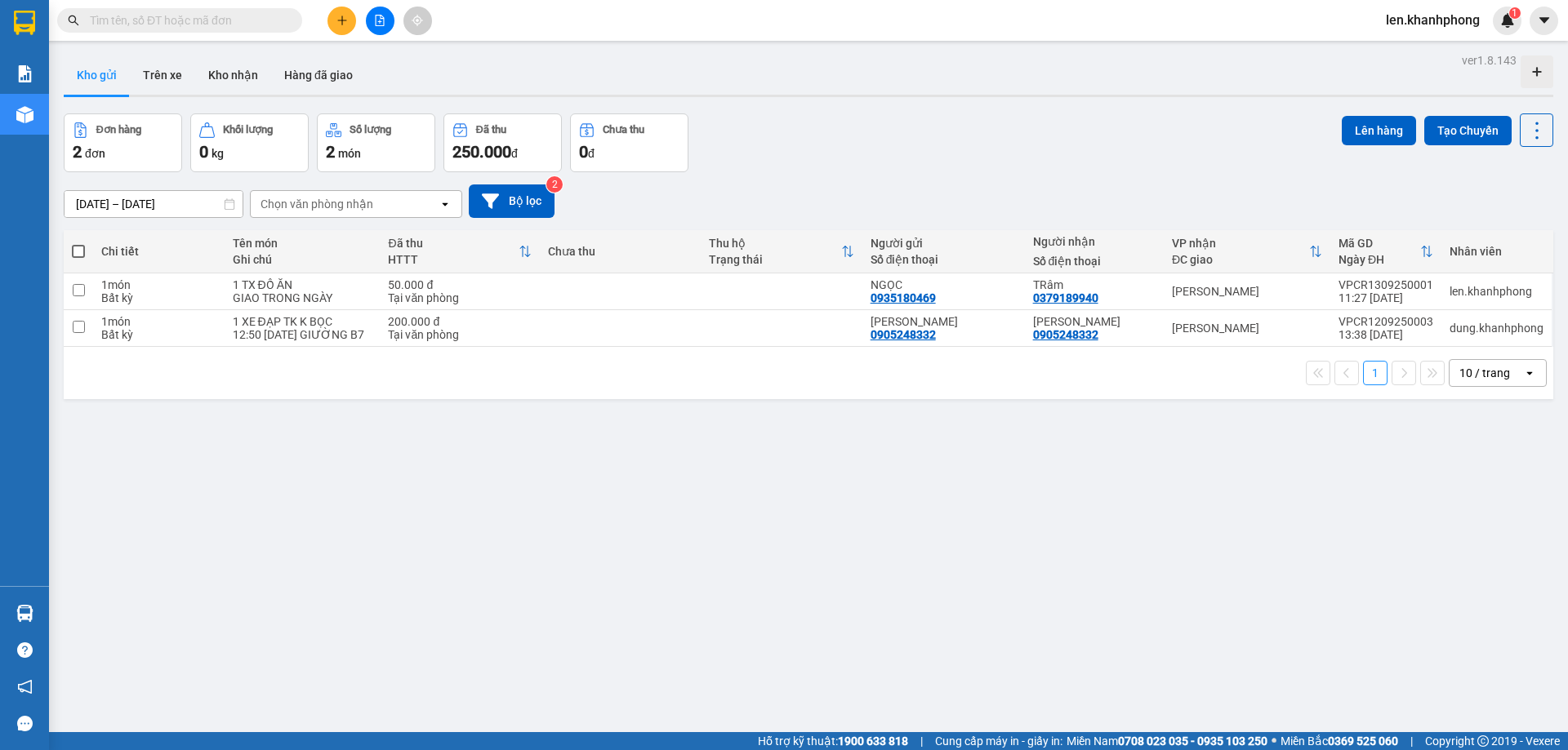
click at [182, 19] on input "text" at bounding box center [186, 20] width 193 height 18
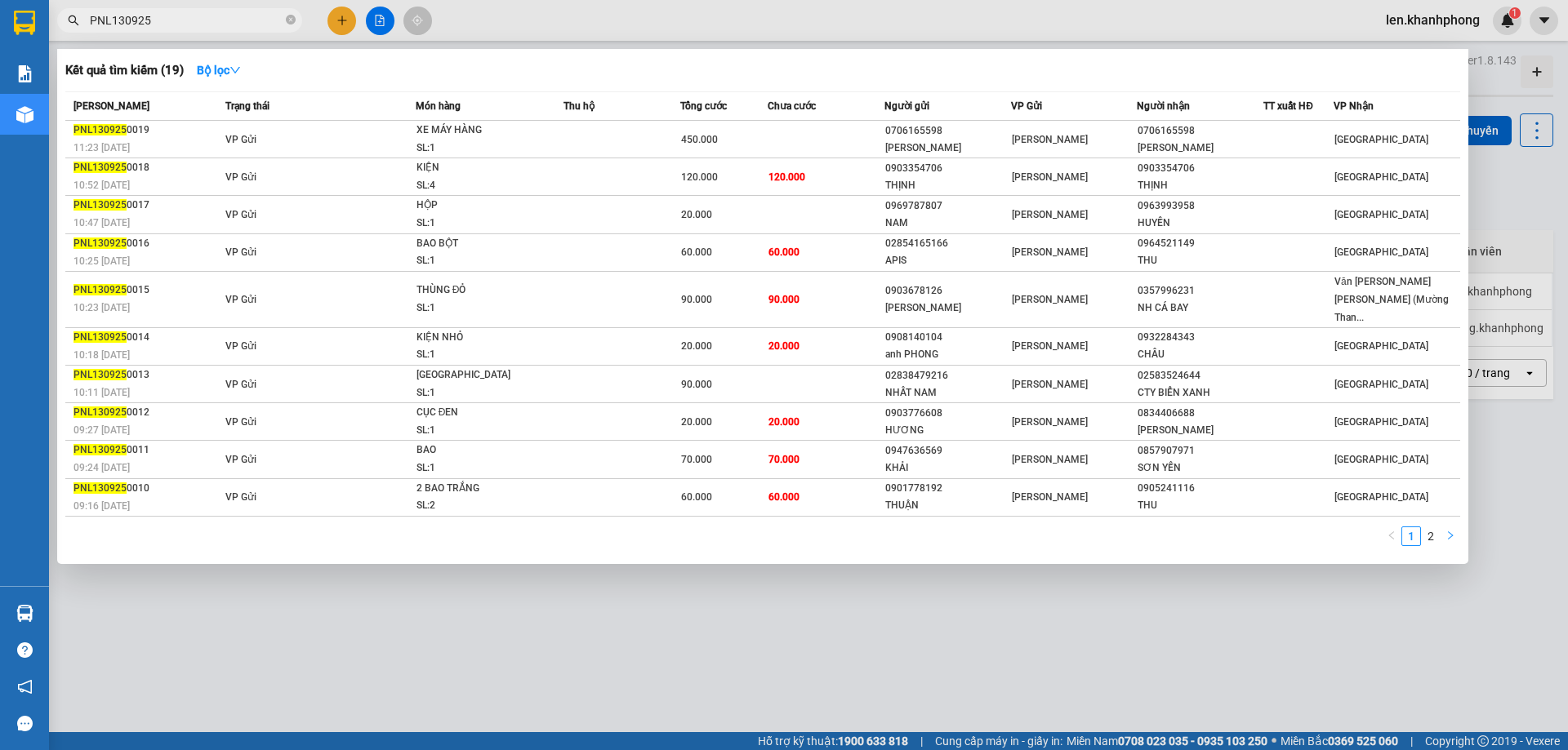
click at [1451, 531] on icon "right" at bounding box center [1450, 535] width 10 height 10
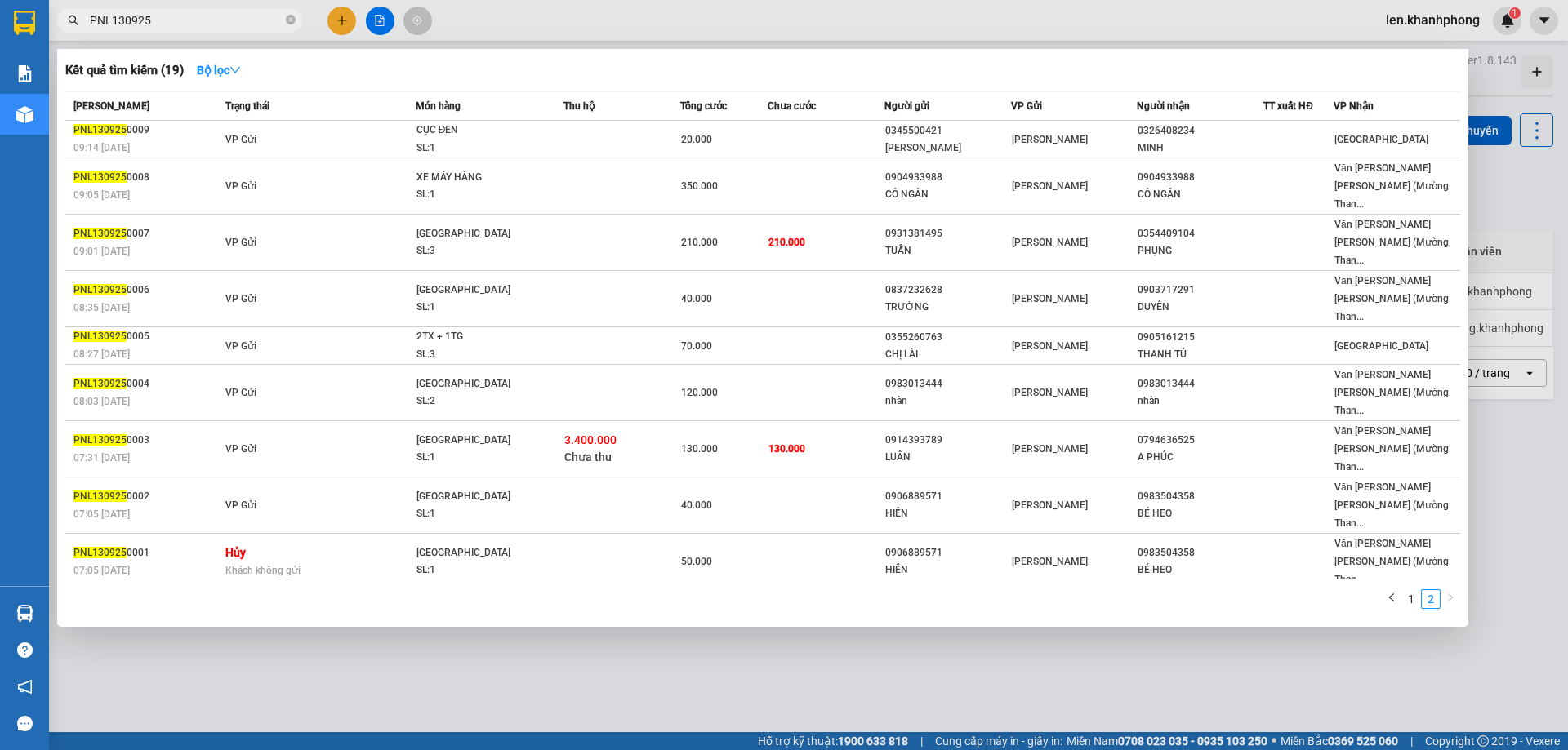
drag, startPoint x: 112, startPoint y: 19, endPoint x: 73, endPoint y: 17, distance: 39.1
click at [73, 17] on div "PNL130925" at bounding box center [159, 20] width 318 height 25
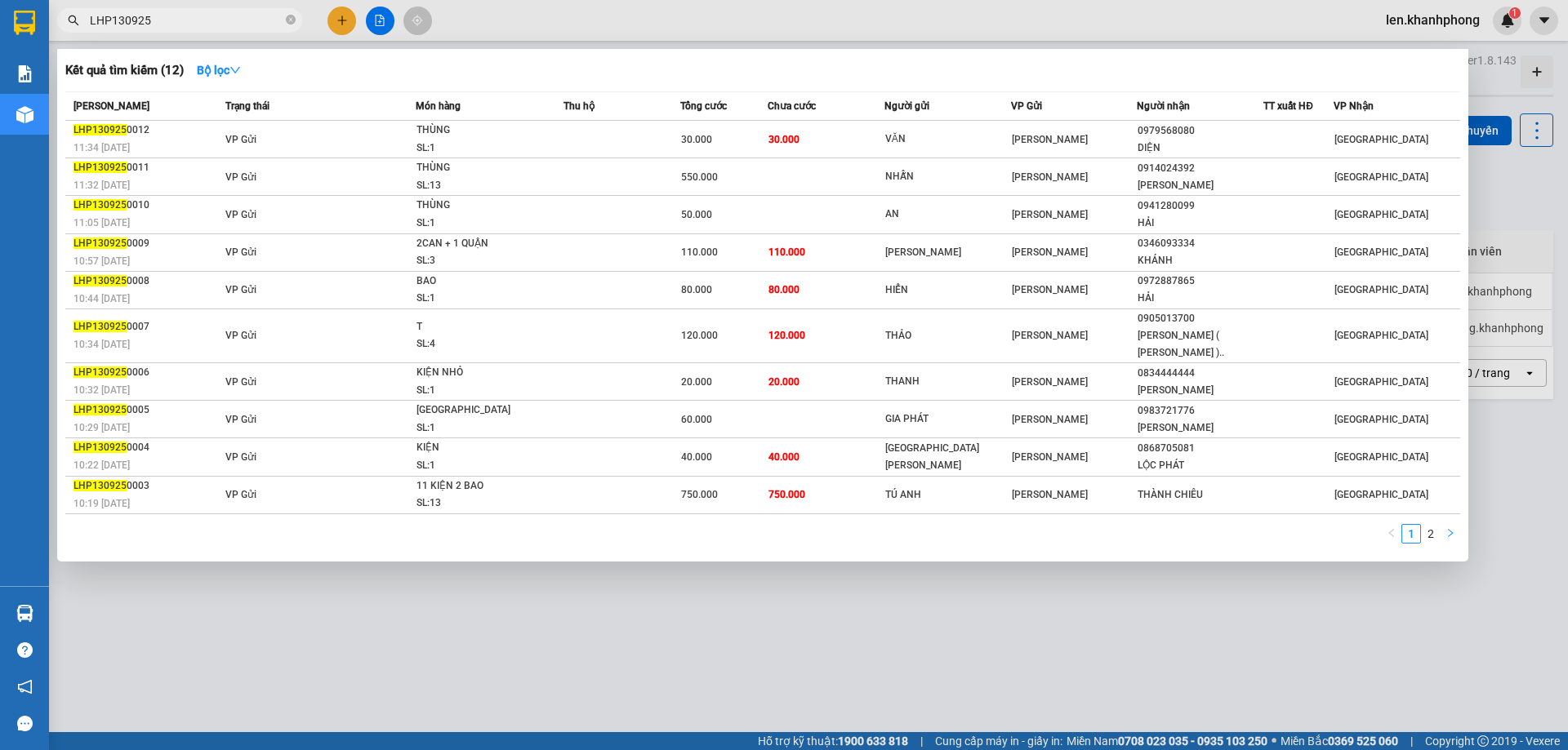
click at [1452, 528] on icon "right" at bounding box center [1450, 532] width 10 height 10
click at [1396, 524] on button "button" at bounding box center [1392, 533] width 19 height 19
drag, startPoint x: 108, startPoint y: 21, endPoint x: 66, endPoint y: 19, distance: 42.0
click at [66, 19] on span "LHP130925" at bounding box center [180, 20] width 245 height 25
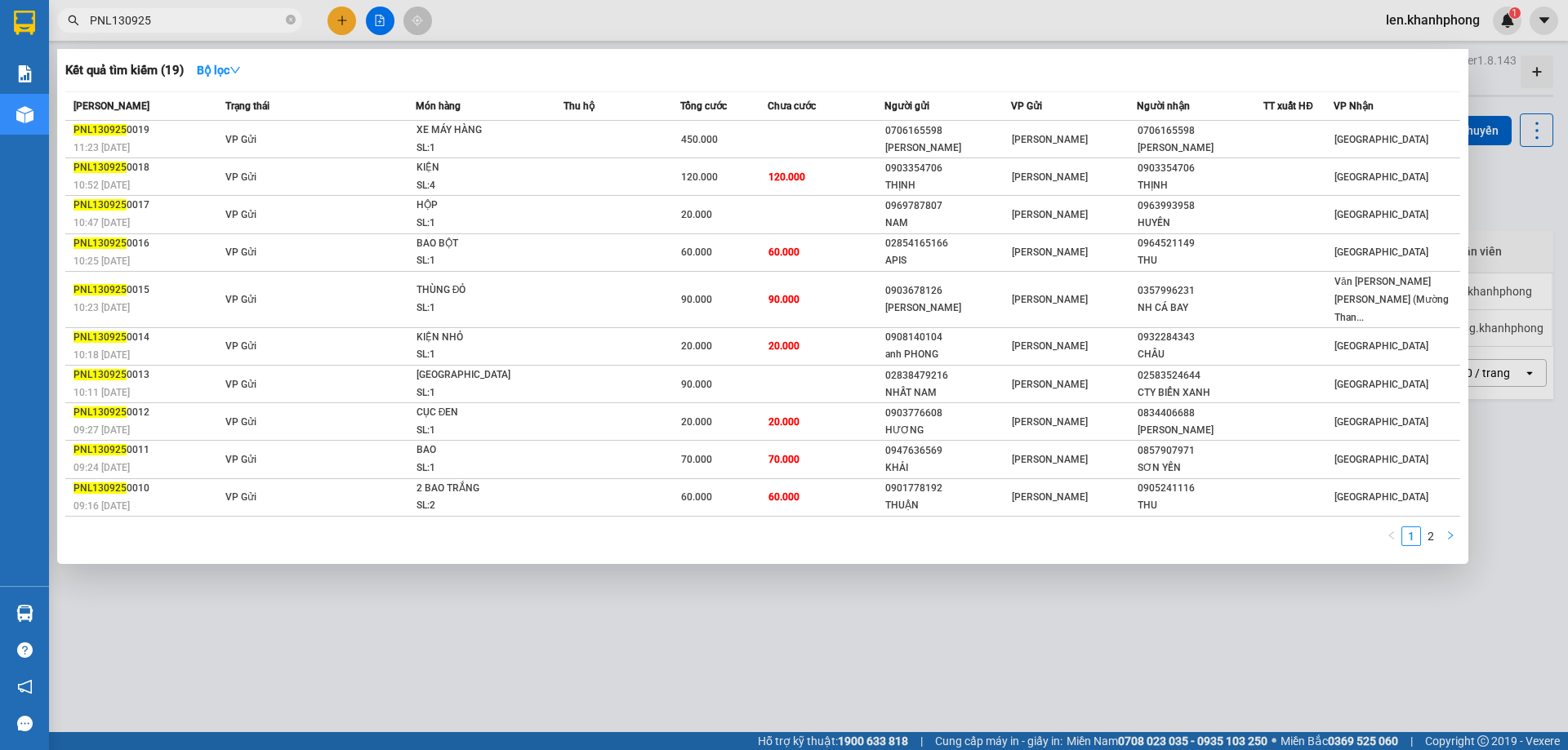
type input "PNL130925"
click at [1454, 531] on icon "right" at bounding box center [1450, 535] width 10 height 10
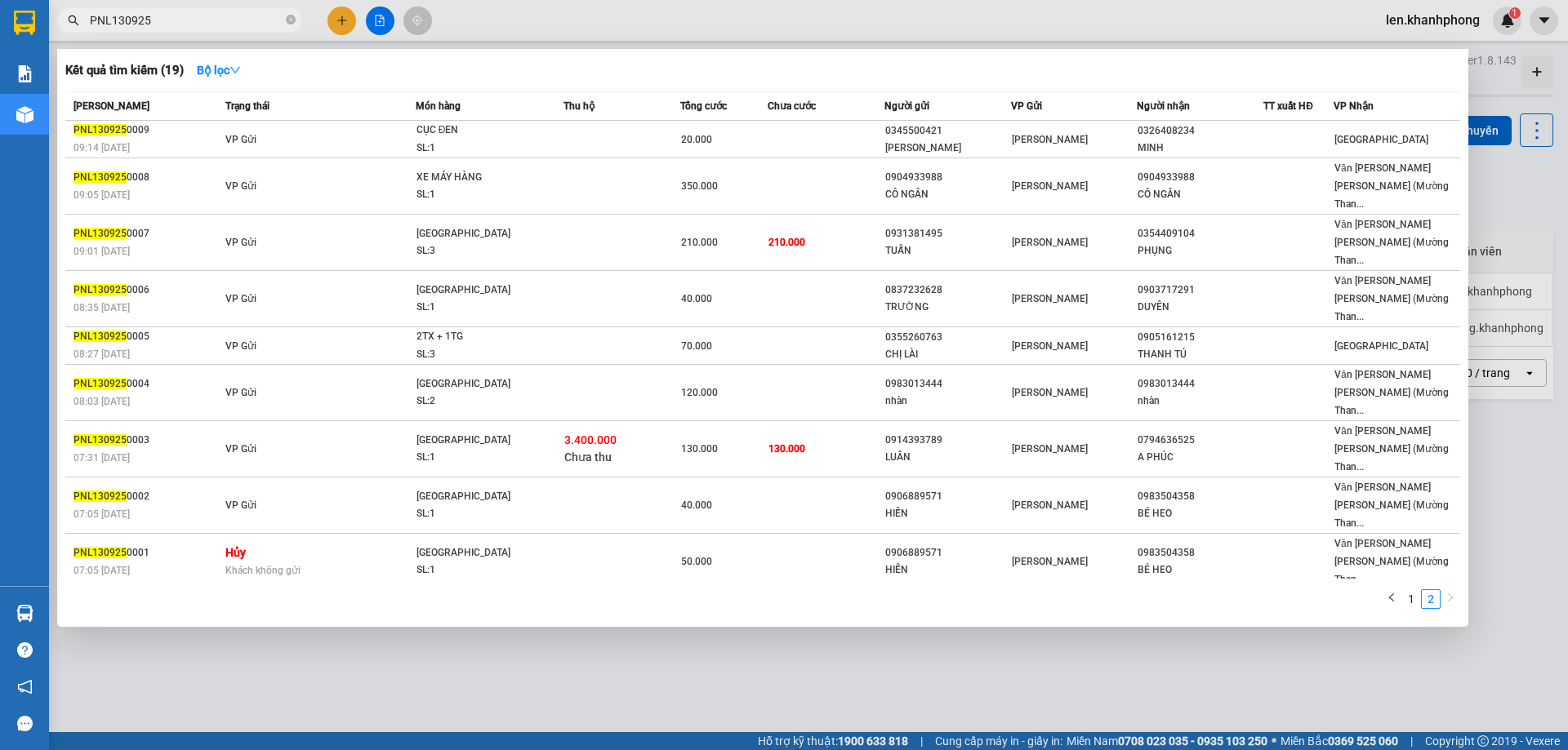
click at [1312, 562] on div at bounding box center [784, 375] width 1568 height 750
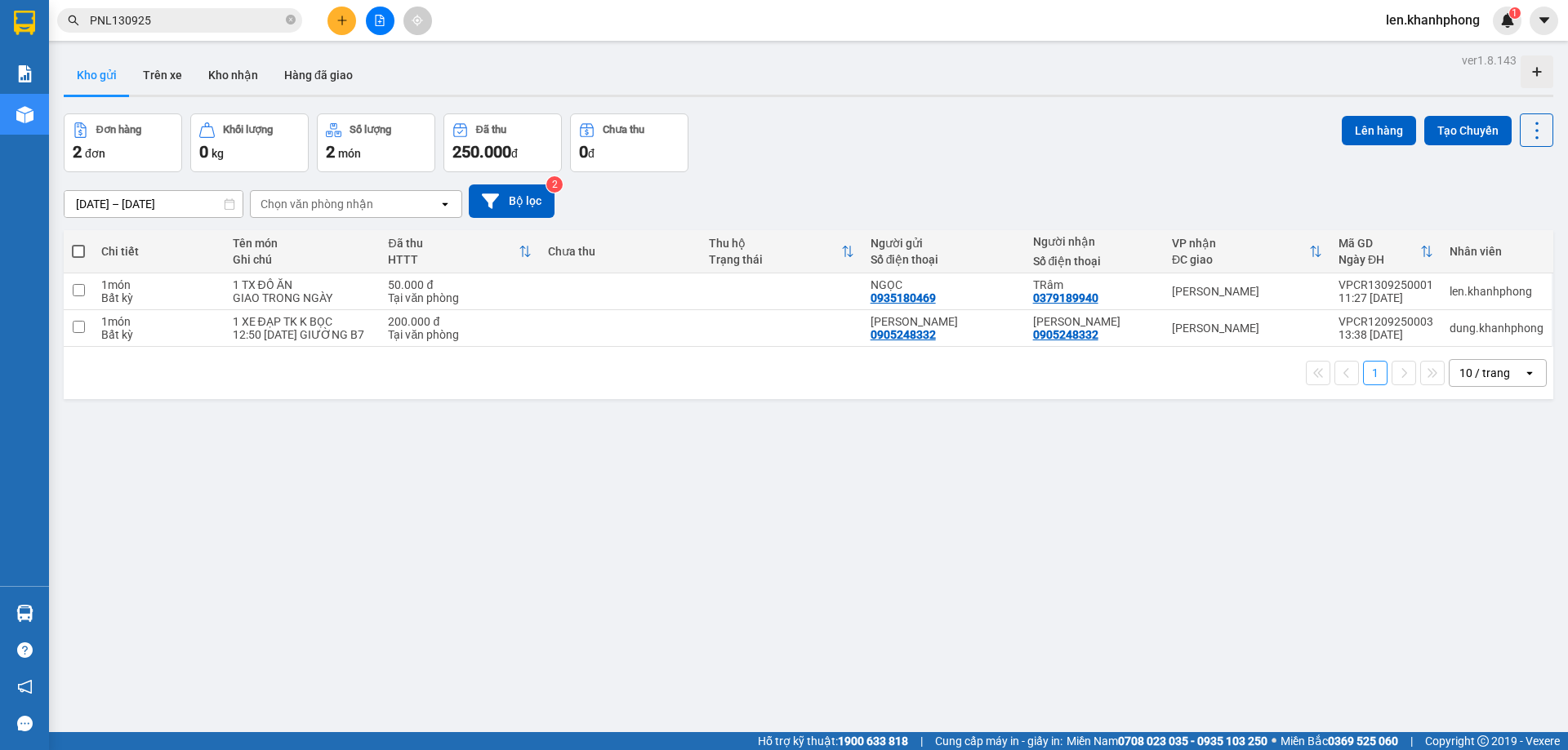
click at [93, 70] on button "Kho gửi" at bounding box center [96, 75] width 66 height 39
